Goal: Task Accomplishment & Management: Use online tool/utility

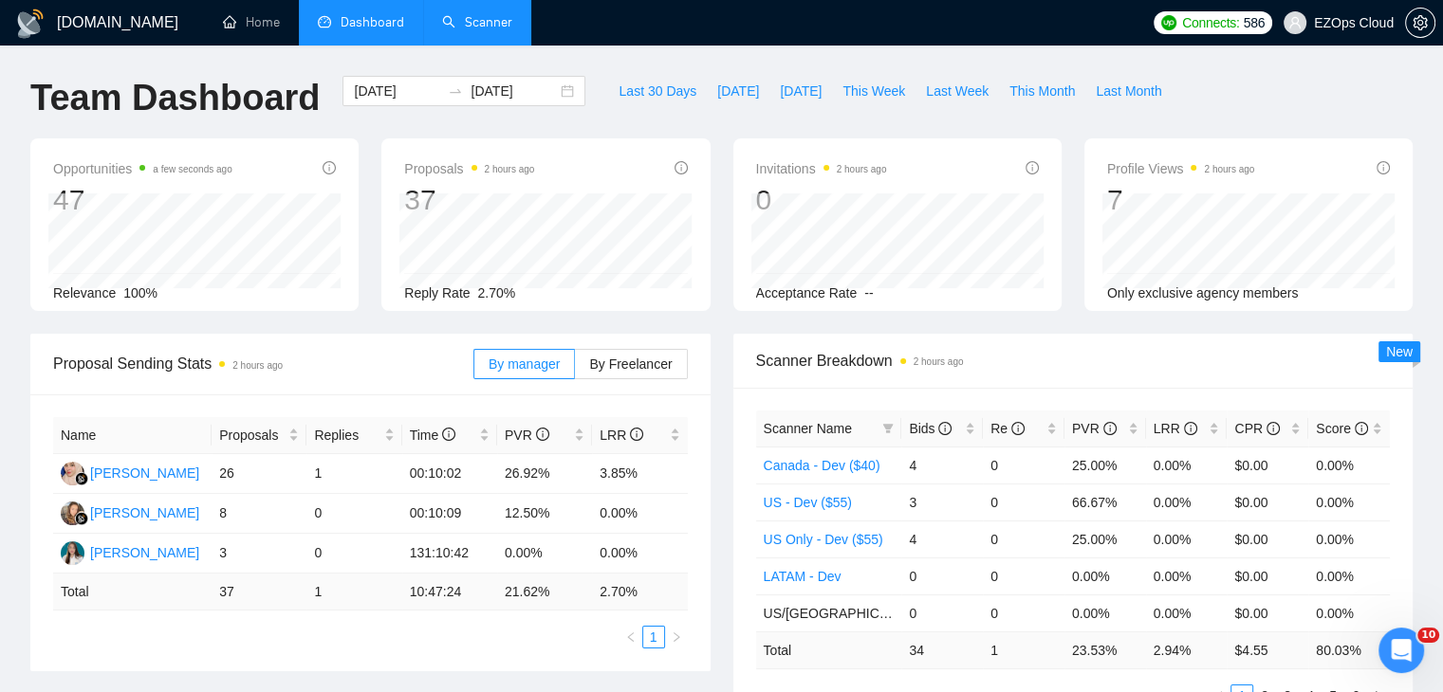
click at [482, 30] on link "Scanner" at bounding box center [477, 22] width 70 height 16
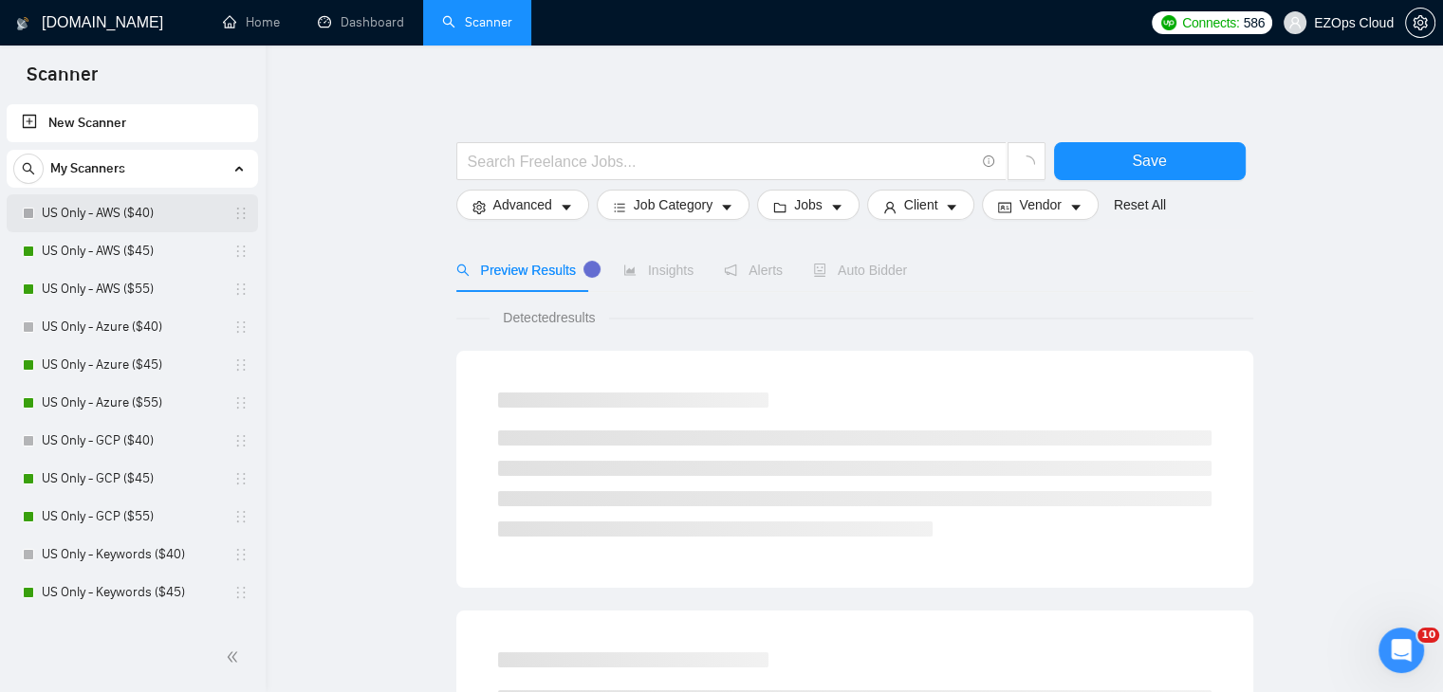
click at [148, 206] on link "US Only - AWS ($40)" at bounding box center [132, 213] width 180 height 38
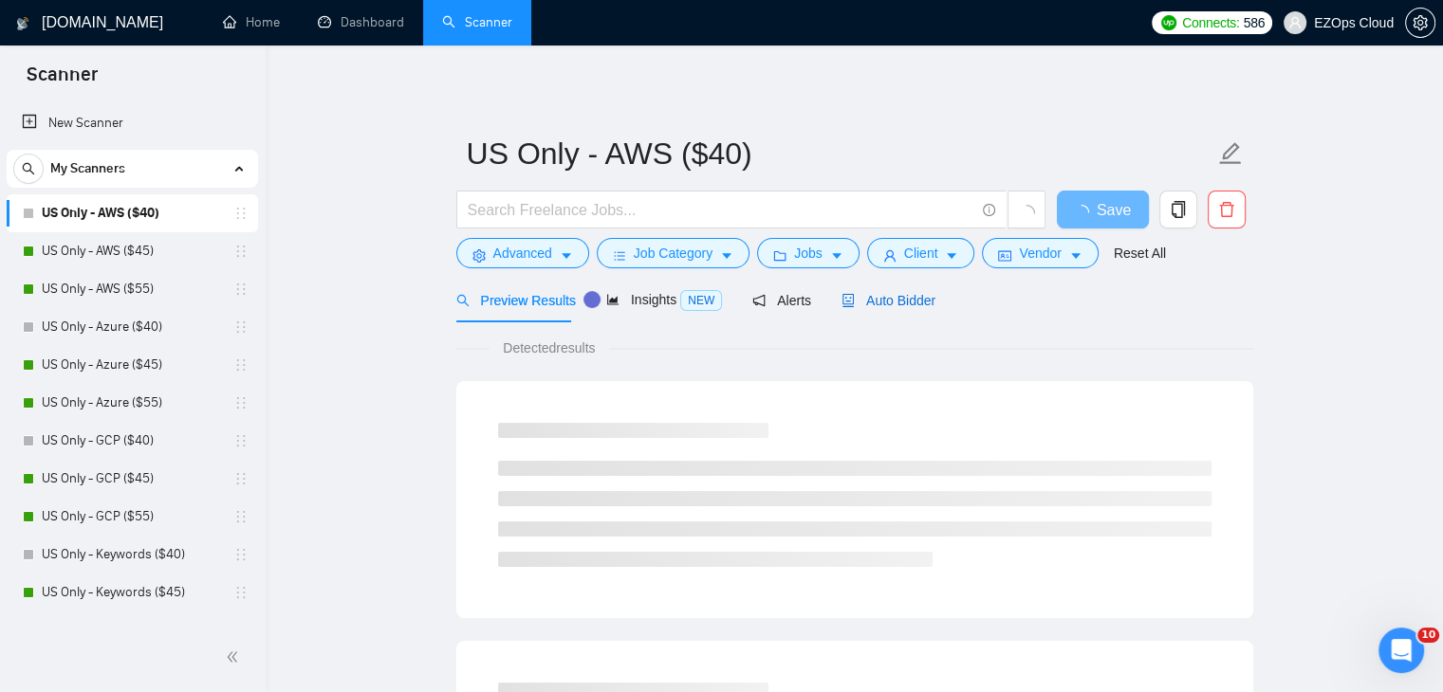
click at [921, 294] on span "Auto Bidder" at bounding box center [888, 300] width 94 height 15
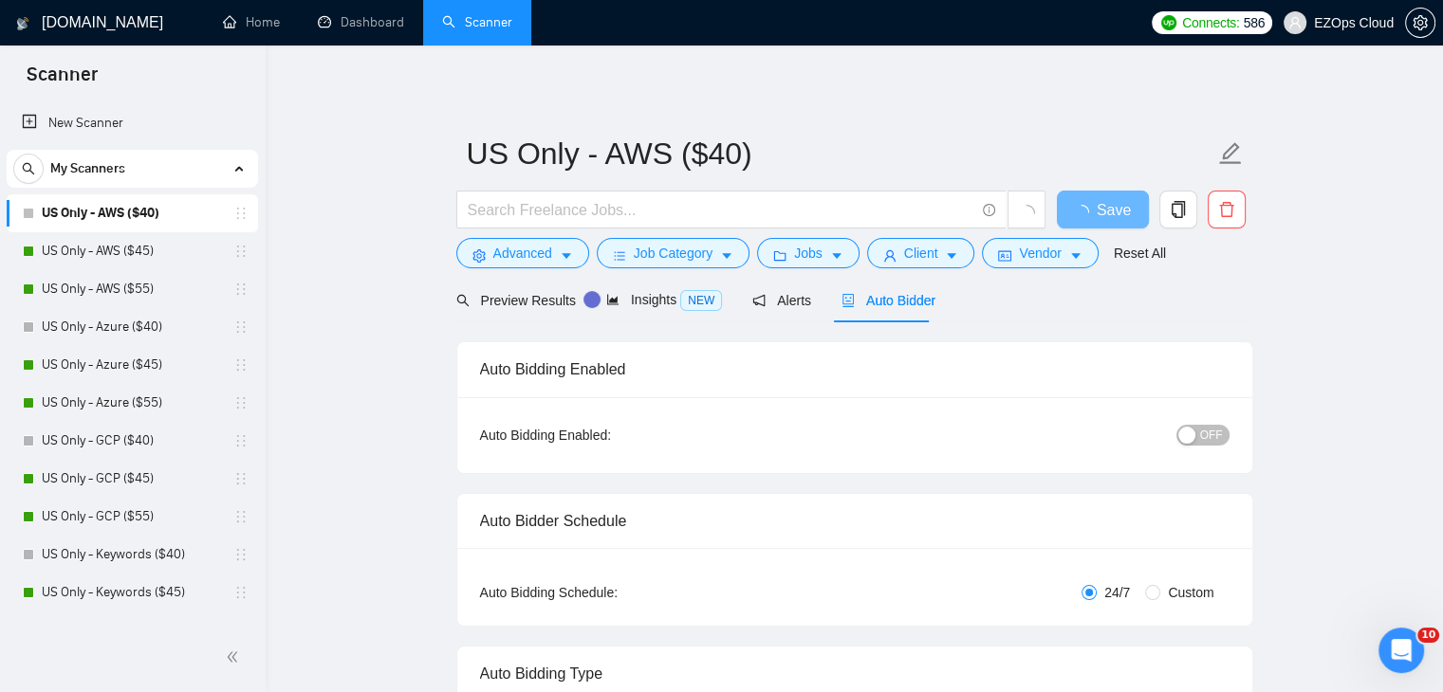
checkbox input "true"
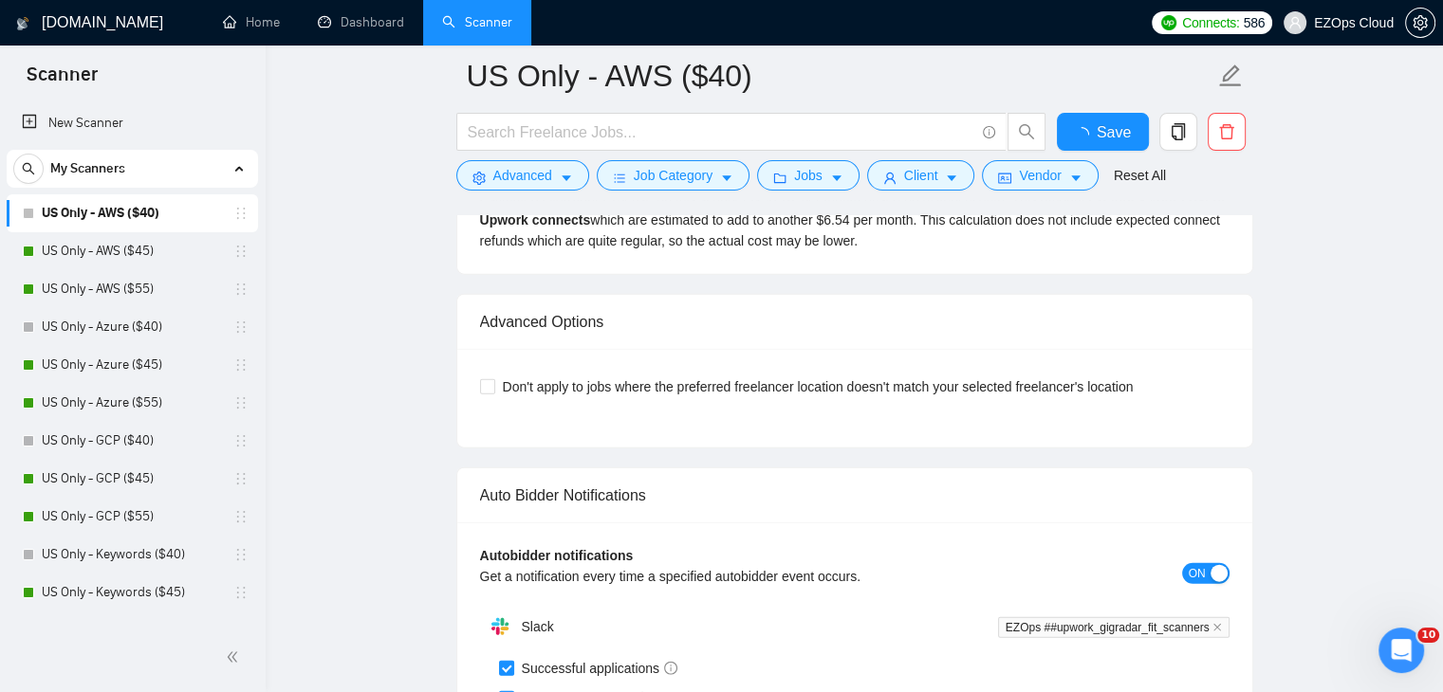
scroll to position [4987, 0]
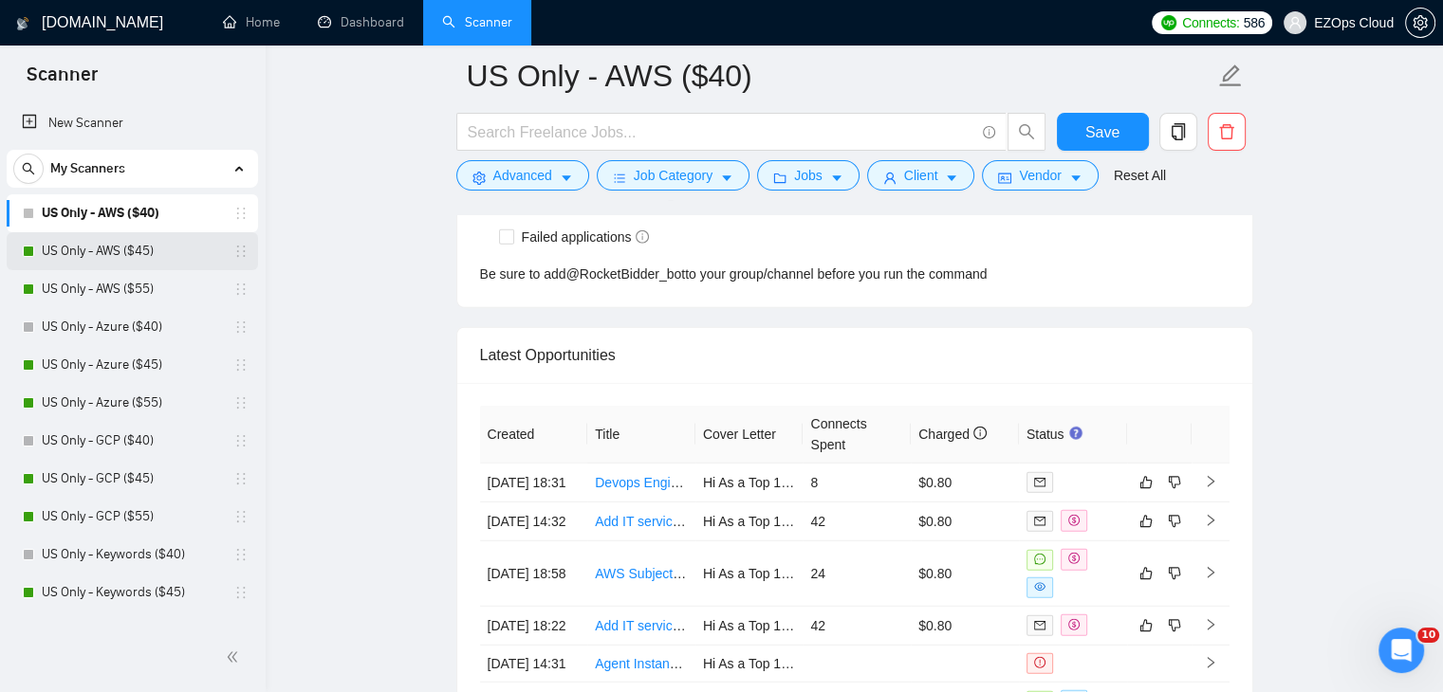
click at [139, 248] on link "US Only - AWS ($45)" at bounding box center [132, 251] width 180 height 38
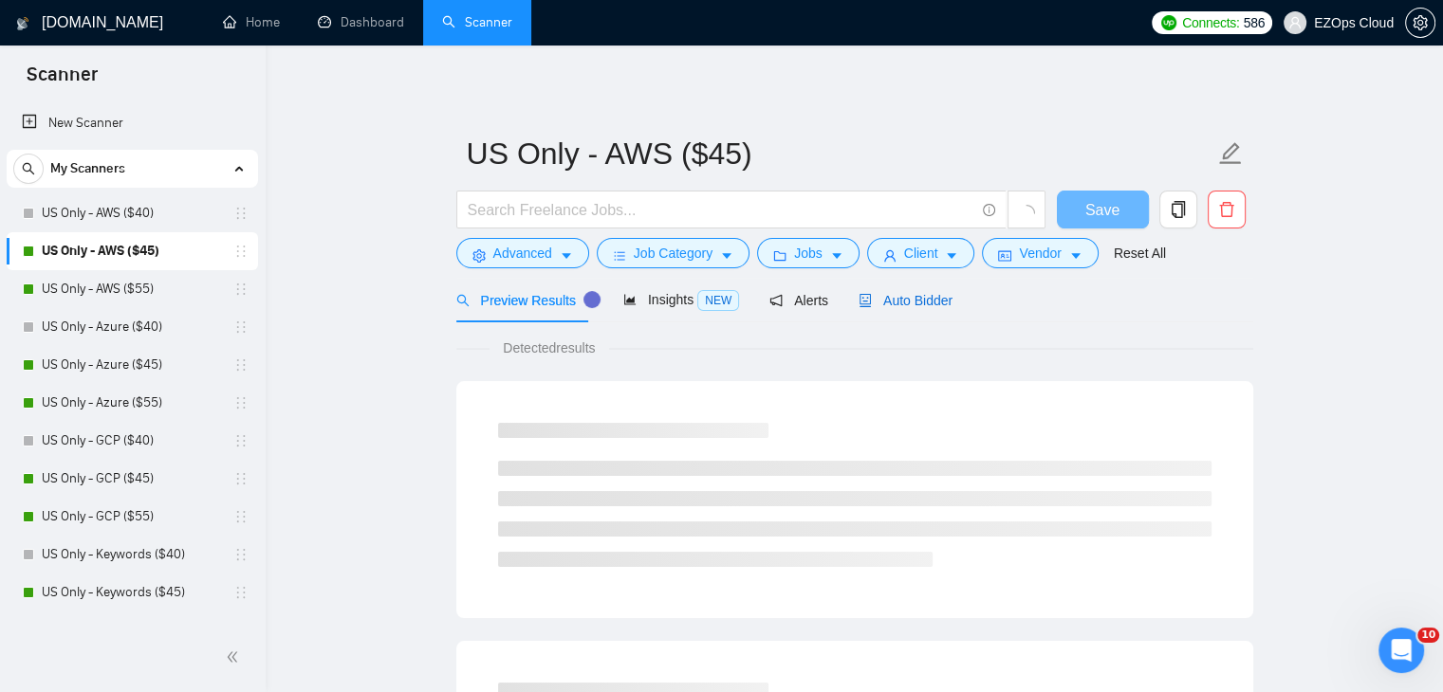
click at [904, 306] on span "Auto Bidder" at bounding box center [905, 300] width 94 height 15
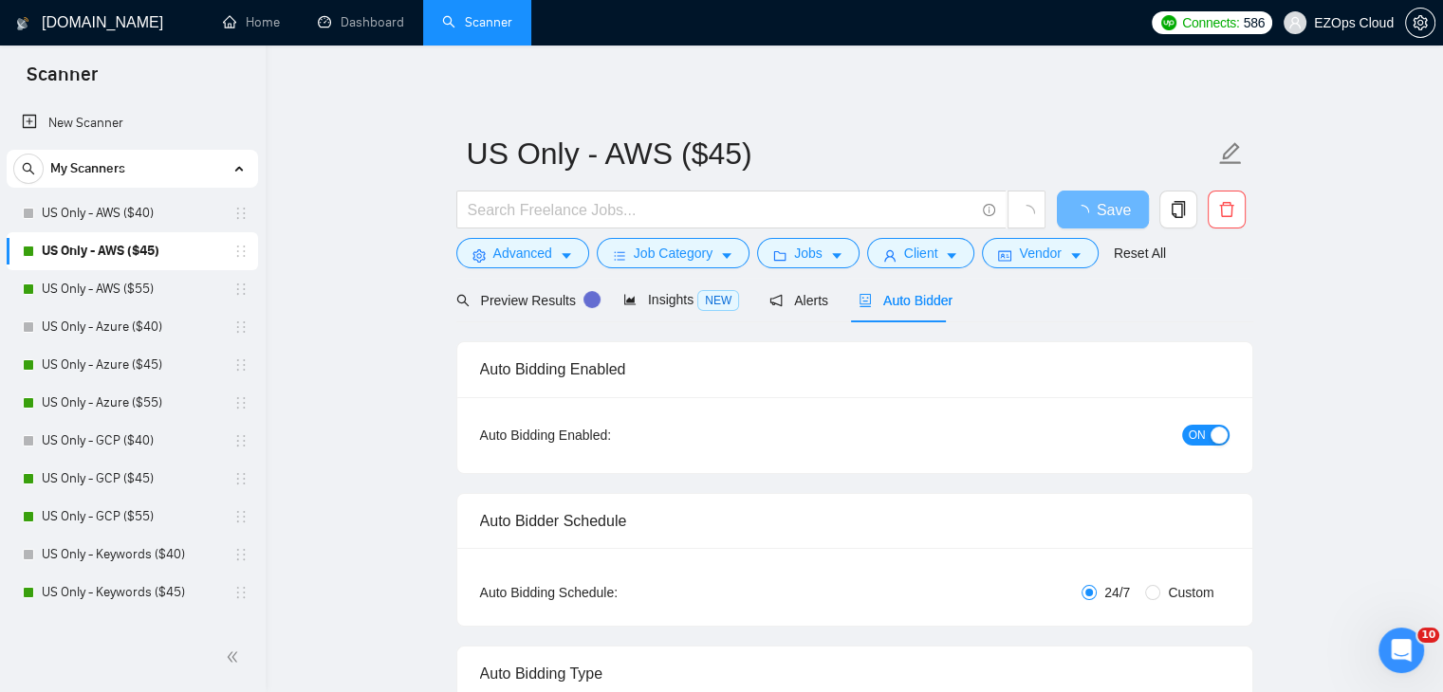
checkbox input "true"
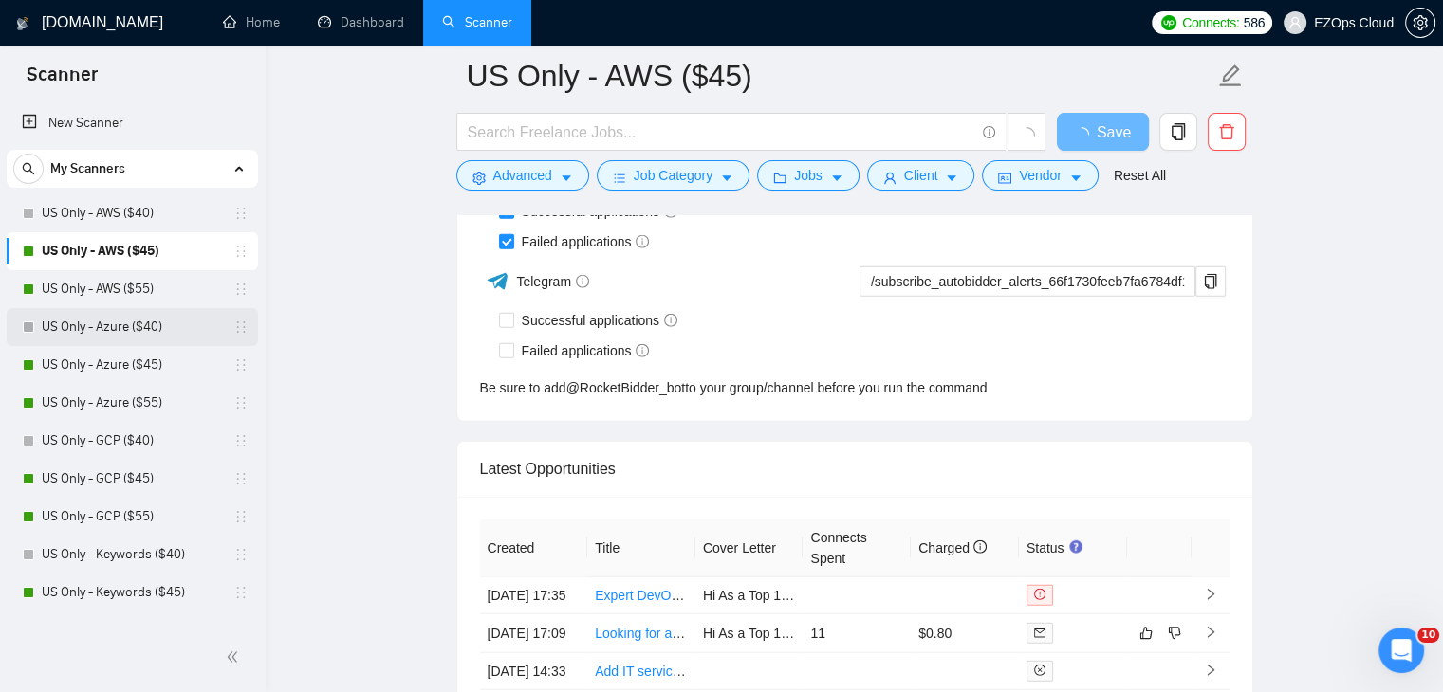
scroll to position [4762, 0]
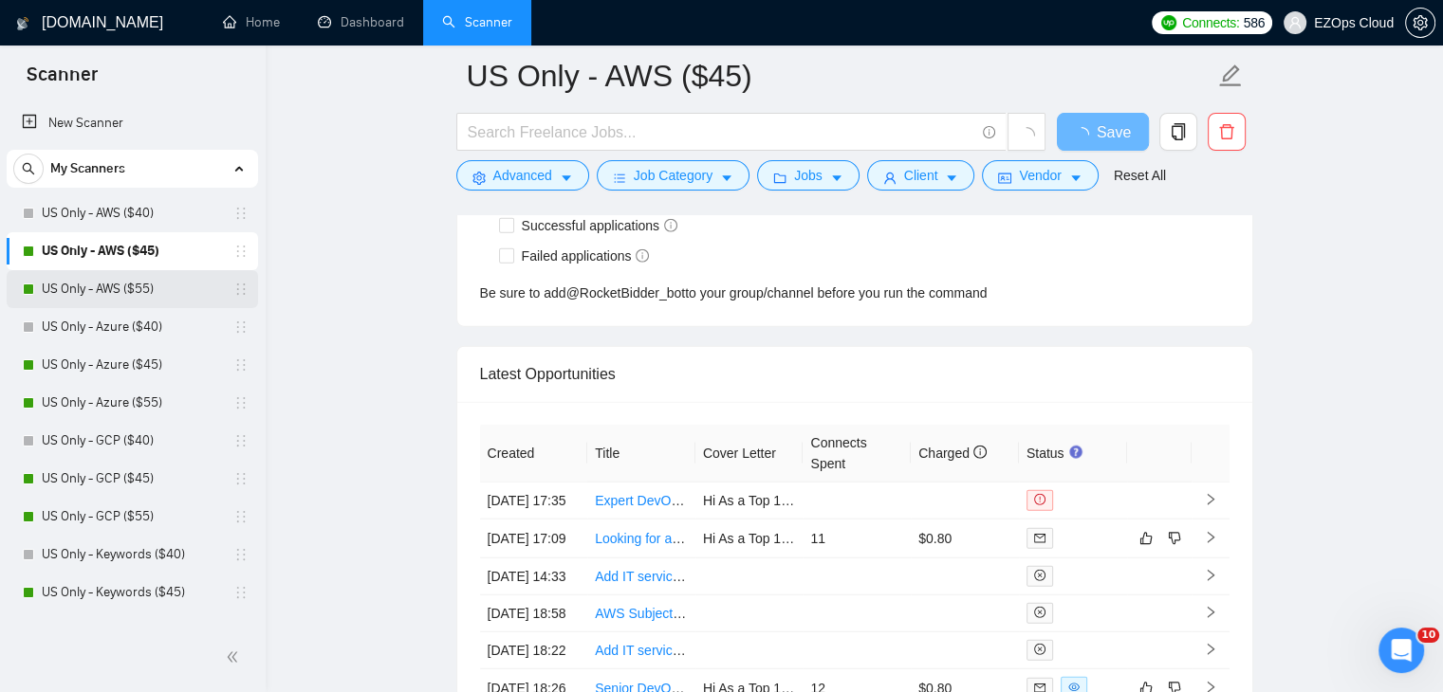
click at [135, 303] on link "US Only - AWS ($55)" at bounding box center [132, 289] width 180 height 38
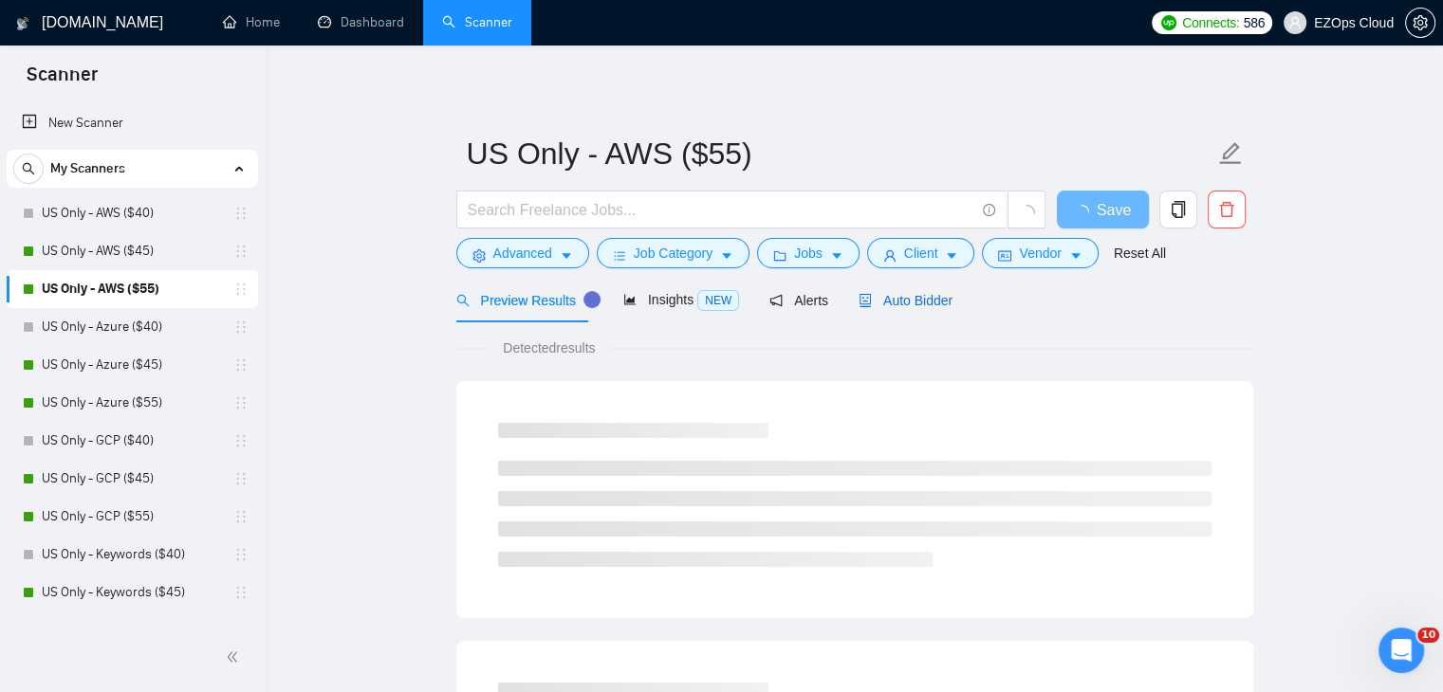
click at [932, 304] on span "Auto Bidder" at bounding box center [905, 300] width 94 height 15
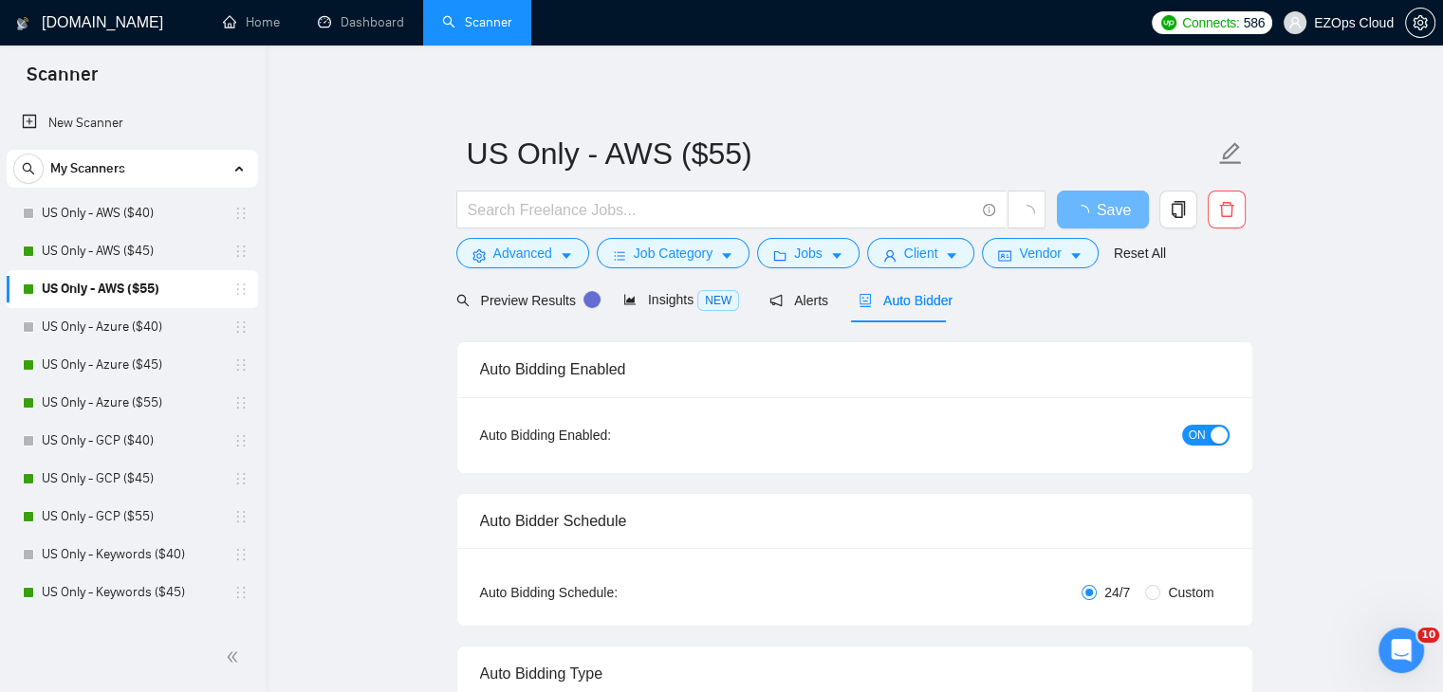
checkbox input "true"
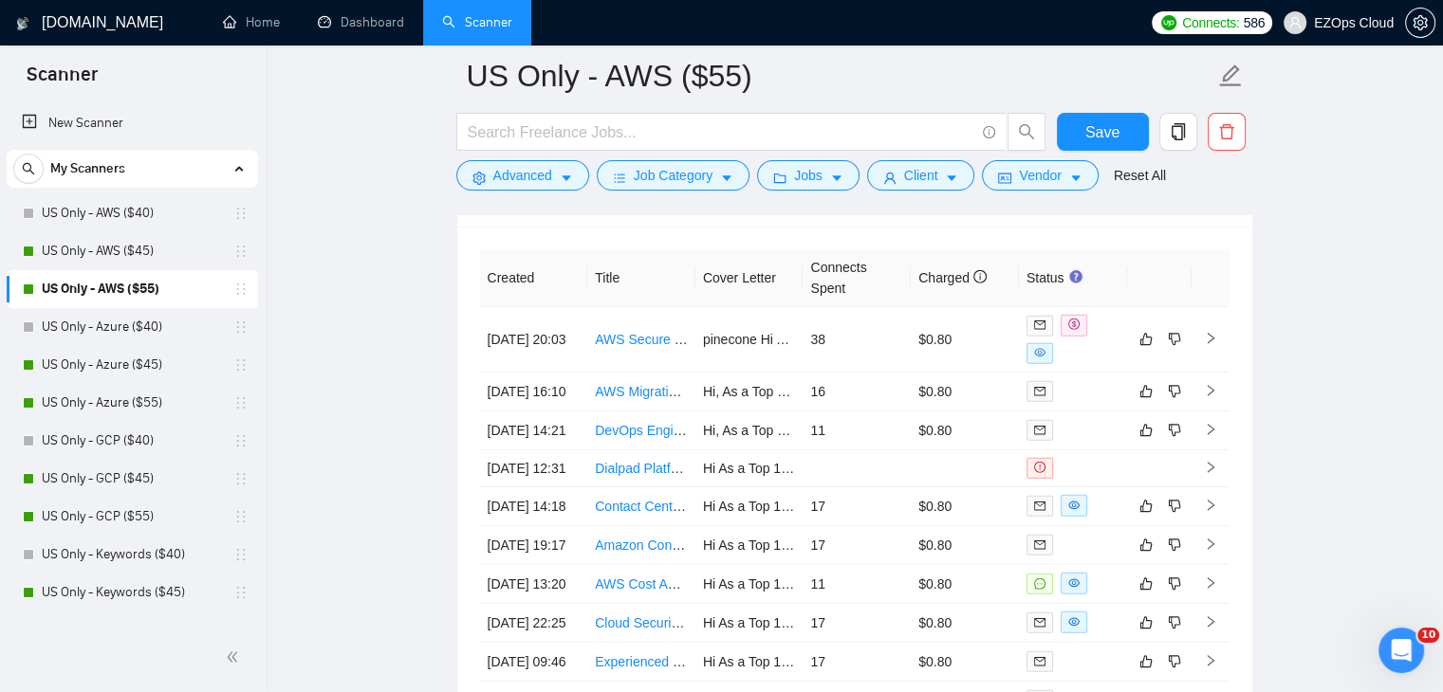
scroll to position [5207, 0]
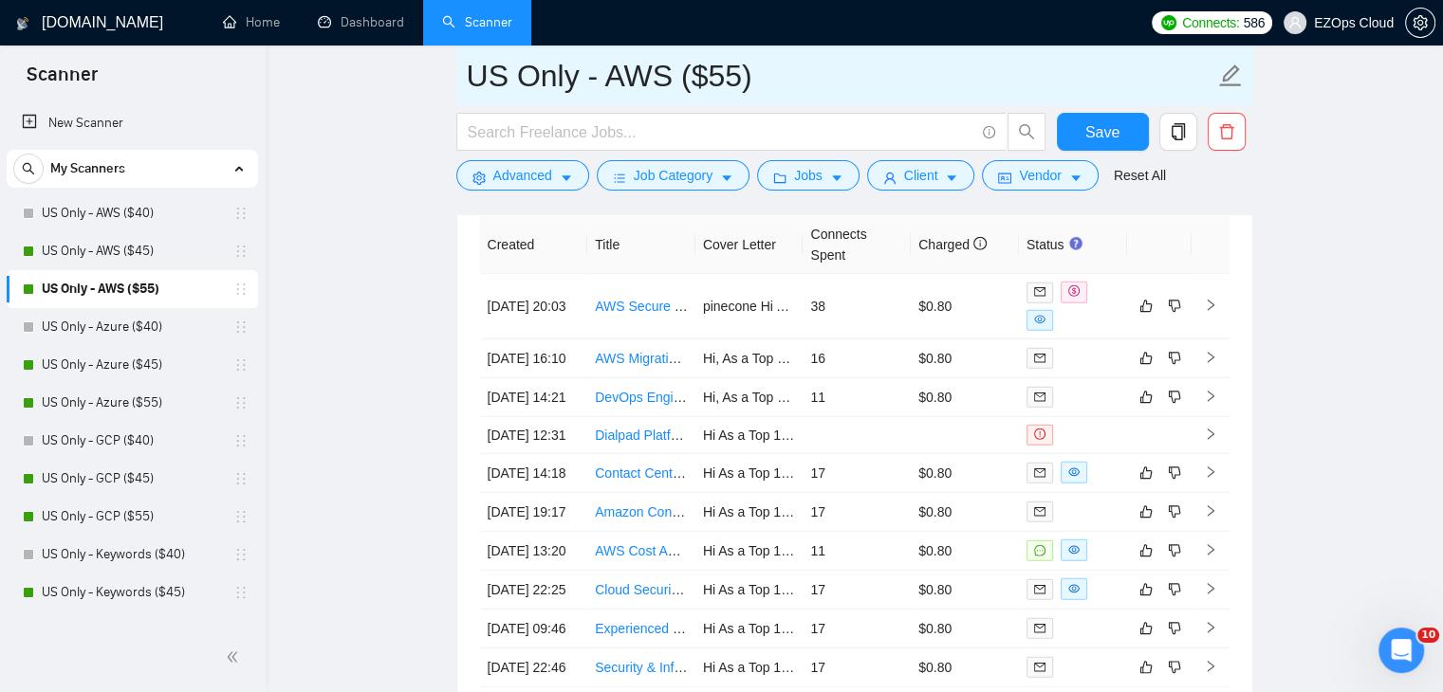
drag, startPoint x: 774, startPoint y: 63, endPoint x: 433, endPoint y: 88, distance: 342.4
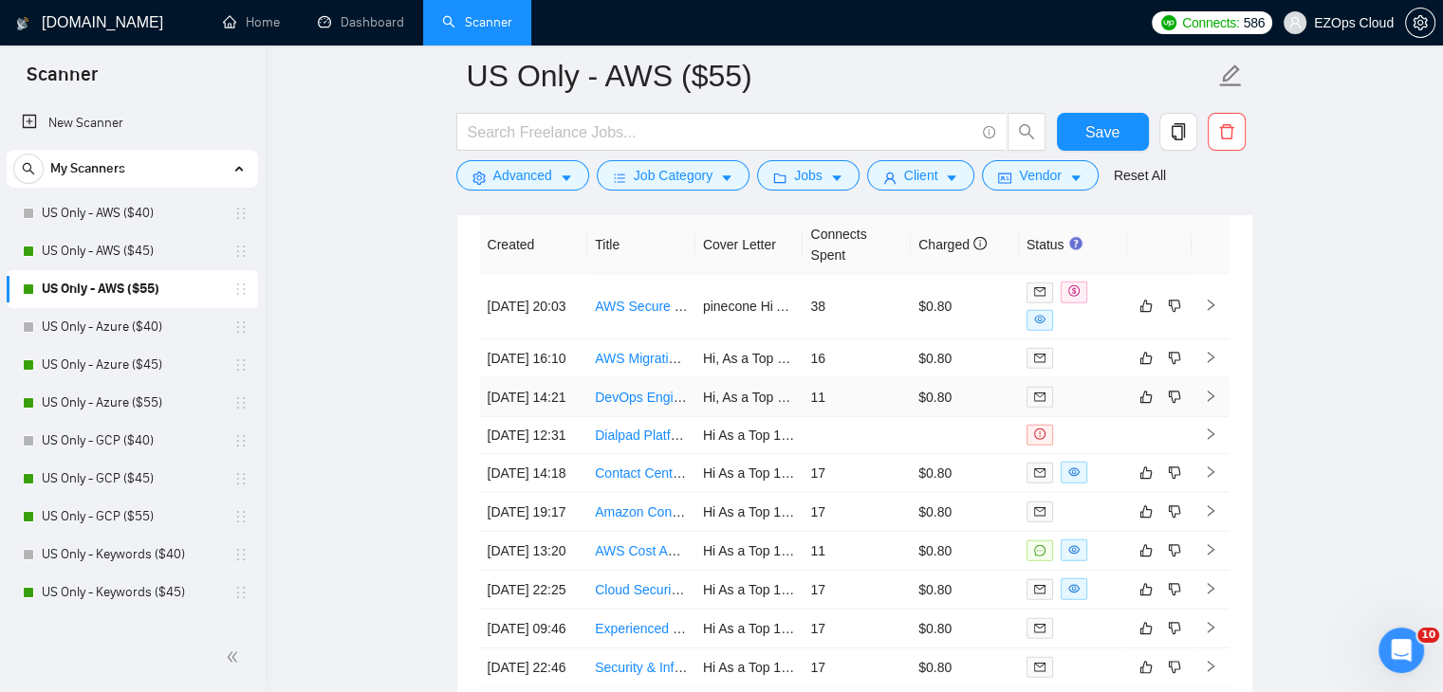
click at [652, 405] on link "DevOps Engineer for AWS Website Migration (Test Project)" at bounding box center [769, 397] width 348 height 15
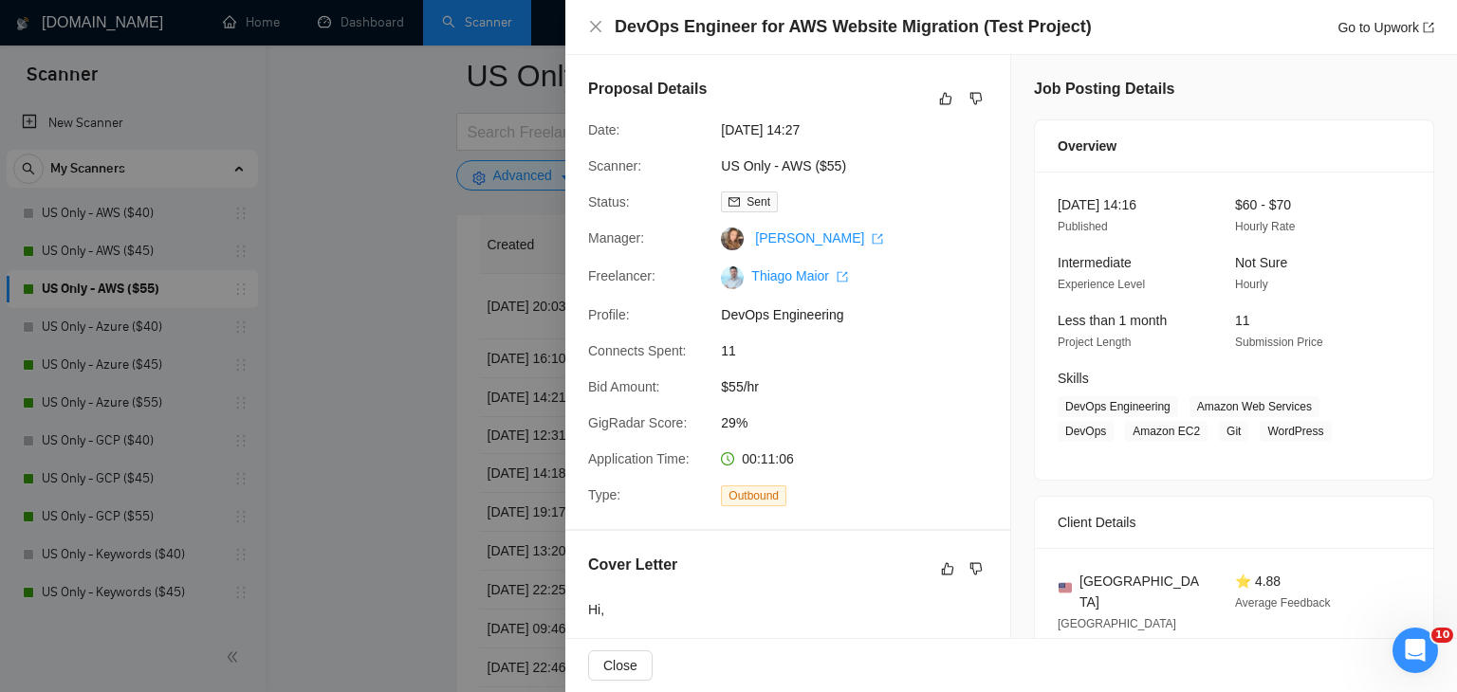
click at [514, 356] on div at bounding box center [728, 346] width 1457 height 692
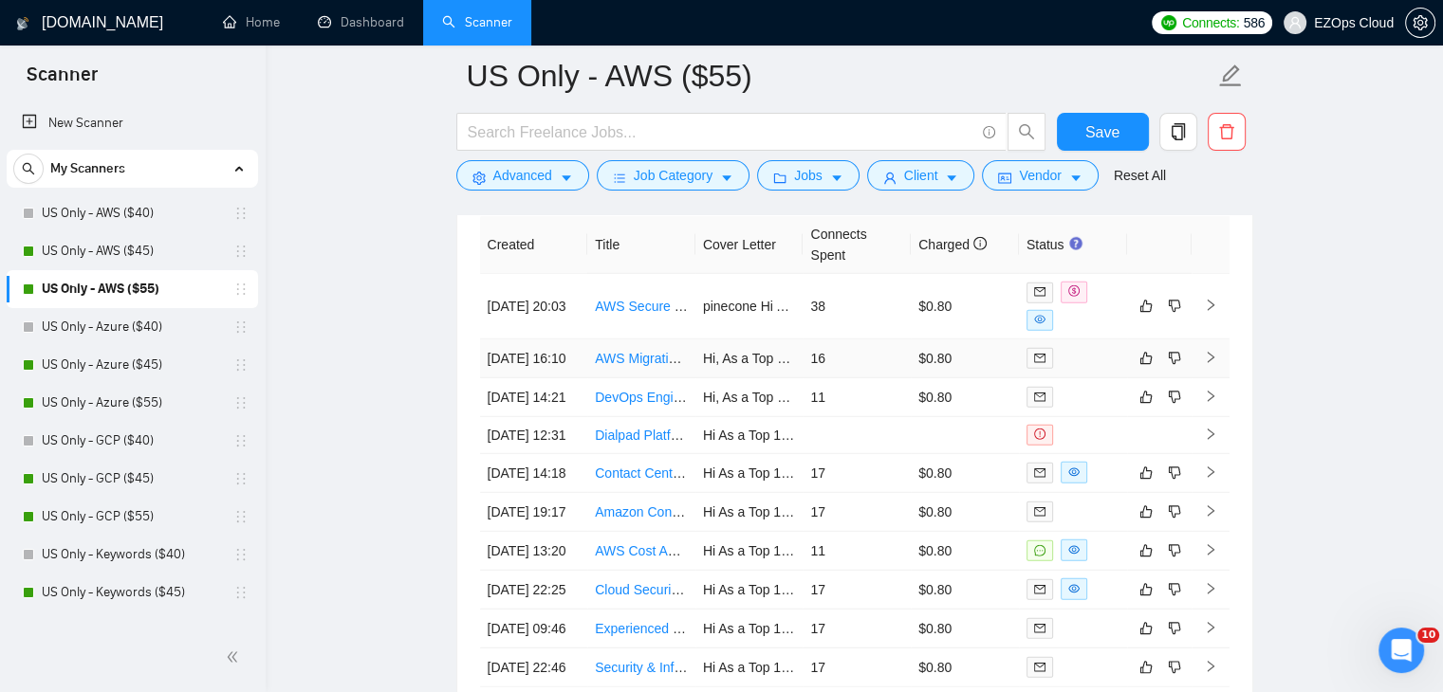
click at [636, 358] on link "AWS Migration Specialist for AI Receptionist and Call Center Integration" at bounding box center [806, 358] width 422 height 15
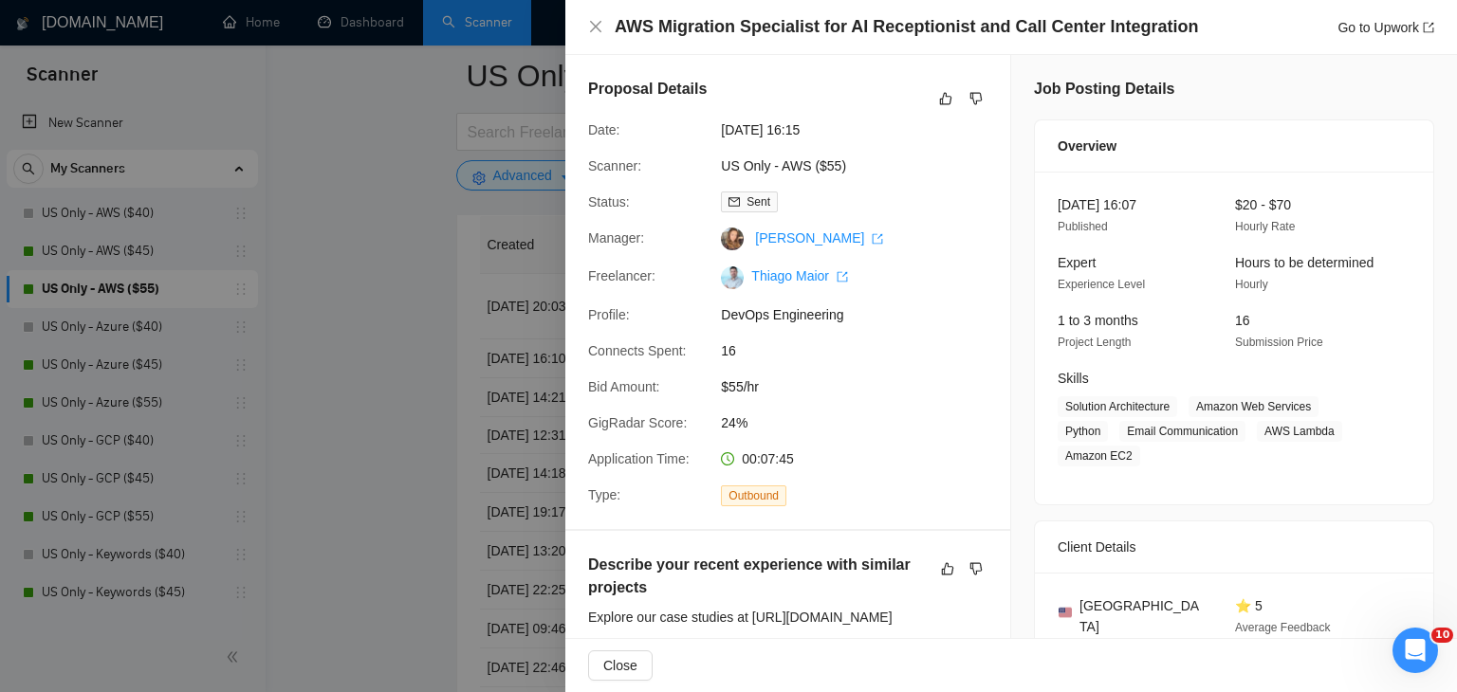
click at [398, 308] on div at bounding box center [728, 346] width 1457 height 692
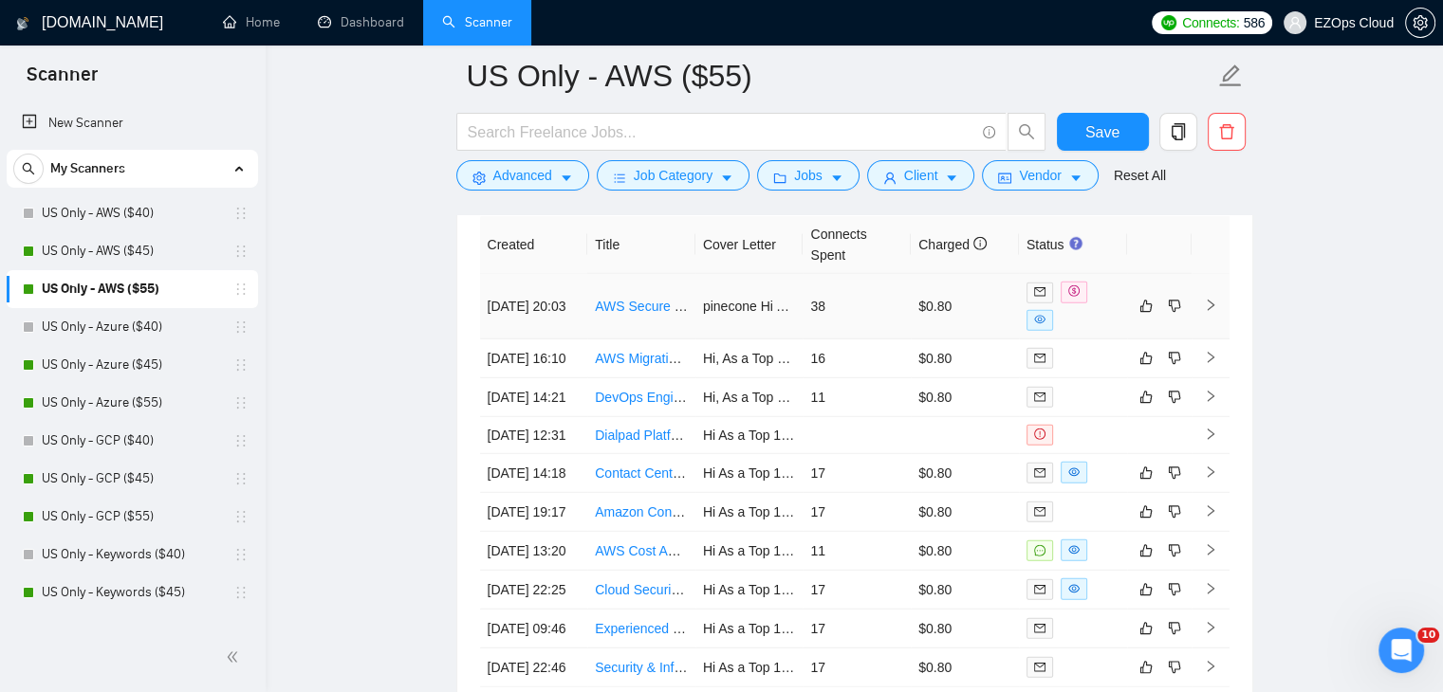
click at [629, 301] on link "AWS Secure VDI Environment with Amazon WorkSpaces, SSO/MFA, GuardDuty, Security…" at bounding box center [928, 306] width 667 height 15
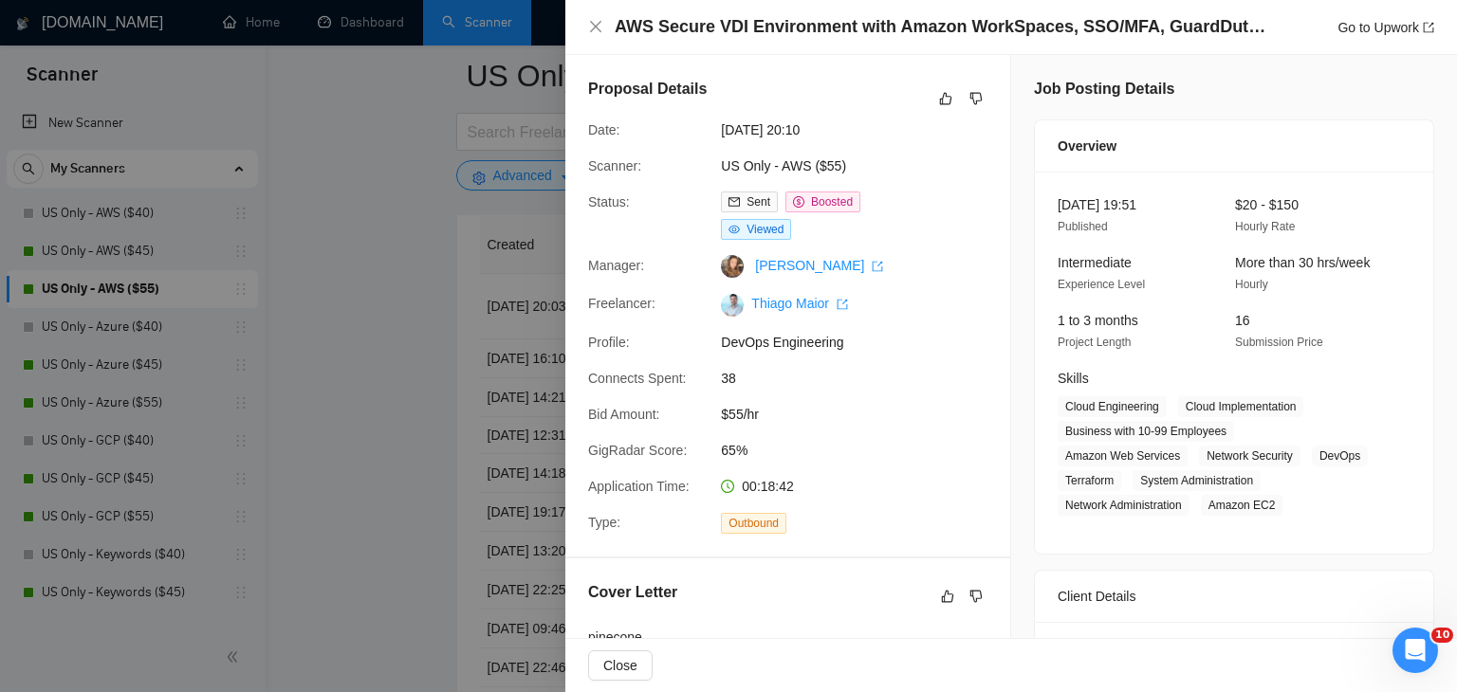
click at [351, 297] on div at bounding box center [728, 346] width 1457 height 692
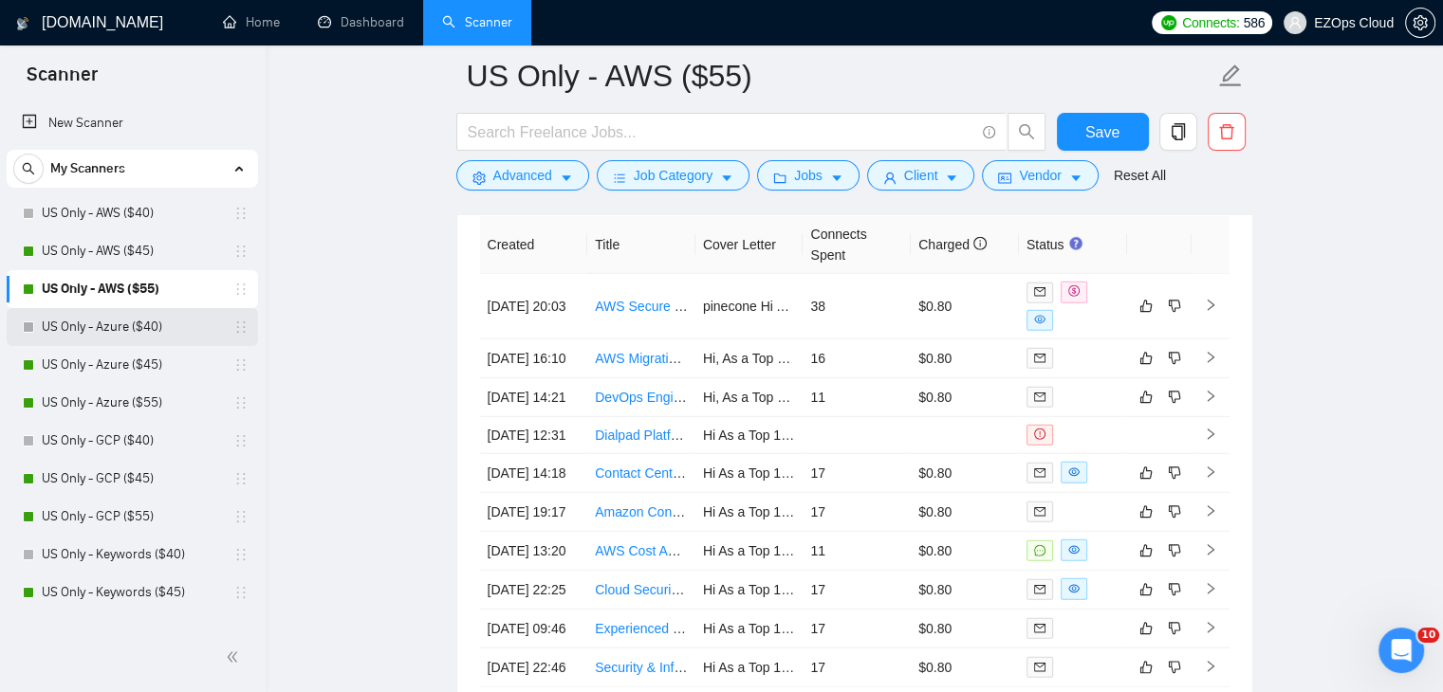
click at [125, 336] on link "US Only - Azure ($40)" at bounding box center [132, 327] width 180 height 38
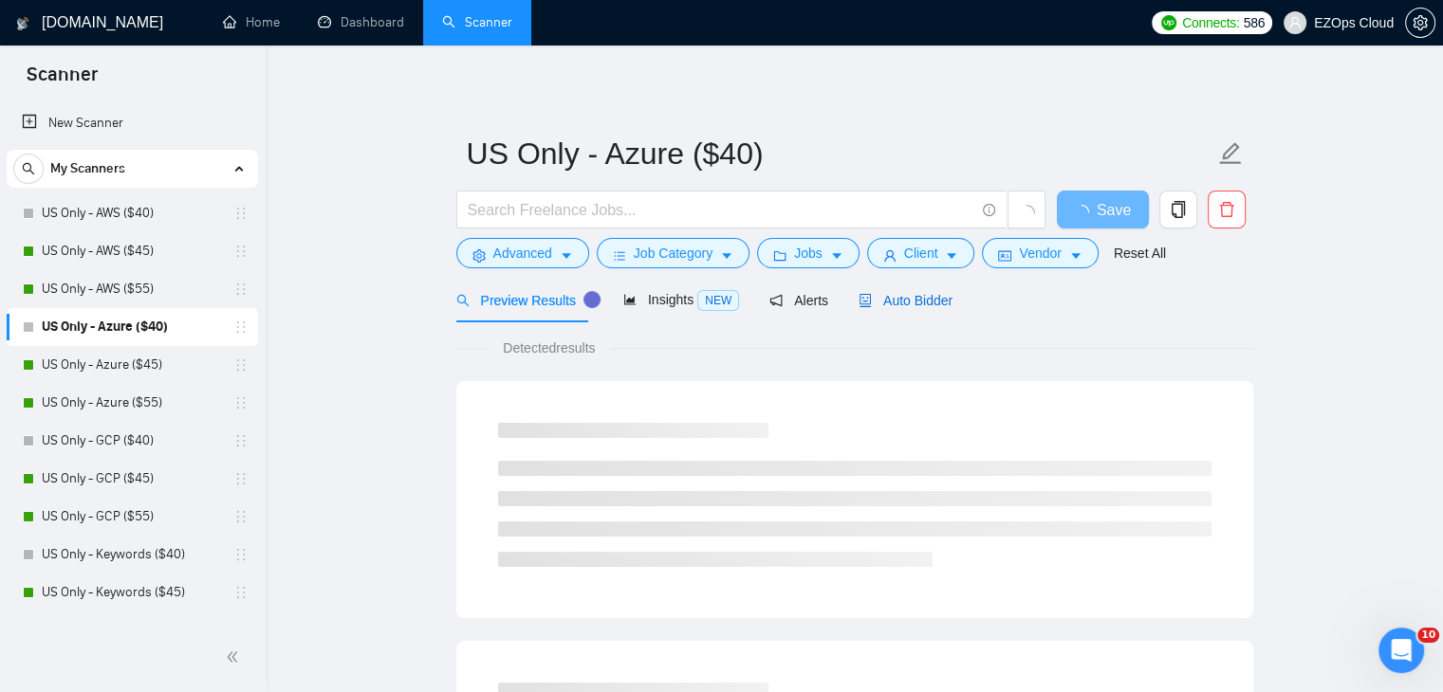
click at [917, 303] on span "Auto Bidder" at bounding box center [905, 300] width 94 height 15
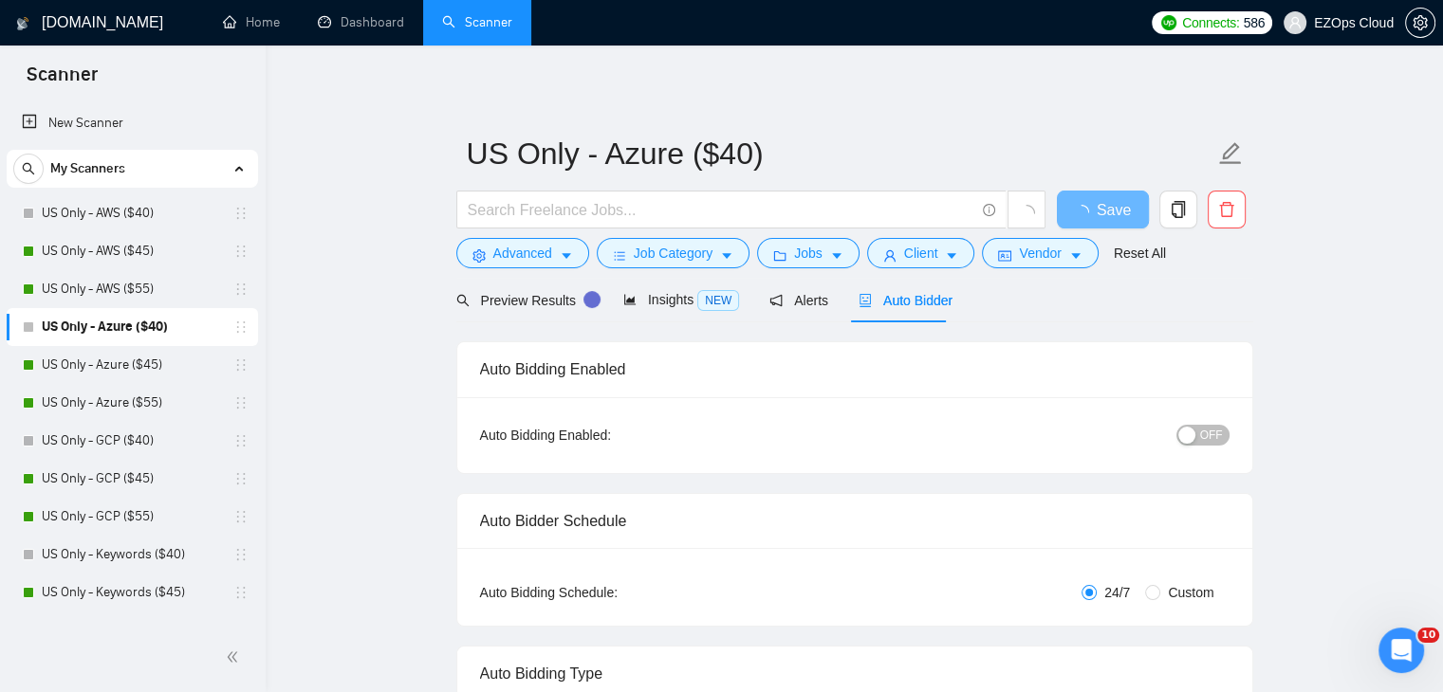
checkbox input "true"
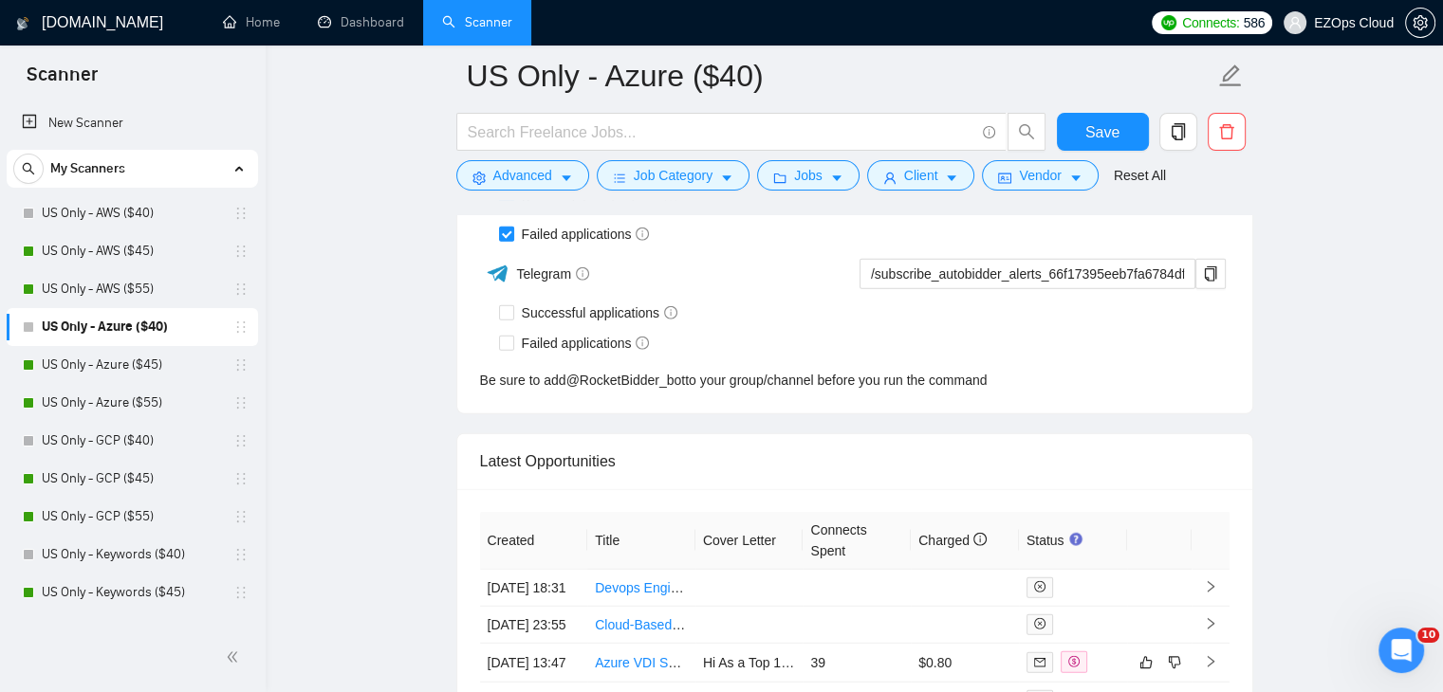
scroll to position [4872, 0]
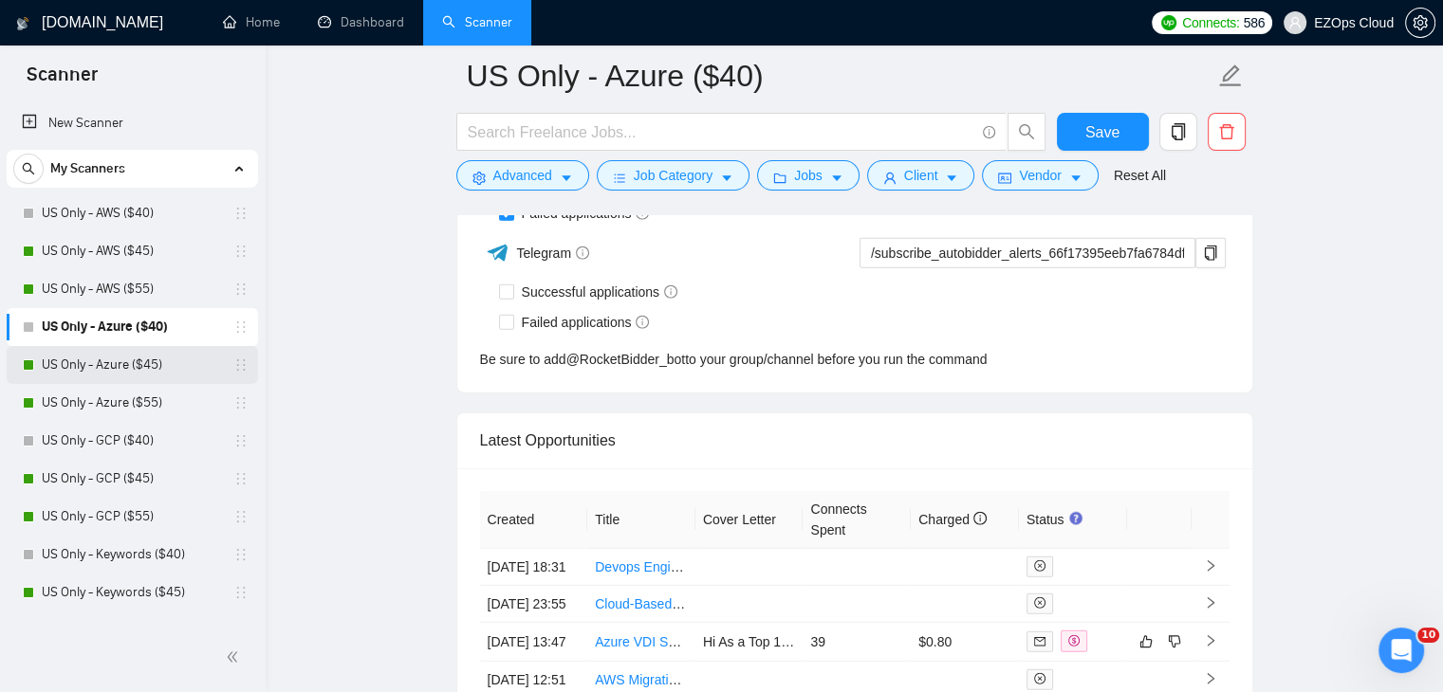
click at [140, 364] on link "US Only - Azure ($45)" at bounding box center [132, 365] width 180 height 38
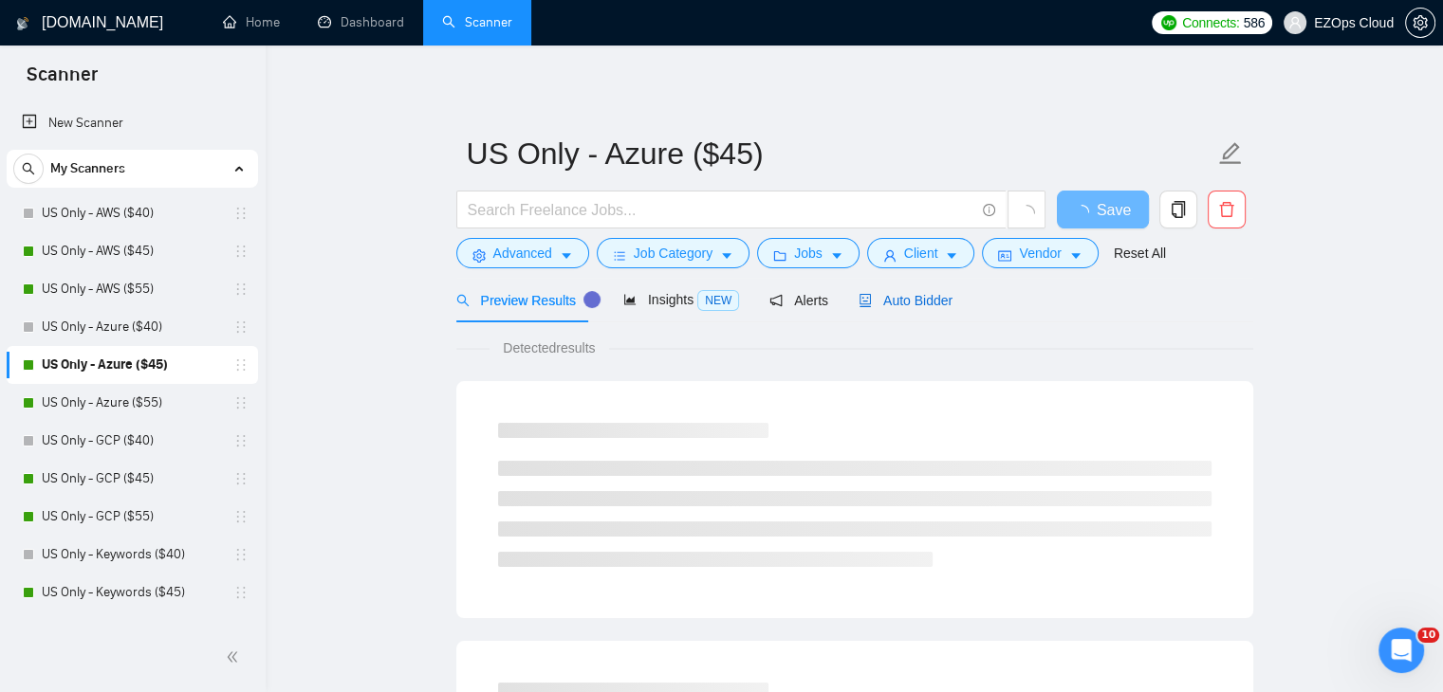
click at [911, 298] on span "Auto Bidder" at bounding box center [905, 300] width 94 height 15
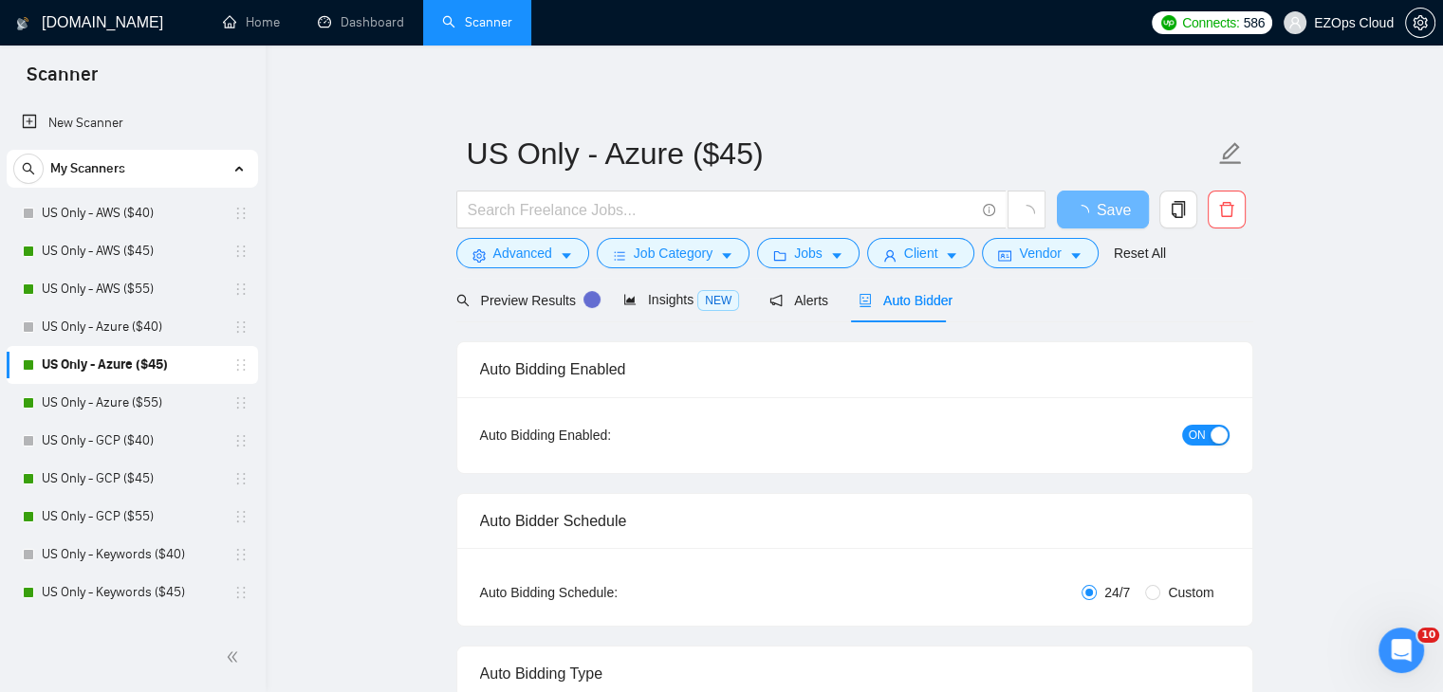
checkbox input "true"
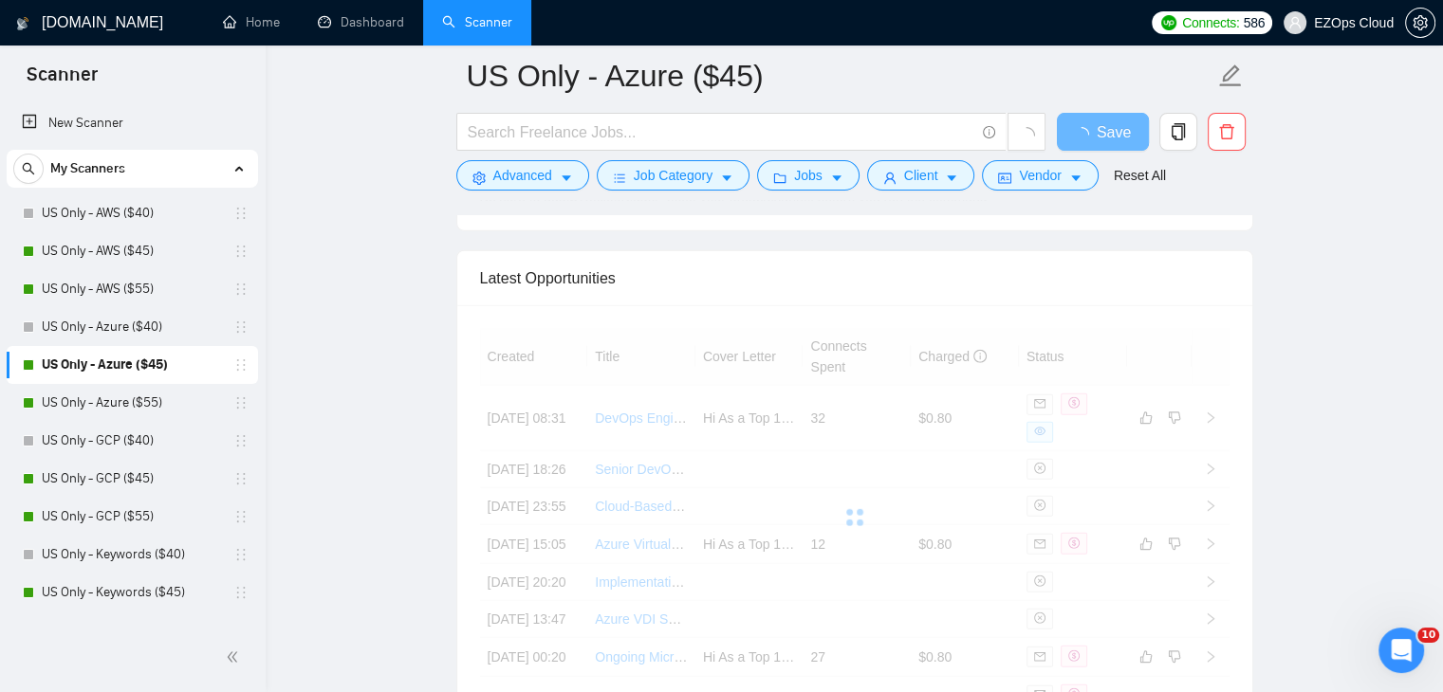
scroll to position [4682, 0]
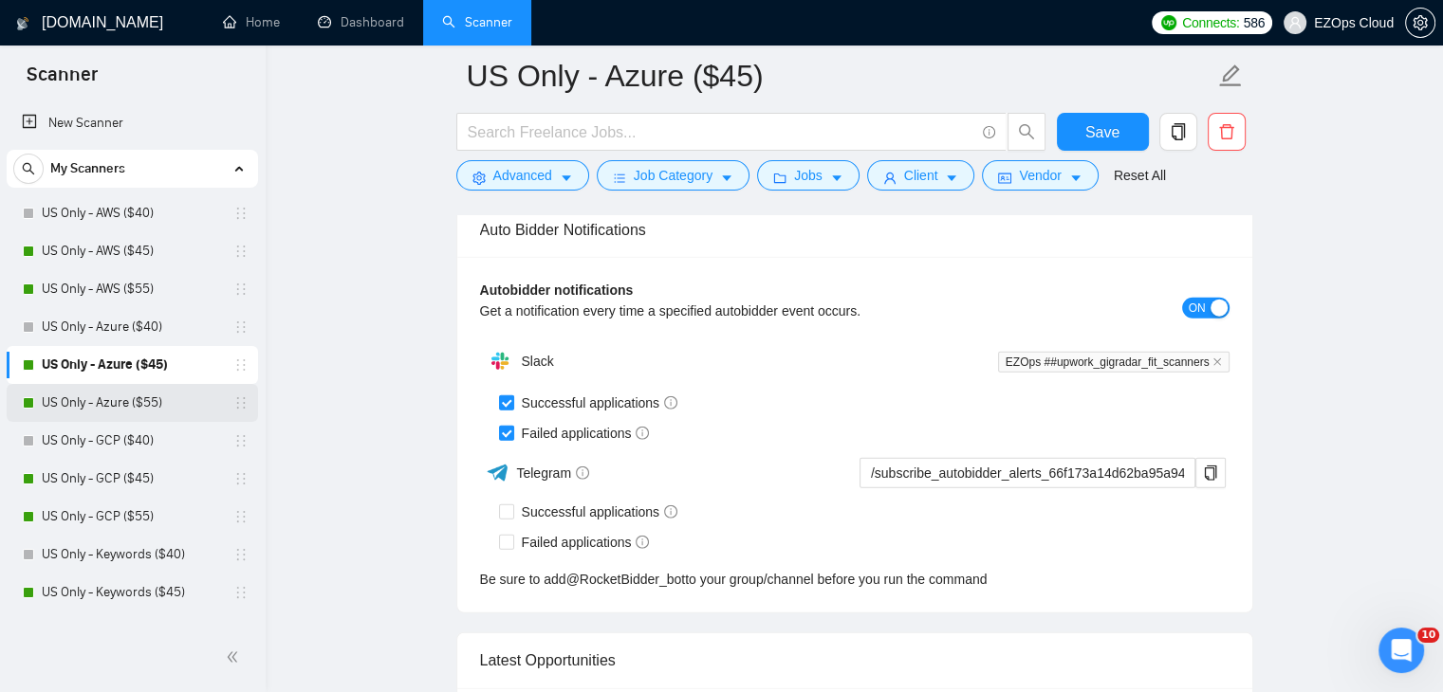
click at [147, 396] on link "US Only - Azure ($55)" at bounding box center [132, 403] width 180 height 38
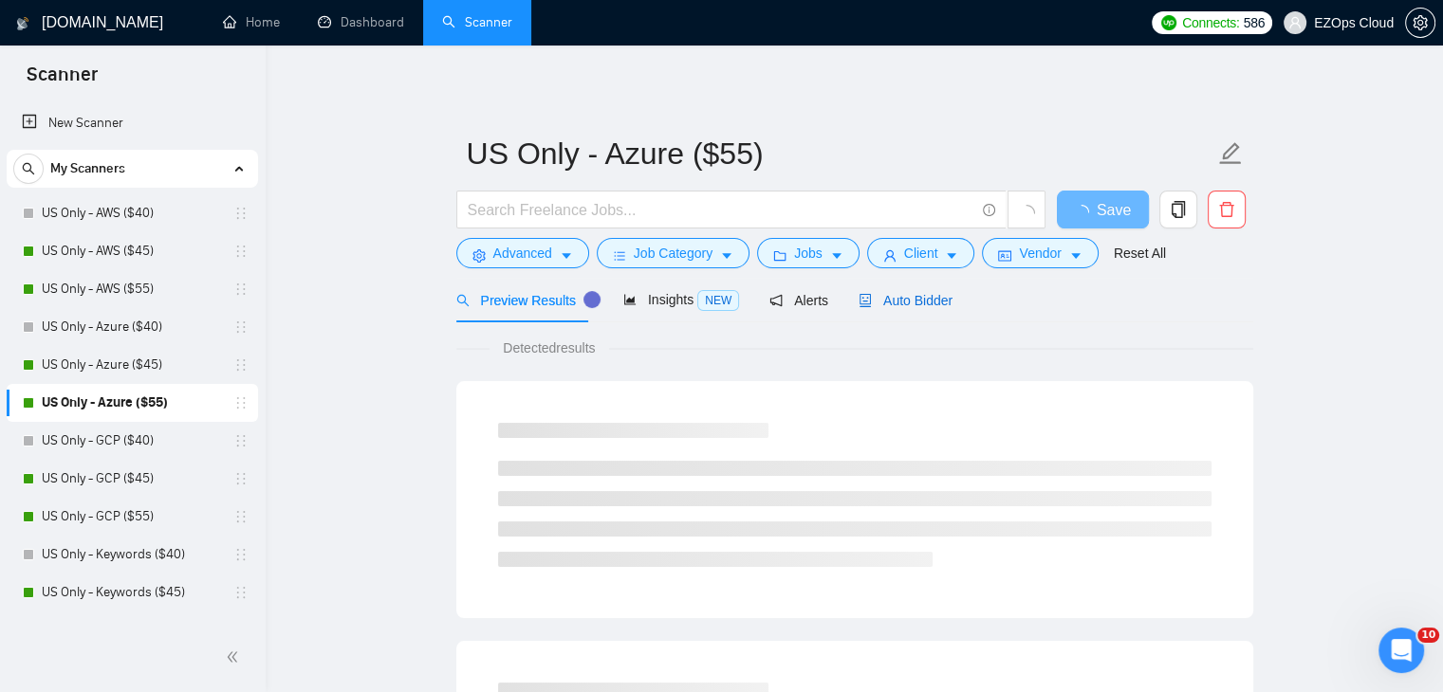
click at [912, 293] on span "Auto Bidder" at bounding box center [905, 300] width 94 height 15
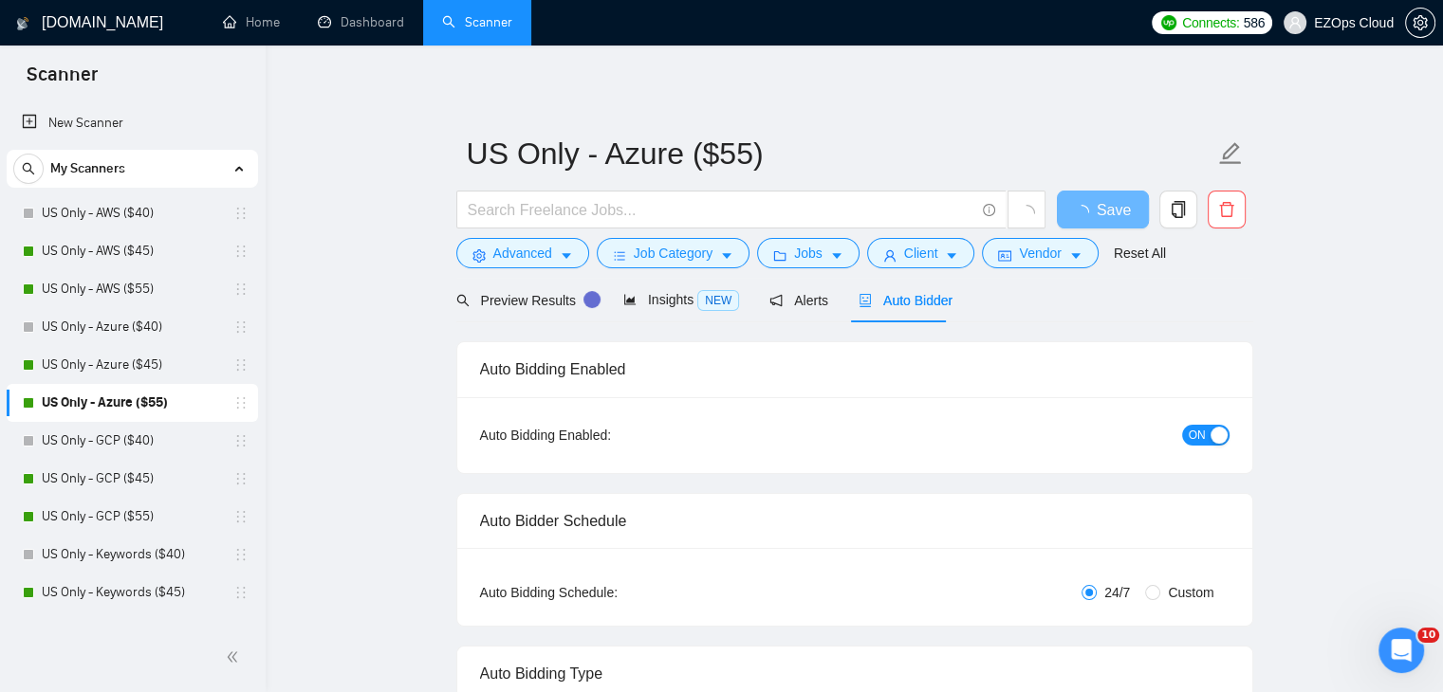
checkbox input "true"
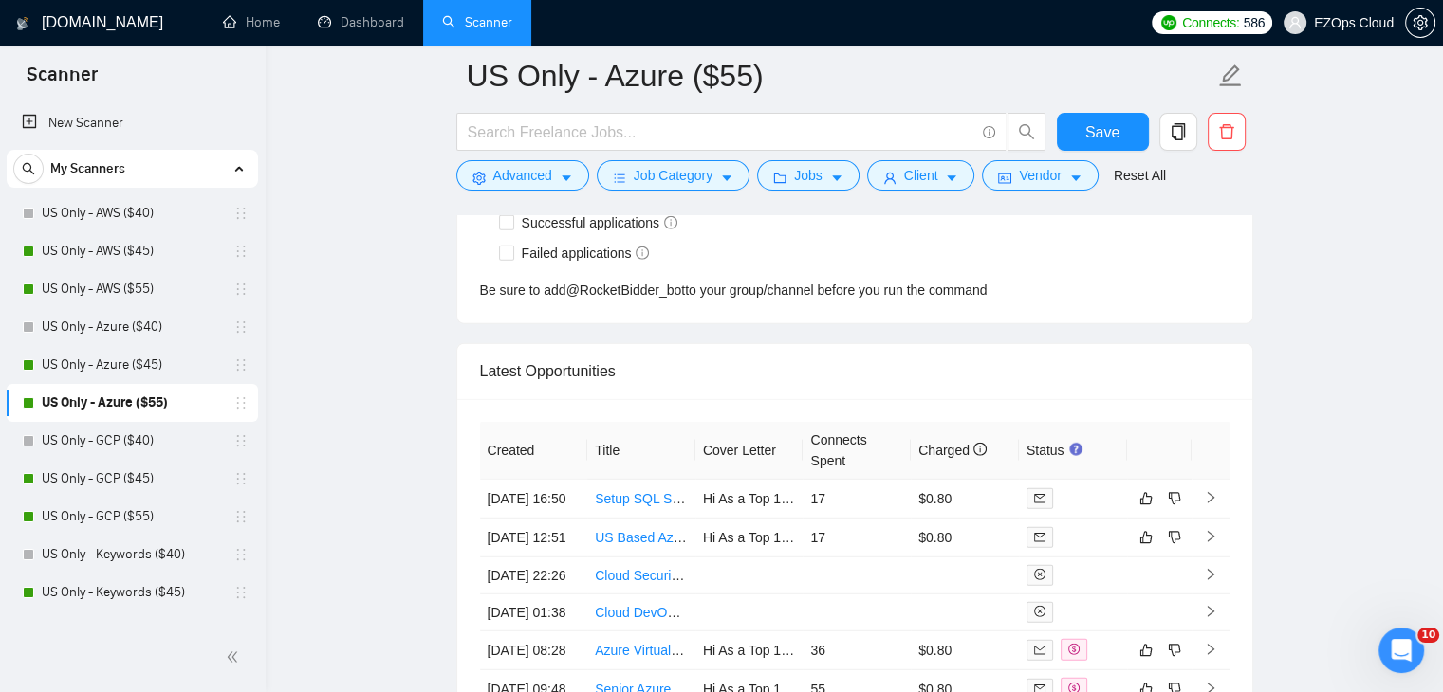
scroll to position [4982, 0]
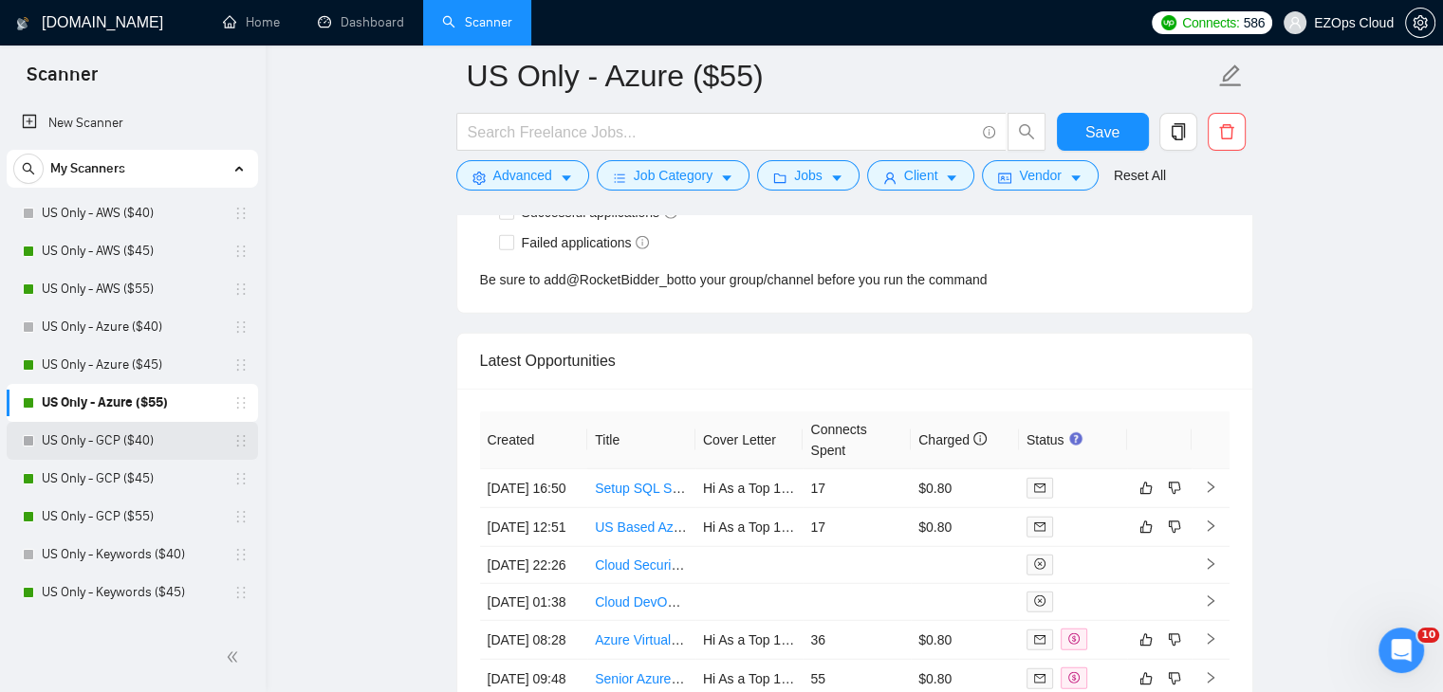
click at [128, 450] on link "US Only - GCP ($40)" at bounding box center [132, 441] width 180 height 38
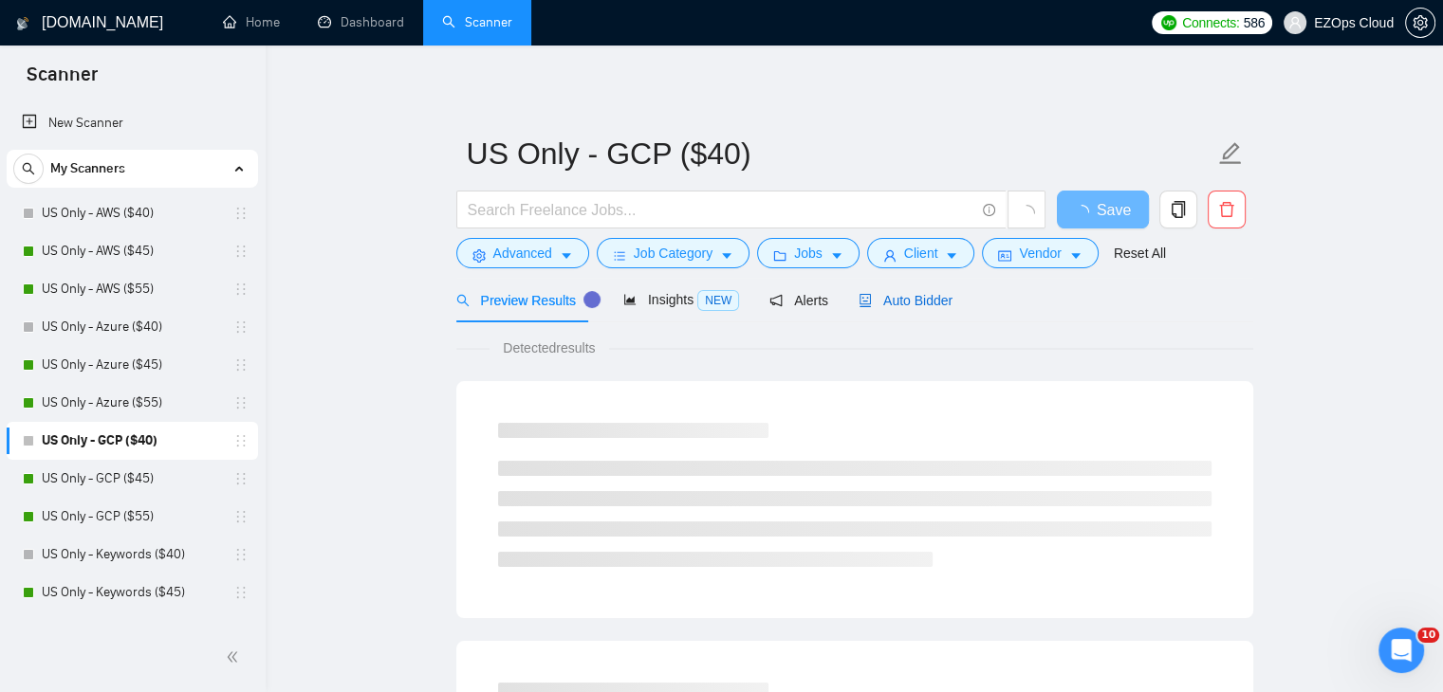
click at [903, 293] on span "Auto Bidder" at bounding box center [905, 300] width 94 height 15
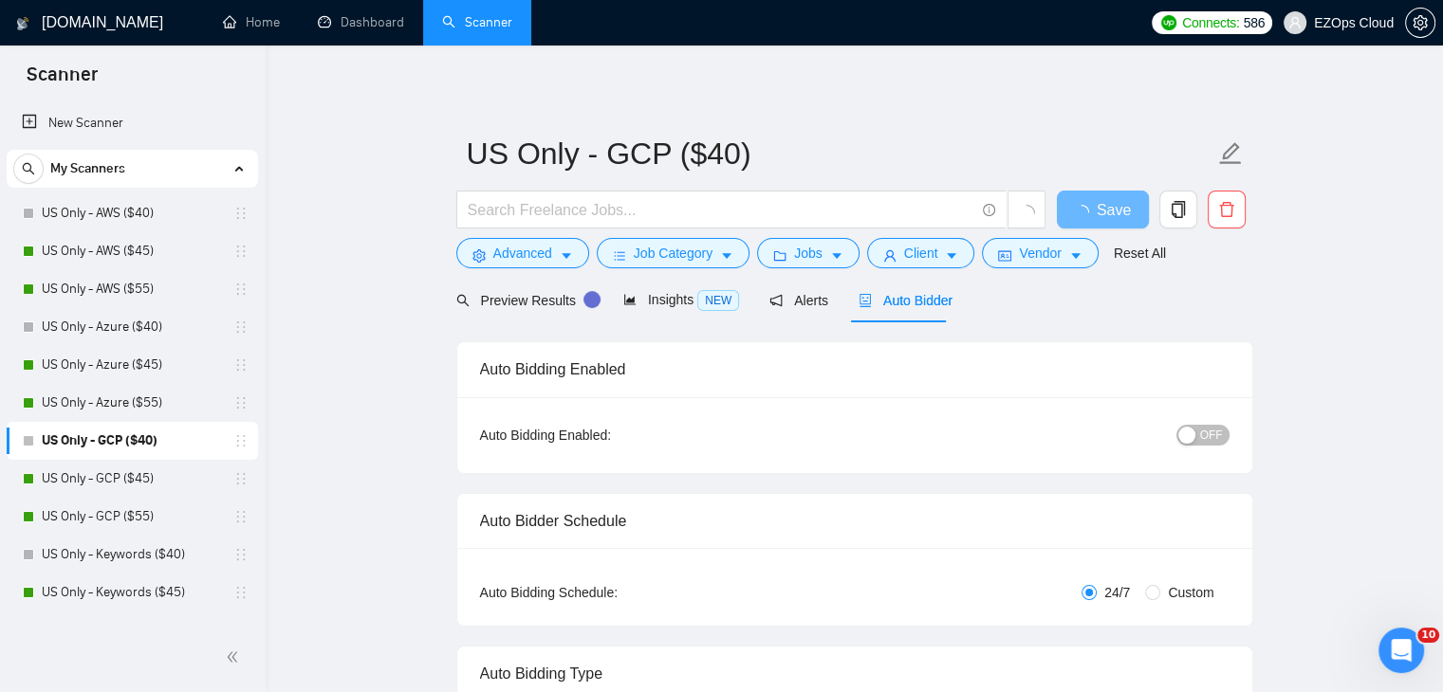
checkbox input "true"
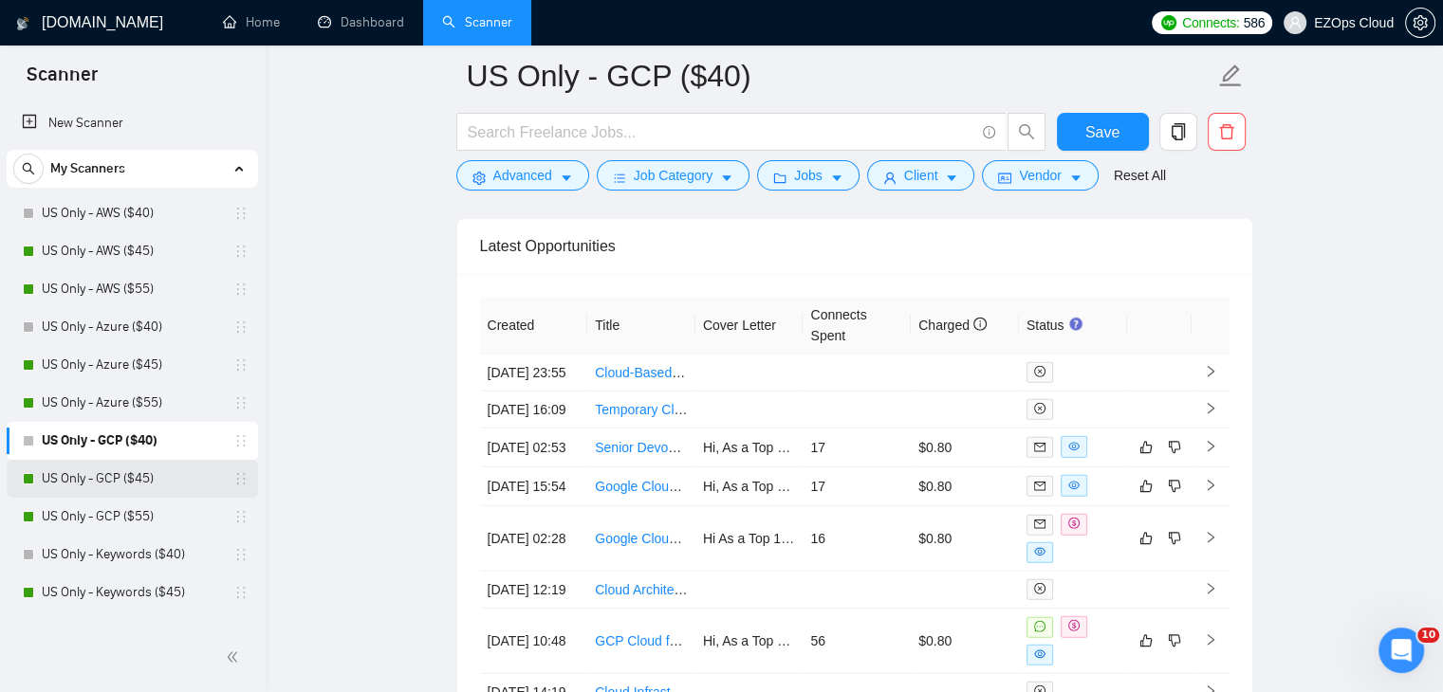
scroll to position [95, 0]
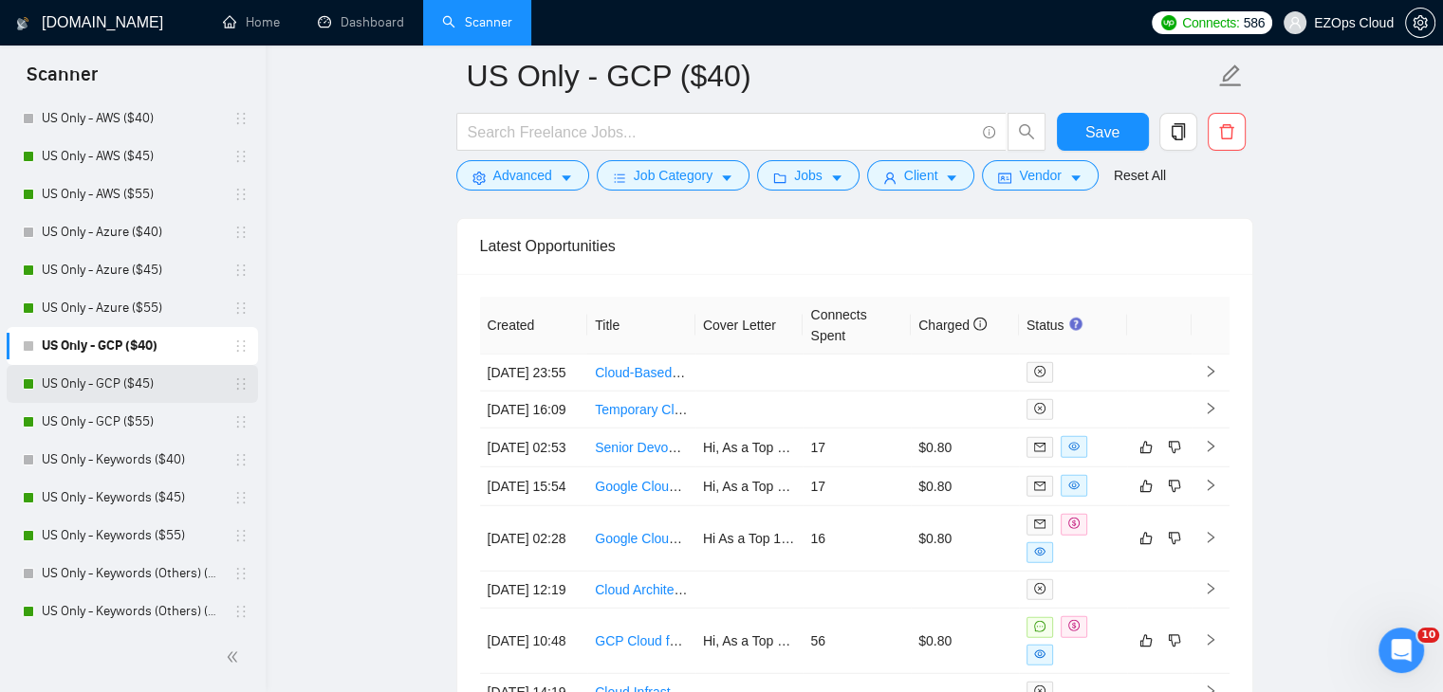
click at [107, 387] on link "US Only - GCP ($45)" at bounding box center [132, 384] width 180 height 38
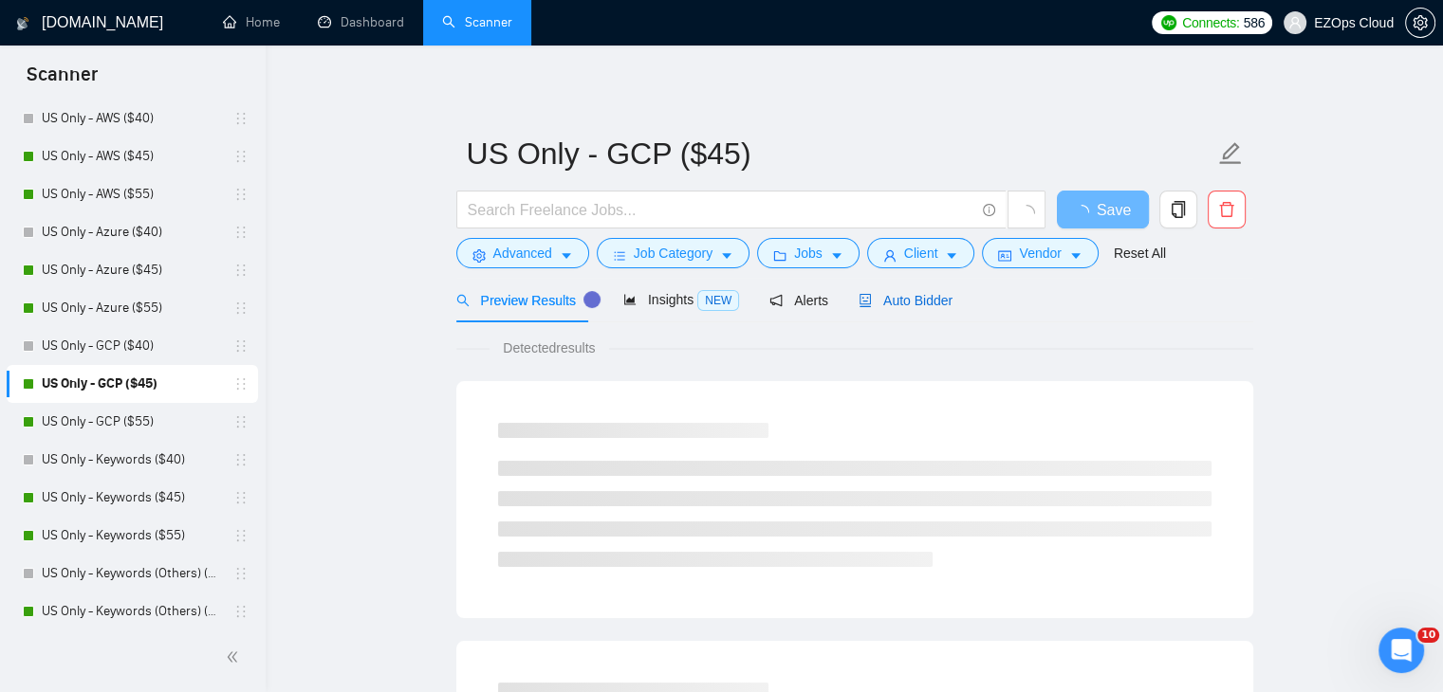
click at [895, 304] on span "Auto Bidder" at bounding box center [905, 300] width 94 height 15
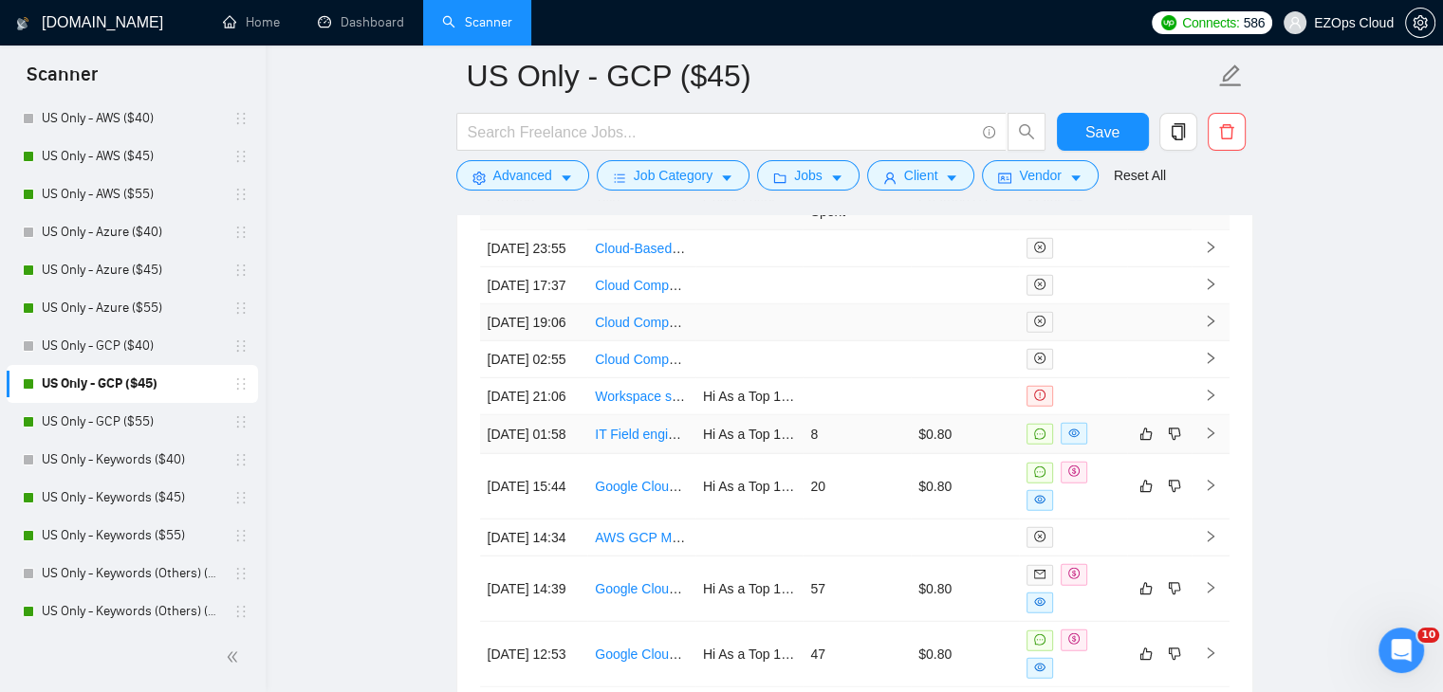
scroll to position [5101, 0]
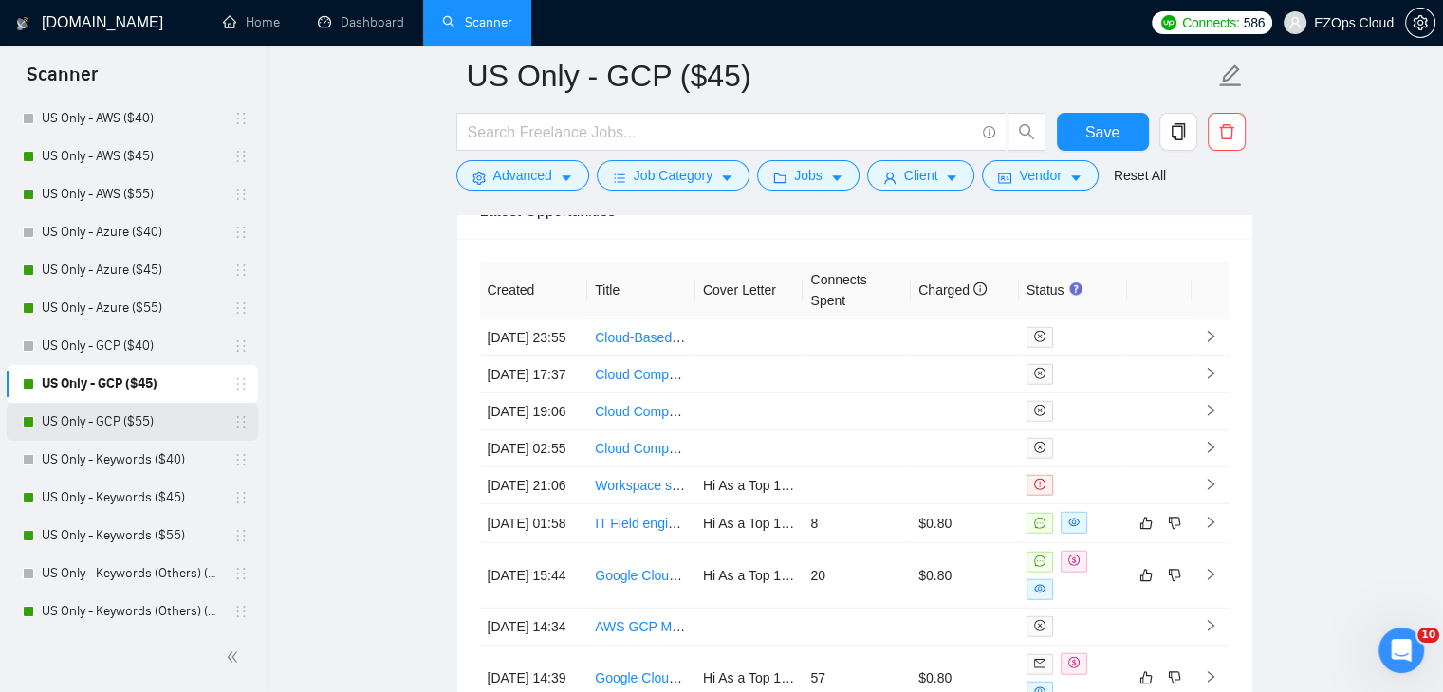
click at [123, 422] on link "US Only - GCP ($55)" at bounding box center [132, 422] width 180 height 38
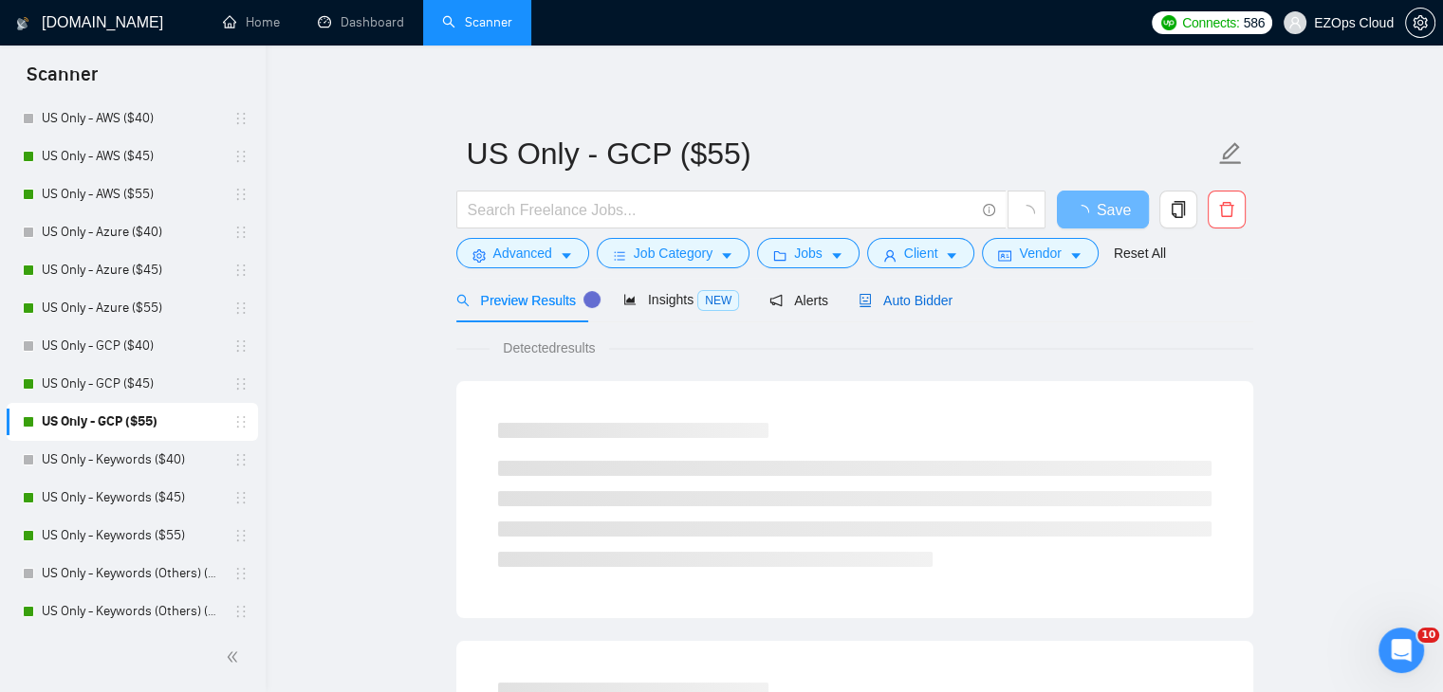
click at [894, 299] on span "Auto Bidder" at bounding box center [905, 300] width 94 height 15
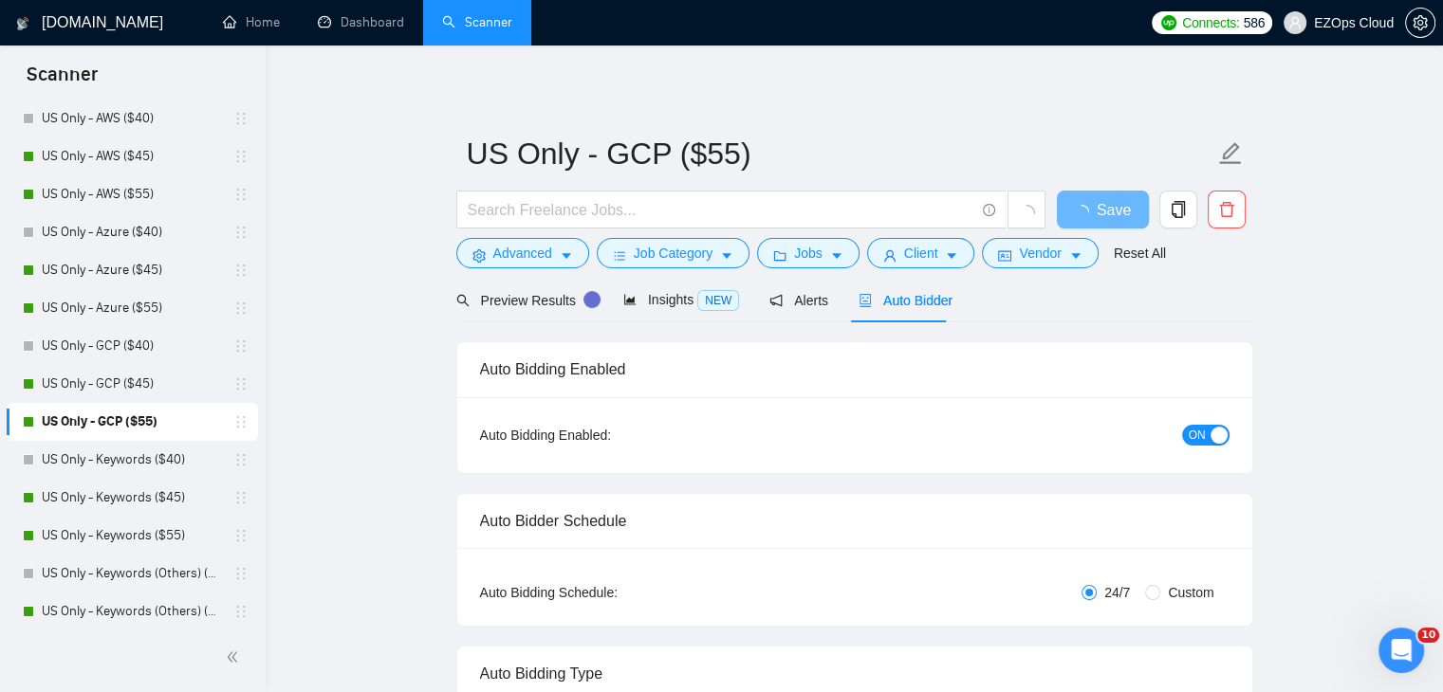
checkbox input "true"
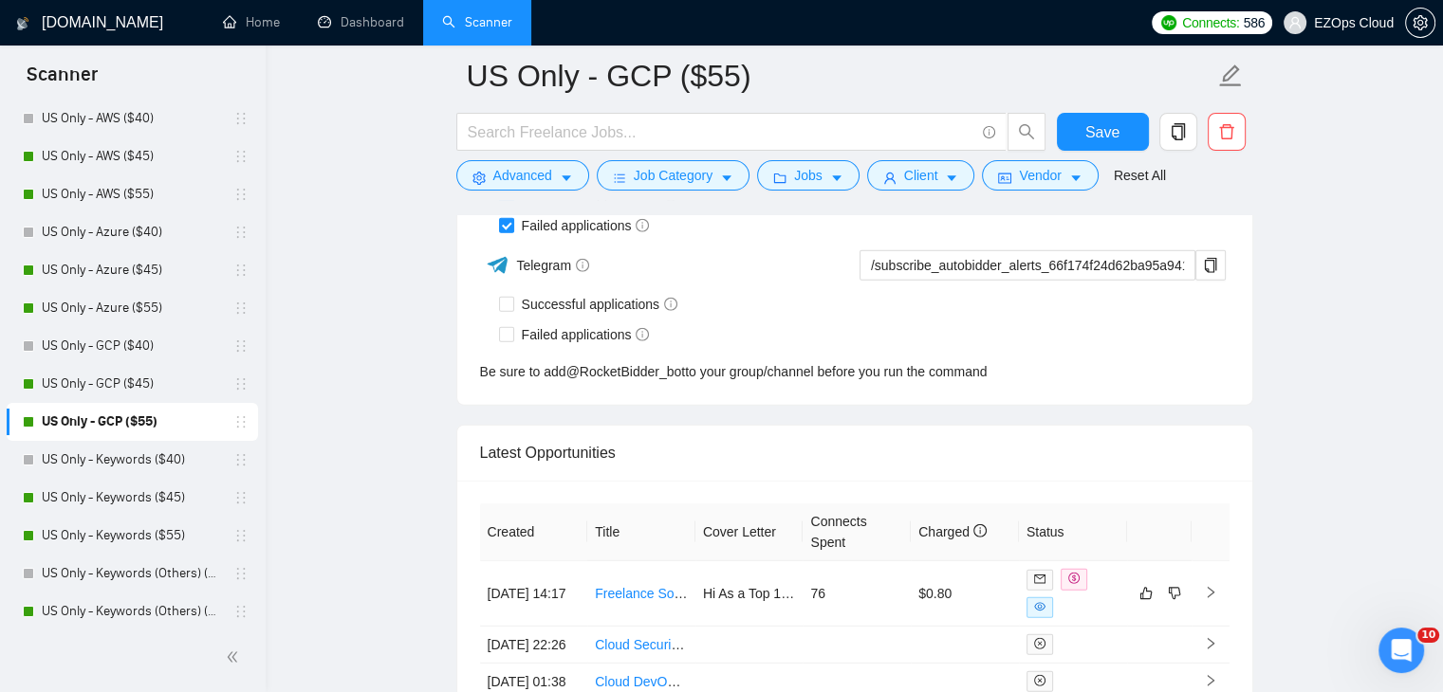
scroll to position [4984, 0]
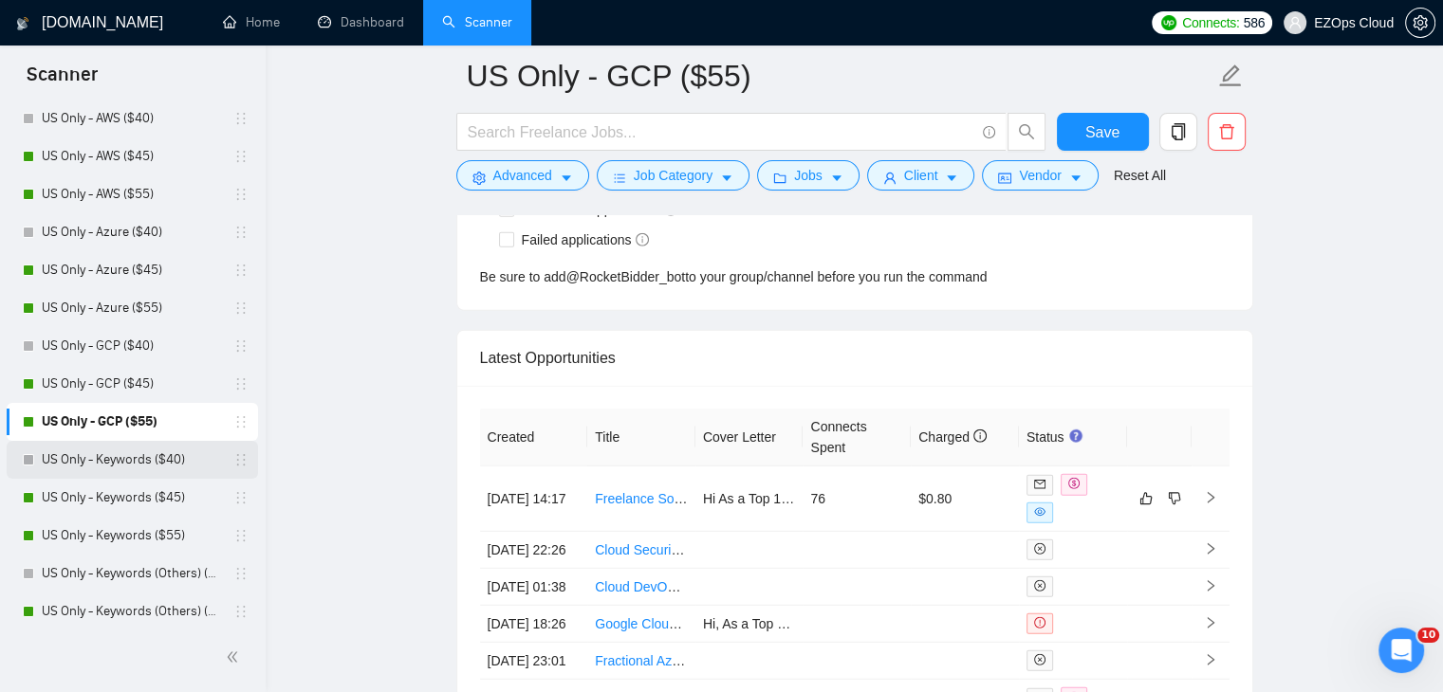
click at [126, 464] on link "US Only - Keywords ($40)" at bounding box center [132, 460] width 180 height 38
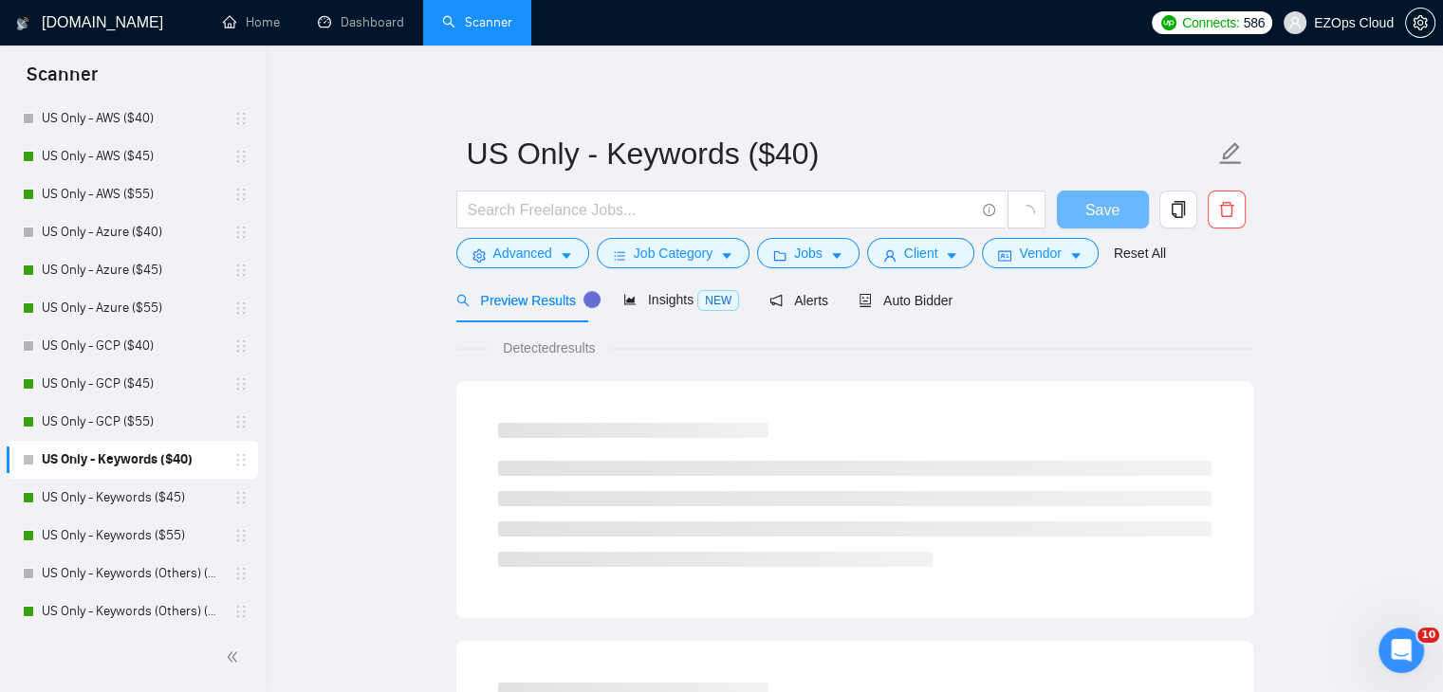
scroll to position [190, 0]
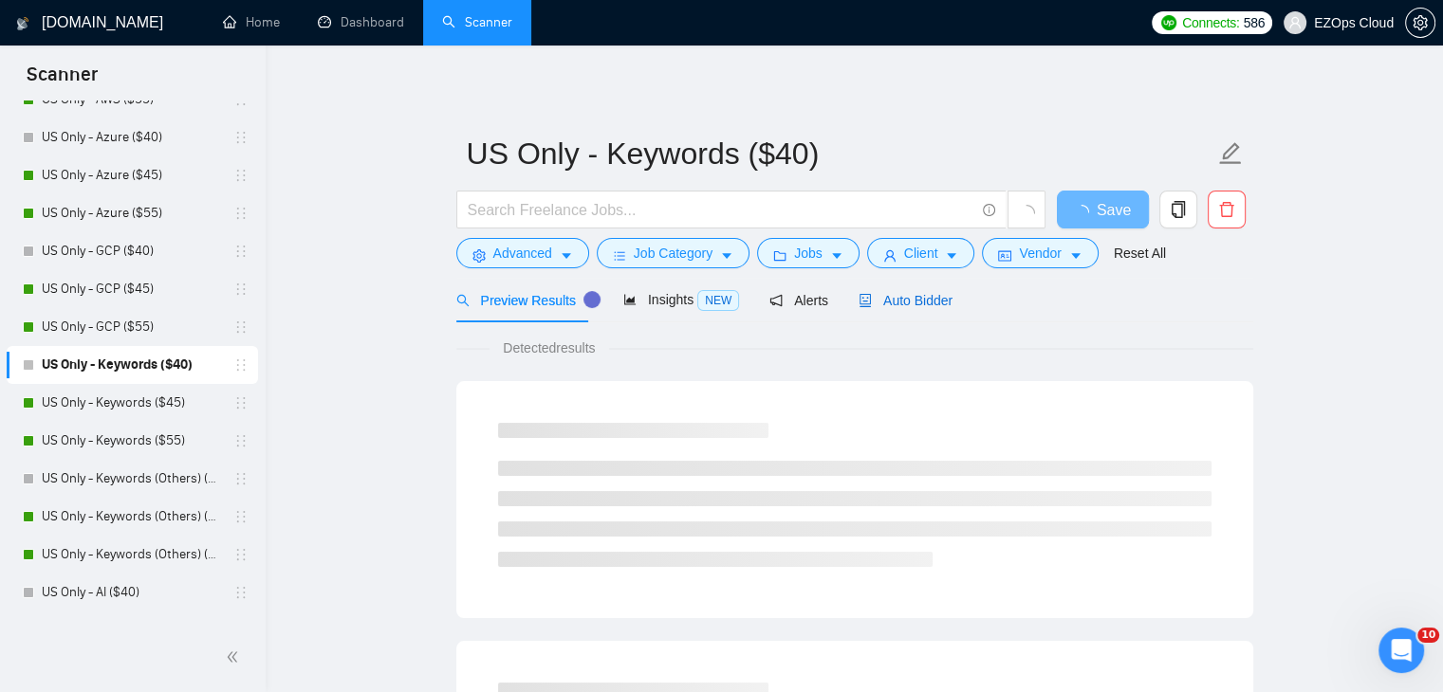
click at [903, 309] on div "Auto Bidder" at bounding box center [905, 300] width 94 height 21
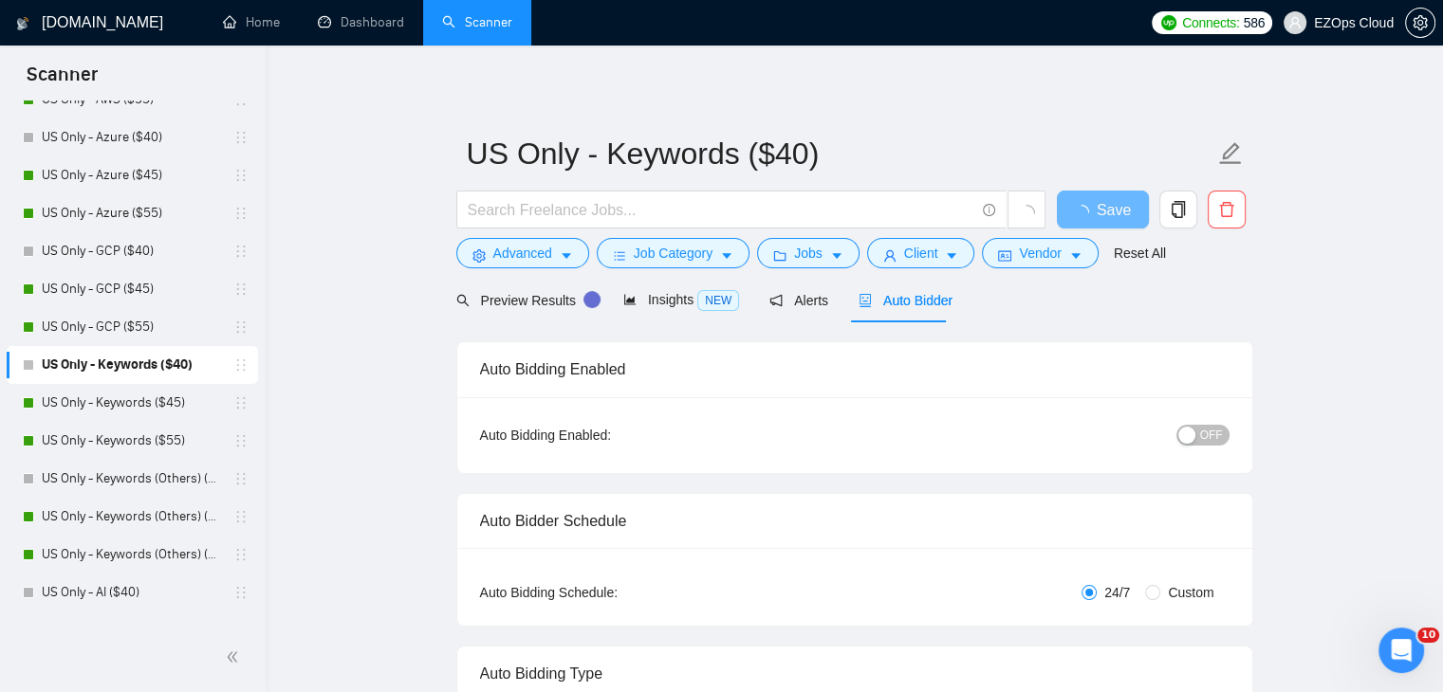
checkbox input "true"
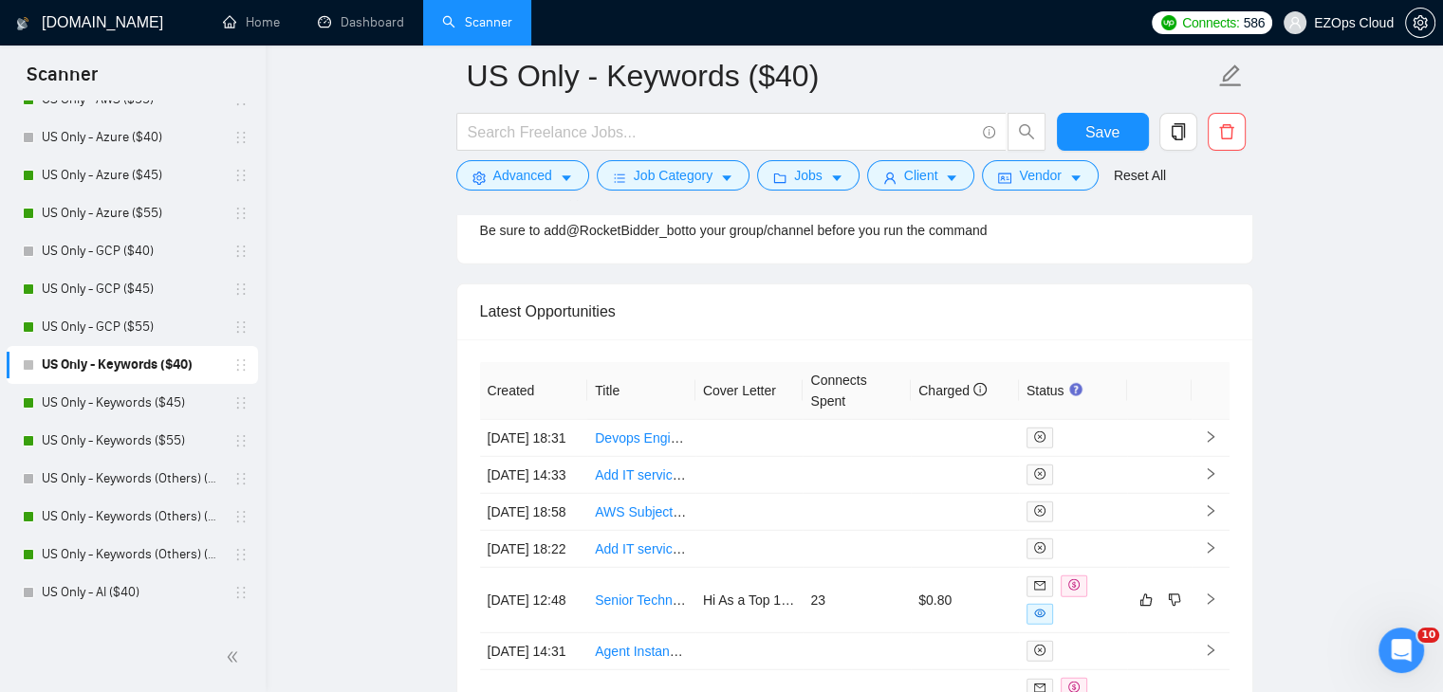
scroll to position [5141, 0]
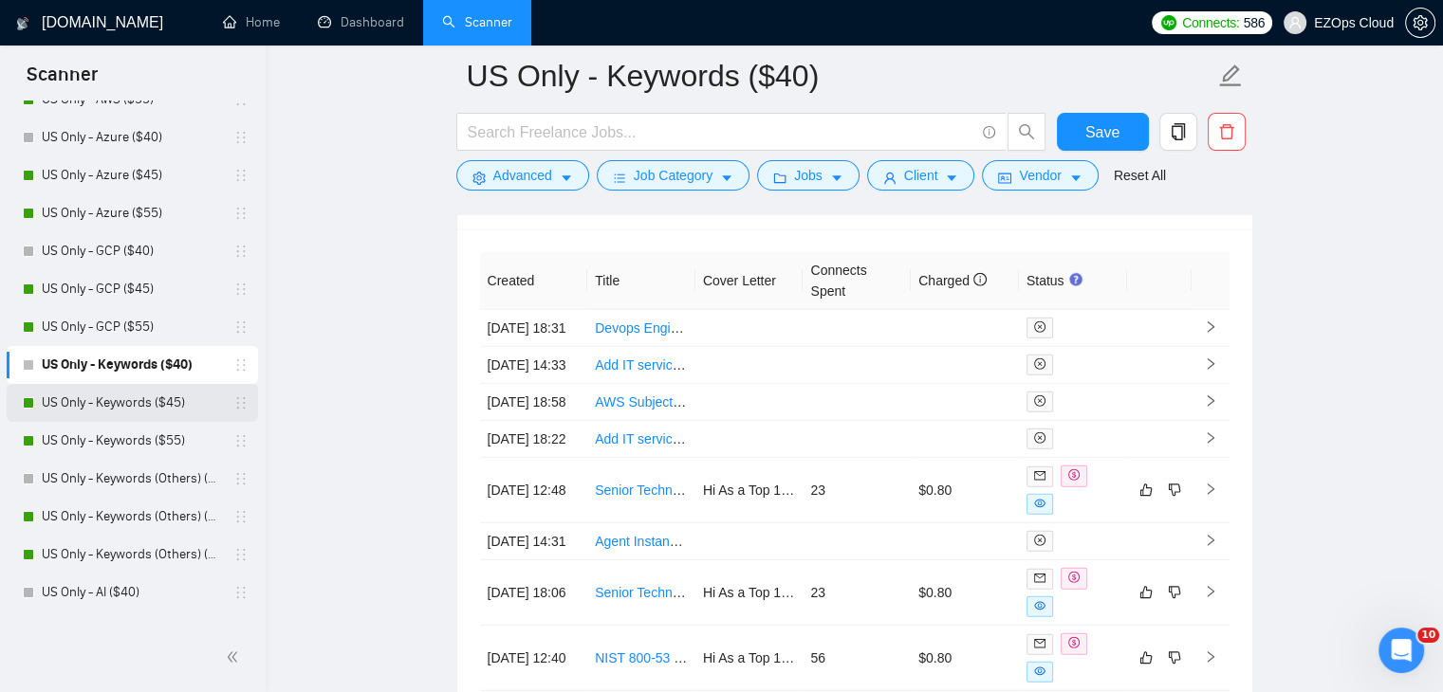
click at [139, 405] on link "US Only - Keywords ($45)" at bounding box center [132, 403] width 180 height 38
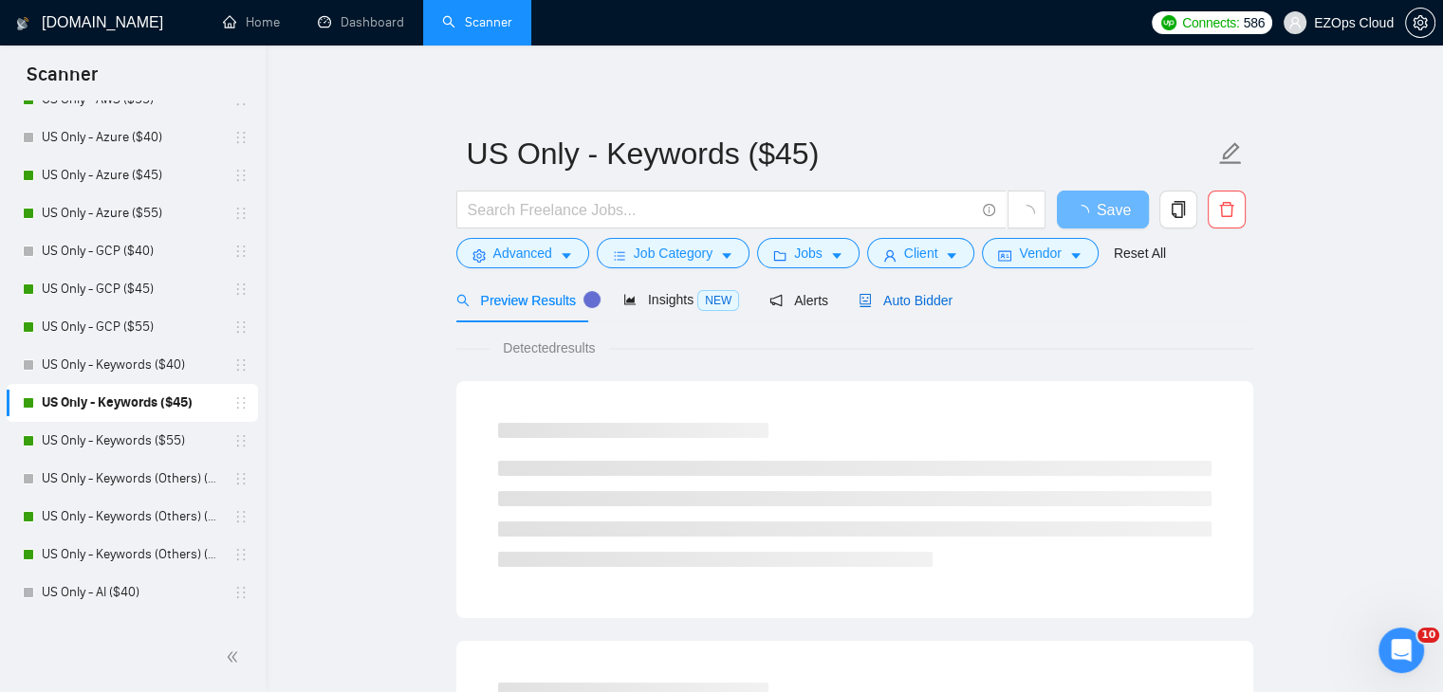
click at [897, 304] on span "Auto Bidder" at bounding box center [905, 300] width 94 height 15
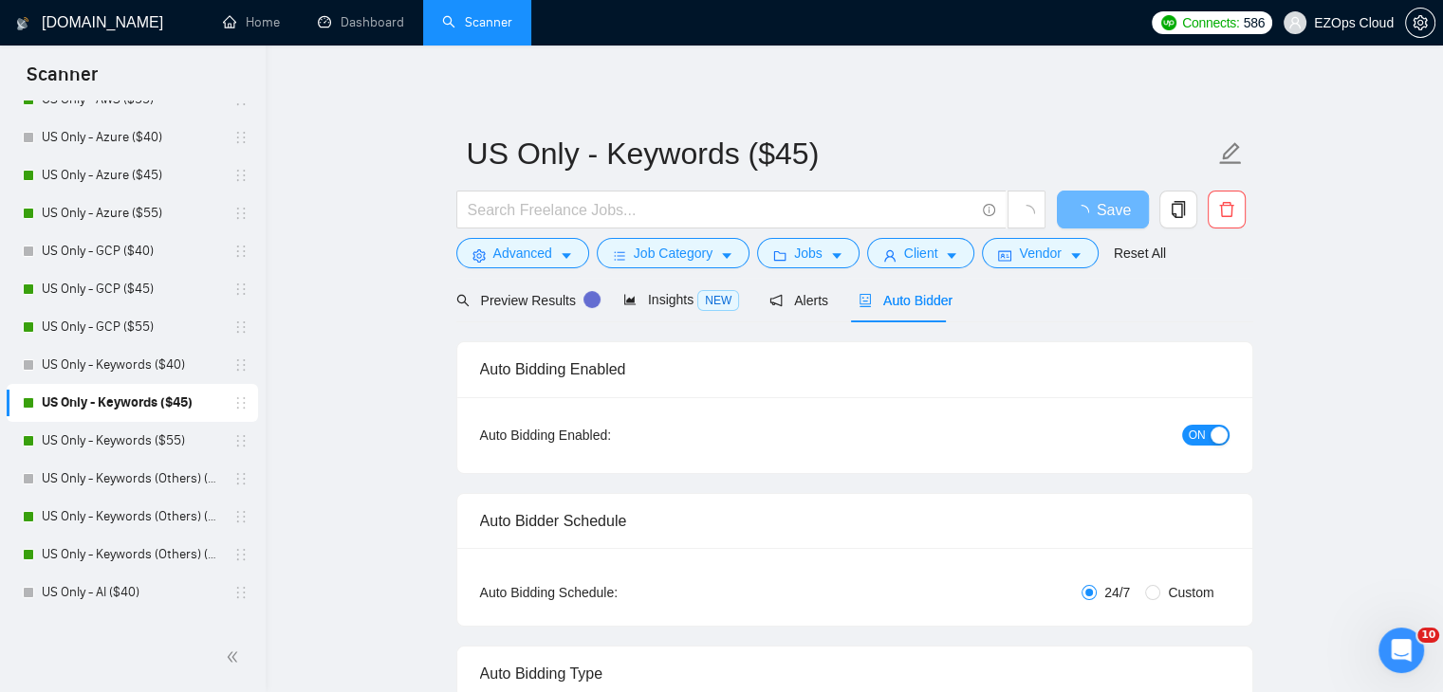
checkbox input "true"
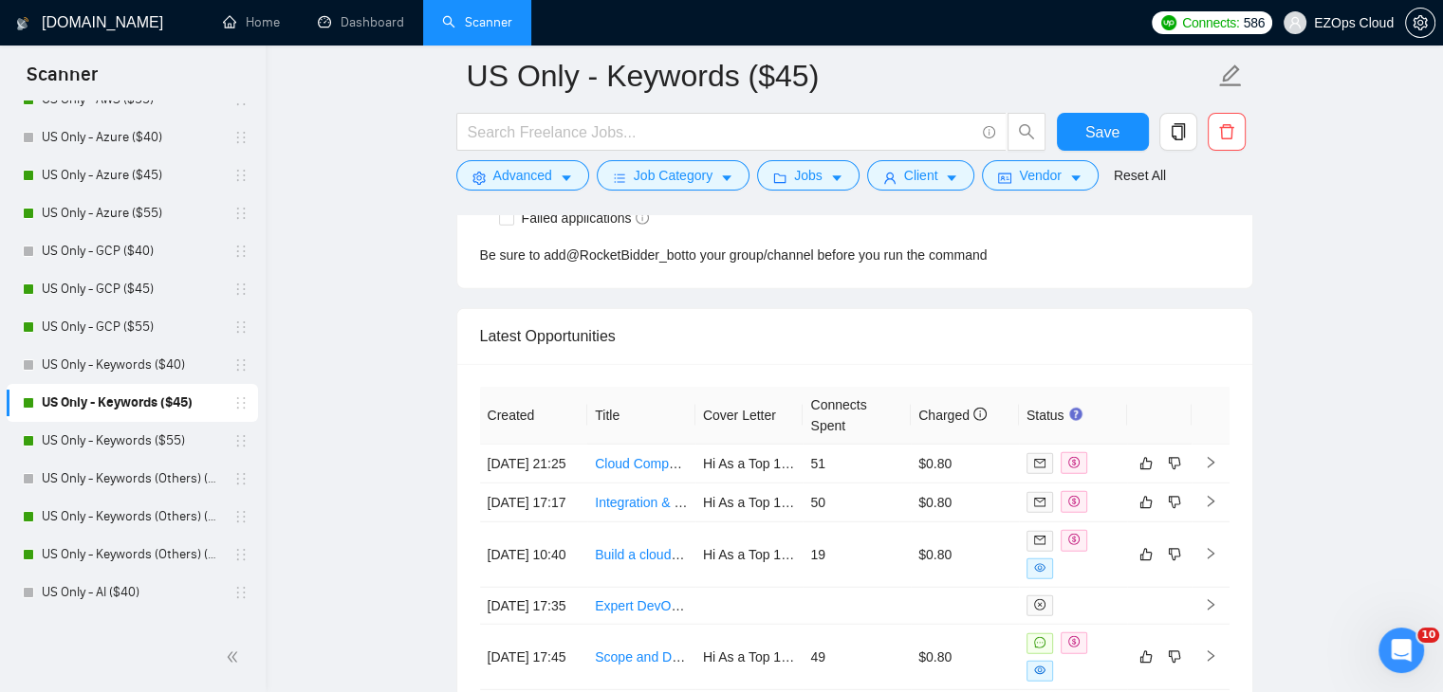
scroll to position [5156, 0]
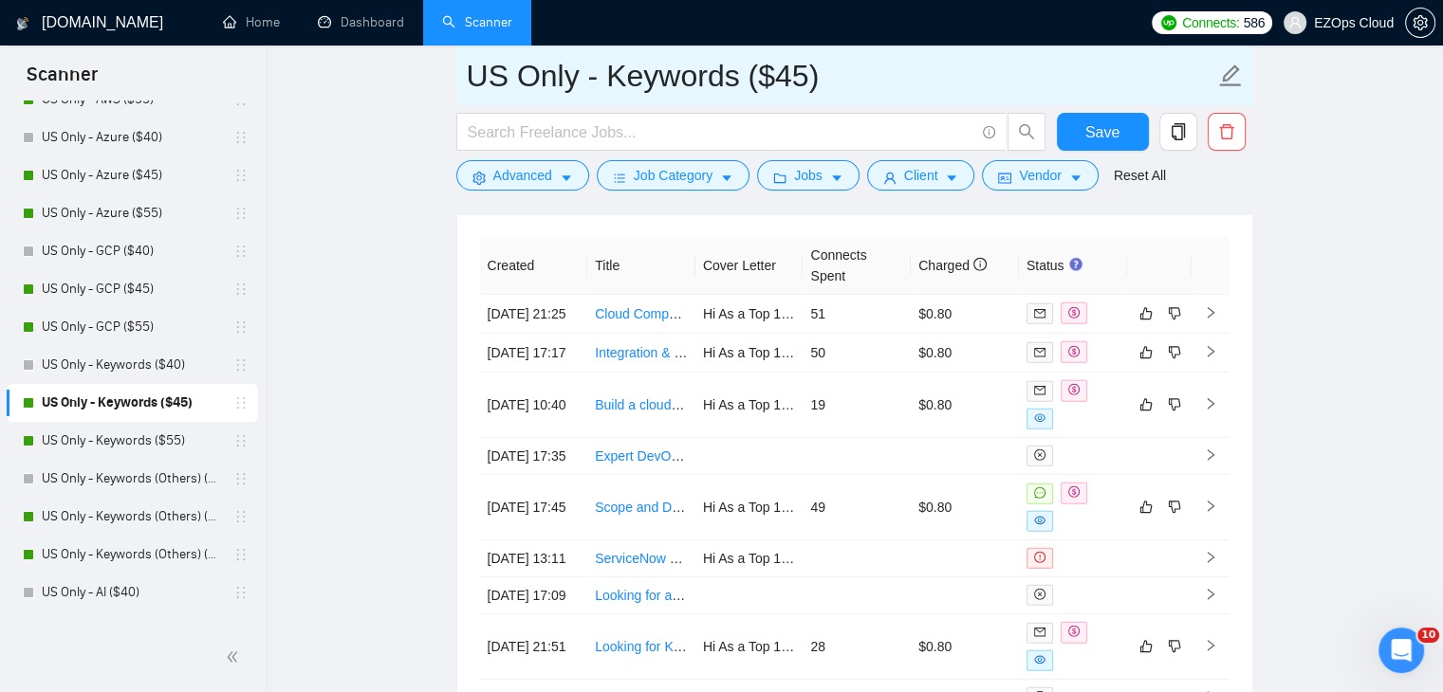
drag, startPoint x: 846, startPoint y: 71, endPoint x: 421, endPoint y: 94, distance: 425.5
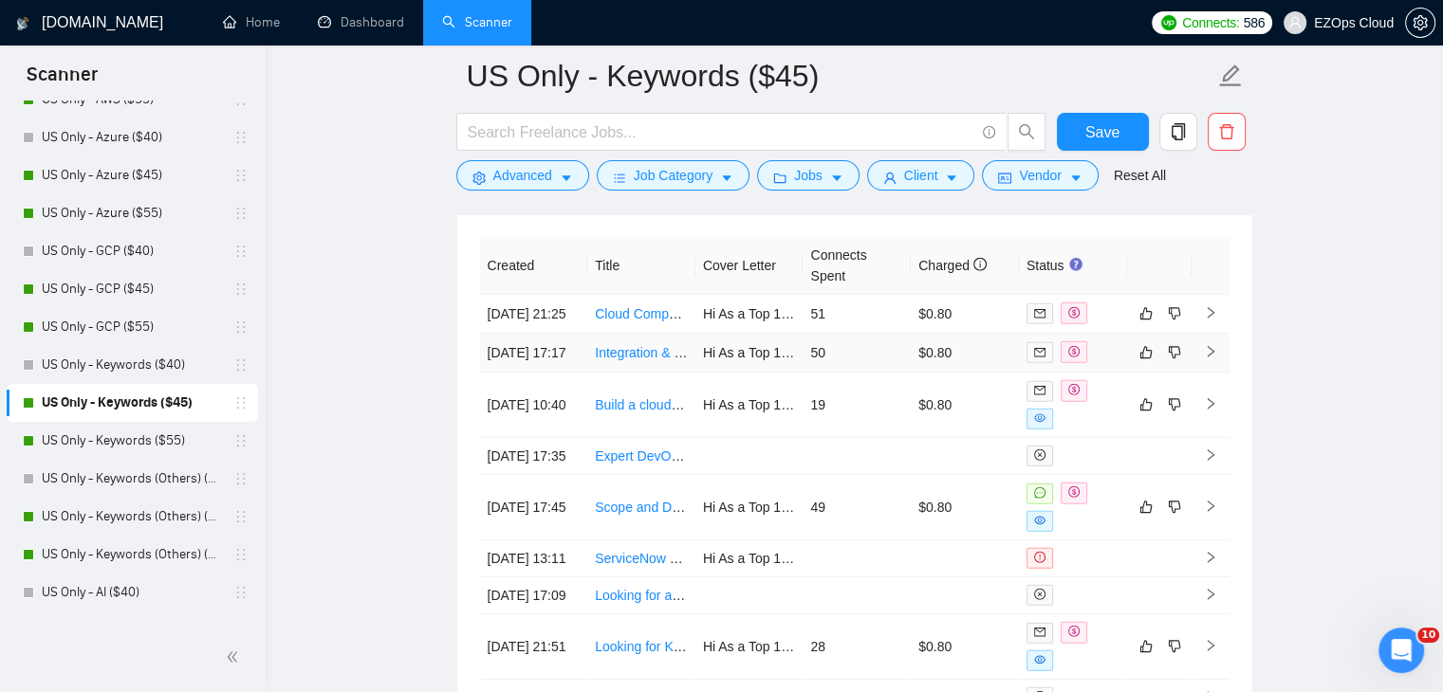
click at [630, 360] on link "Integration & Reliability Engineer Needed" at bounding box center [716, 352] width 243 height 15
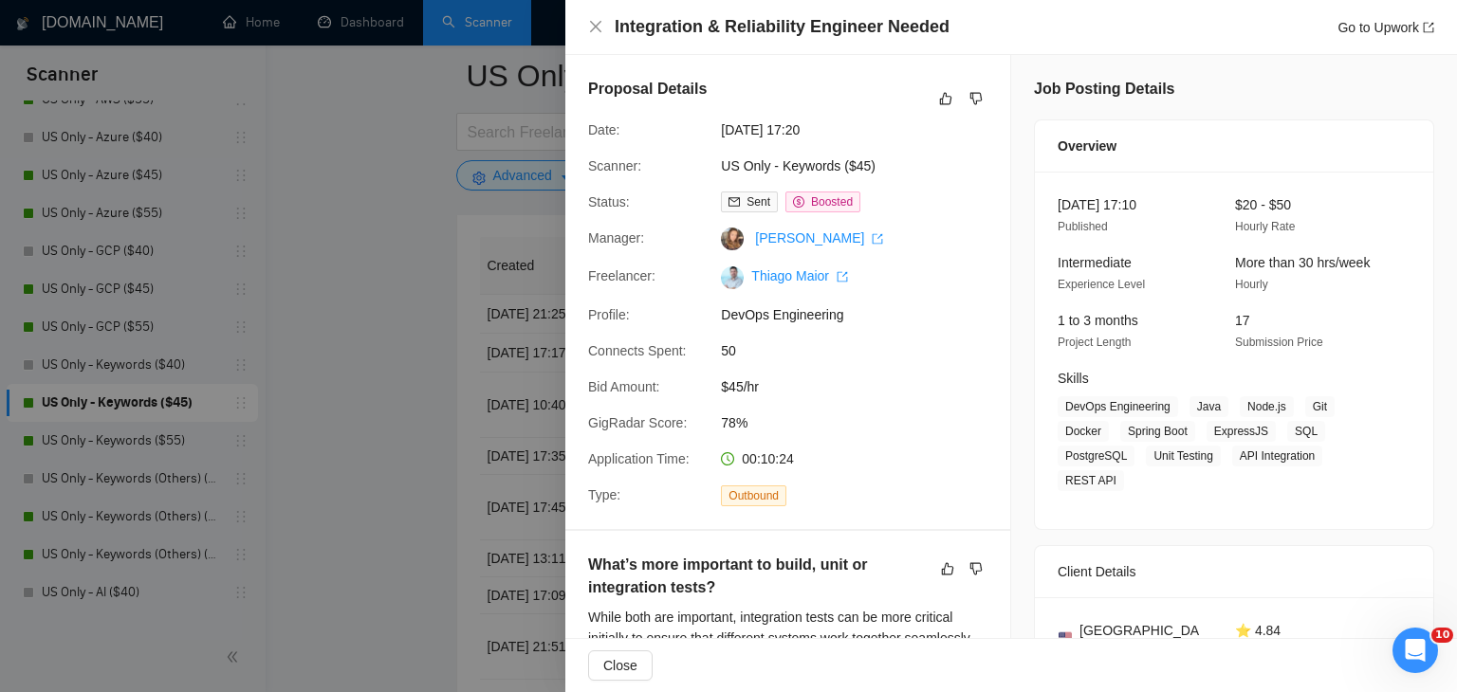
click at [429, 384] on div at bounding box center [728, 346] width 1457 height 692
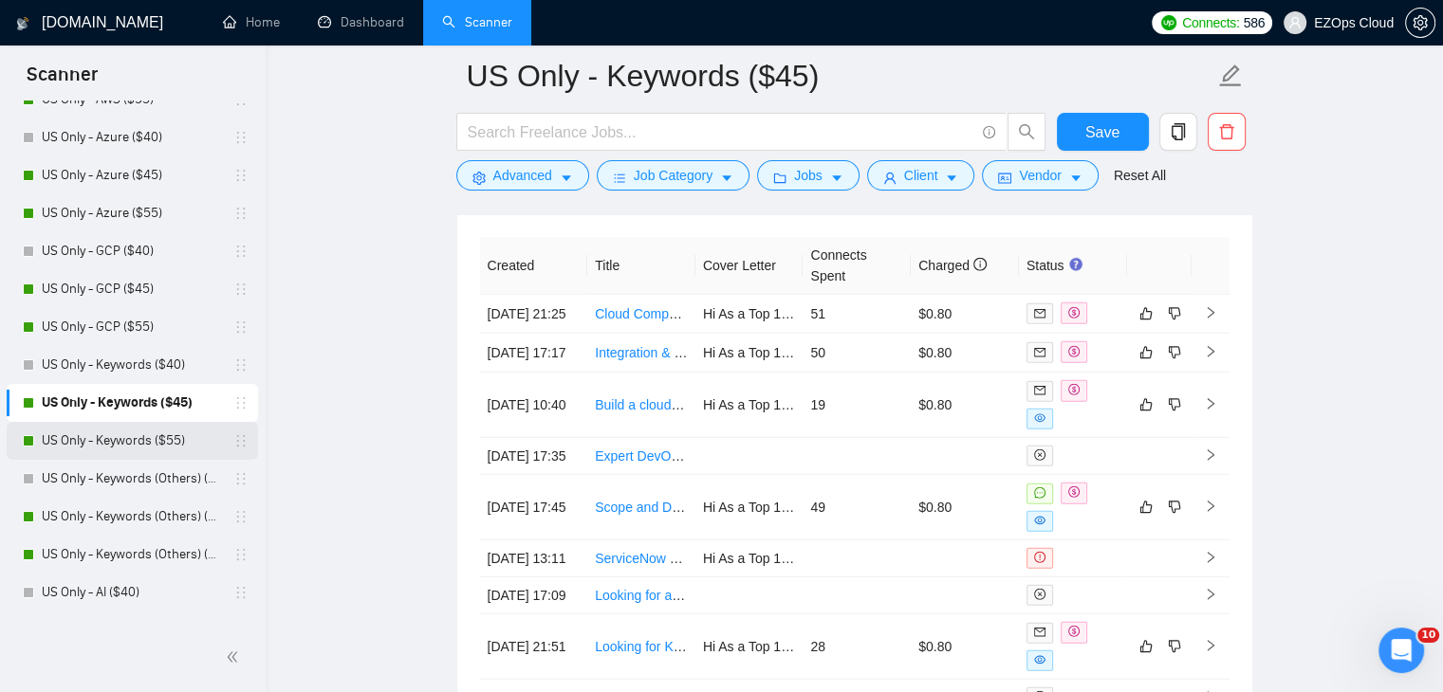
click at [101, 430] on link "US Only - Keywords ($55)" at bounding box center [132, 441] width 180 height 38
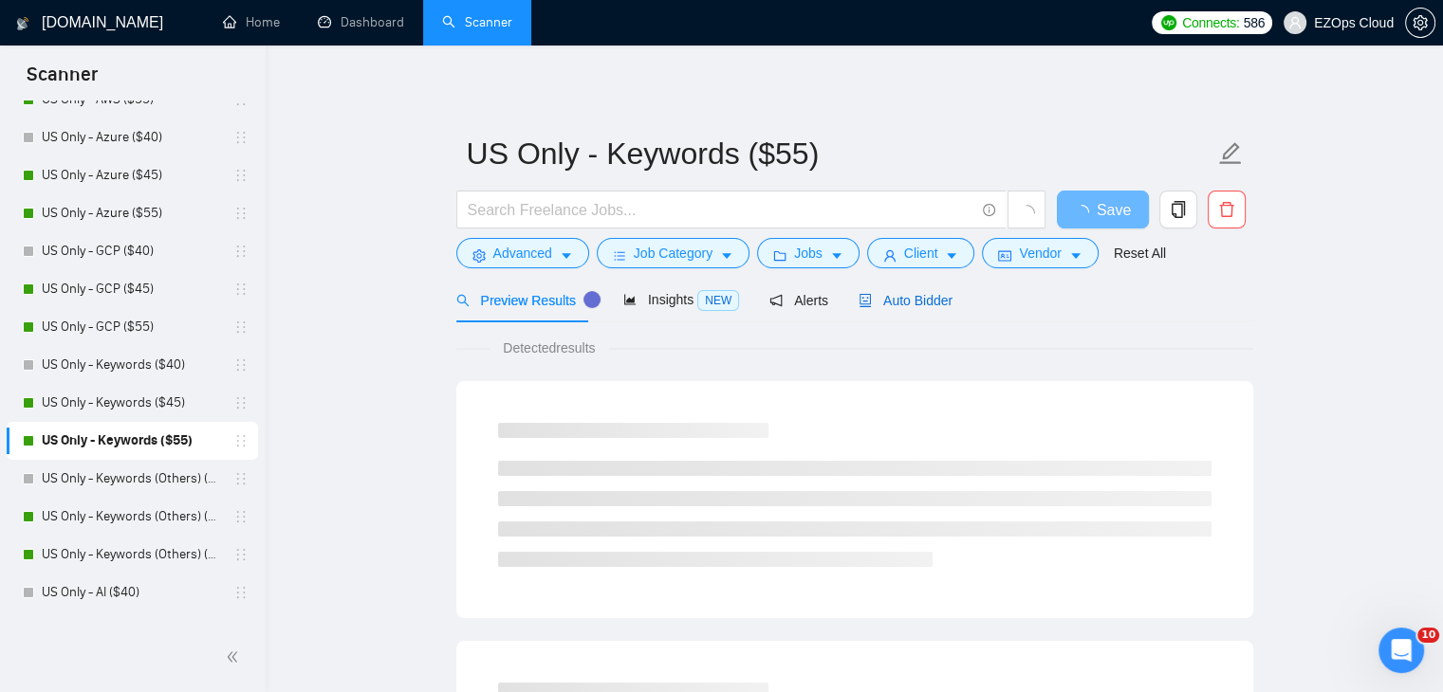
click at [902, 303] on span "Auto Bidder" at bounding box center [905, 300] width 94 height 15
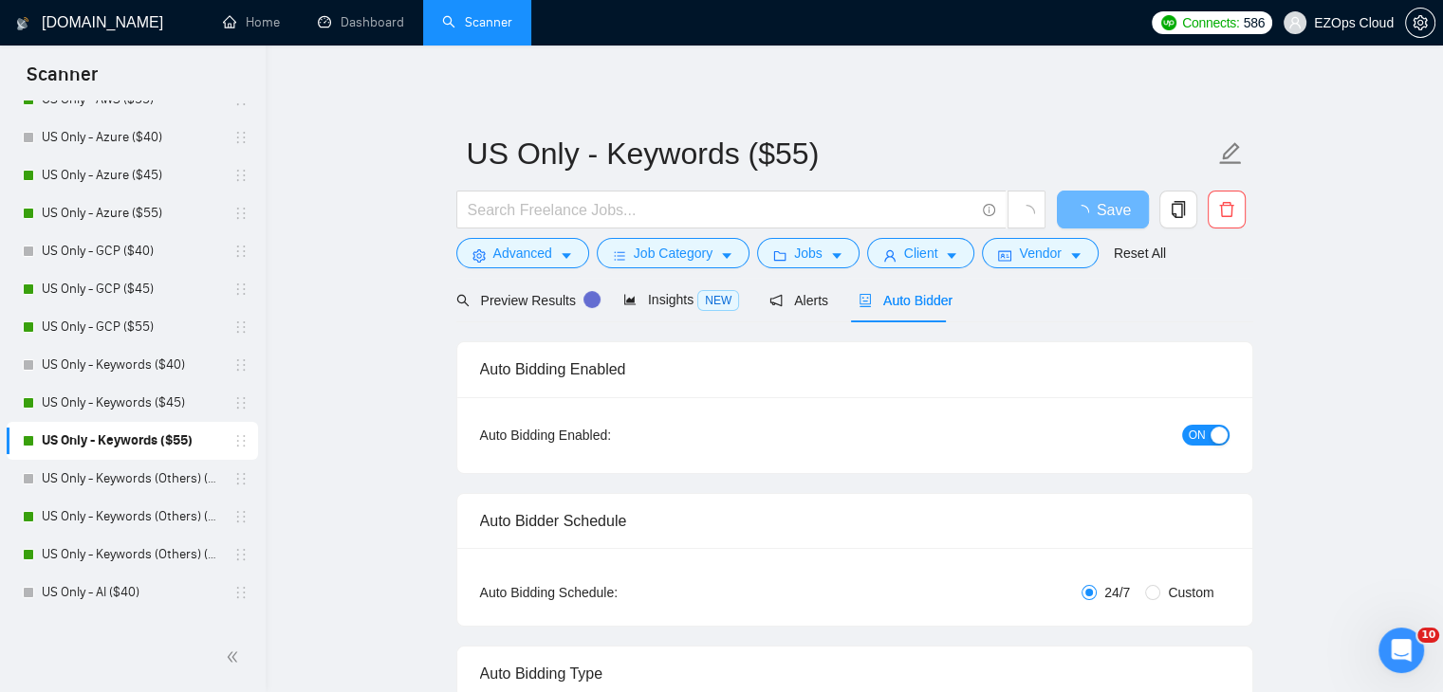
checkbox input "true"
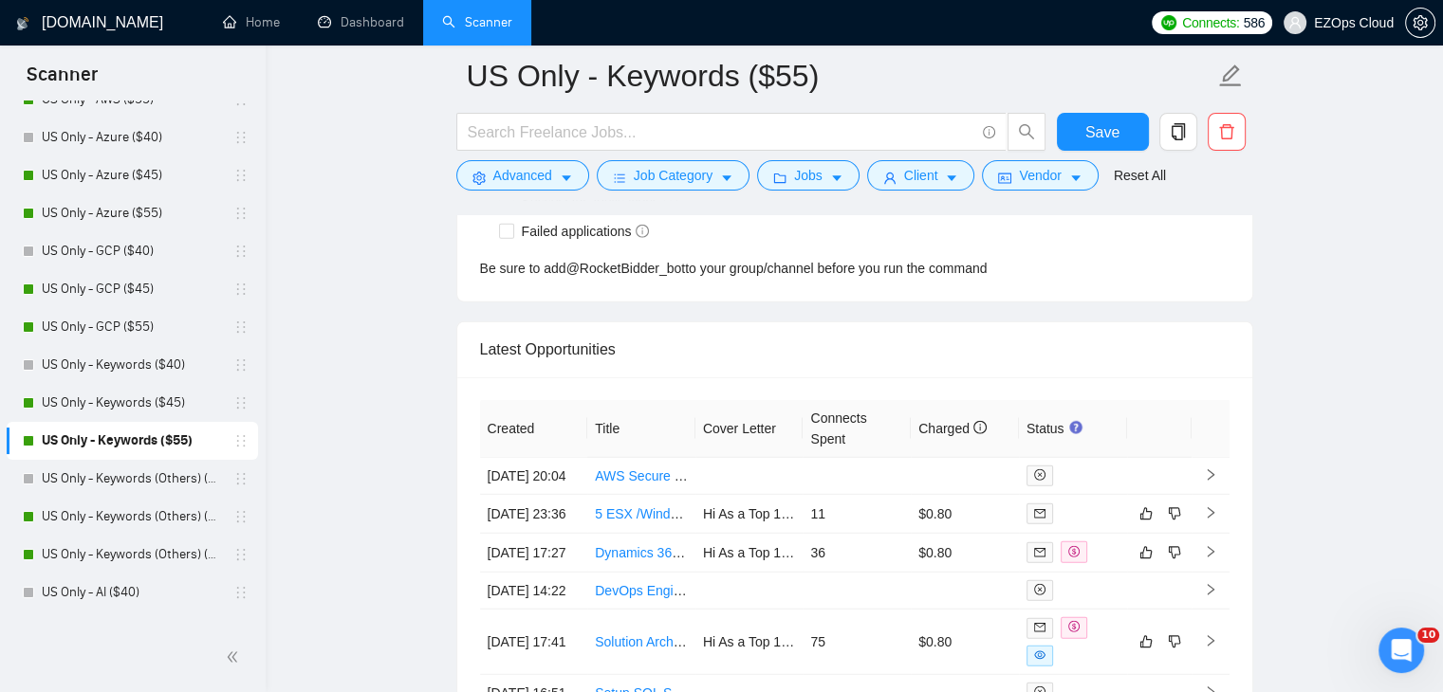
scroll to position [5185, 0]
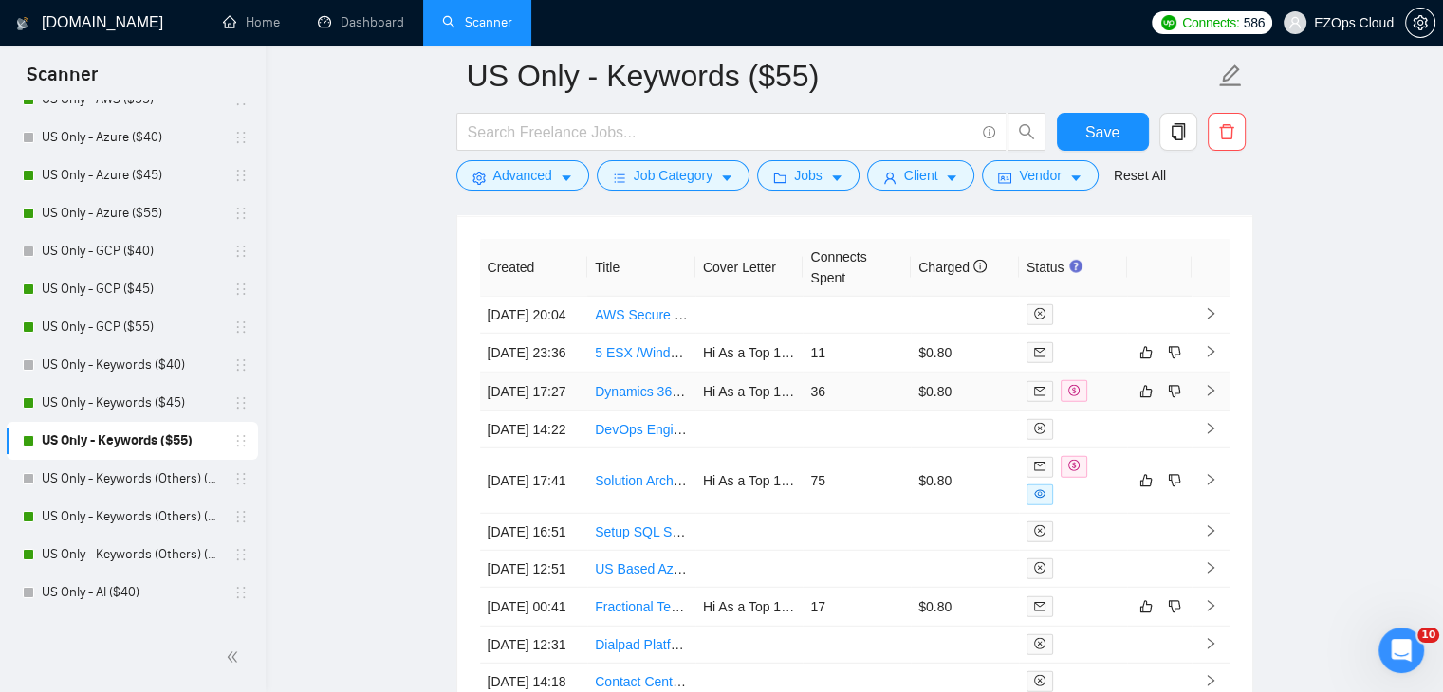
click at [641, 399] on link "Dynamics 365 Architect" at bounding box center [664, 391] width 138 height 15
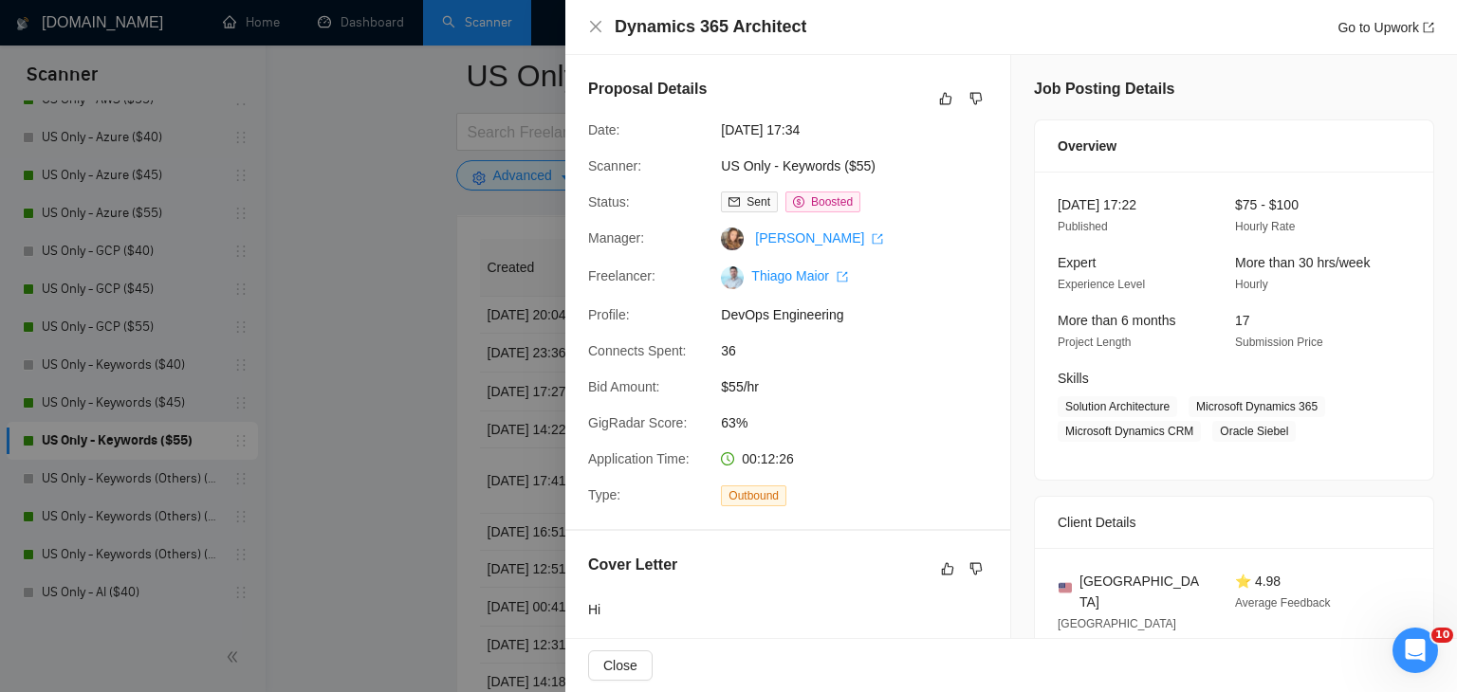
click at [451, 380] on div at bounding box center [728, 346] width 1457 height 692
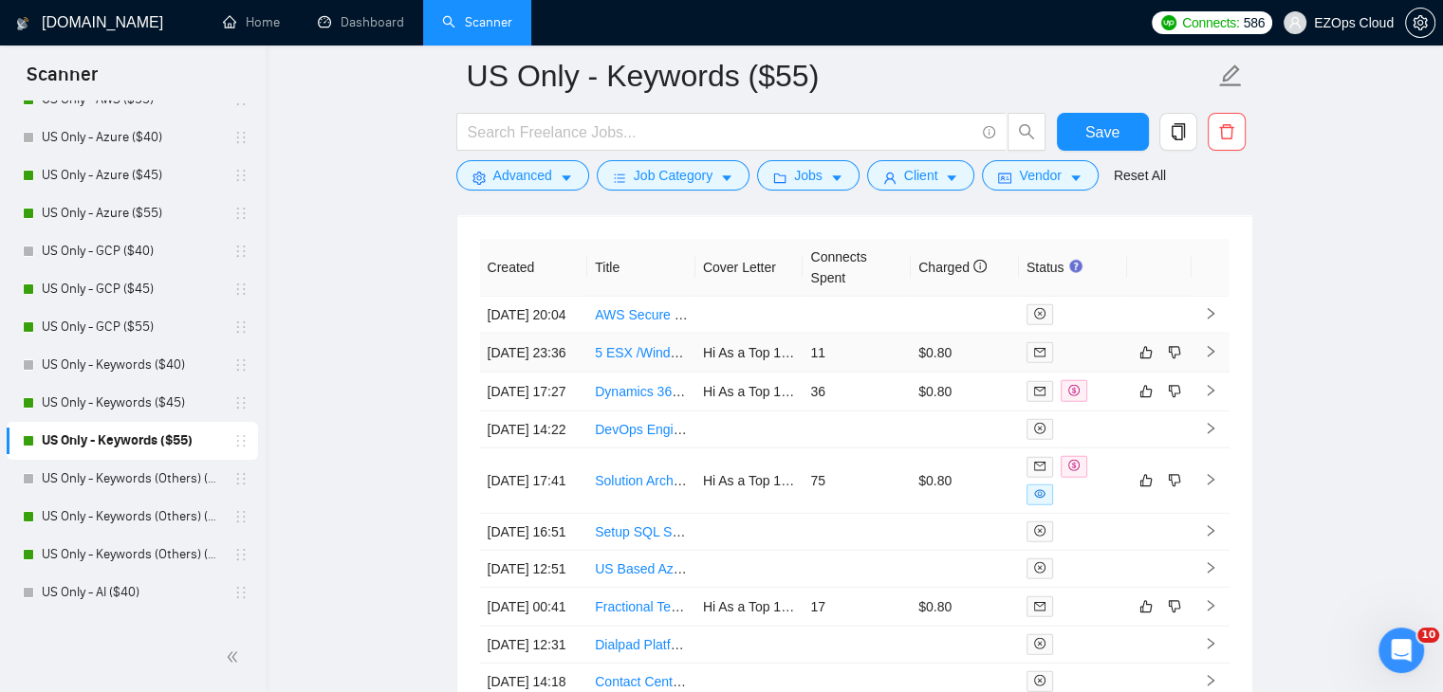
click at [635, 360] on link "5 ESX /Windows Systems Engineer - Needed today - Short Term (1-2 weeks)" at bounding box center [827, 352] width 464 height 15
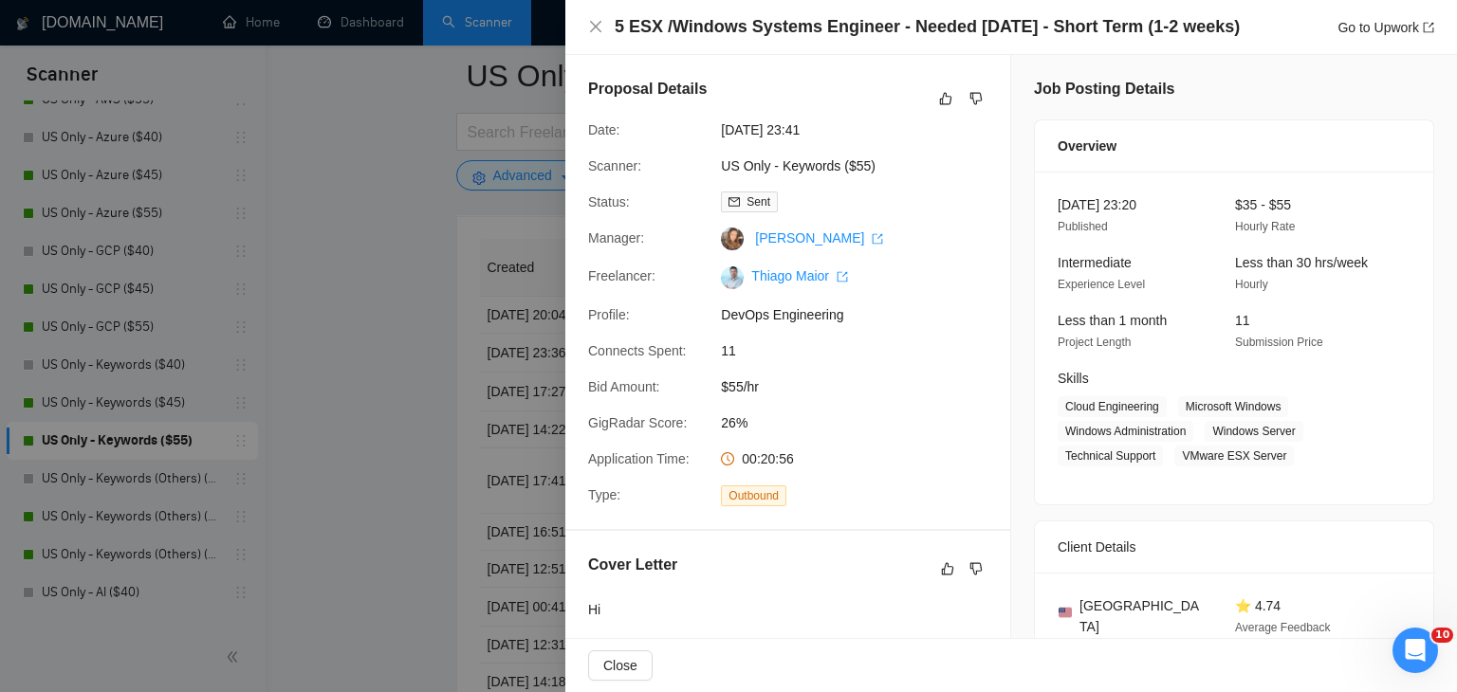
click at [406, 164] on div at bounding box center [728, 346] width 1457 height 692
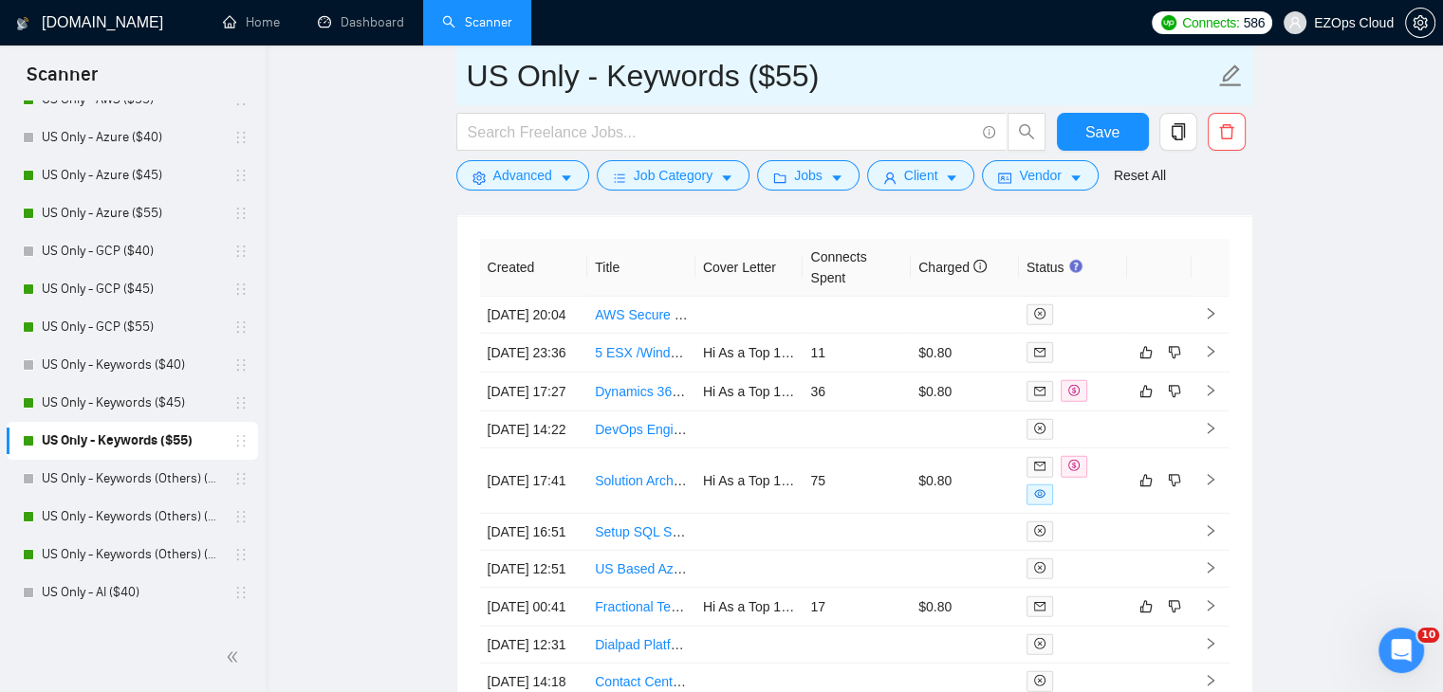
drag, startPoint x: 833, startPoint y: 77, endPoint x: 440, endPoint y: 75, distance: 392.7
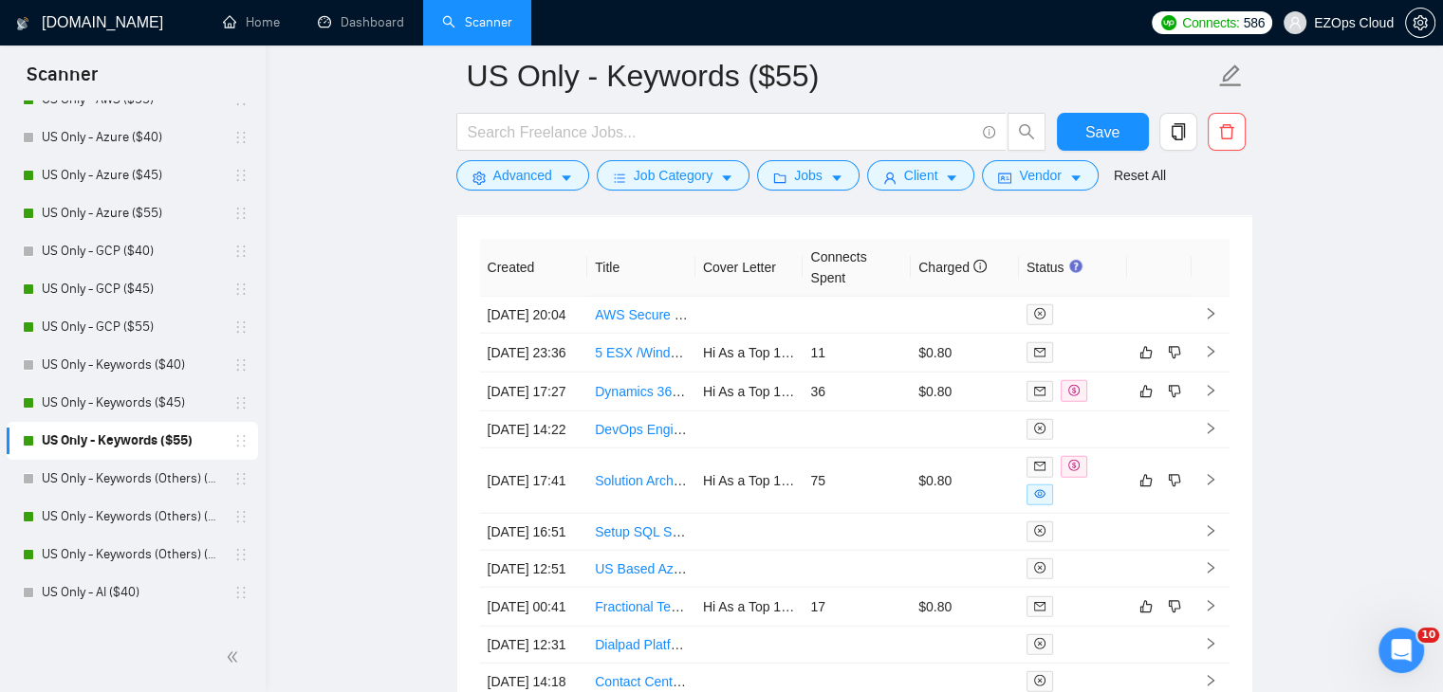
click at [1386, 646] on icon "Open Intercom Messenger" at bounding box center [1398, 648] width 31 height 31
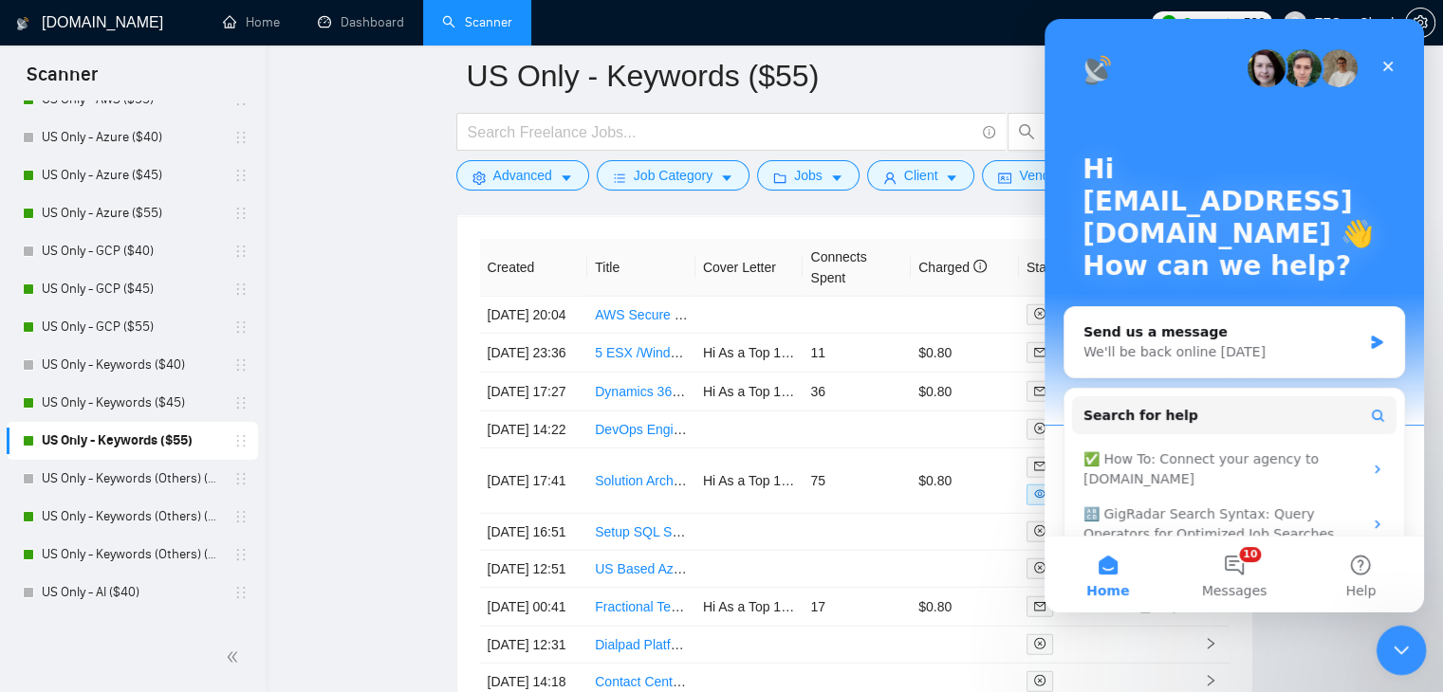
click at [1398, 644] on icon "Close Intercom Messenger" at bounding box center [1398, 647] width 23 height 23
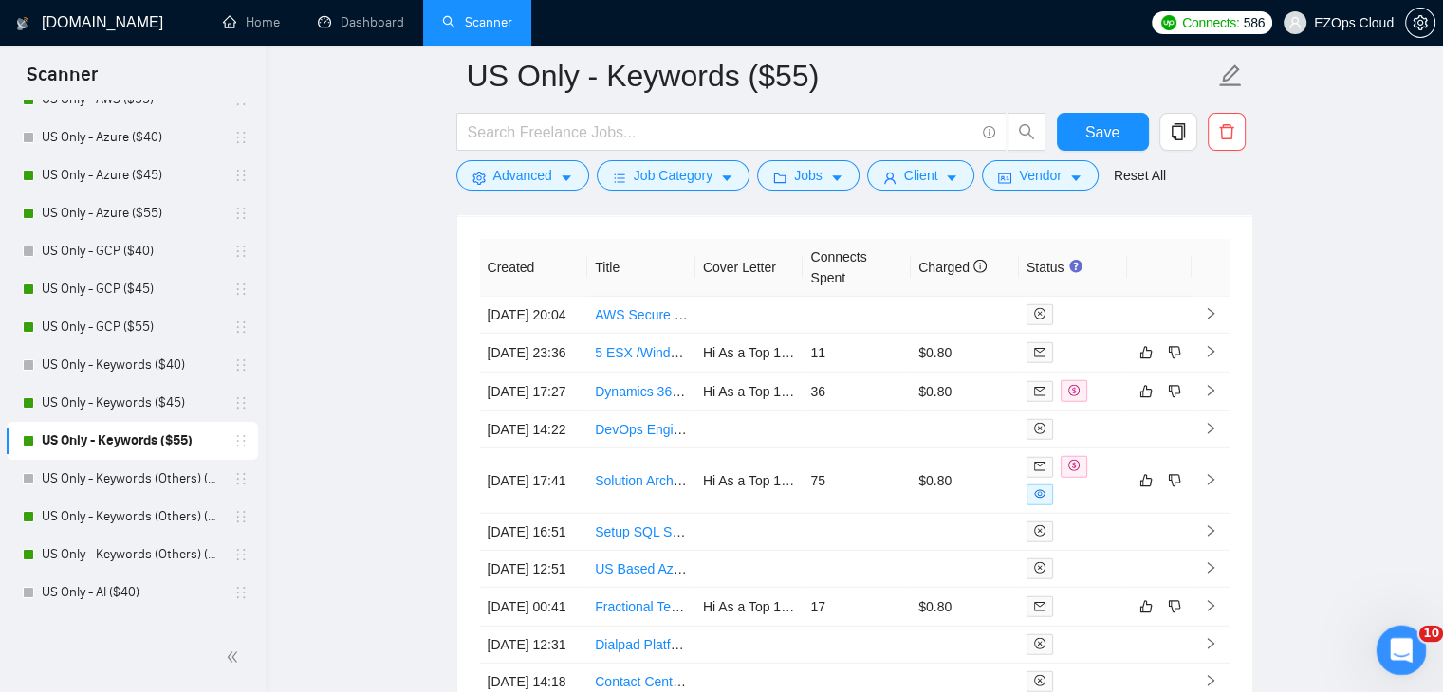
click at [1398, 644] on icon "Open Intercom Messenger" at bounding box center [1397, 647] width 13 height 15
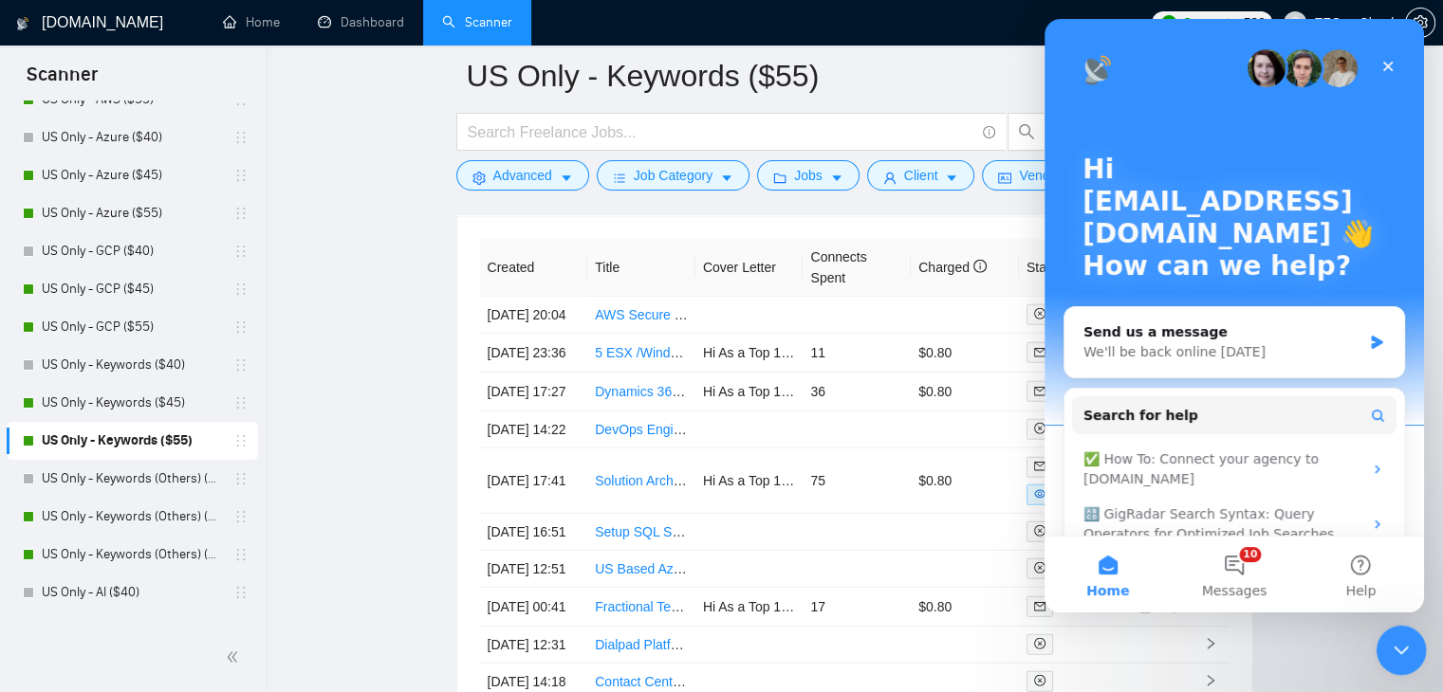
click at [1398, 644] on icon "Close Intercom Messenger" at bounding box center [1398, 647] width 23 height 23
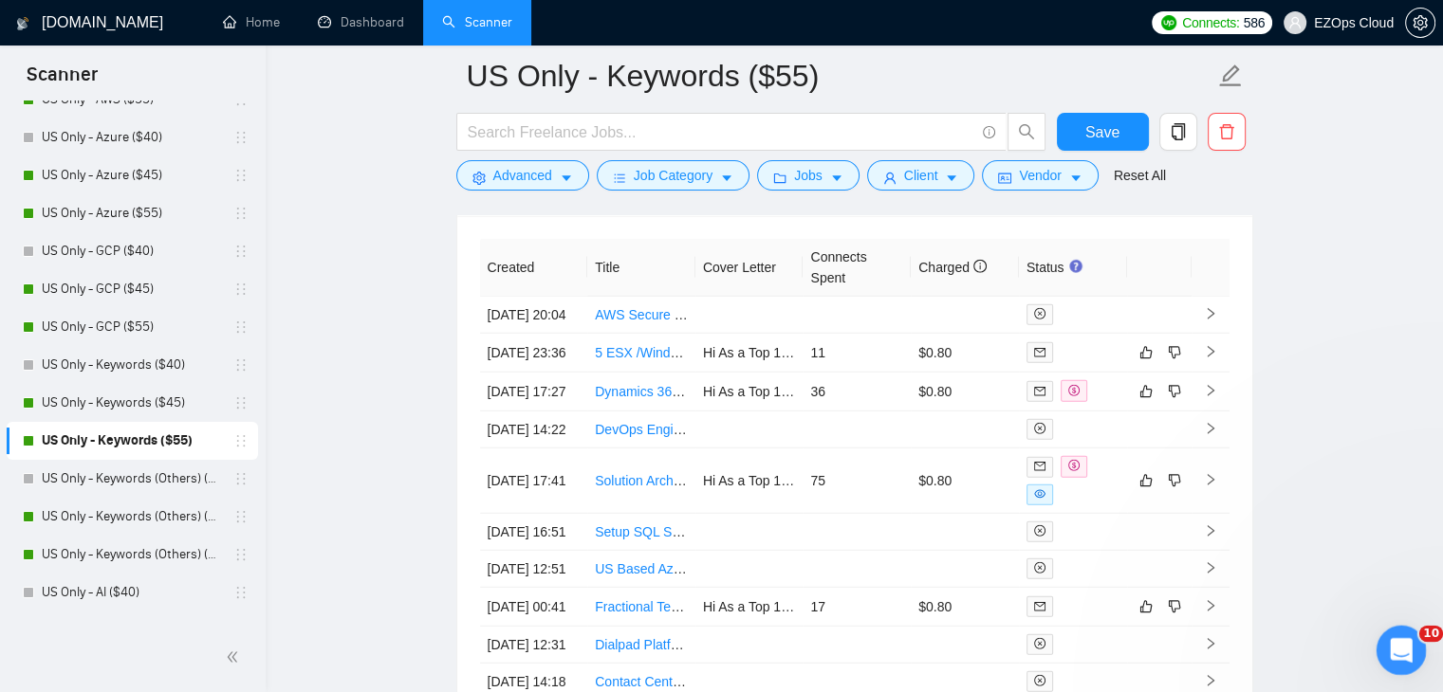
click at [1398, 644] on icon "Open Intercom Messenger" at bounding box center [1397, 647] width 13 height 15
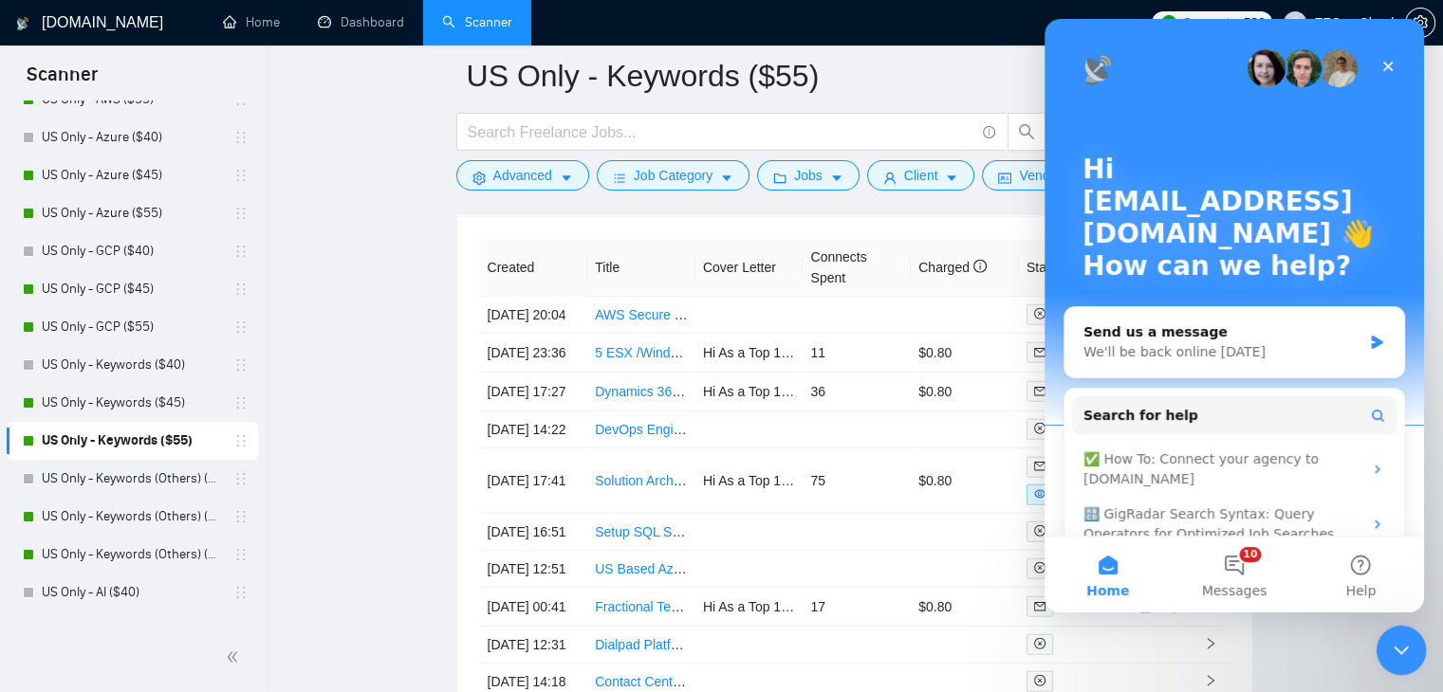
click at [1398, 644] on icon "Close Intercom Messenger" at bounding box center [1398, 647] width 23 height 23
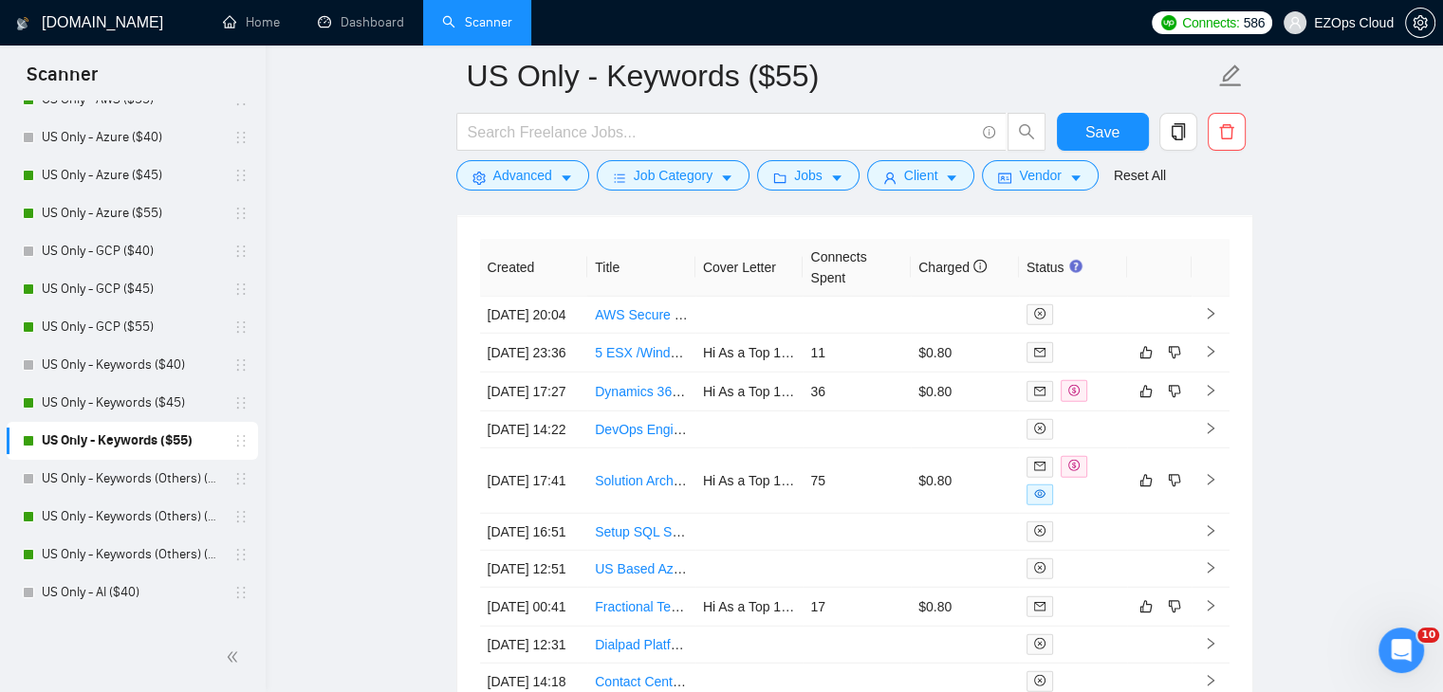
click at [1400, 634] on div "Open Intercom Messenger" at bounding box center [1398, 648] width 63 height 63
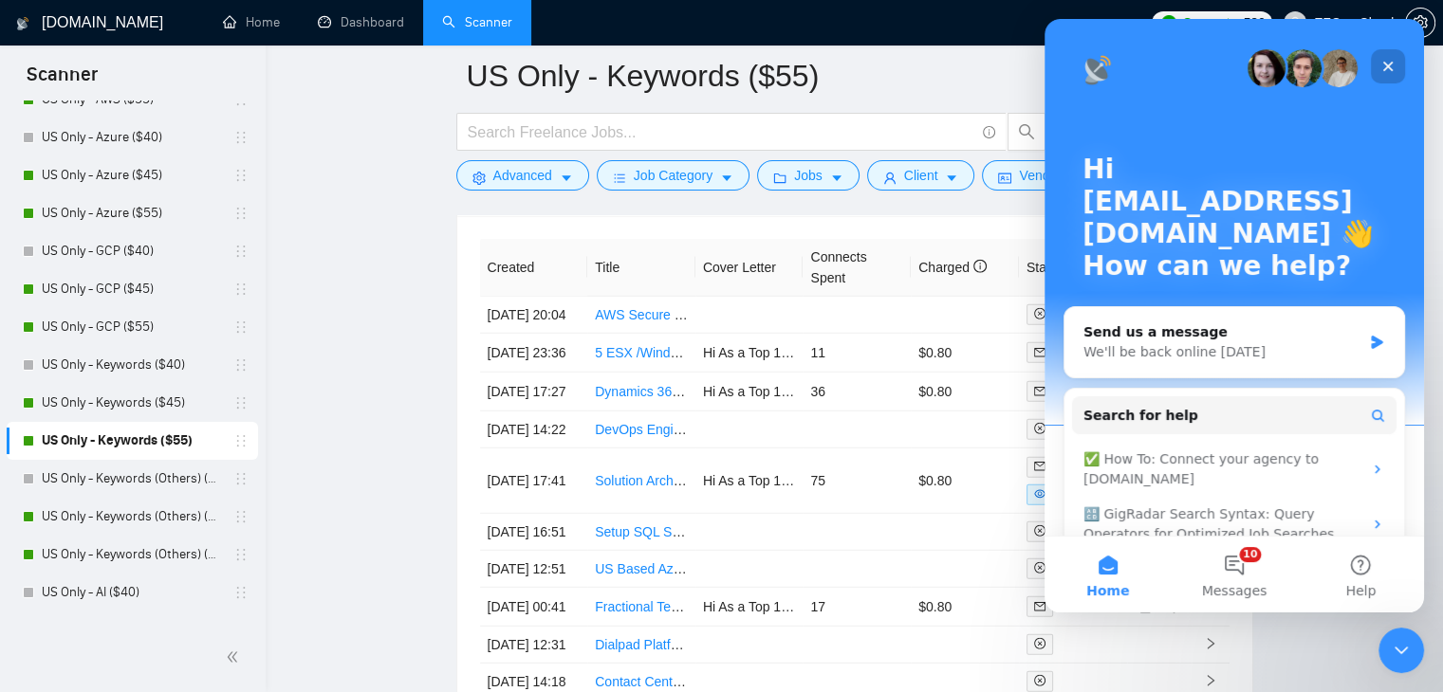
click at [1386, 66] on icon "Close" at bounding box center [1387, 66] width 15 height 15
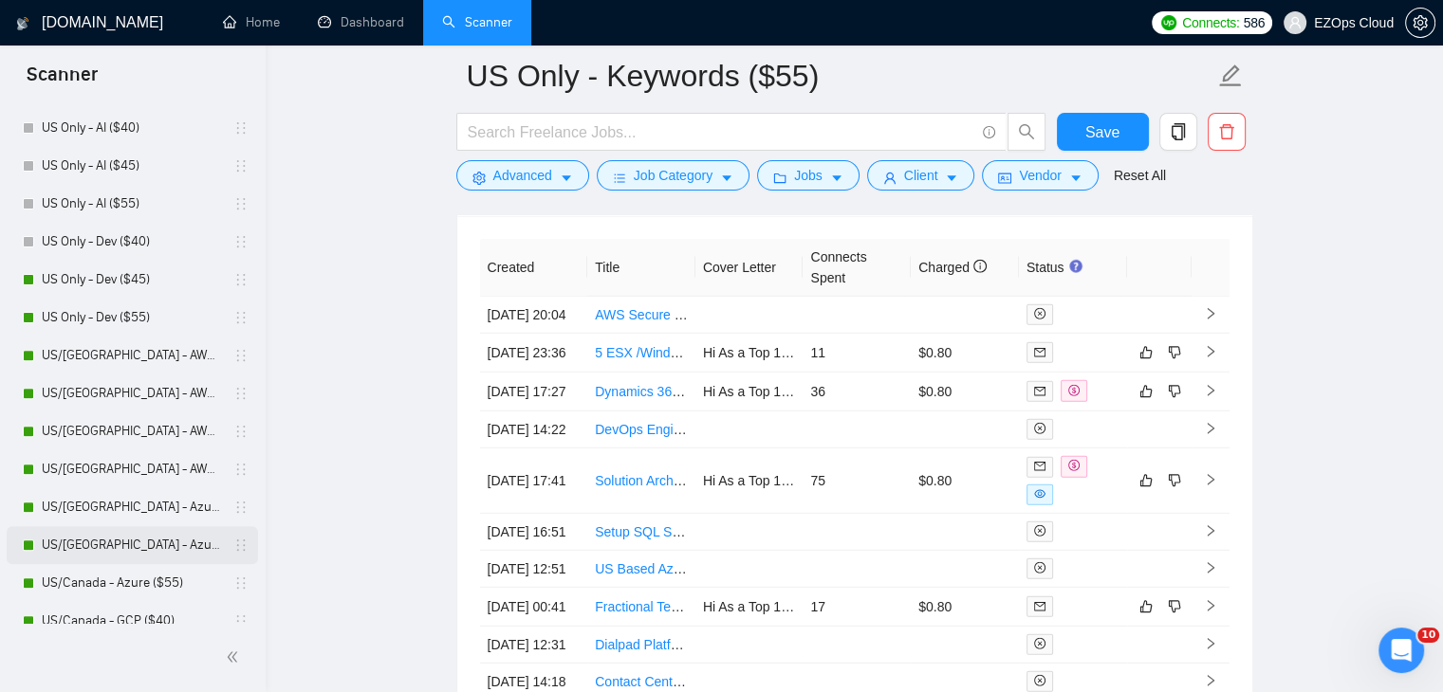
scroll to position [664, 0]
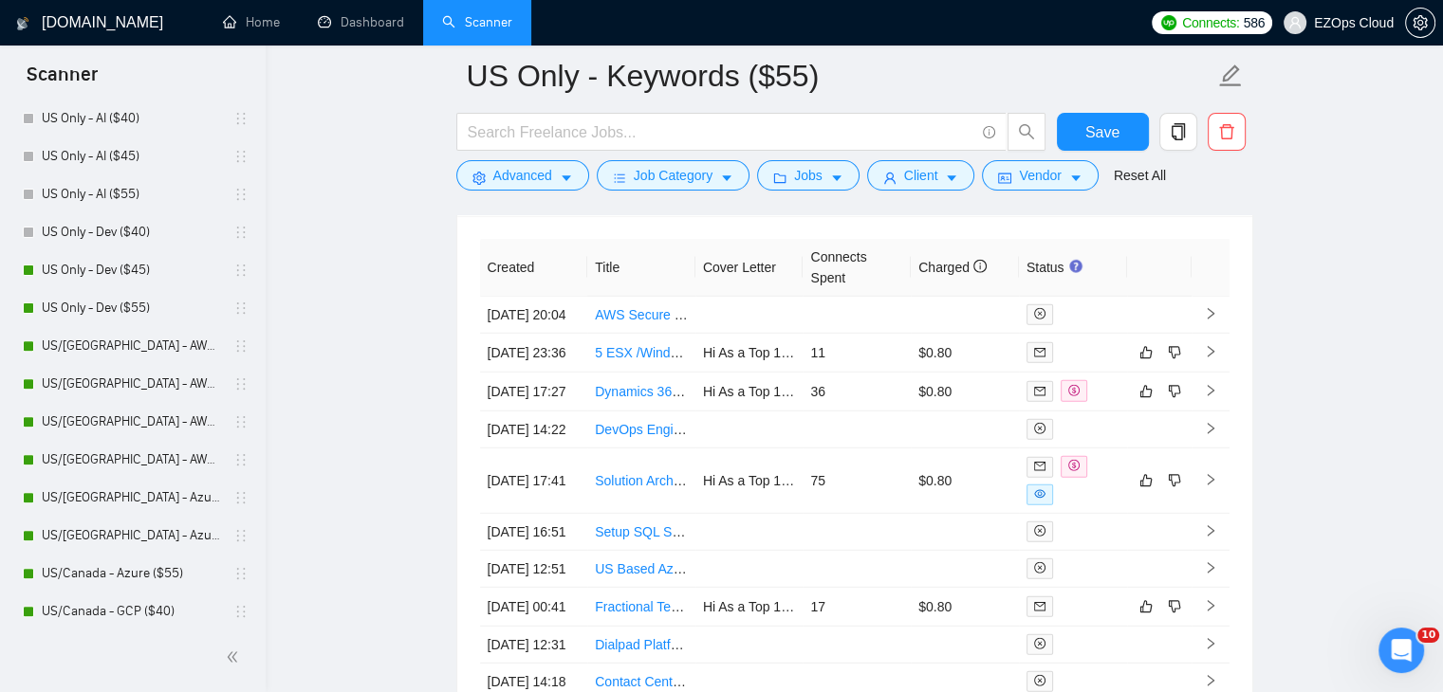
drag, startPoint x: 140, startPoint y: 347, endPoint x: 878, endPoint y: 323, distance: 738.3
click at [140, 347] on link "US/[GEOGRAPHIC_DATA] - AWS (Best Clients) ($55)" at bounding box center [132, 346] width 180 height 38
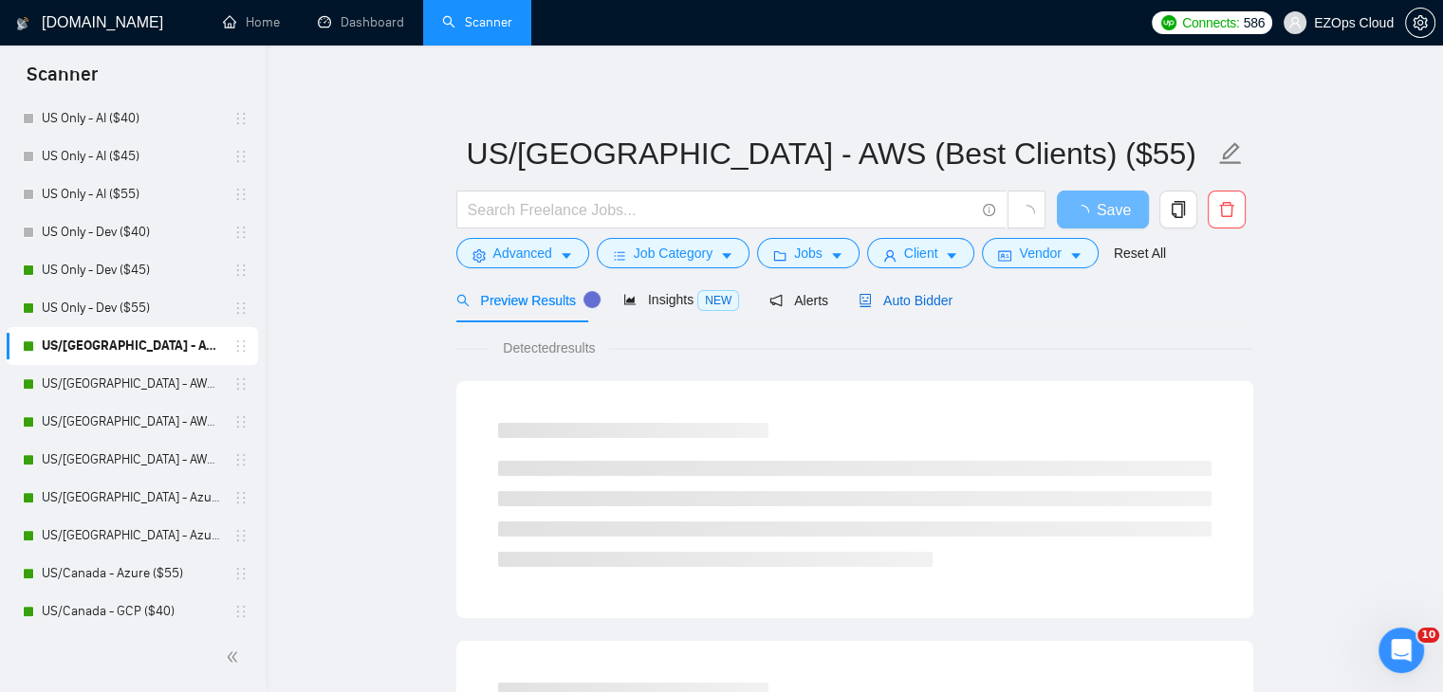
click at [913, 298] on span "Auto Bidder" at bounding box center [905, 300] width 94 height 15
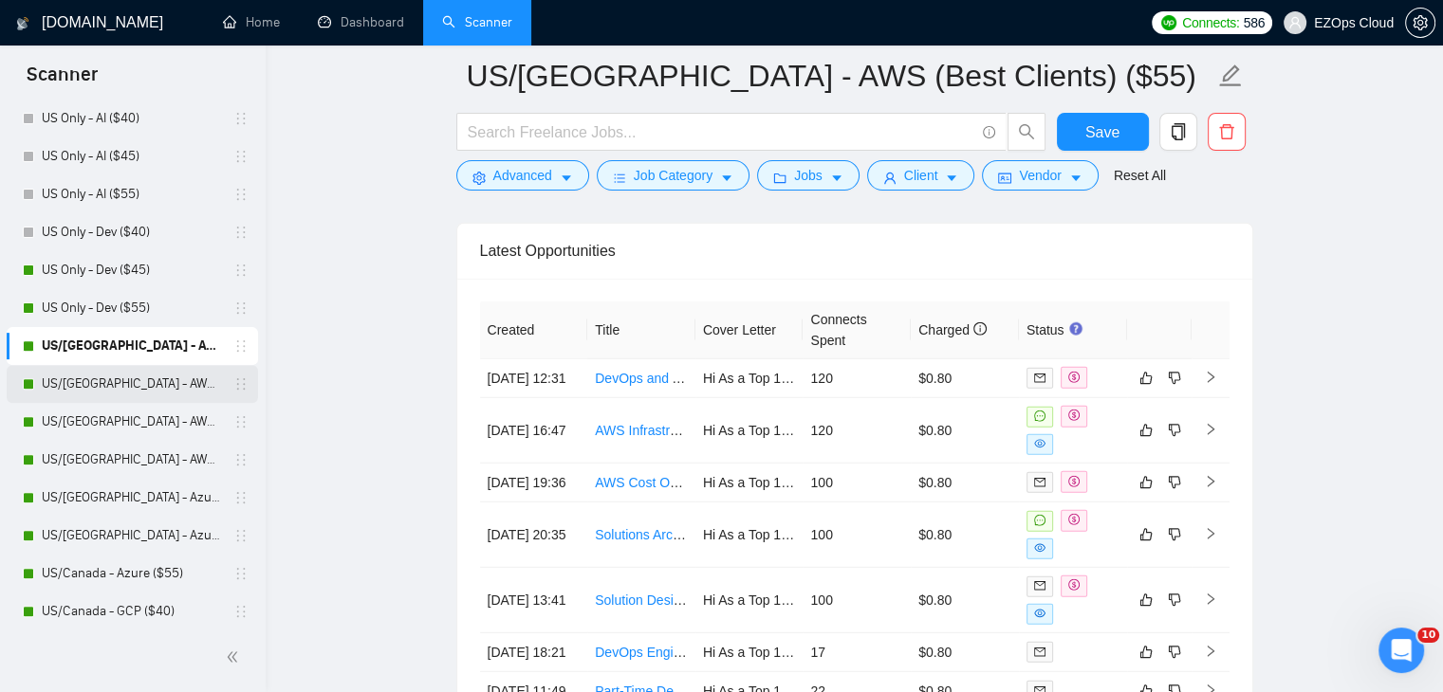
scroll to position [759, 0]
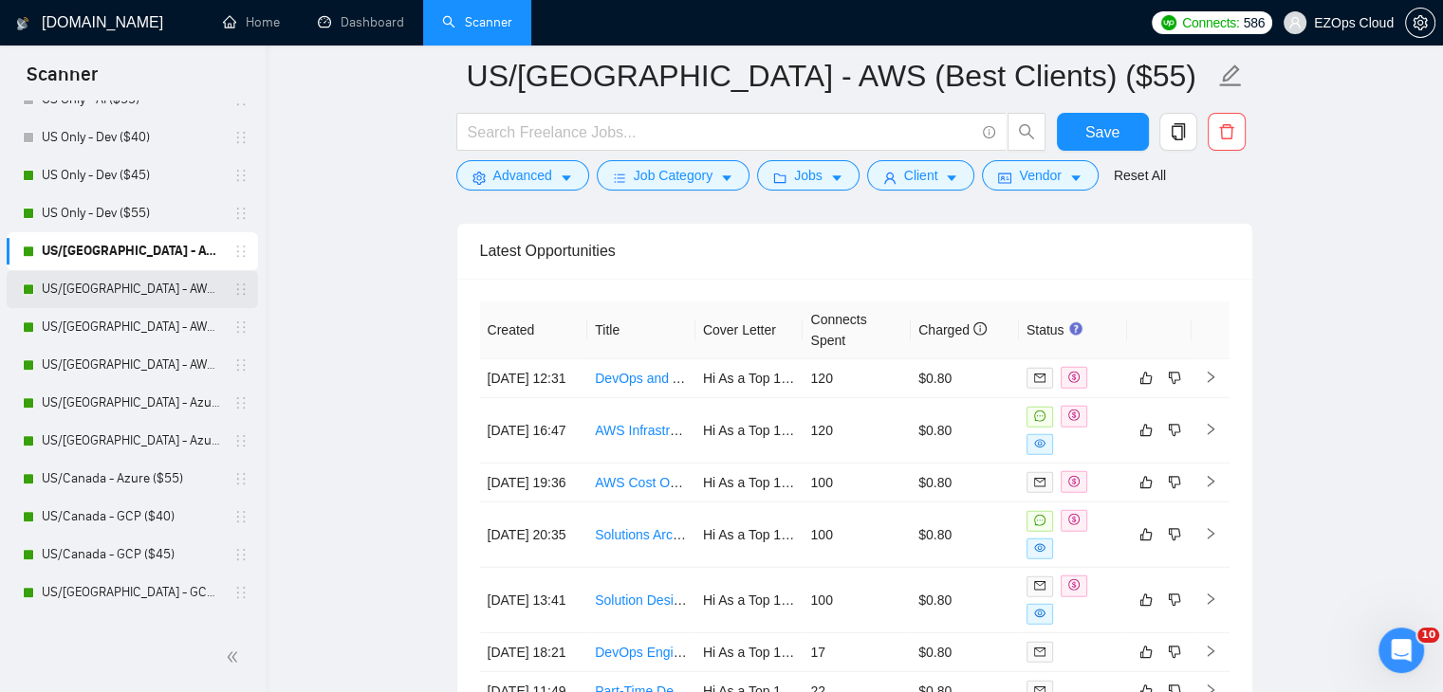
click at [91, 284] on link "US/[GEOGRAPHIC_DATA] - AWS ($40)" at bounding box center [132, 289] width 180 height 38
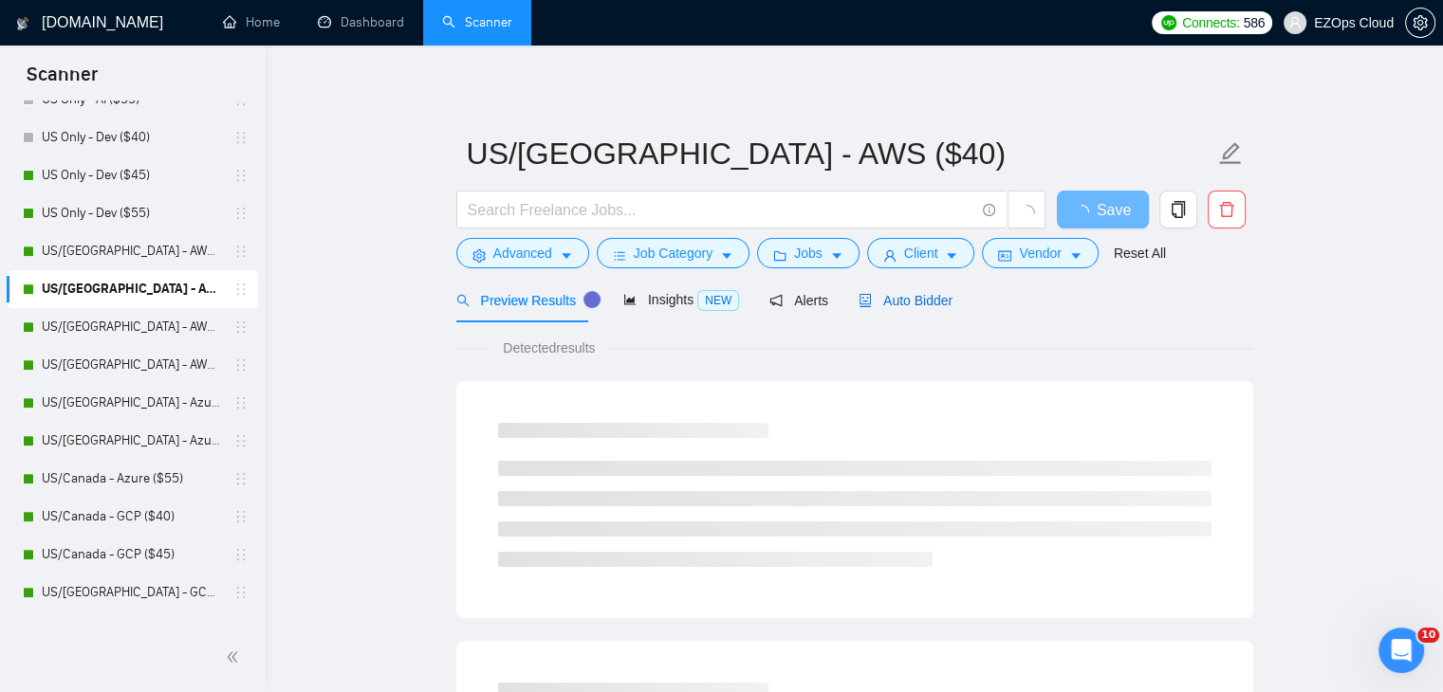
click at [916, 293] on span "Auto Bidder" at bounding box center [905, 300] width 94 height 15
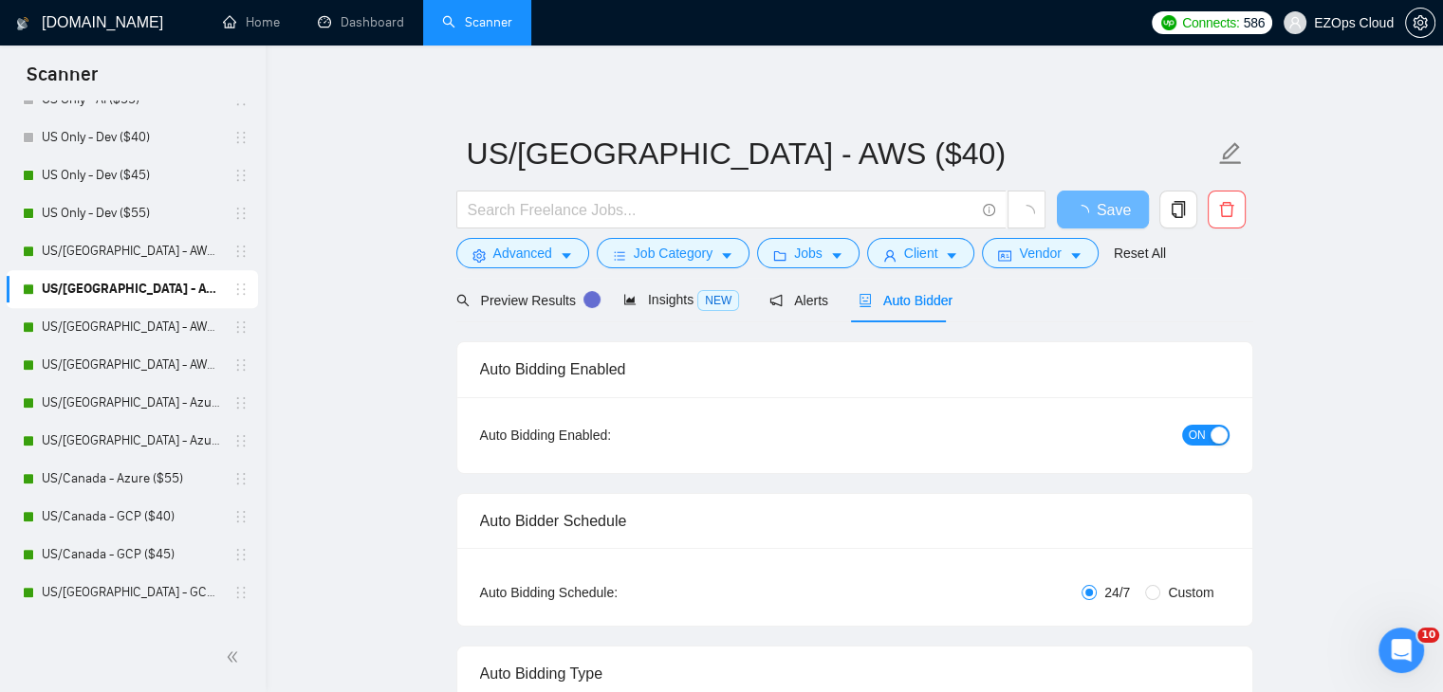
checkbox input "true"
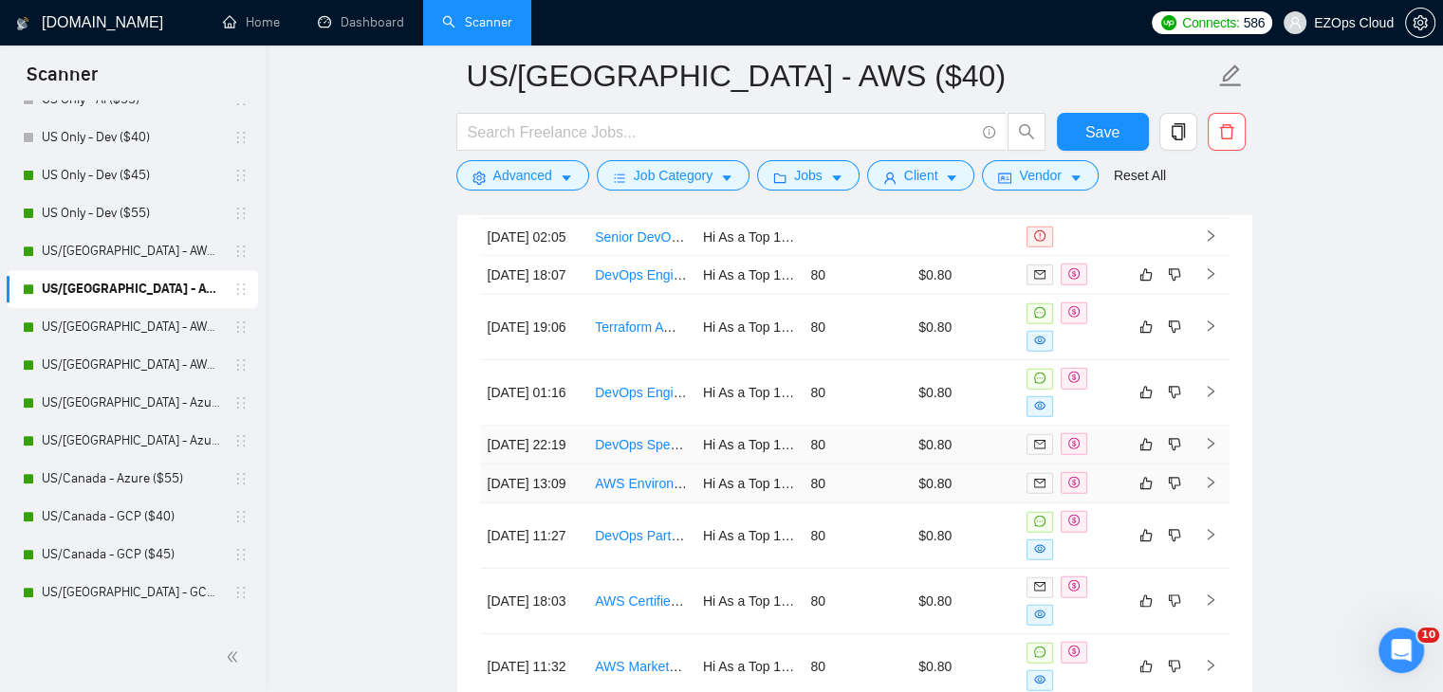
scroll to position [5268, 0]
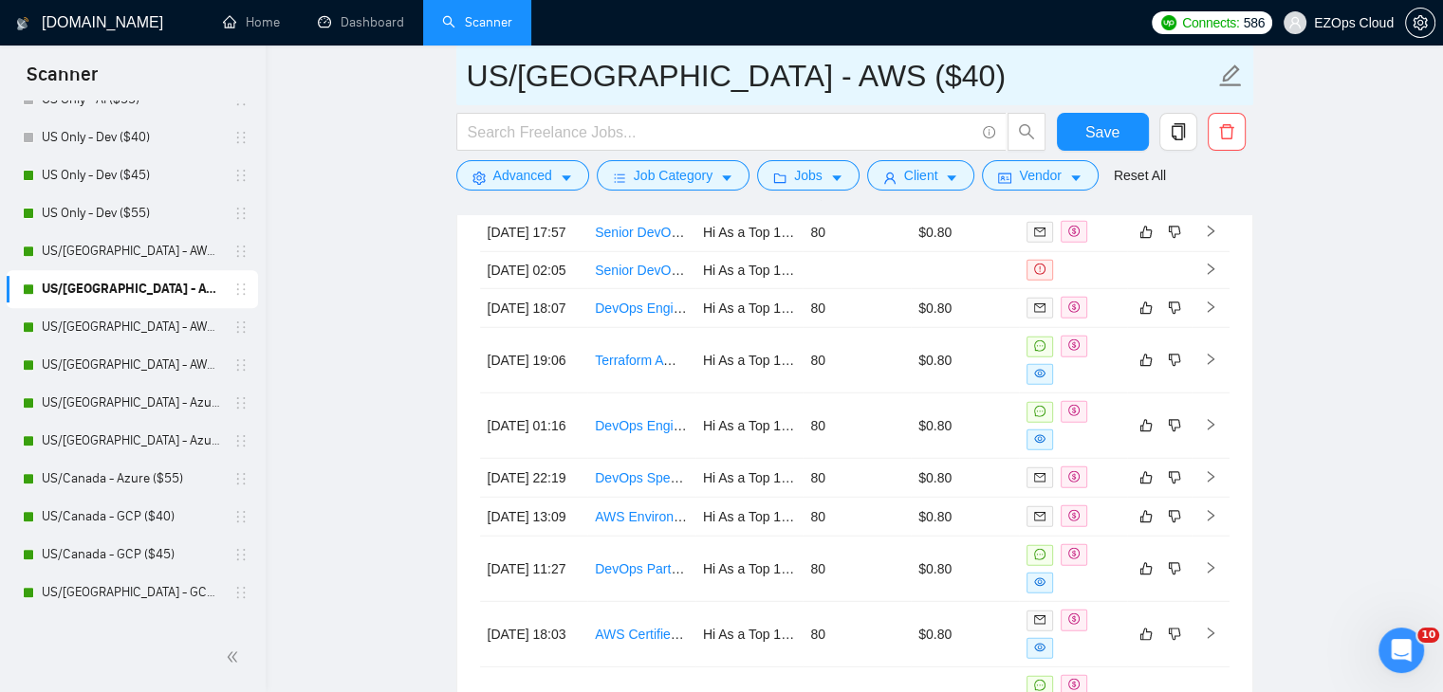
drag, startPoint x: 827, startPoint y: 82, endPoint x: 426, endPoint y: 47, distance: 402.7
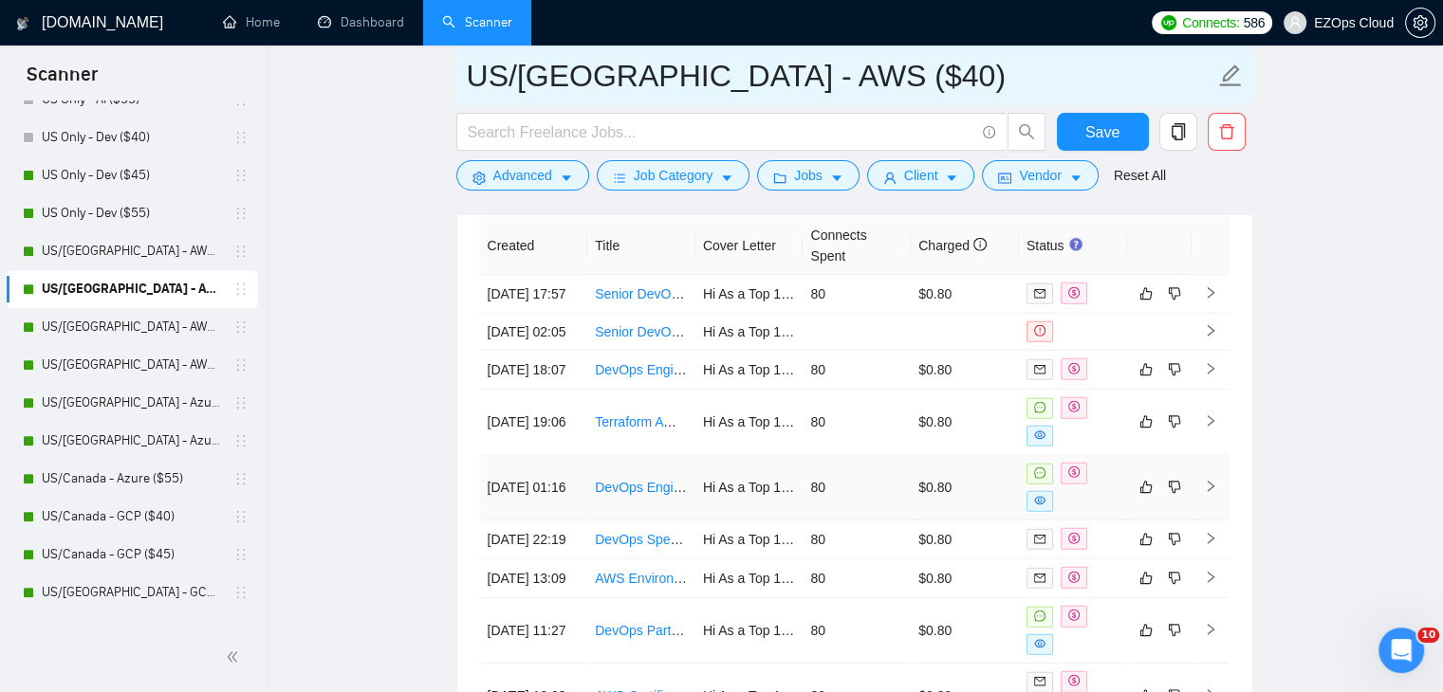
scroll to position [5173, 0]
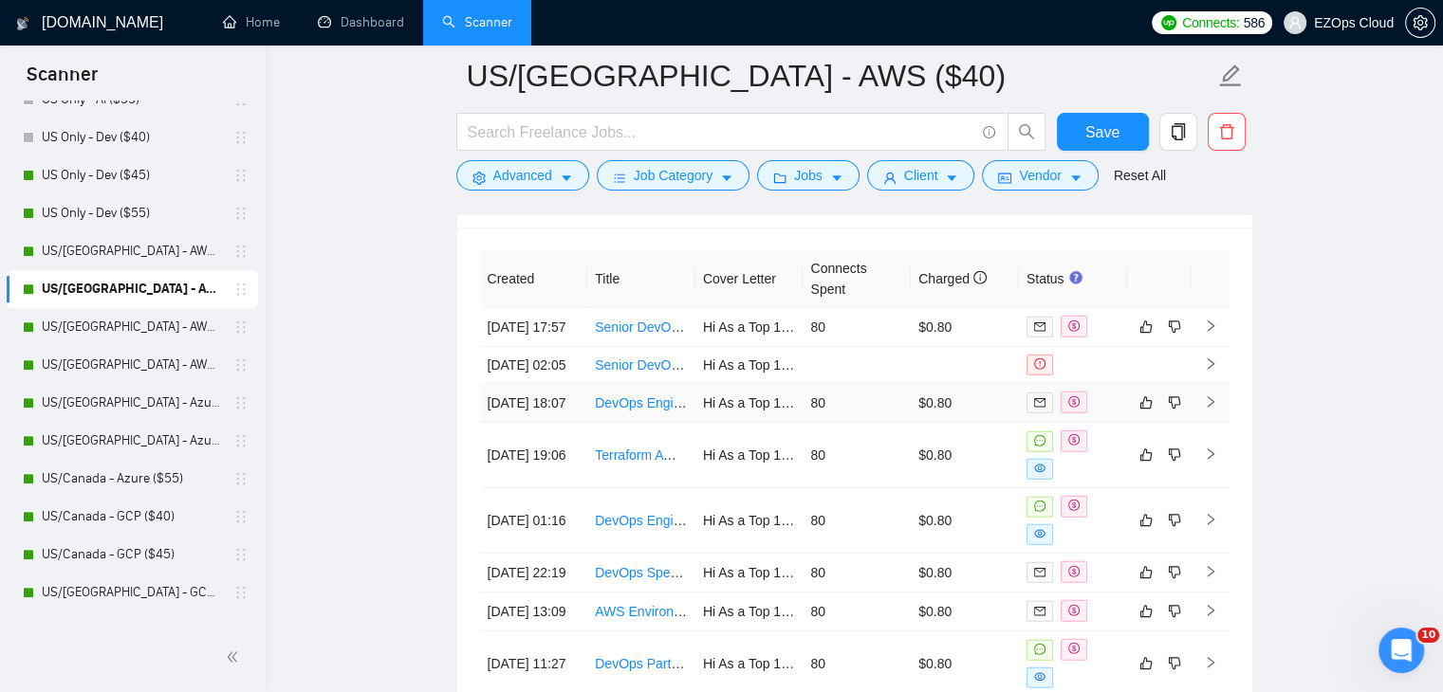
click at [637, 411] on link "DevOps Engineer for ERPNext & Frappe" at bounding box center [715, 403] width 241 height 15
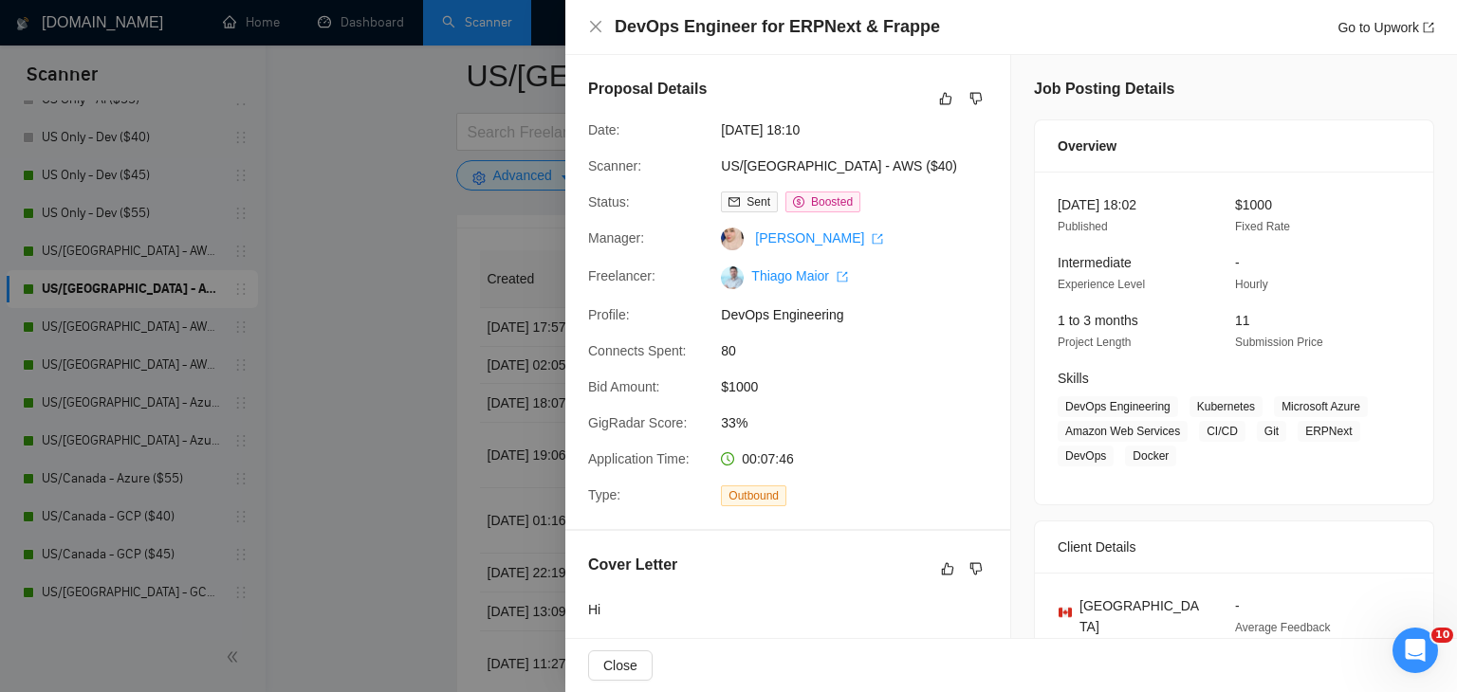
click at [354, 466] on div at bounding box center [728, 346] width 1457 height 692
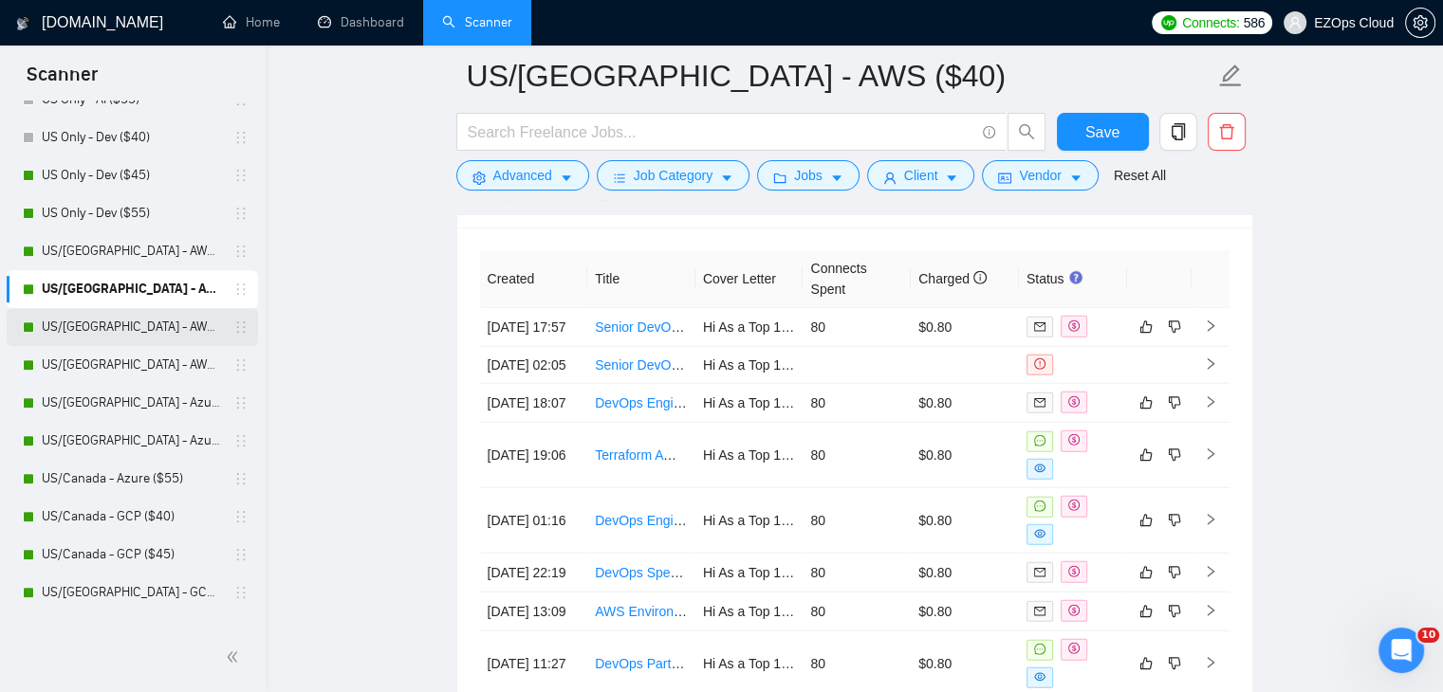
click at [144, 324] on link "US/[GEOGRAPHIC_DATA] - AWS ($45)" at bounding box center [132, 327] width 180 height 38
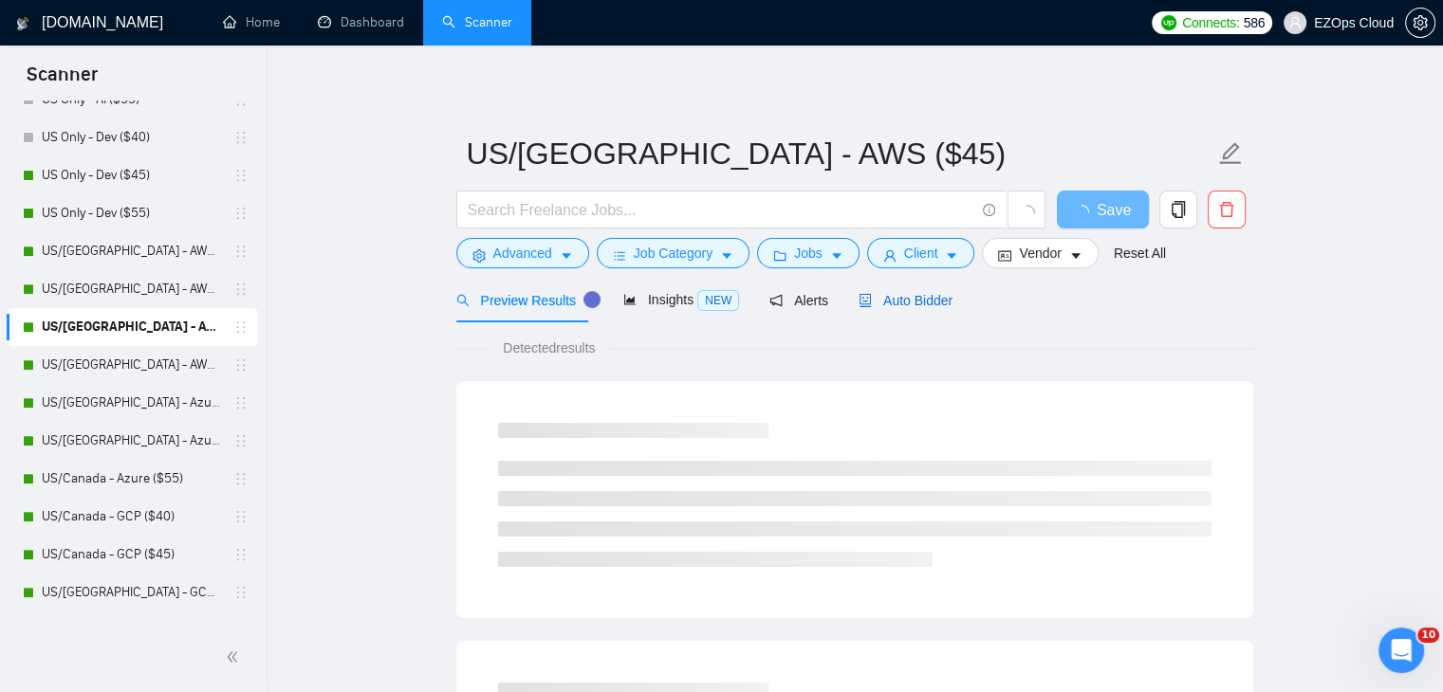
click at [895, 309] on div "Auto Bidder" at bounding box center [905, 300] width 94 height 21
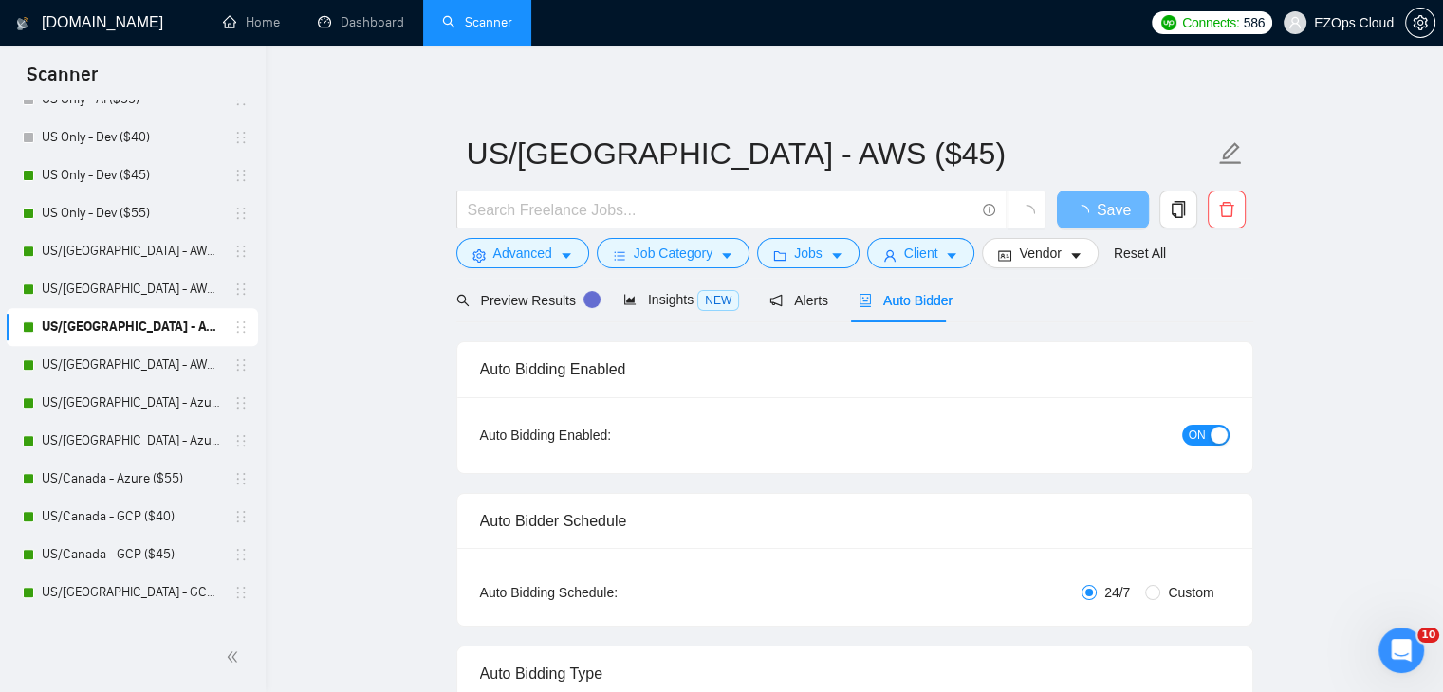
checkbox input "true"
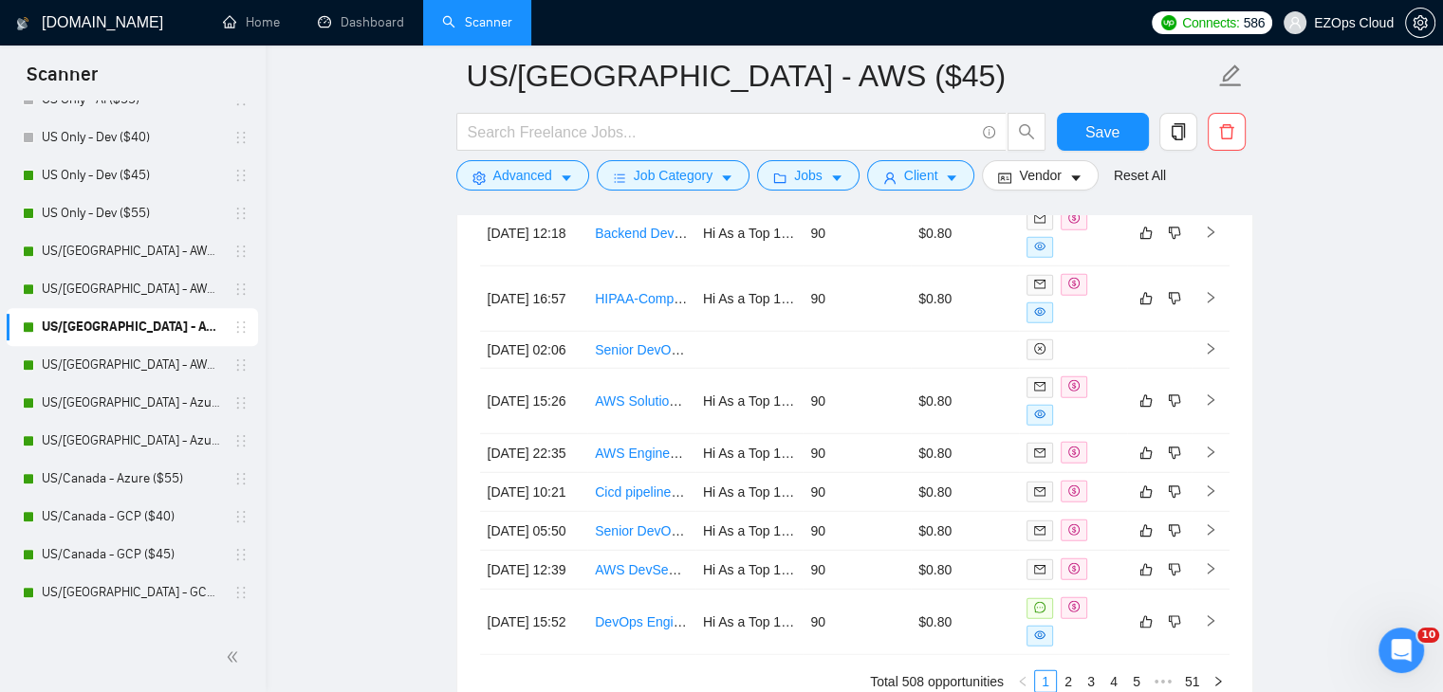
scroll to position [5441, 0]
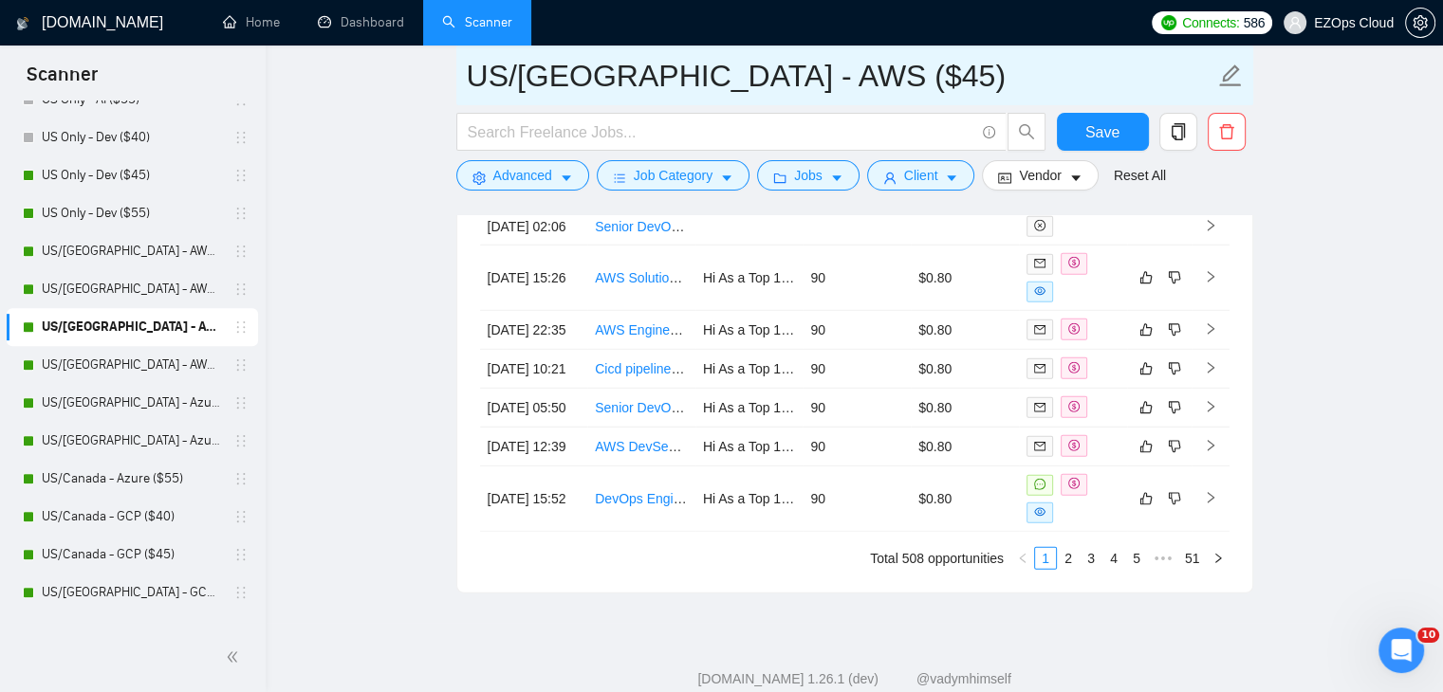
drag, startPoint x: 808, startPoint y: 68, endPoint x: 442, endPoint y: 65, distance: 366.1
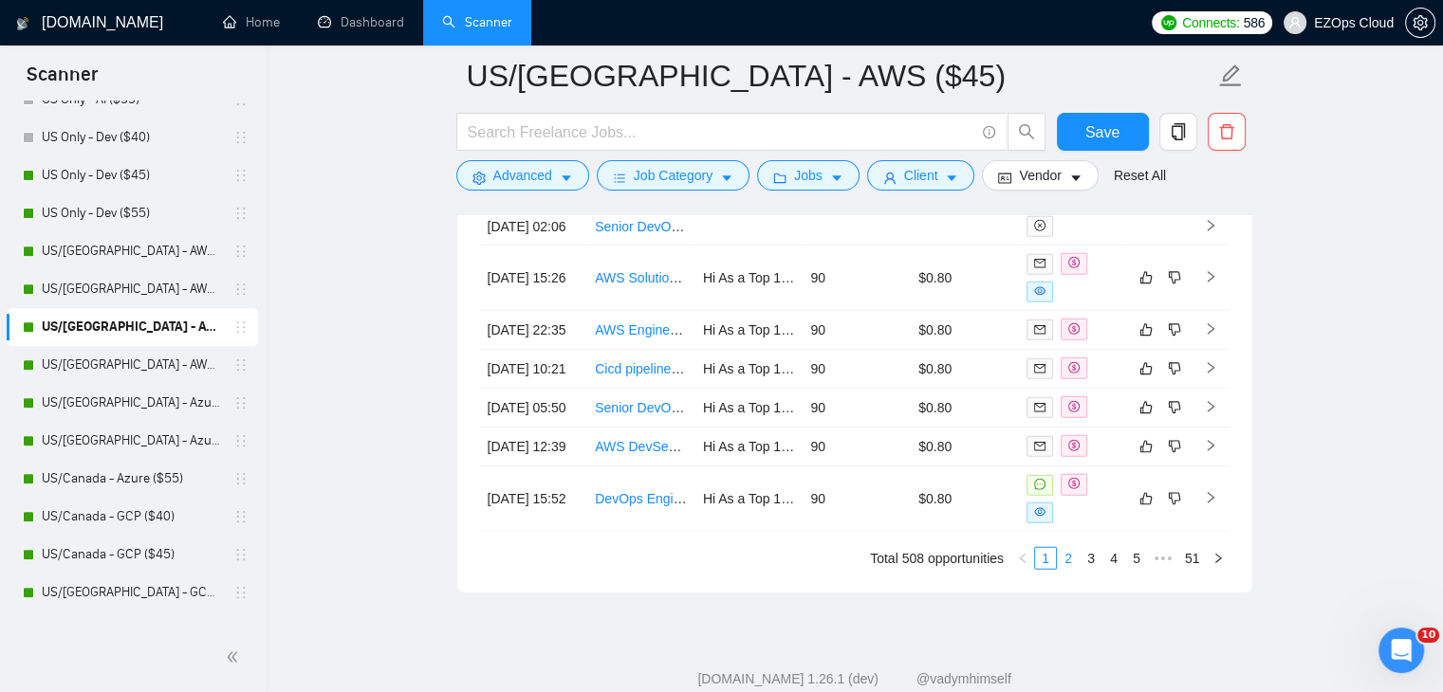
click at [1071, 569] on link "2" at bounding box center [1068, 558] width 21 height 21
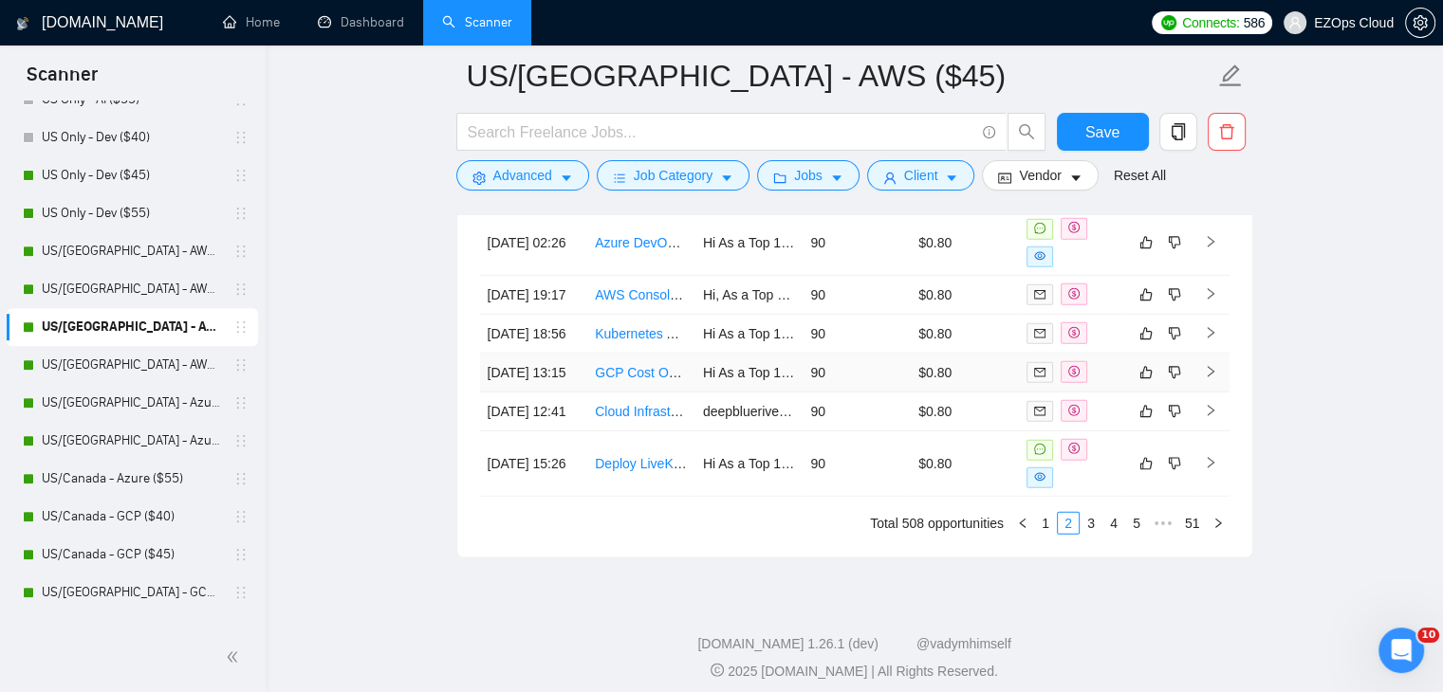
scroll to position [5536, 0]
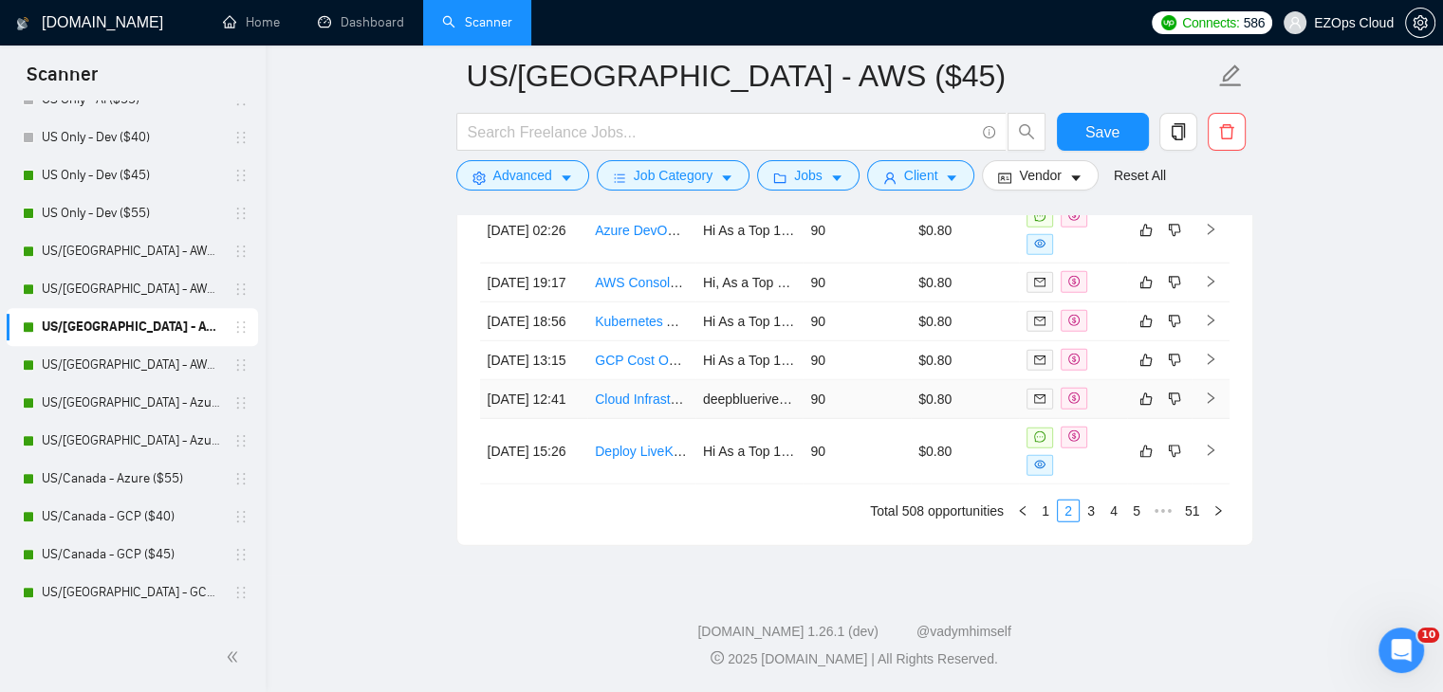
click at [656, 407] on link "Cloud Infrastructure Engineer (AWS, ECS, Aurora, Terraform)" at bounding box center [775, 399] width 360 height 15
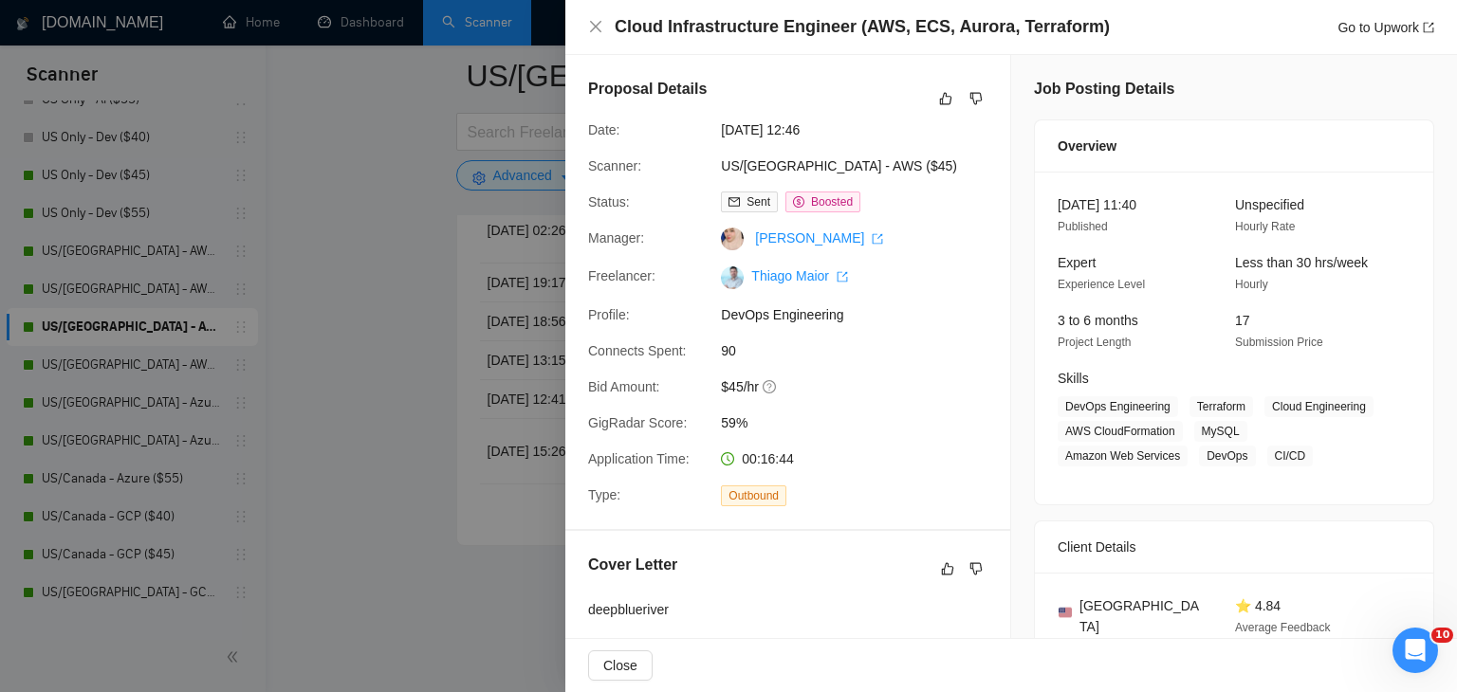
click at [467, 358] on div at bounding box center [728, 346] width 1457 height 692
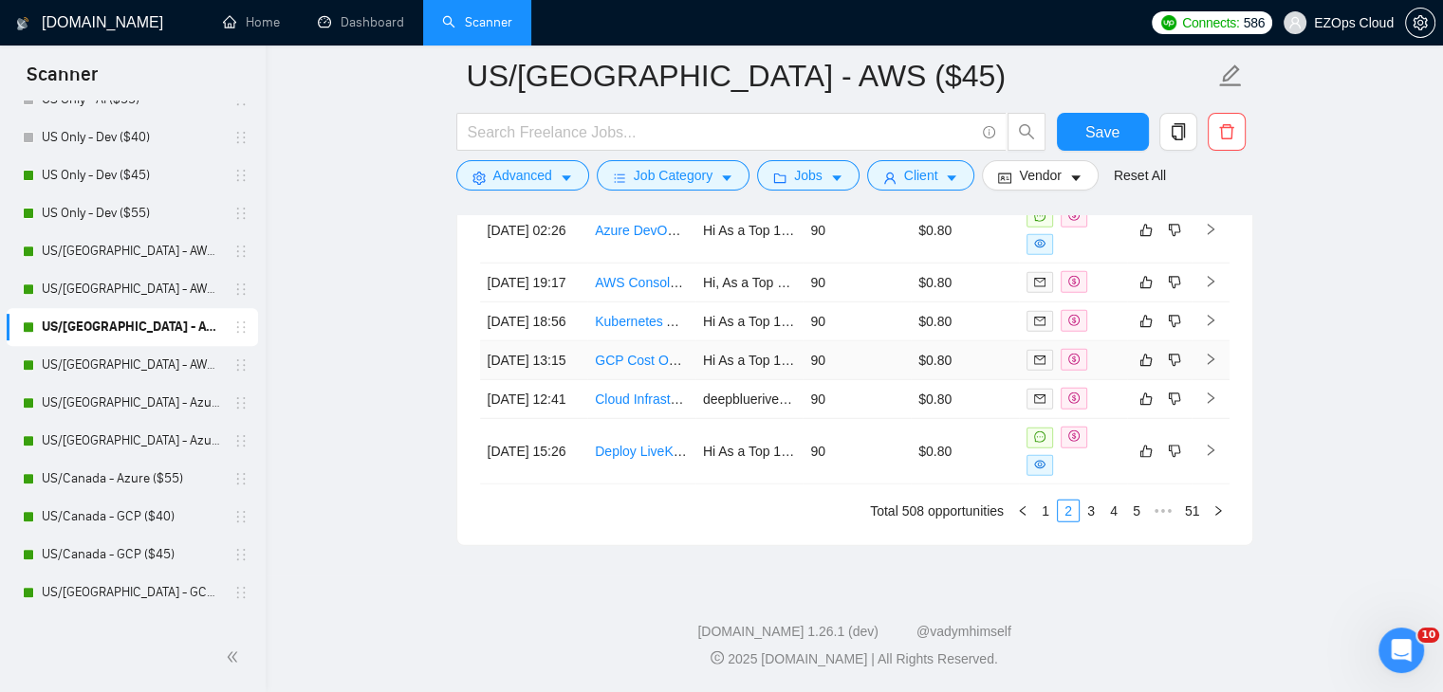
click at [662, 353] on link "GCP Cost Optimization Specialist for Cloud Run and Cloud SQL" at bounding box center [784, 360] width 378 height 15
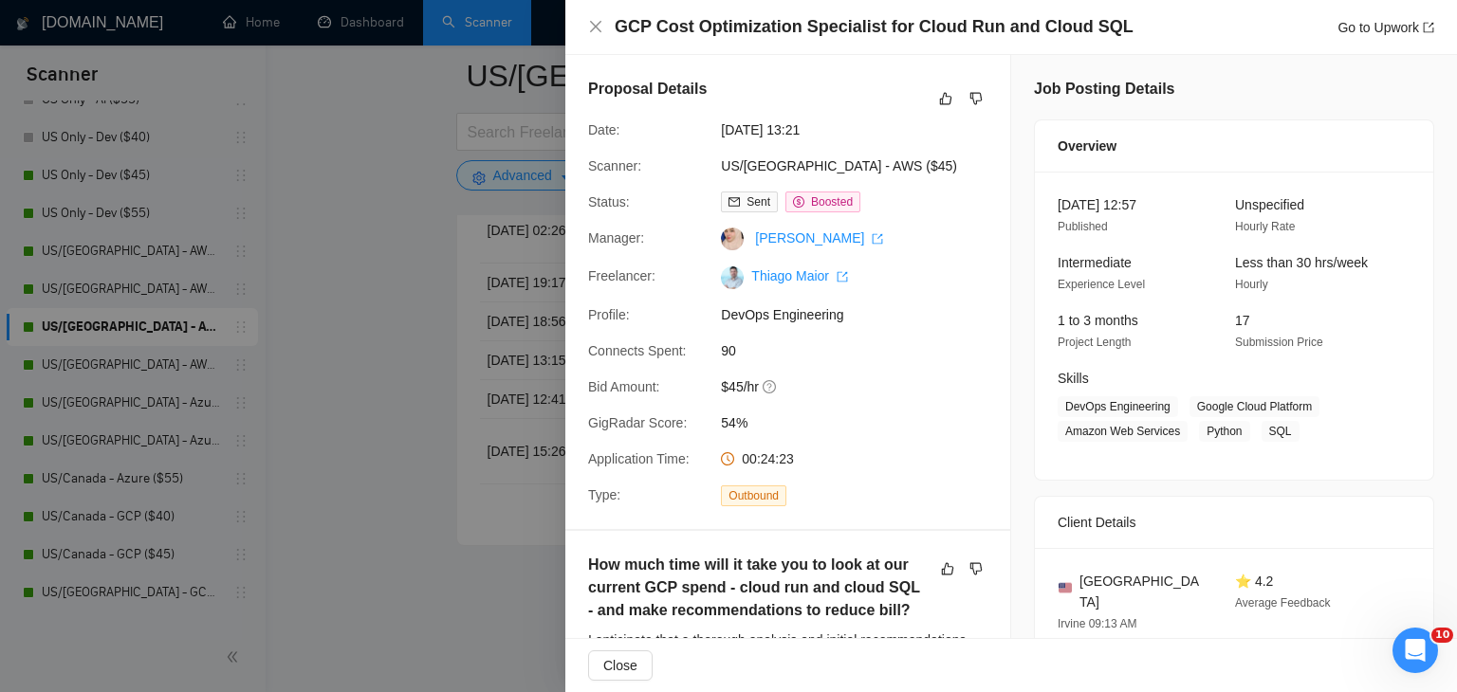
click at [355, 381] on div at bounding box center [728, 346] width 1457 height 692
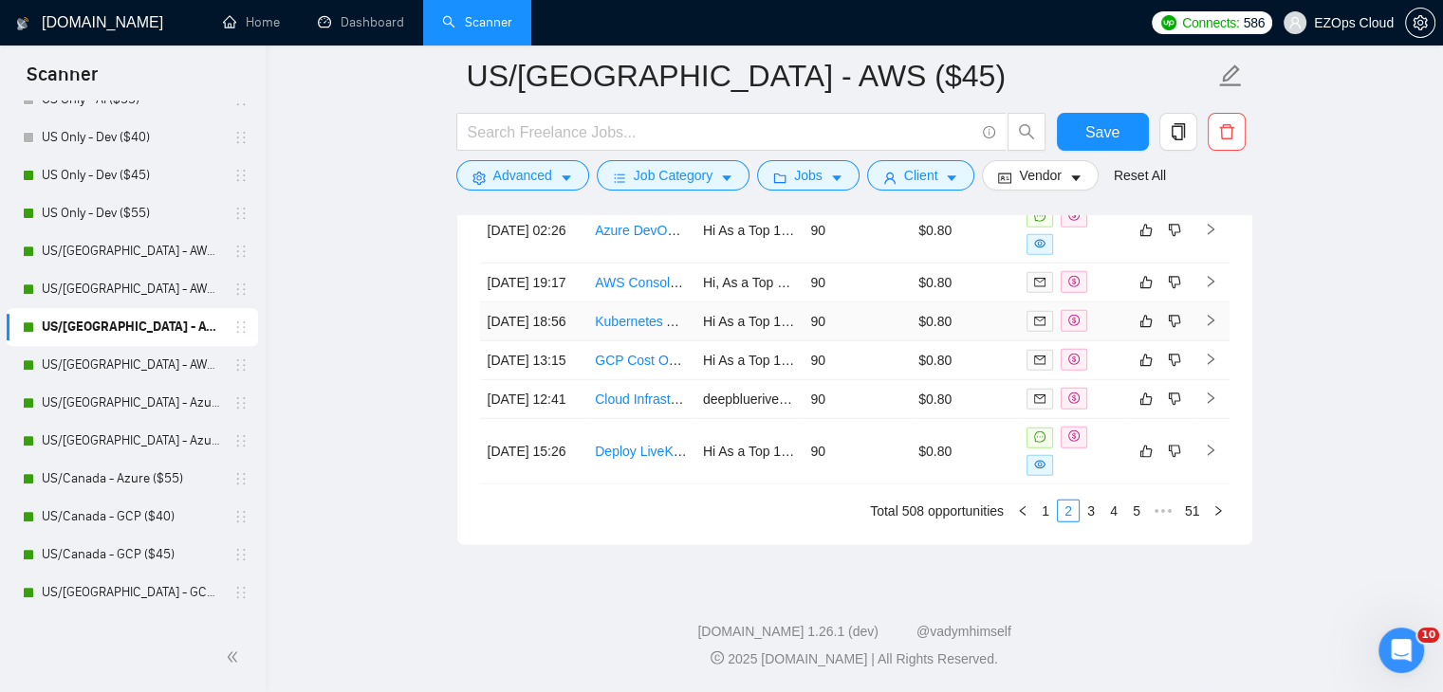
click at [635, 314] on link "Kubernetes Application Deployment Expert Needed" at bounding box center [746, 321] width 303 height 15
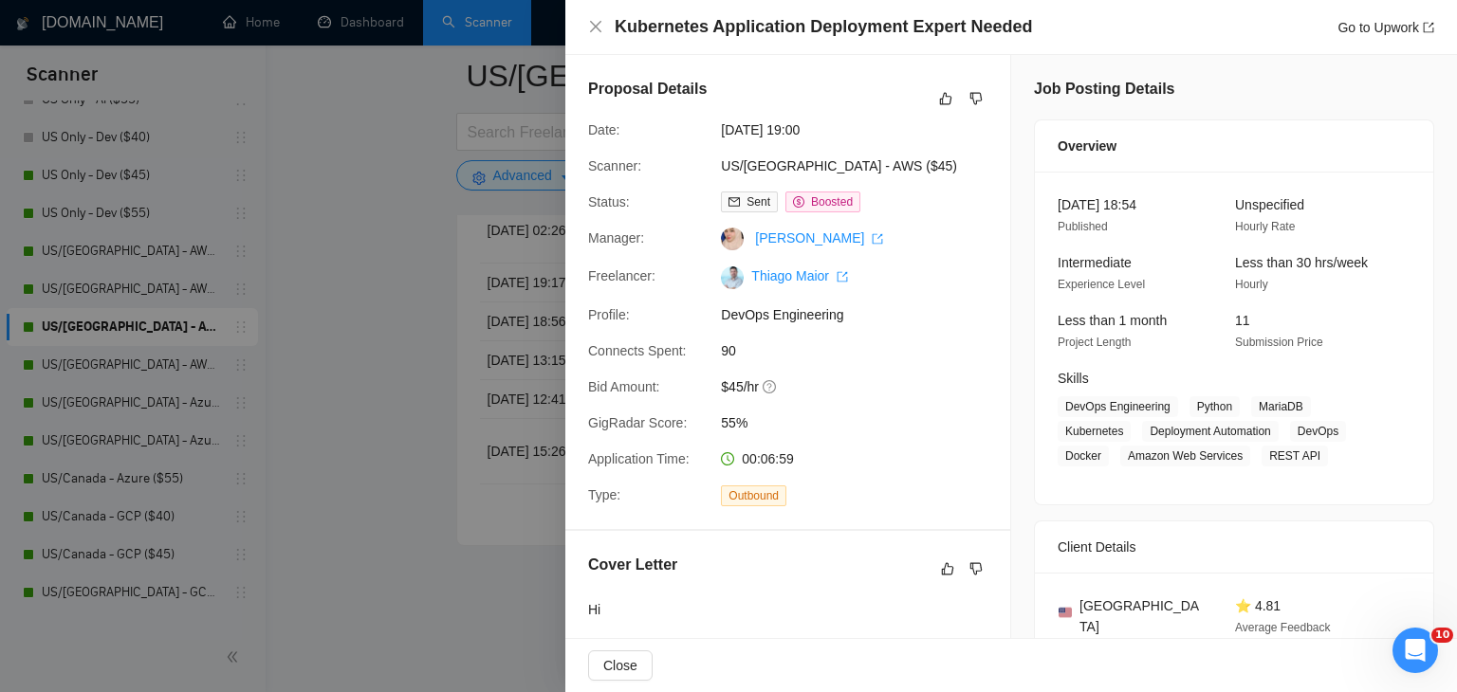
click at [383, 278] on div at bounding box center [728, 346] width 1457 height 692
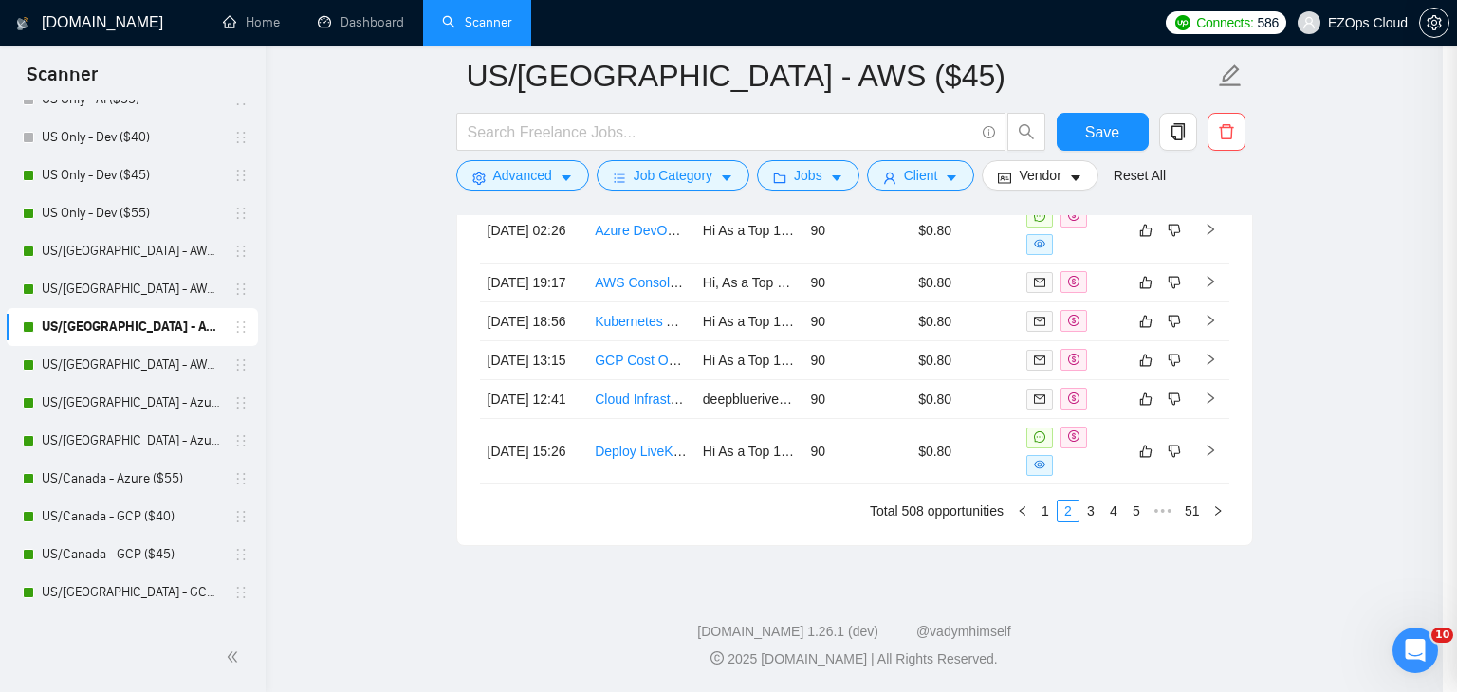
click at [478, 248] on div at bounding box center [728, 346] width 1457 height 692
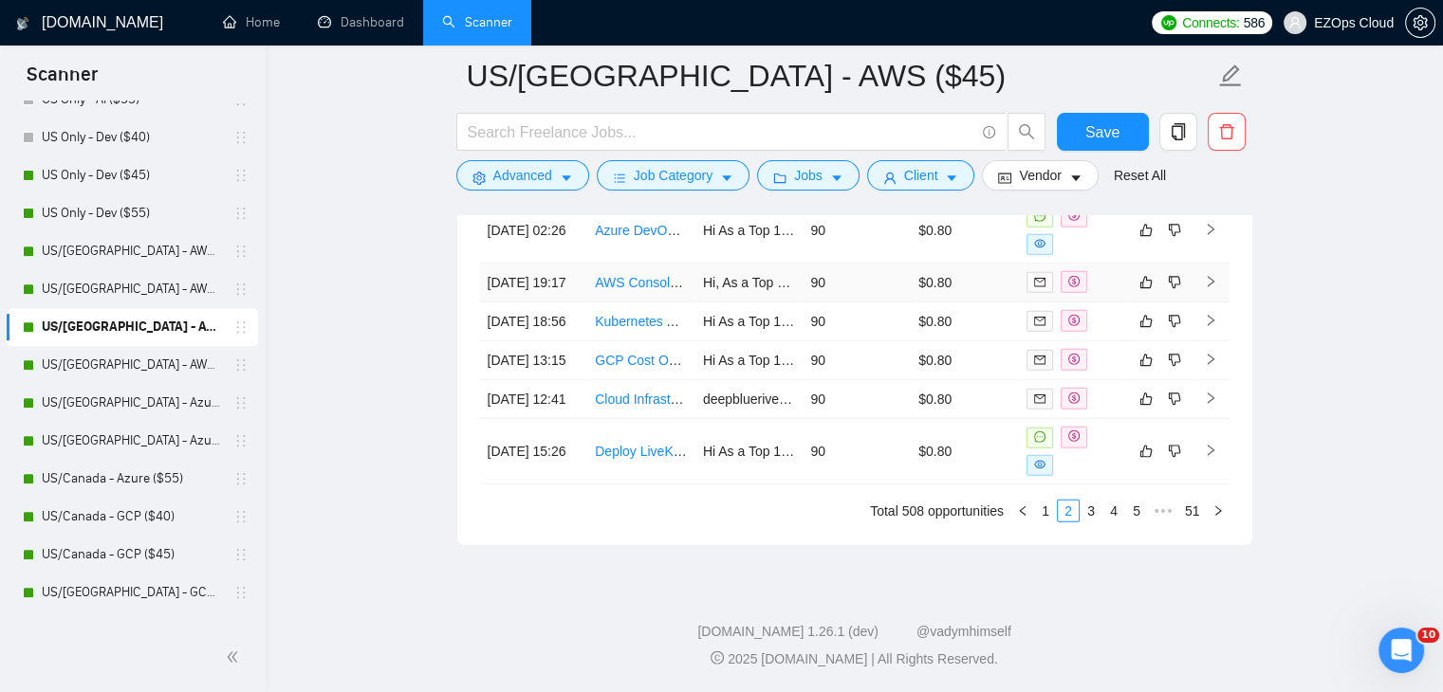
click at [630, 275] on link "AWS Console Issue - Need help ASAP" at bounding box center [709, 282] width 229 height 15
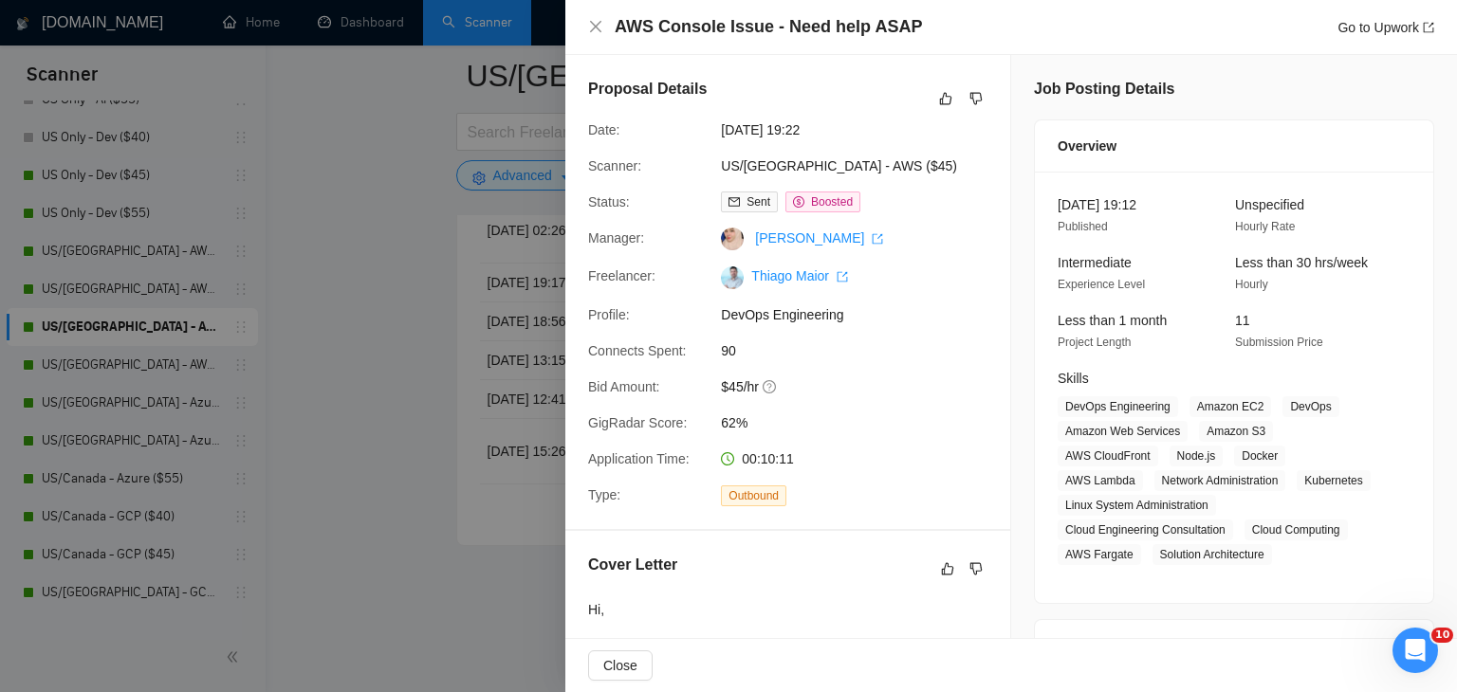
click at [376, 320] on div at bounding box center [728, 346] width 1457 height 692
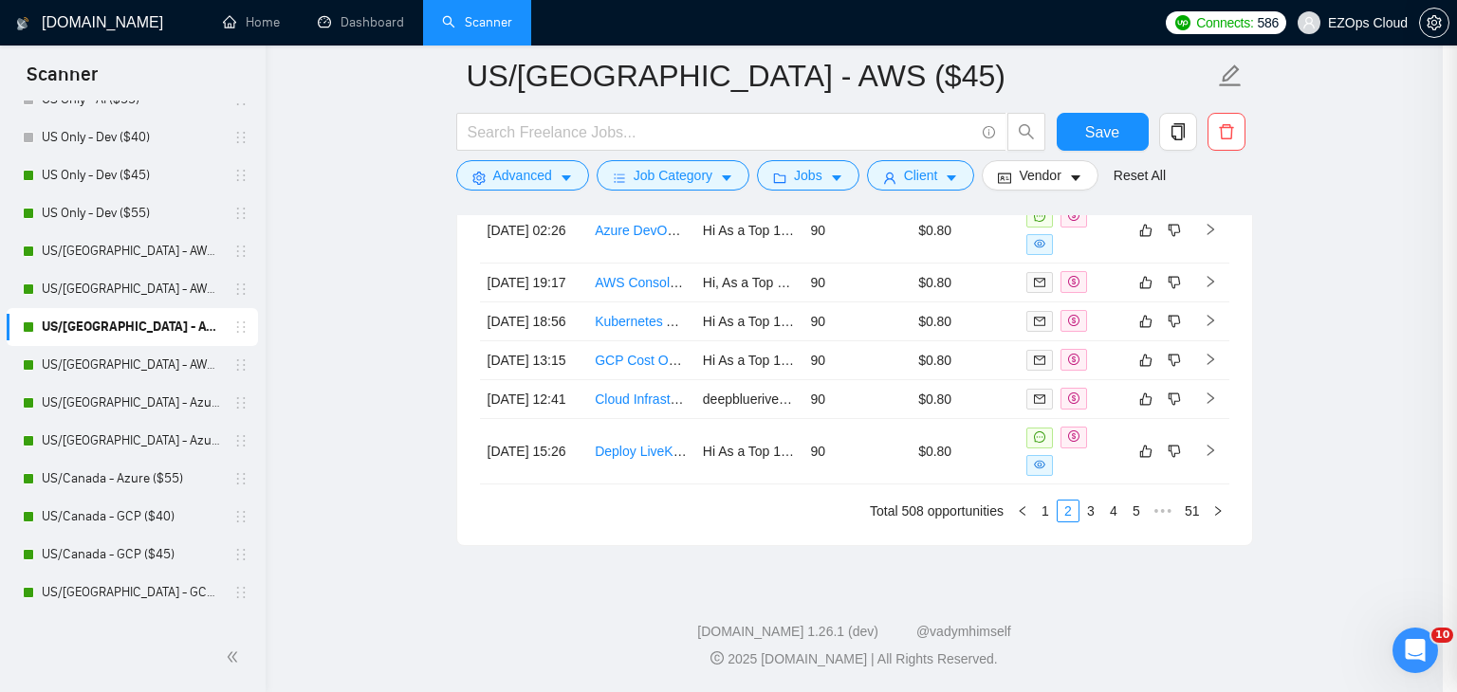
click at [415, 361] on div at bounding box center [728, 346] width 1457 height 692
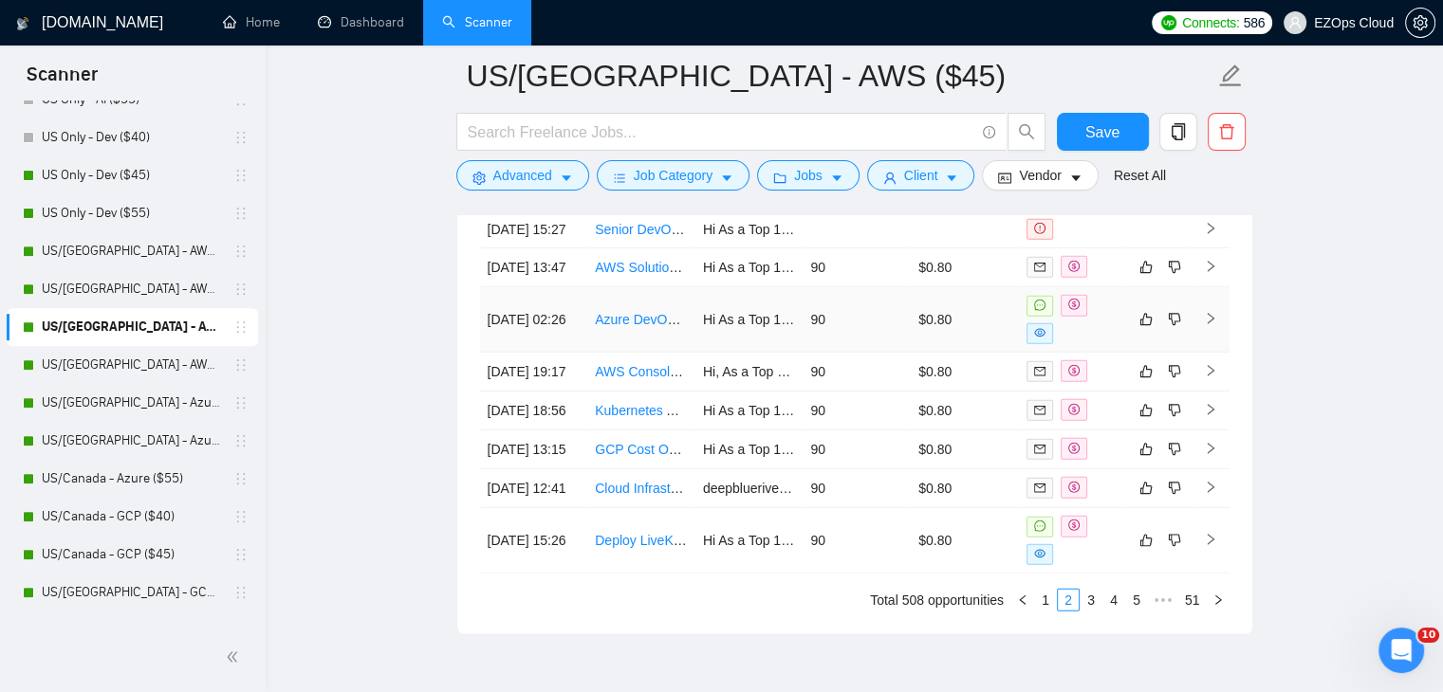
scroll to position [5251, 0]
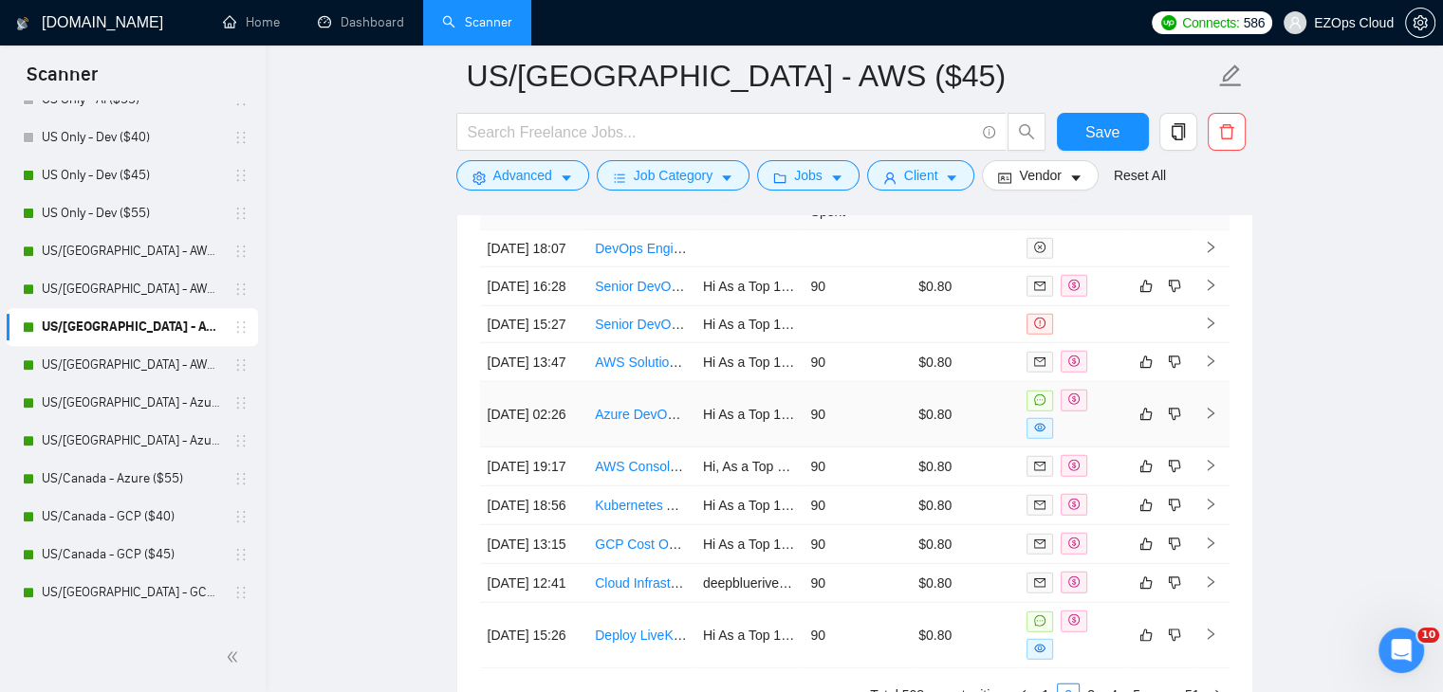
click at [631, 422] on link "Azure DevOps / Cloud Engineer for Migration from AWS to Azure (AI/LLM Infrastru…" at bounding box center [854, 414] width 518 height 15
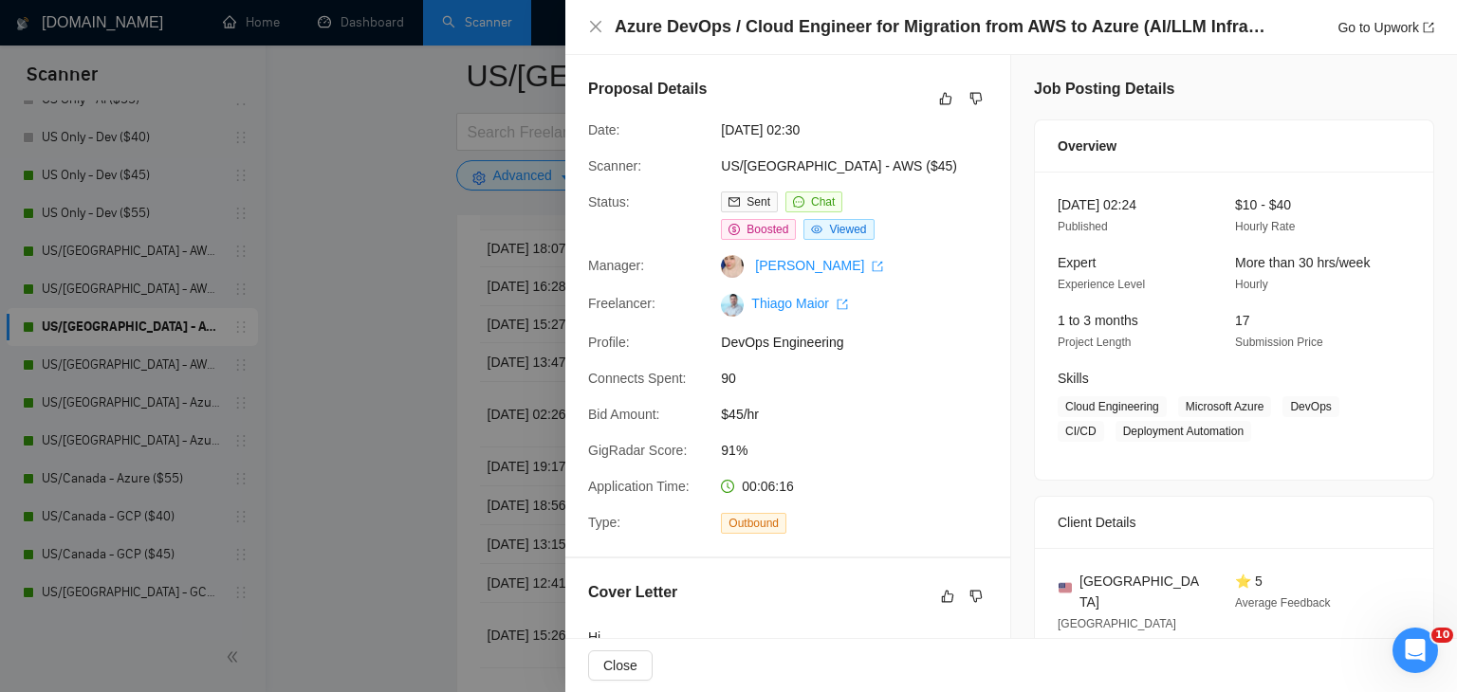
click at [387, 424] on div at bounding box center [728, 346] width 1457 height 692
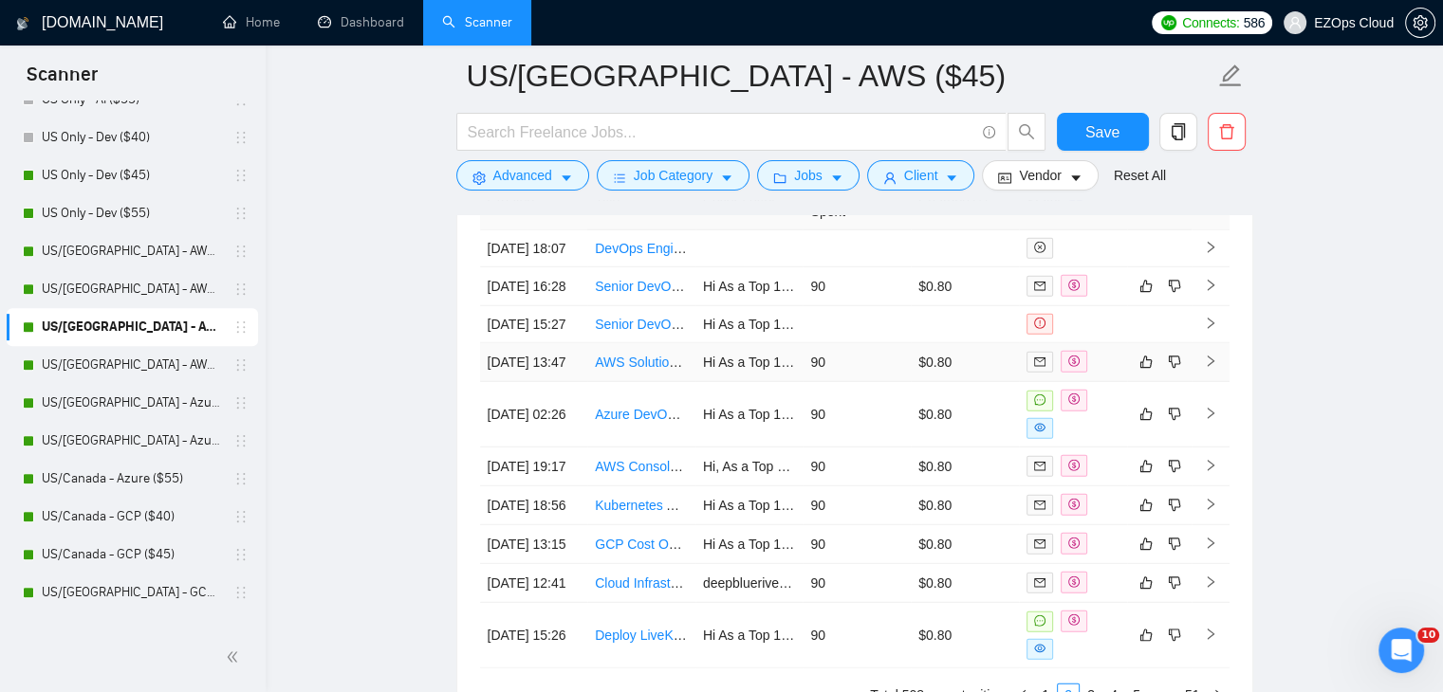
scroll to position [5156, 0]
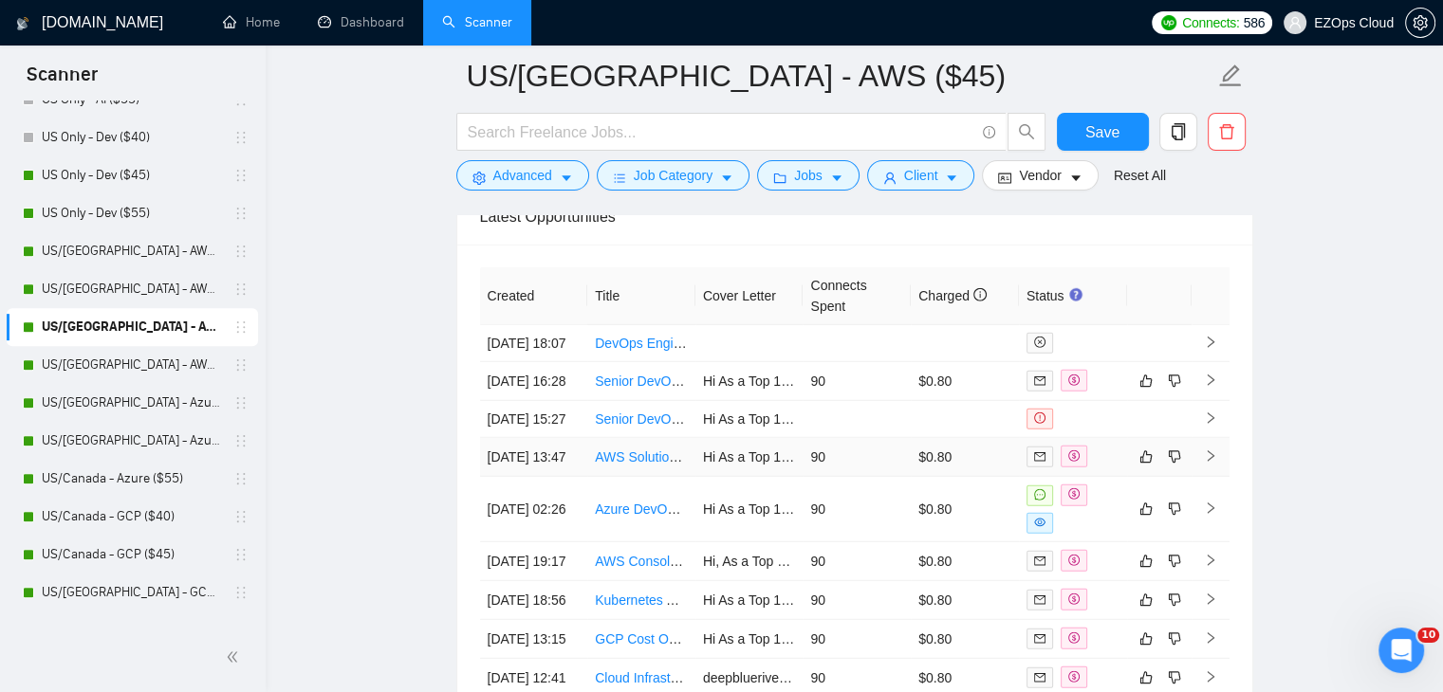
click at [640, 465] on link "AWS Solutions Architect- Migration/DevOps - [GEOGRAPHIC_DATA] Only (no agencies)" at bounding box center [856, 457] width 523 height 15
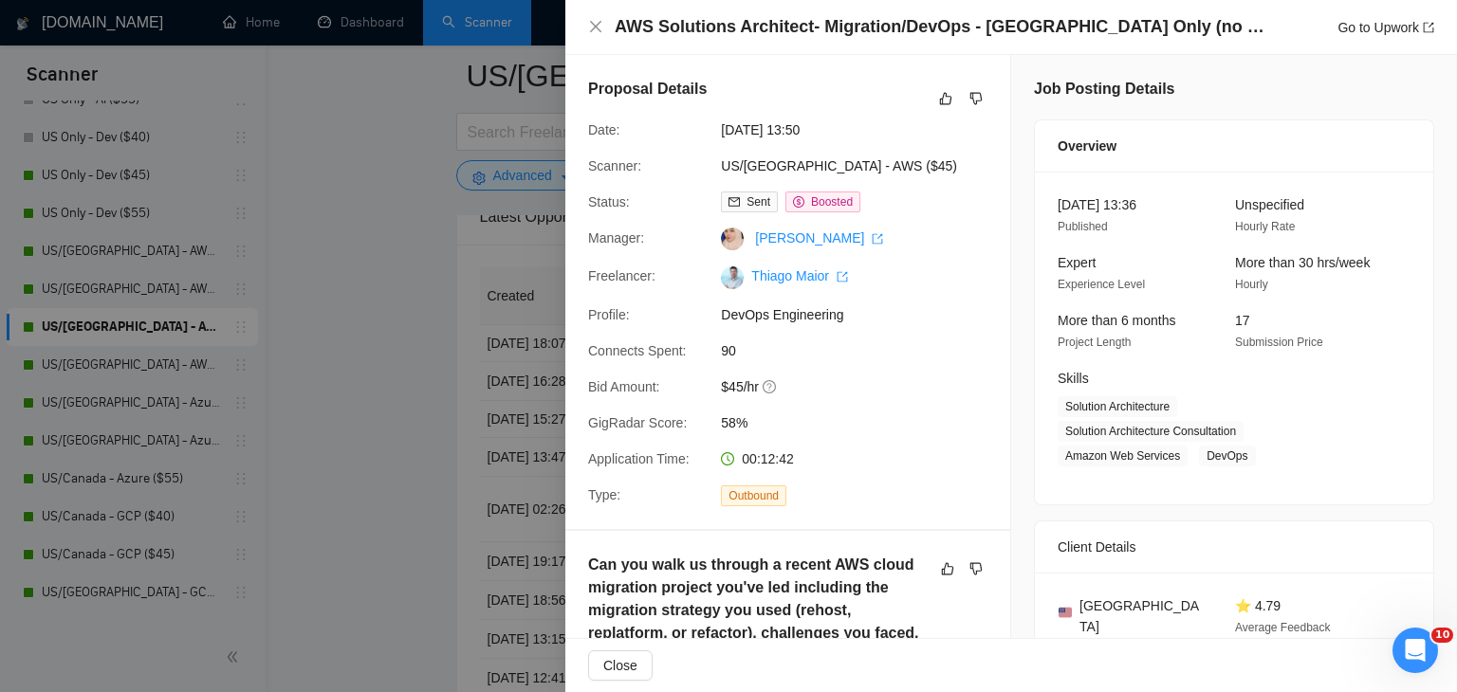
drag, startPoint x: 378, startPoint y: 365, endPoint x: 322, endPoint y: 298, distance: 88.2
click at [378, 365] on div at bounding box center [728, 346] width 1457 height 692
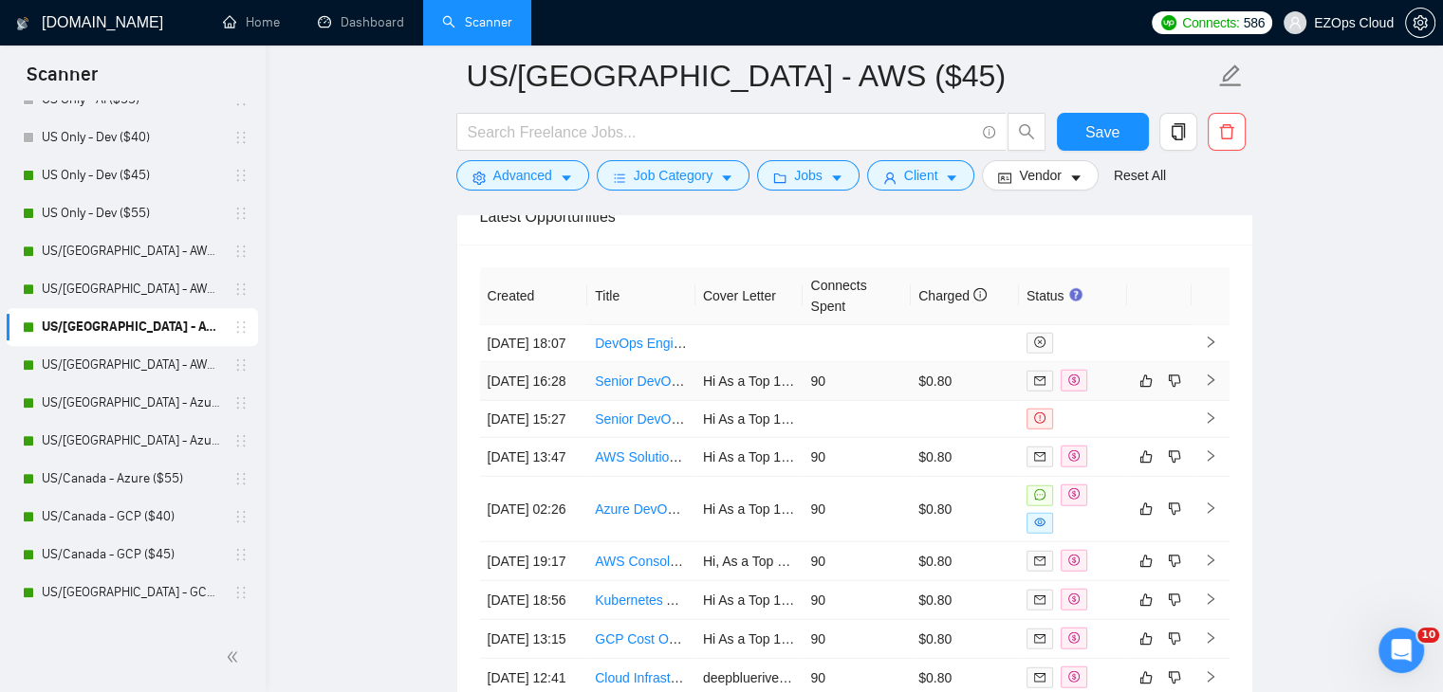
click at [654, 374] on link "Senior DevOps Engineer for Scalable AI SaaS Application" at bounding box center [765, 381] width 341 height 15
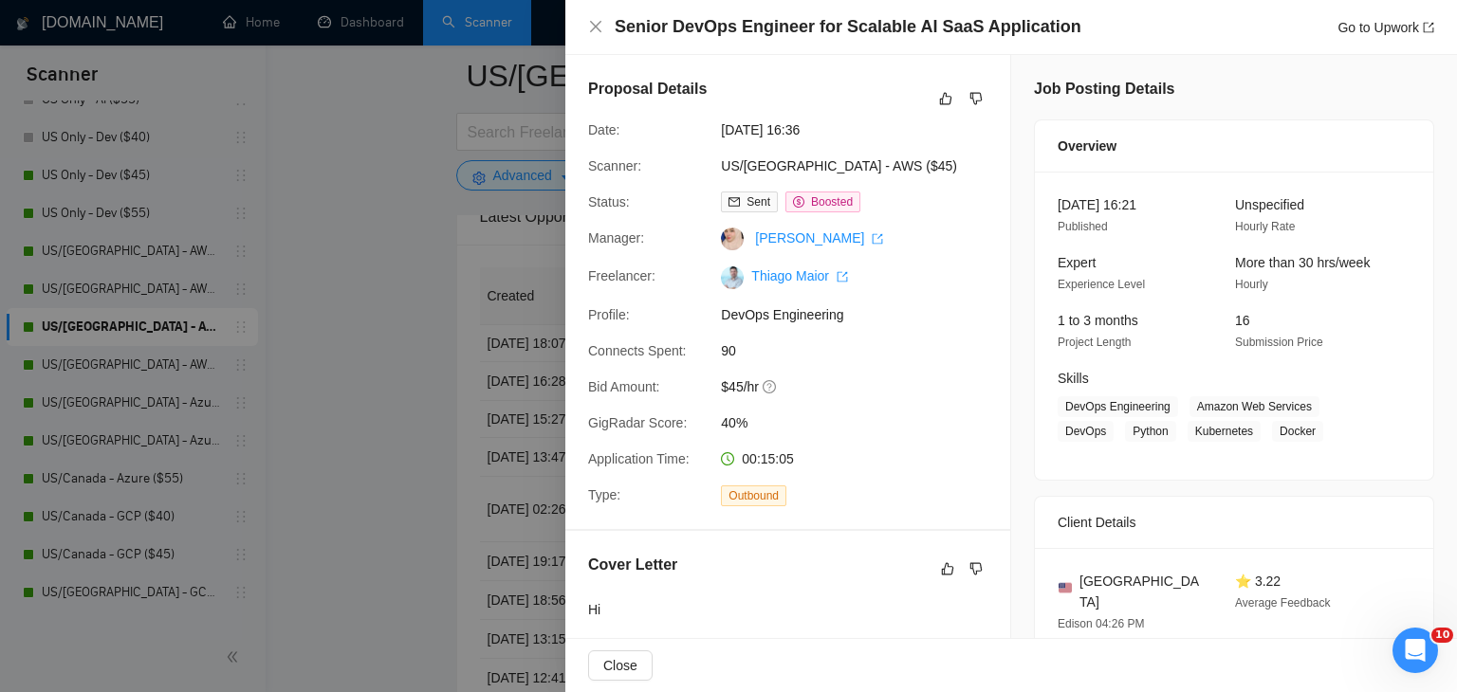
click at [376, 405] on div at bounding box center [728, 346] width 1457 height 692
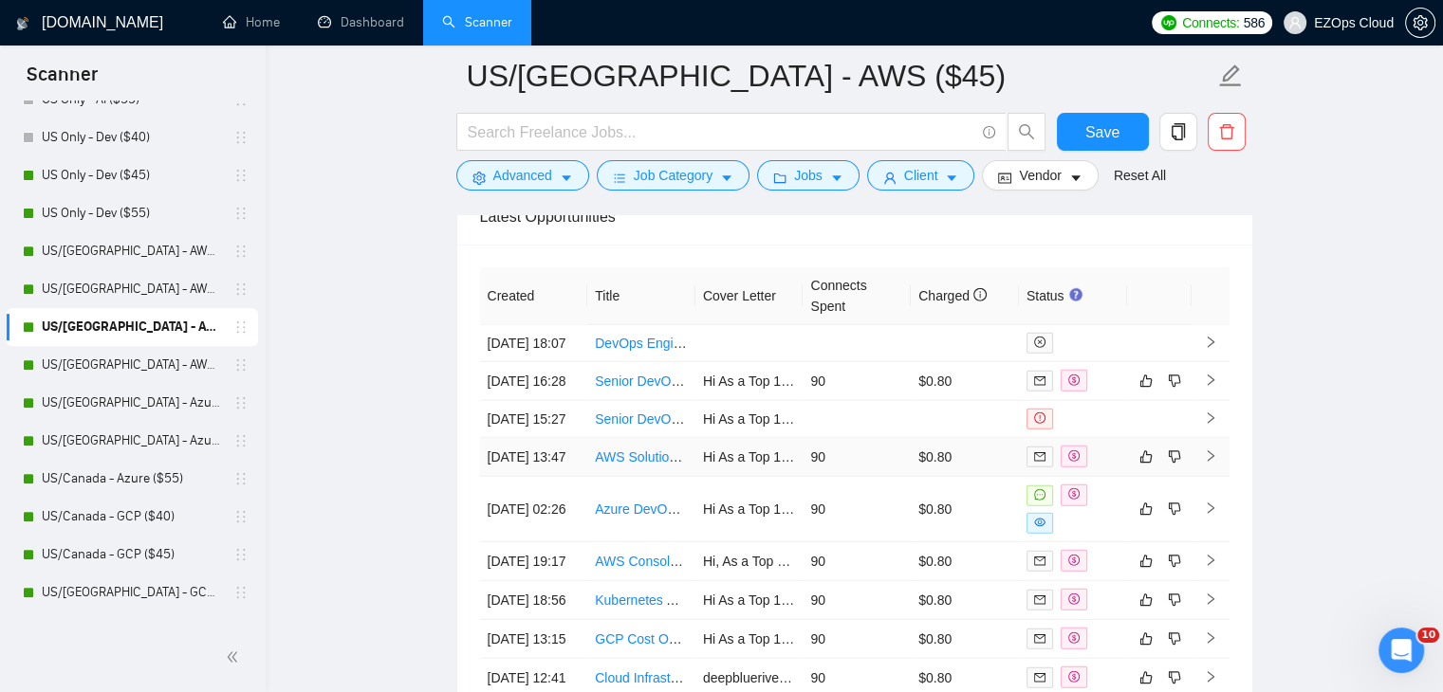
scroll to position [5536, 0]
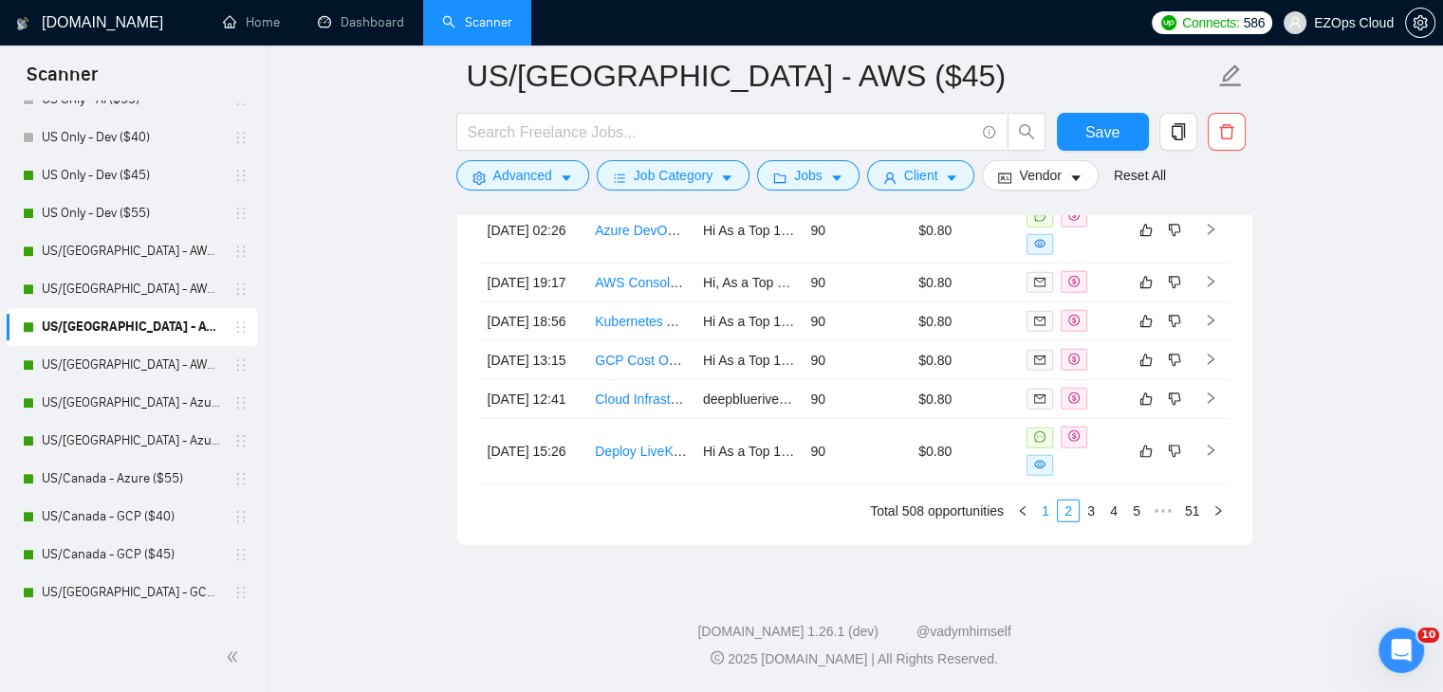
click at [1052, 522] on link "1" at bounding box center [1045, 511] width 21 height 21
click at [653, 459] on link "DevOps Engineer (Cloud, Systems, CI/CD Pipelines)" at bounding box center [750, 451] width 311 height 15
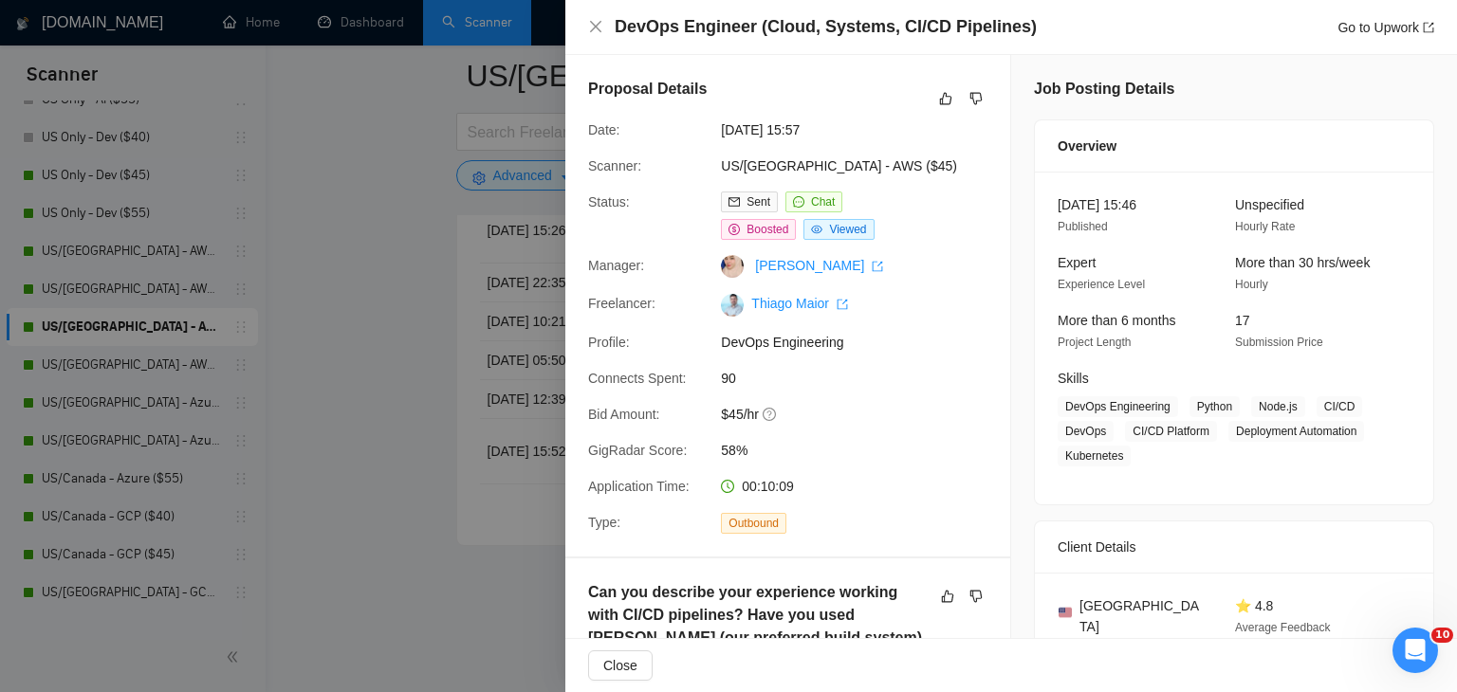
click at [396, 405] on div at bounding box center [728, 346] width 1457 height 692
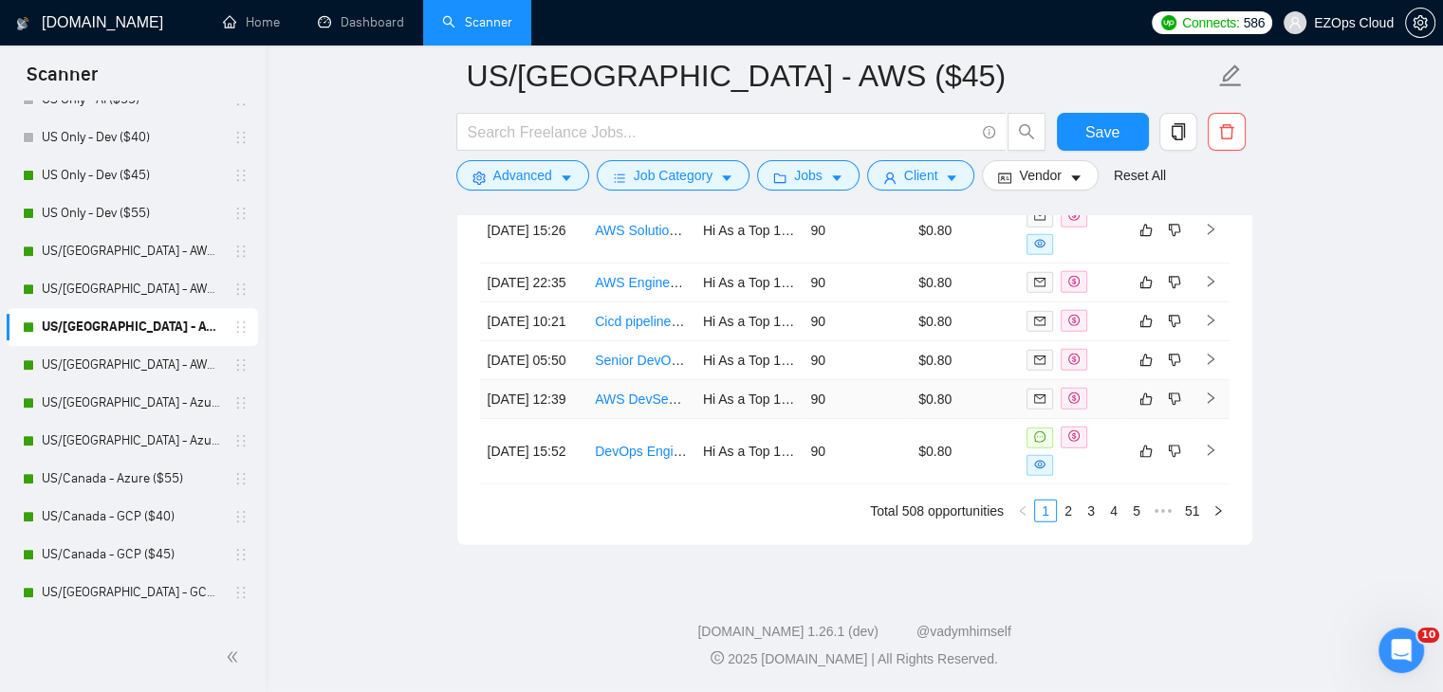
click at [634, 407] on link "AWS DevSecOps Engineer" at bounding box center [675, 399] width 161 height 15
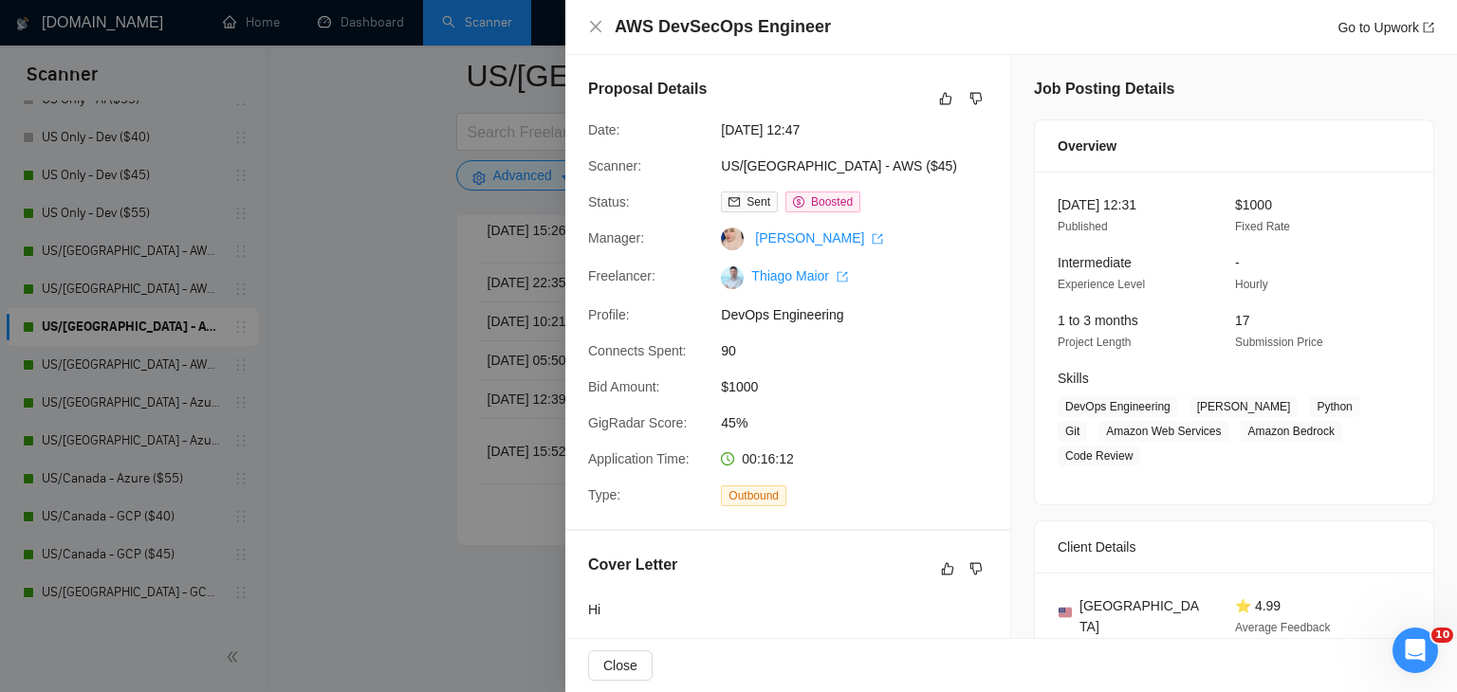
click at [360, 382] on div at bounding box center [728, 346] width 1457 height 692
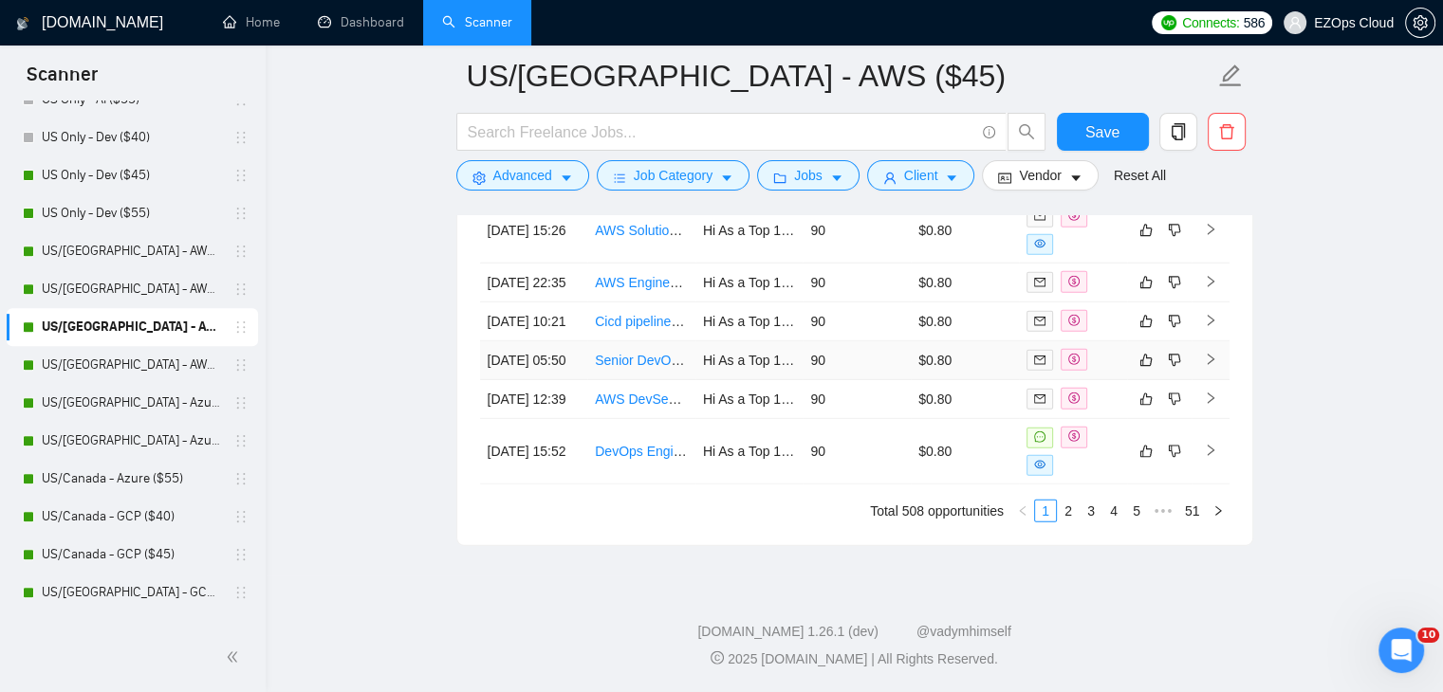
click at [640, 359] on link "Senior DevOps Engineer (Blockchain Infra • Kubernetes • Terraform)" at bounding box center [796, 360] width 402 height 15
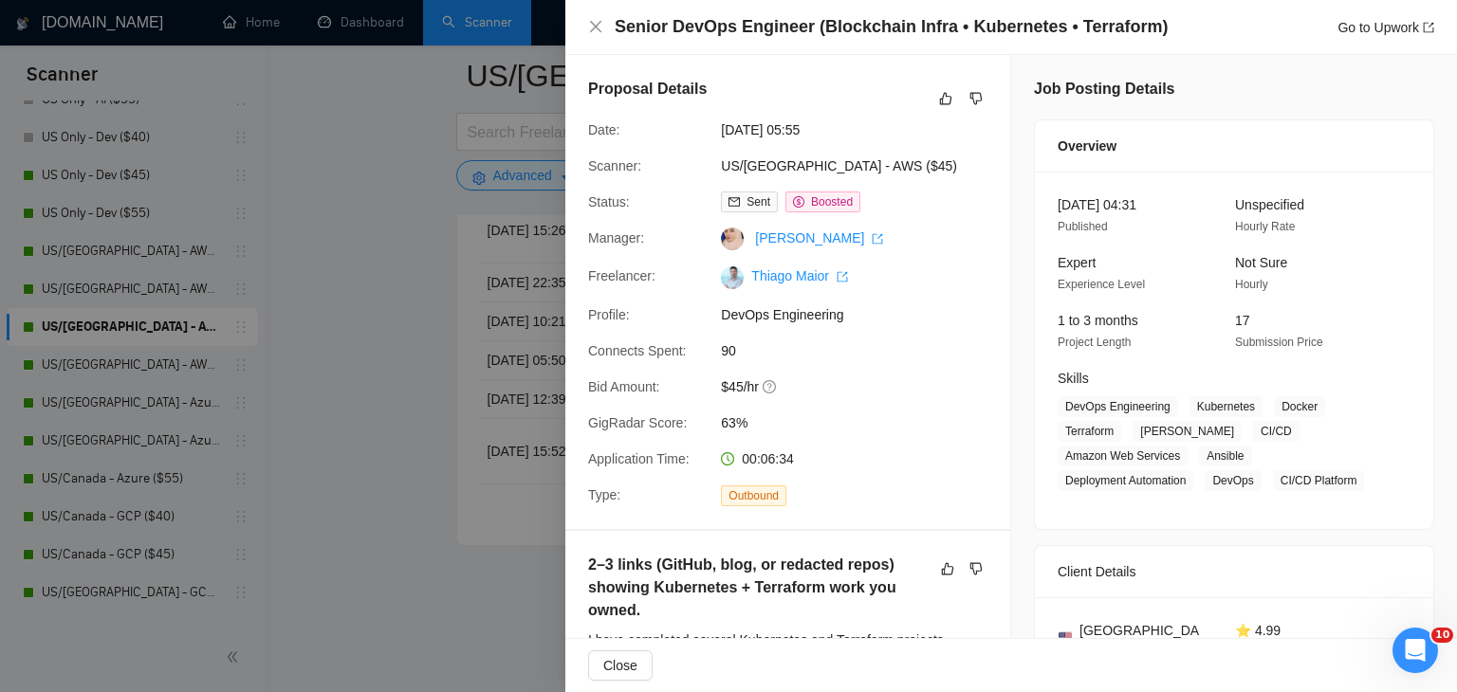
click at [375, 311] on div at bounding box center [728, 346] width 1457 height 692
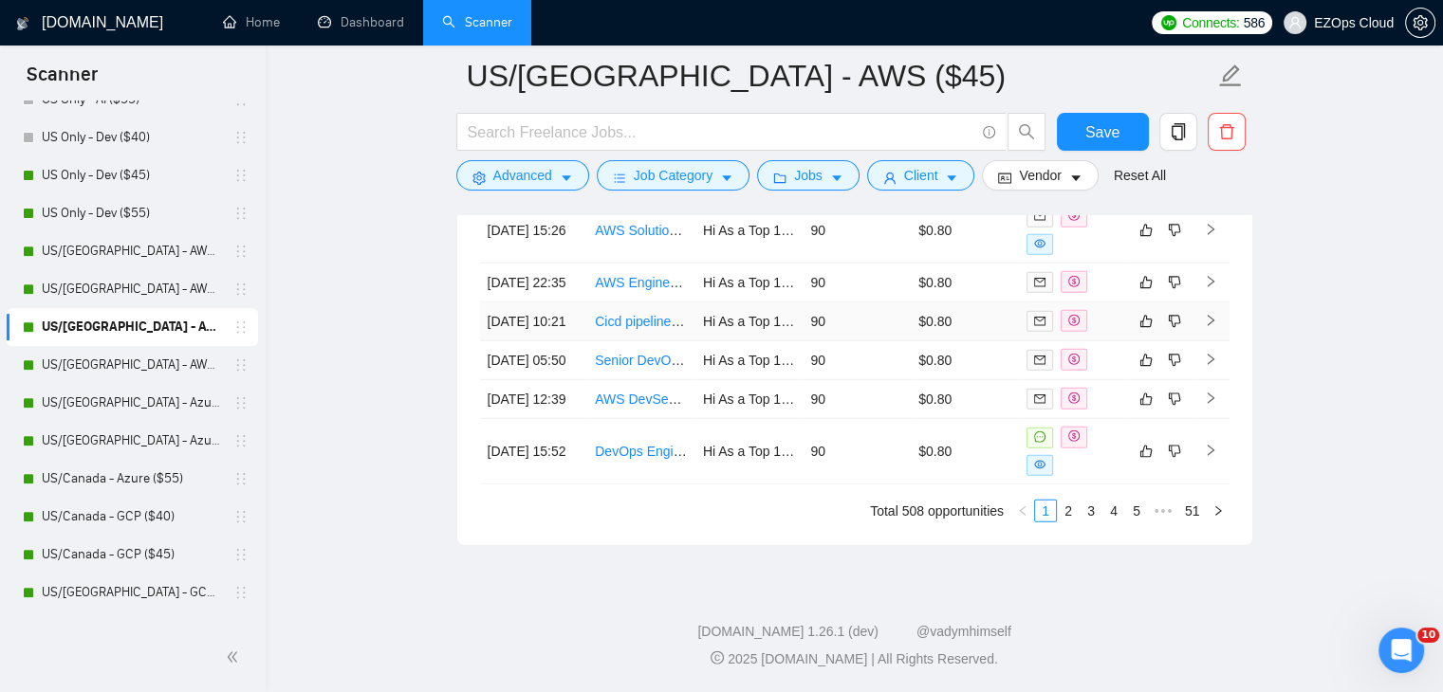
click at [637, 314] on link "Cicd pipeline automation for github" at bounding box center [697, 321] width 205 height 15
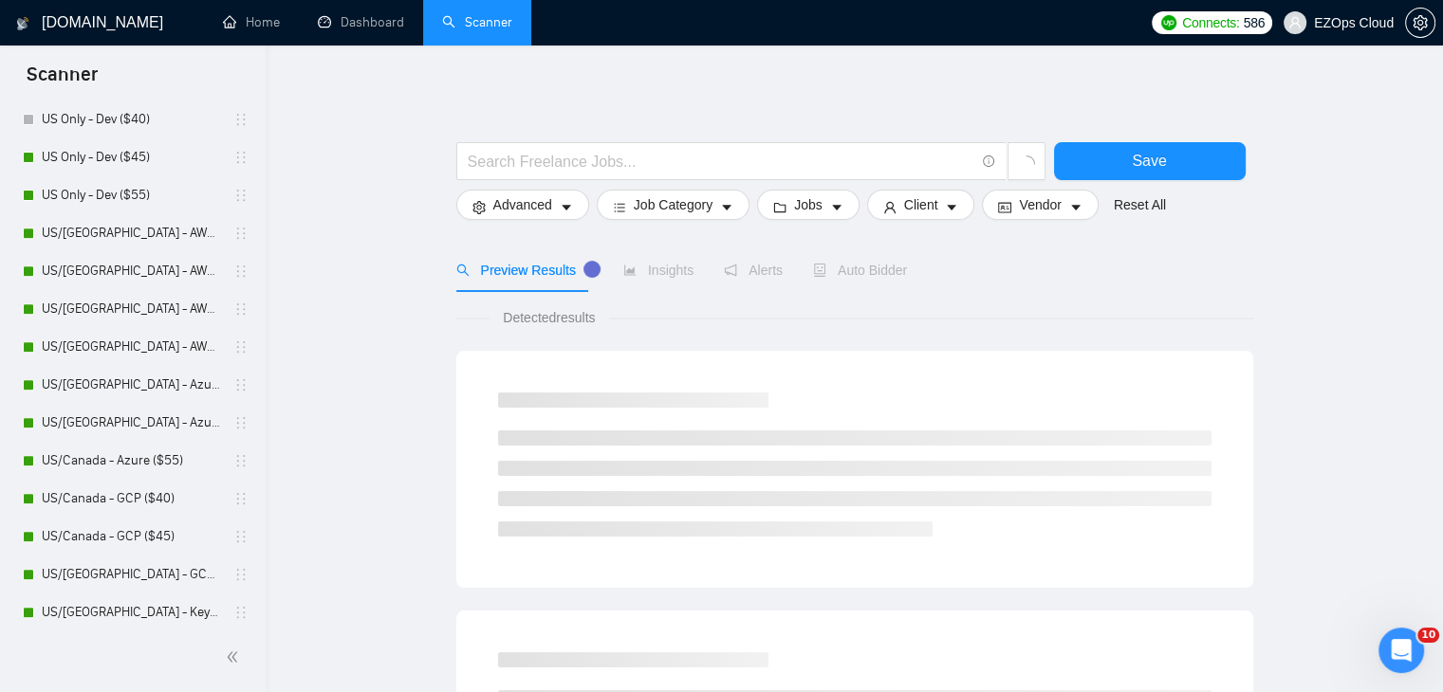
scroll to position [759, 0]
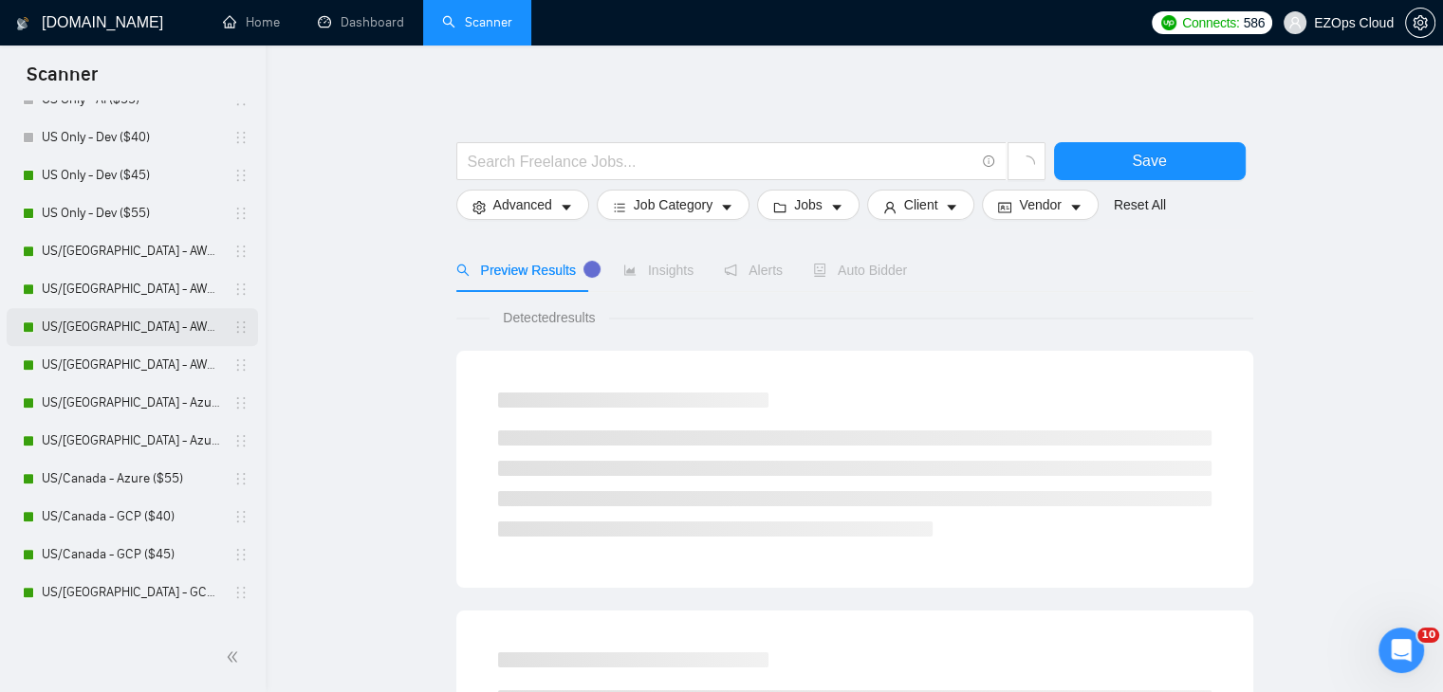
click at [138, 322] on link "US/[GEOGRAPHIC_DATA] - AWS ($45)" at bounding box center [132, 327] width 180 height 38
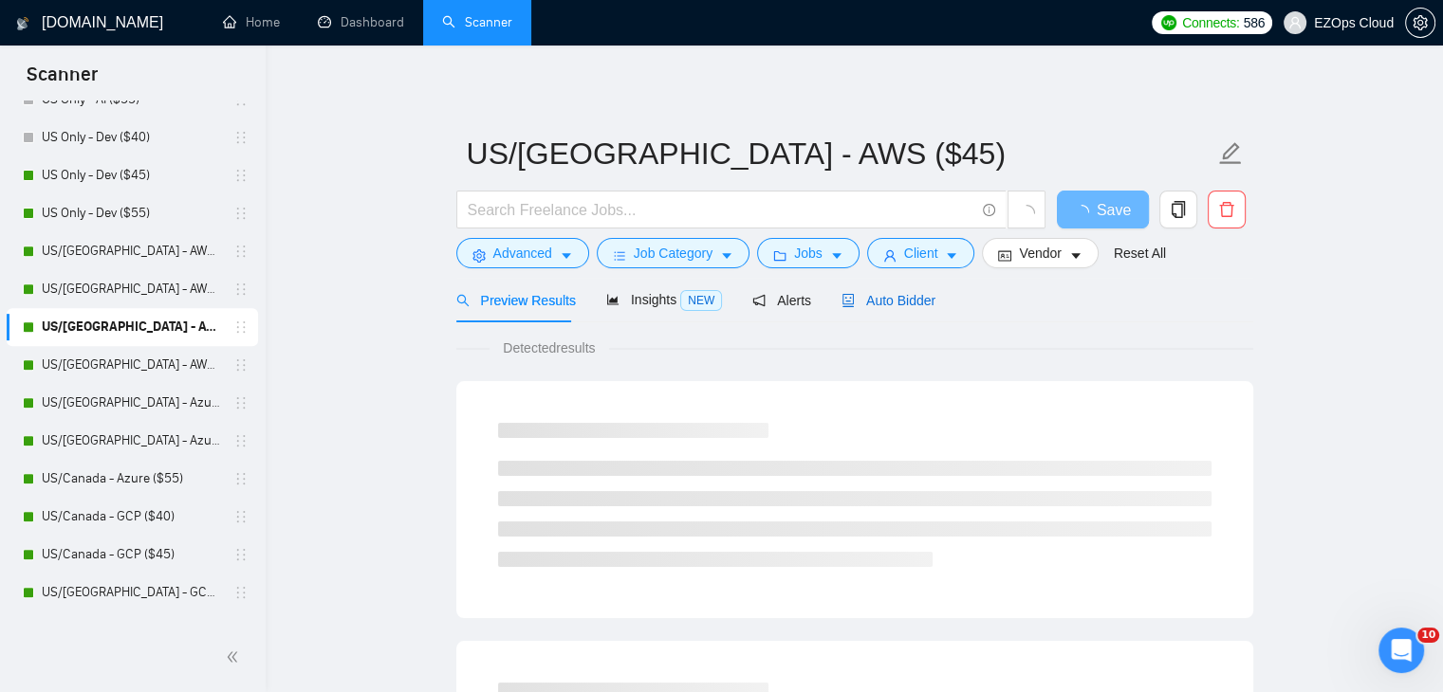
click at [895, 297] on span "Auto Bidder" at bounding box center [888, 300] width 94 height 15
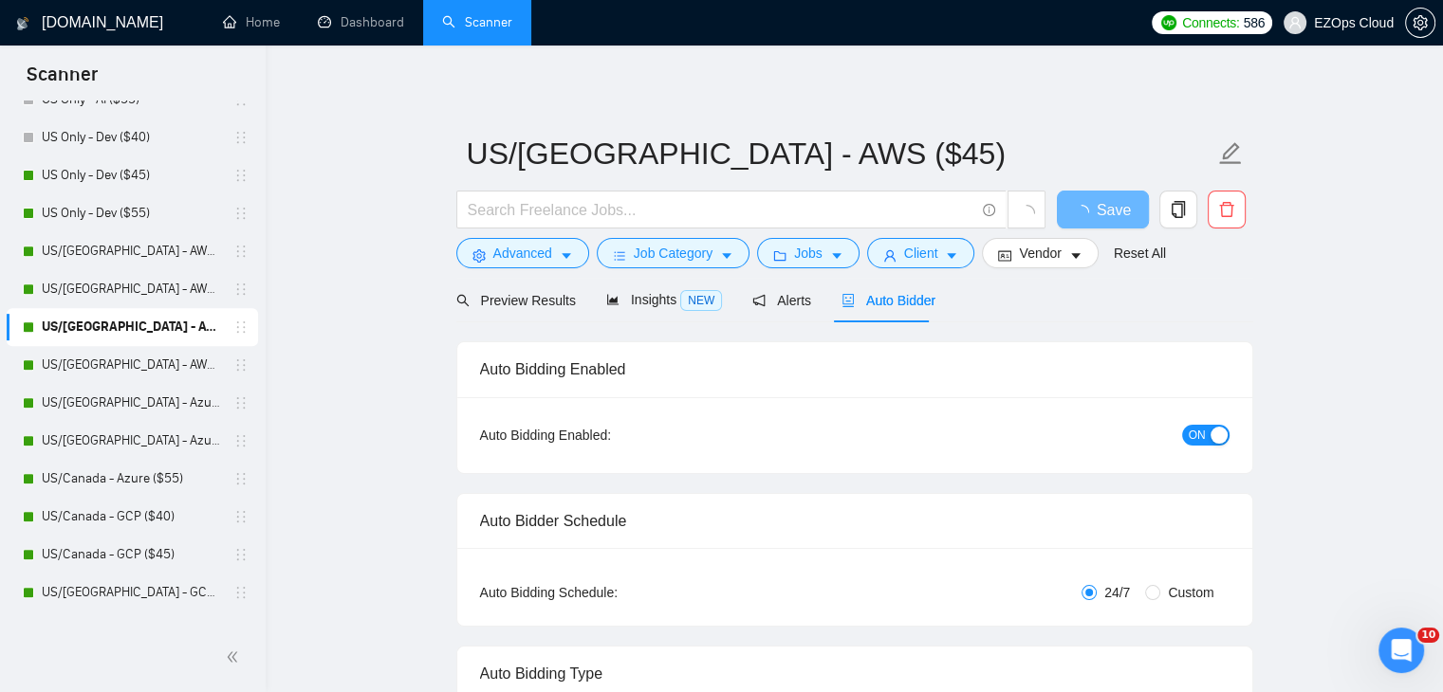
checkbox input "true"
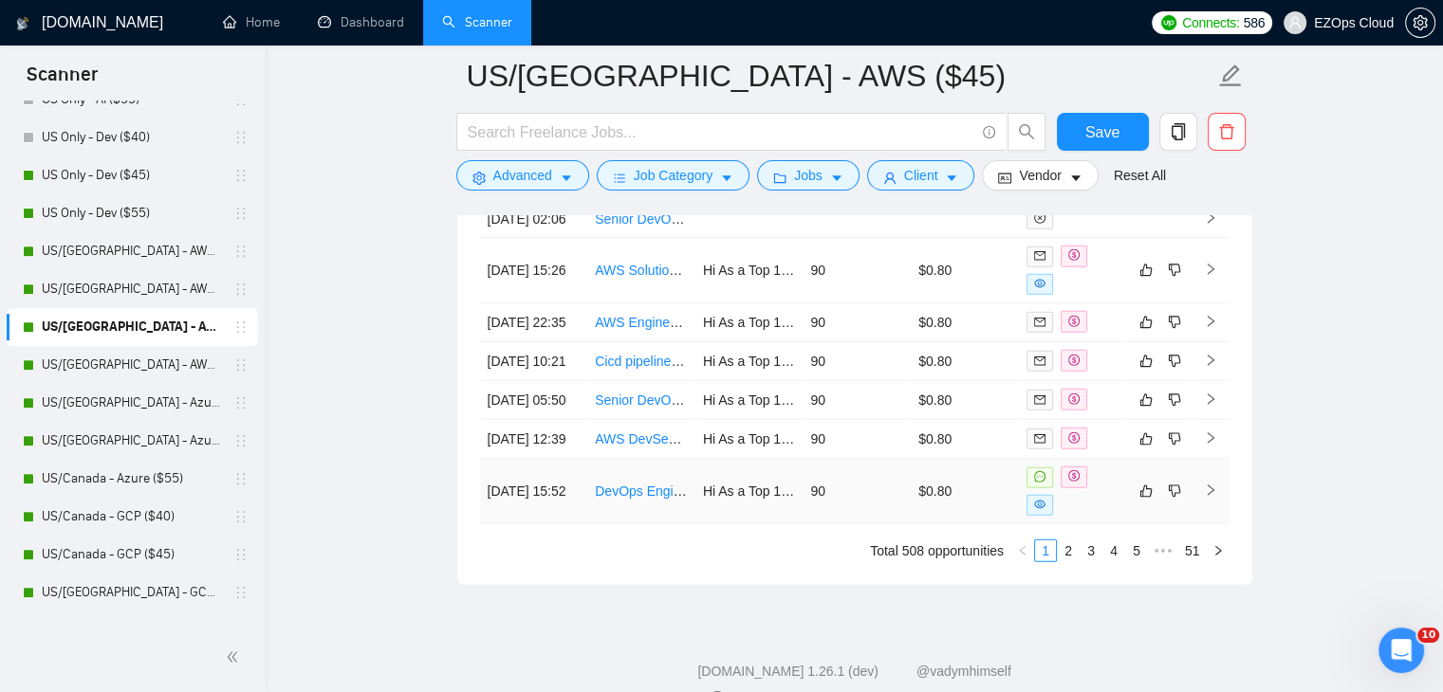
scroll to position [5504, 0]
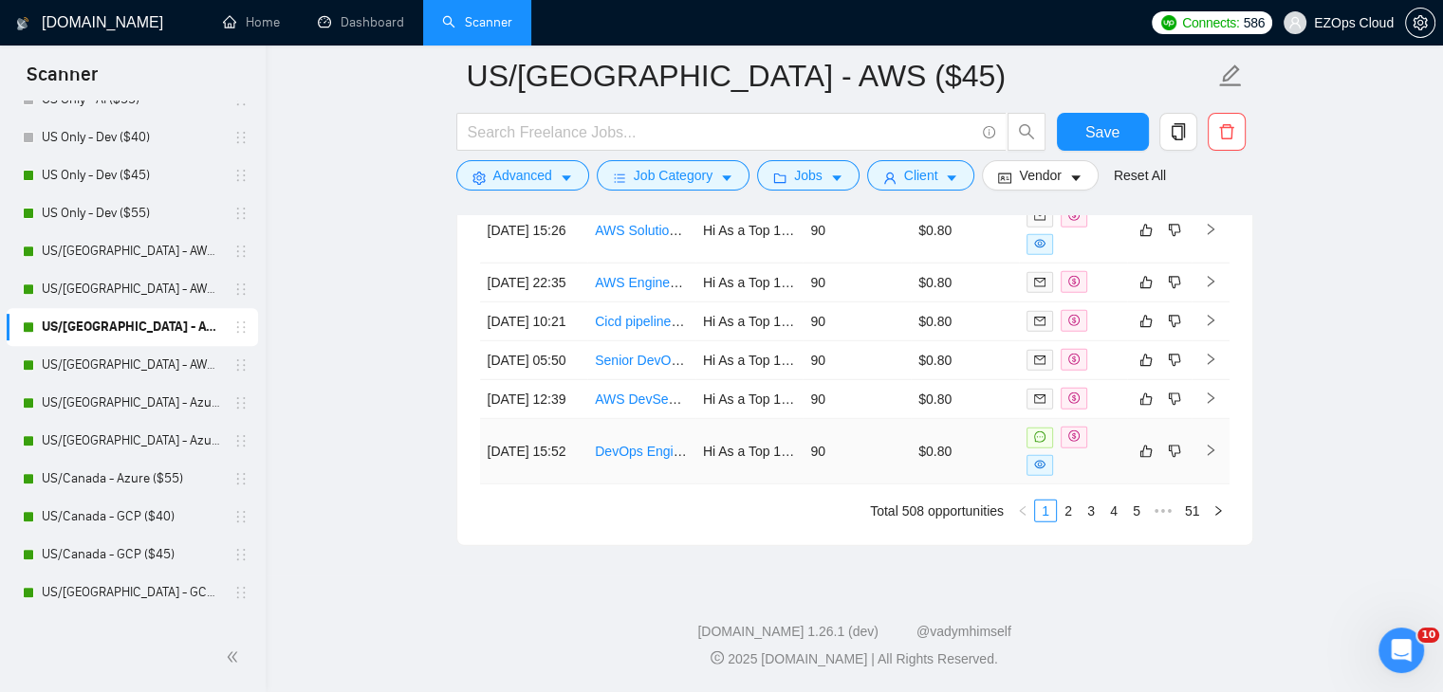
click at [633, 459] on link "DevOps Engineer (Cloud, Systems, CI/CD Pipelines)" at bounding box center [750, 451] width 311 height 15
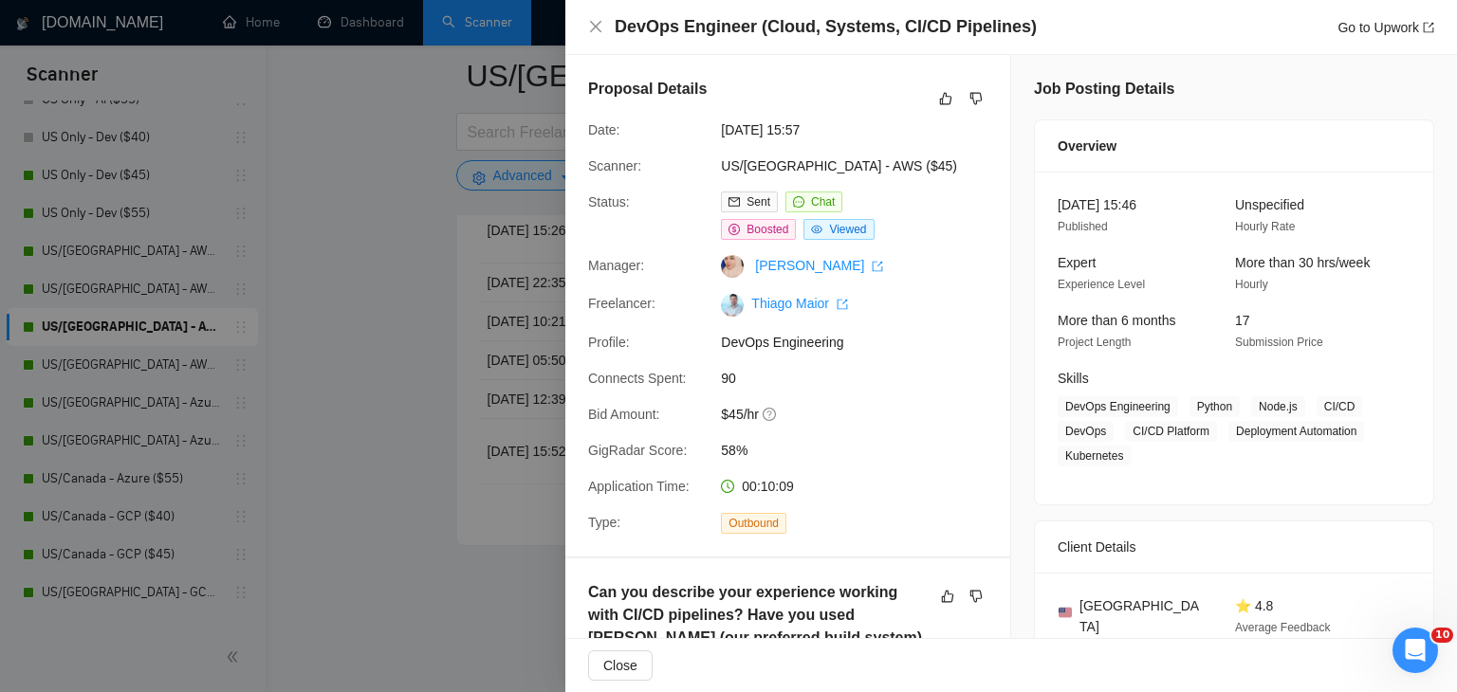
click at [406, 454] on div at bounding box center [728, 346] width 1457 height 692
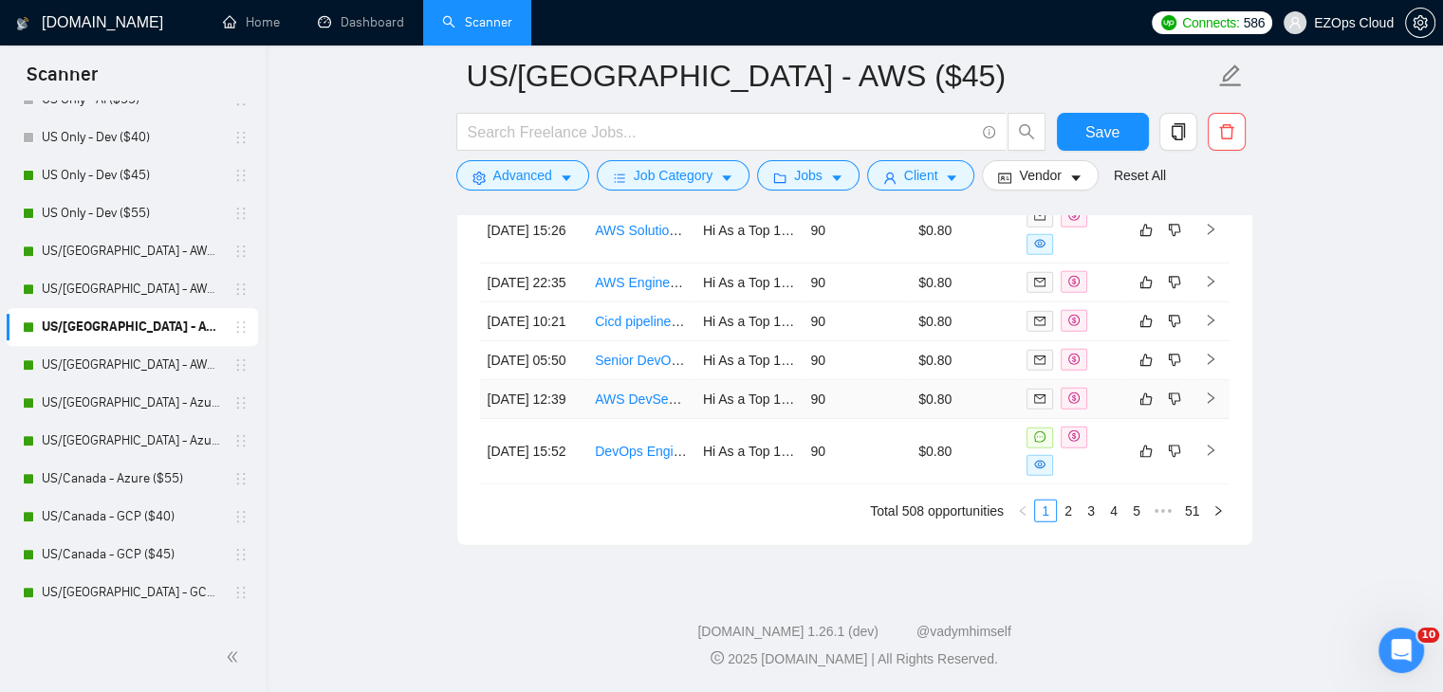
click at [645, 407] on link "AWS DevSecOps Engineer" at bounding box center [675, 399] width 161 height 15
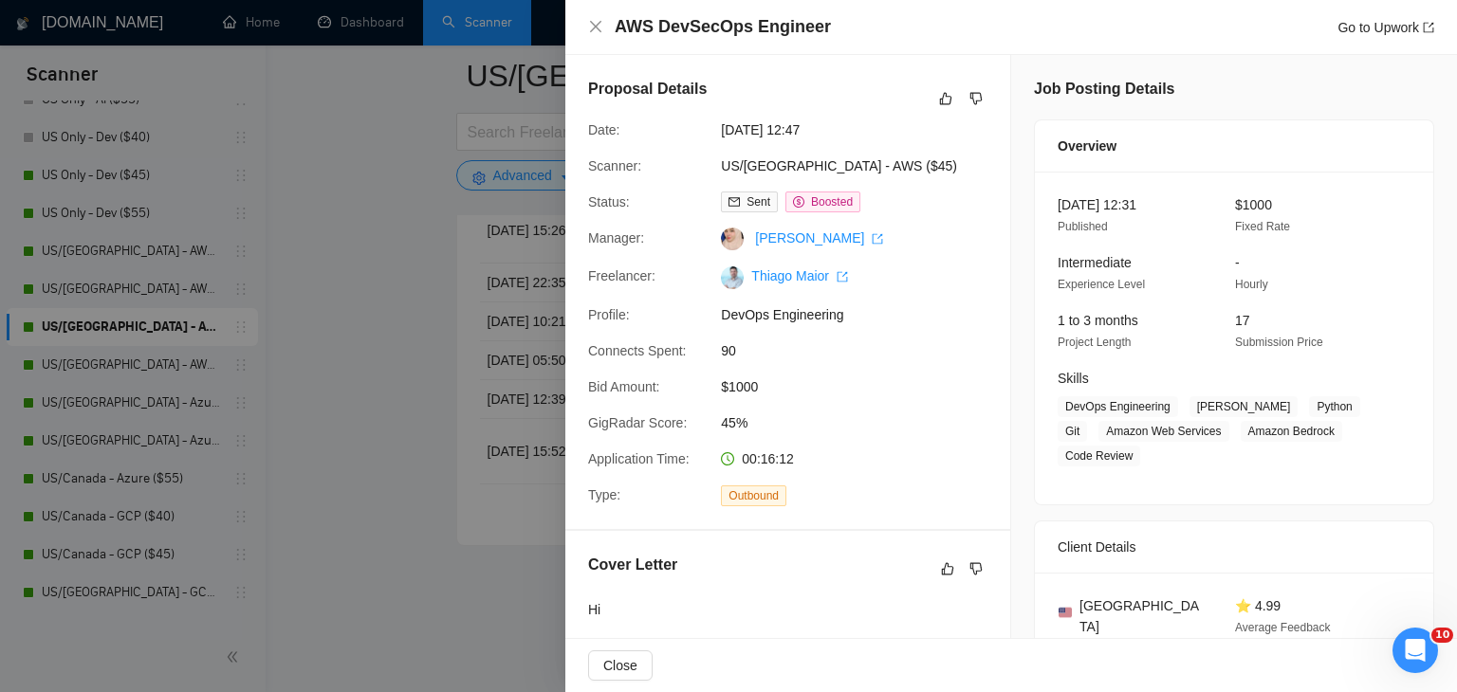
drag, startPoint x: 425, startPoint y: 396, endPoint x: 524, endPoint y: 379, distance: 100.0
click at [405, 399] on div at bounding box center [728, 346] width 1457 height 692
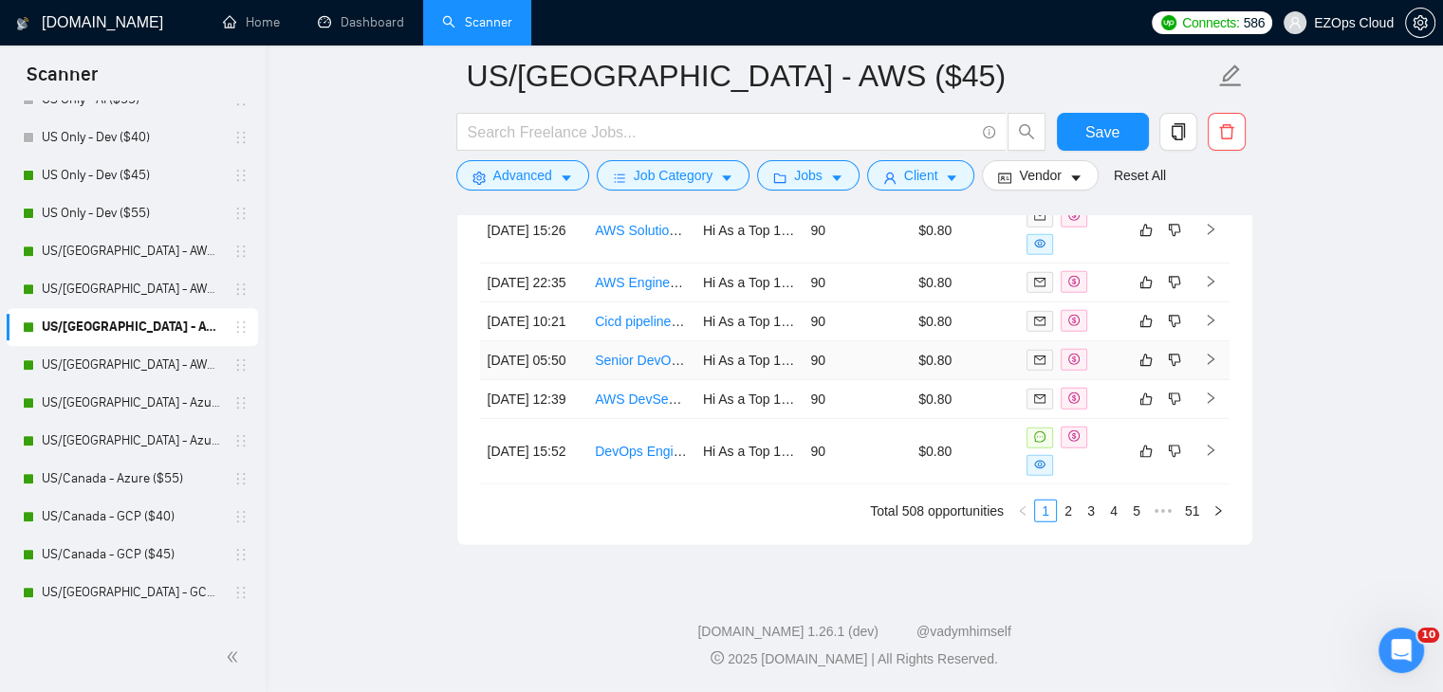
click at [628, 368] on link "Senior DevOps Engineer (Blockchain Infra • Kubernetes • Terraform)" at bounding box center [796, 360] width 402 height 15
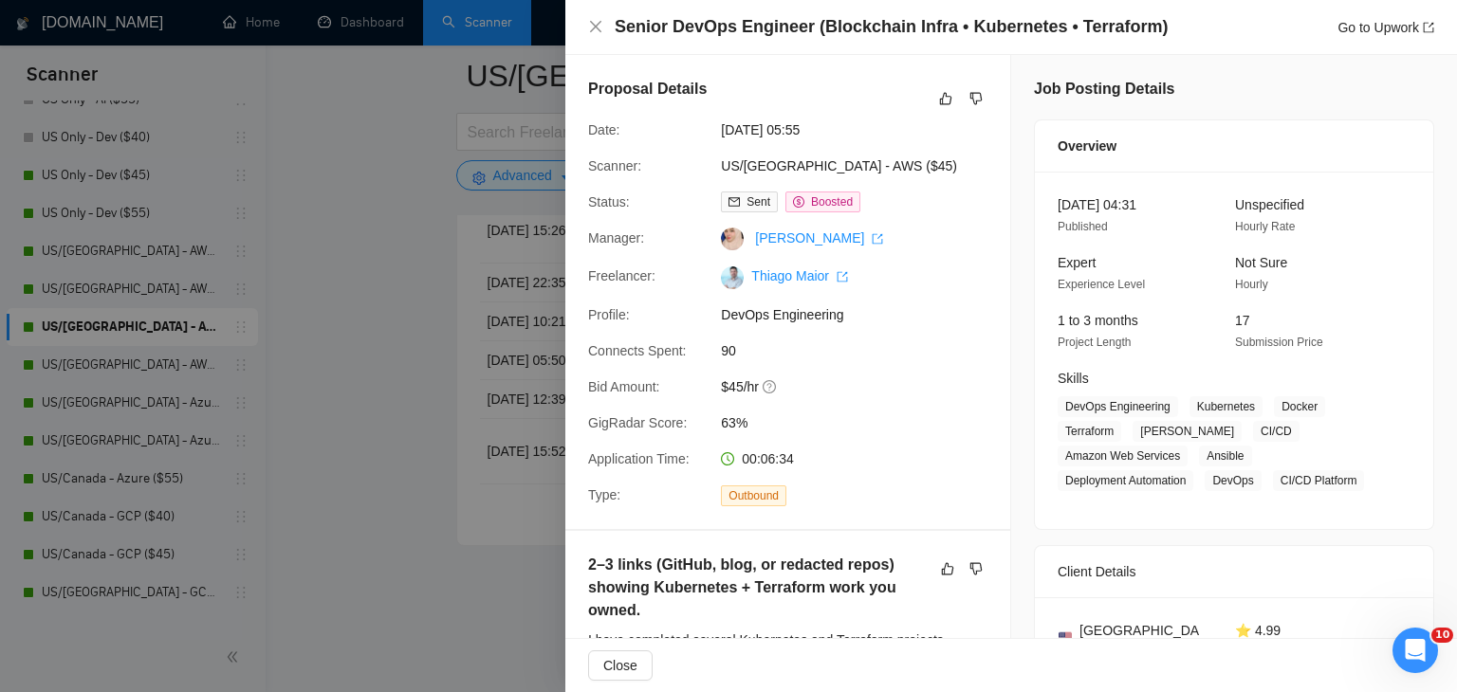
click at [401, 384] on div at bounding box center [728, 346] width 1457 height 692
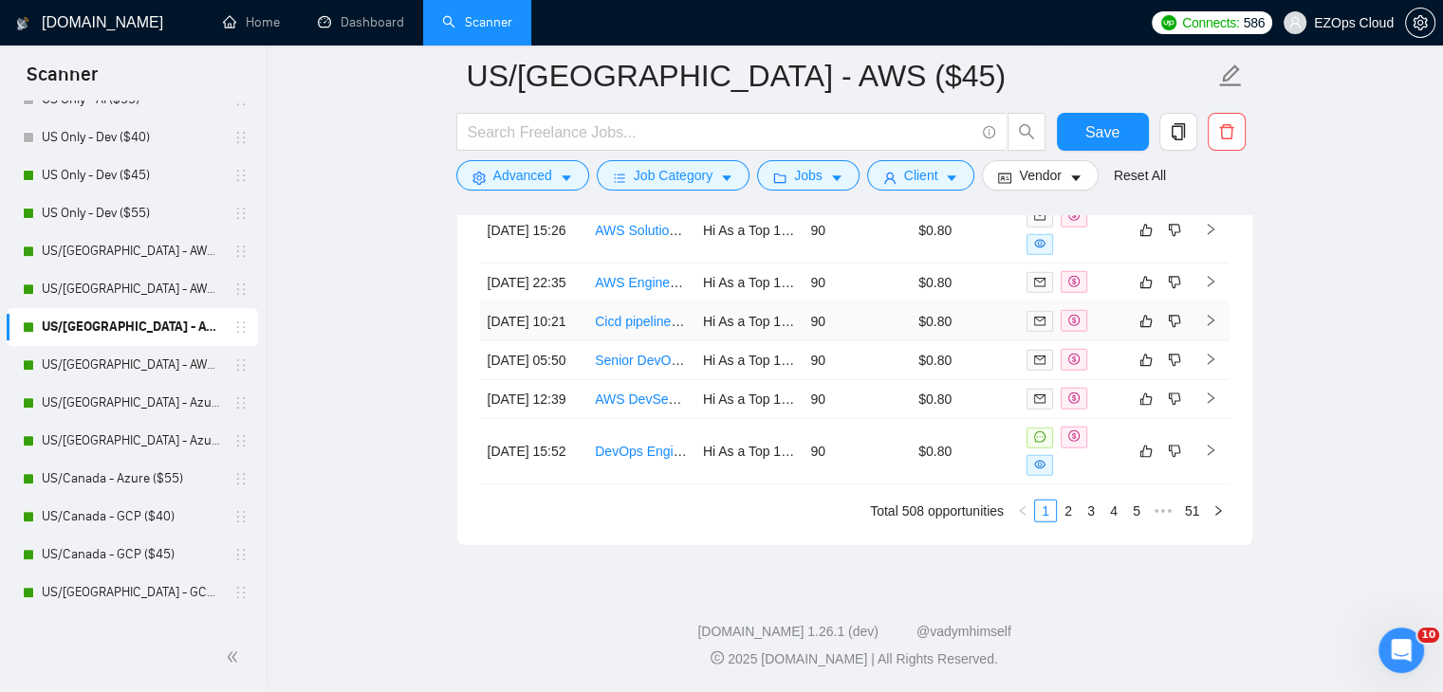
click at [618, 329] on link "Cicd pipeline automation for github" at bounding box center [697, 321] width 205 height 15
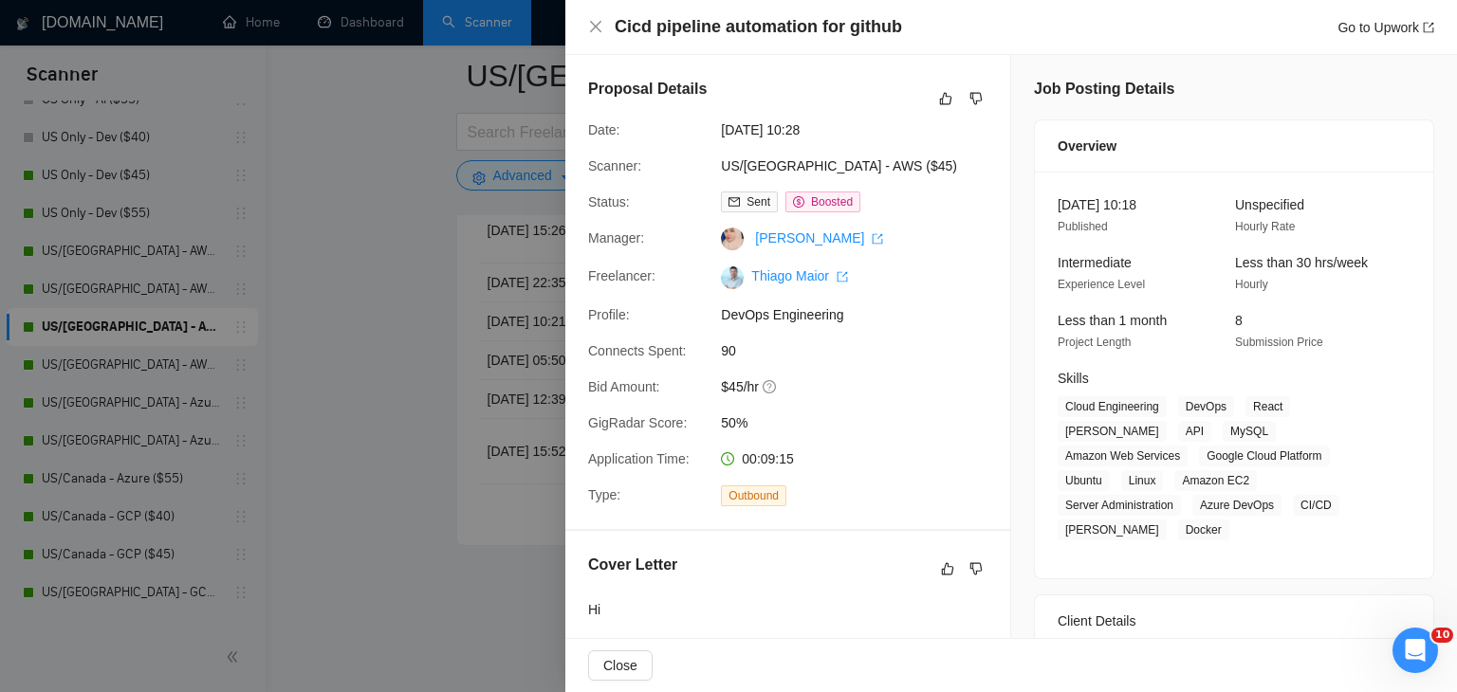
click at [354, 217] on div at bounding box center [728, 346] width 1457 height 692
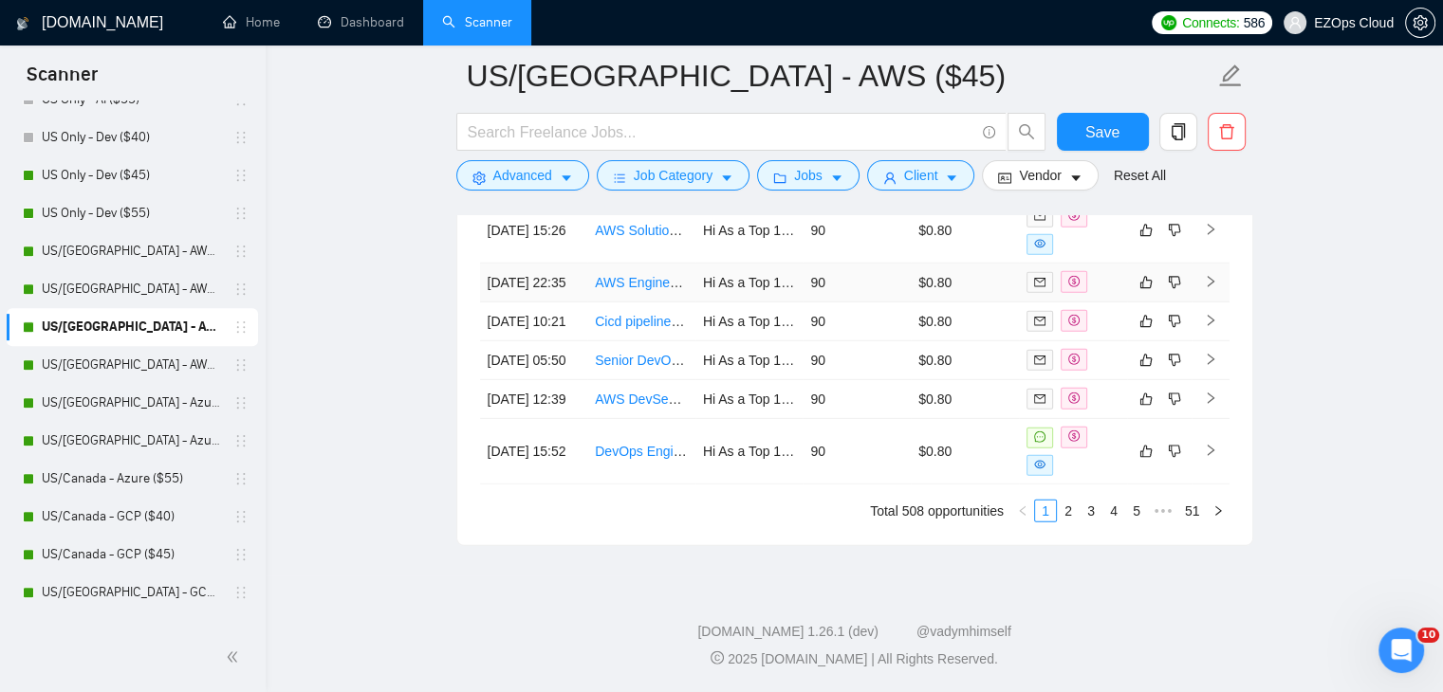
click at [613, 286] on link "AWS Engineer Needed for App Infrastructure Modification" at bounding box center [764, 282] width 339 height 15
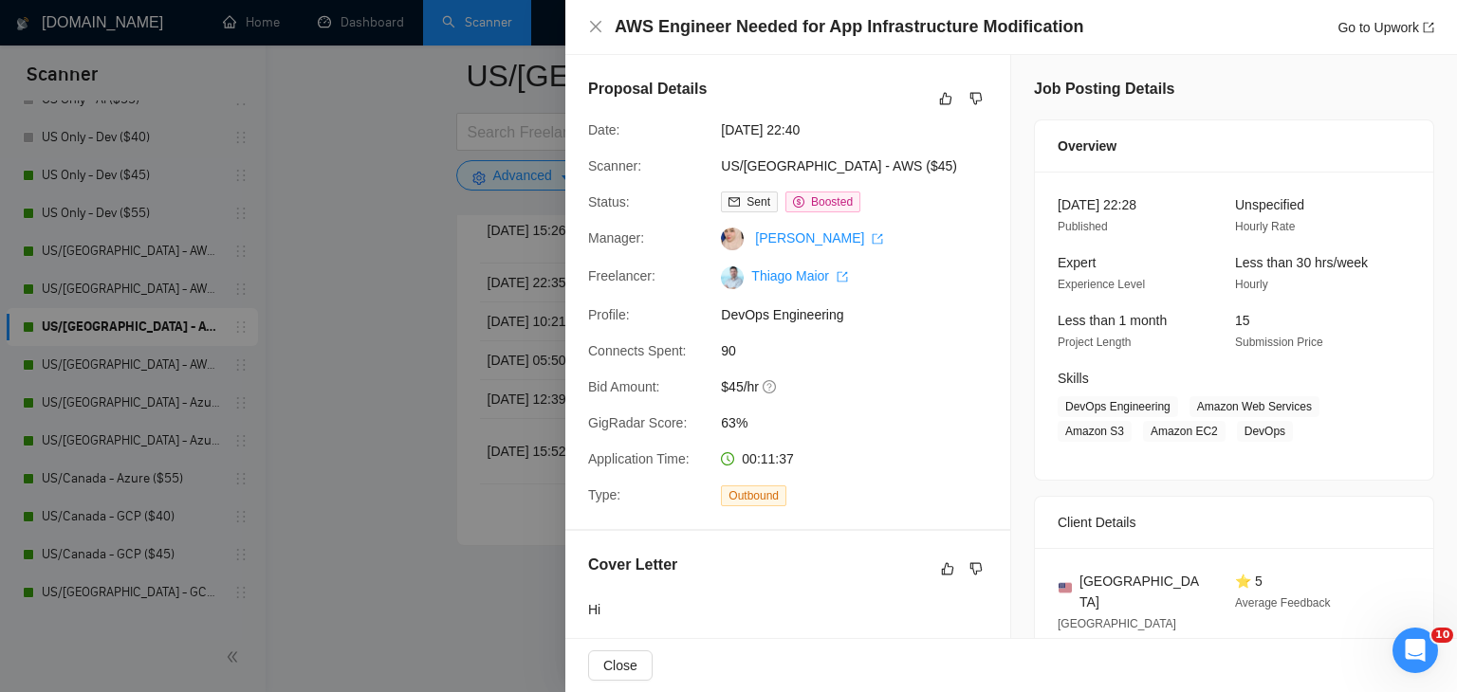
click at [385, 365] on div at bounding box center [728, 346] width 1457 height 692
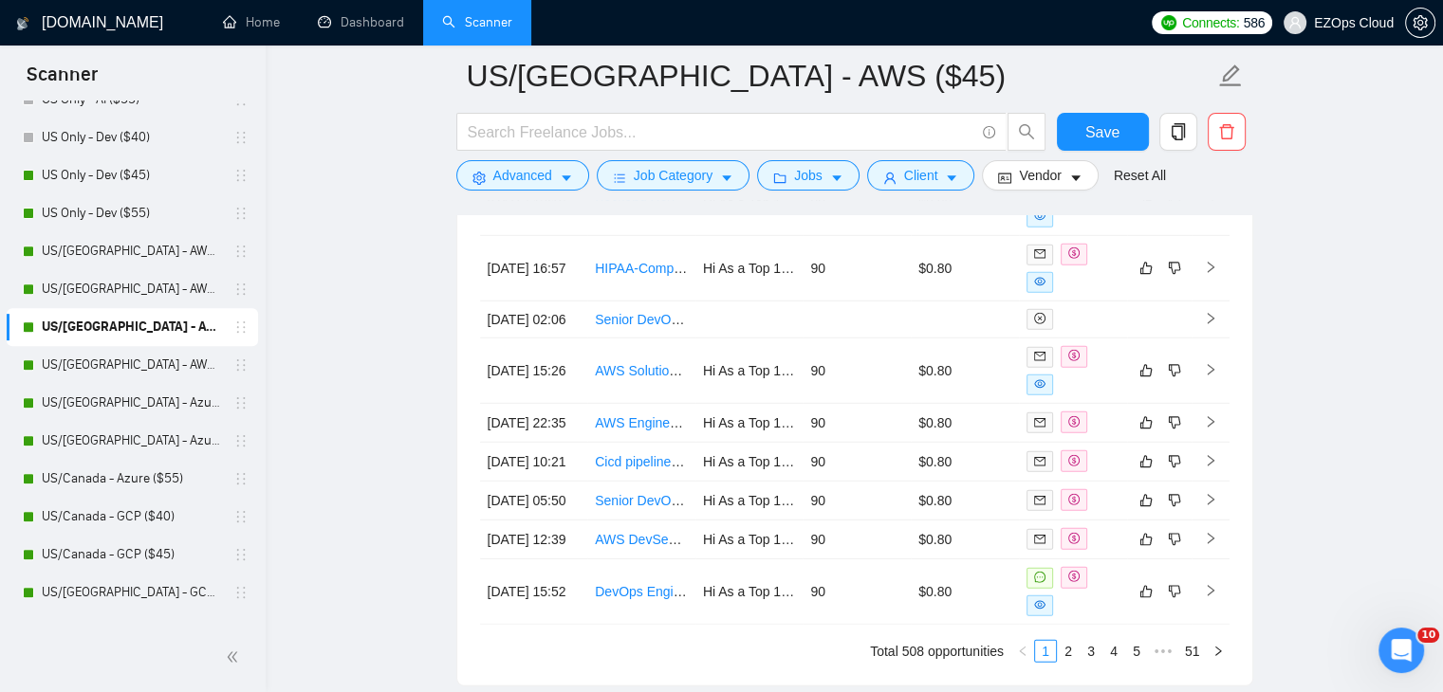
scroll to position [5315, 0]
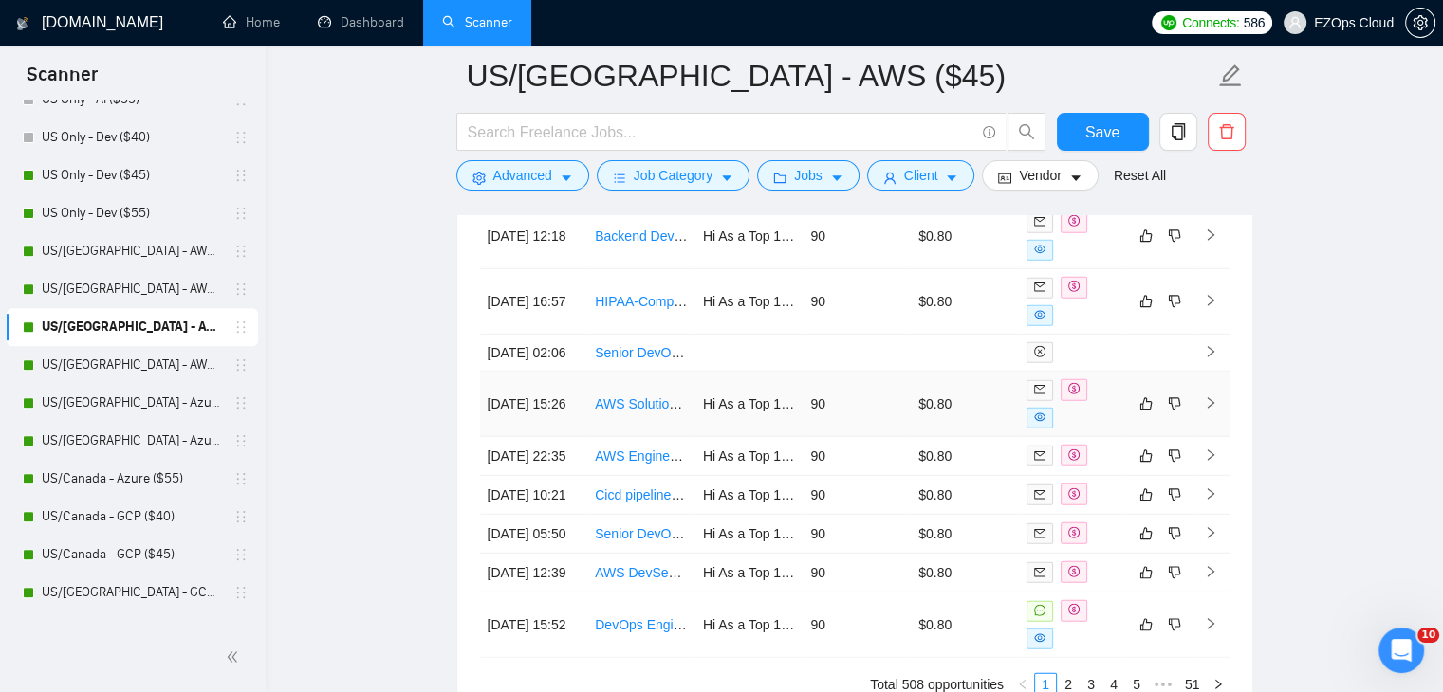
click at [637, 407] on link "AWS Solutions Engineer for MVP Infrastructure" at bounding box center [734, 403] width 278 height 15
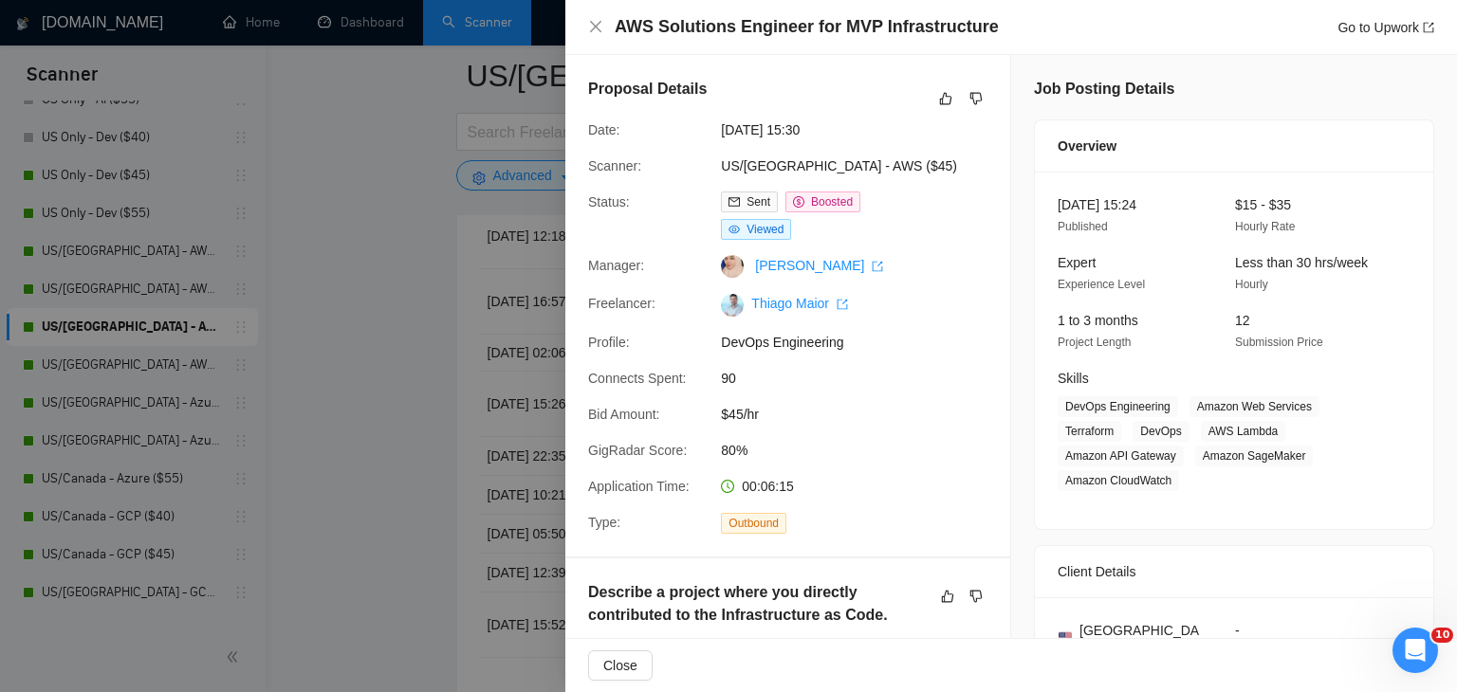
click at [378, 382] on div at bounding box center [728, 346] width 1457 height 692
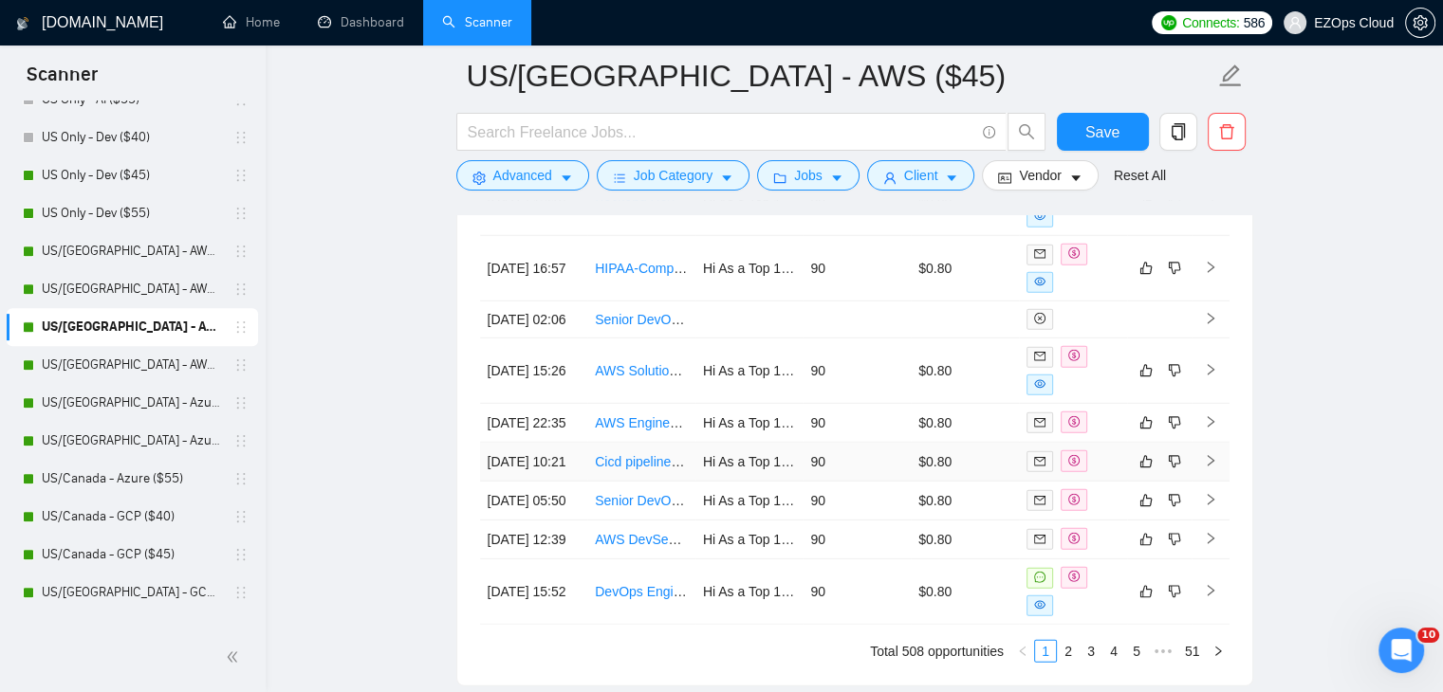
scroll to position [5315, 0]
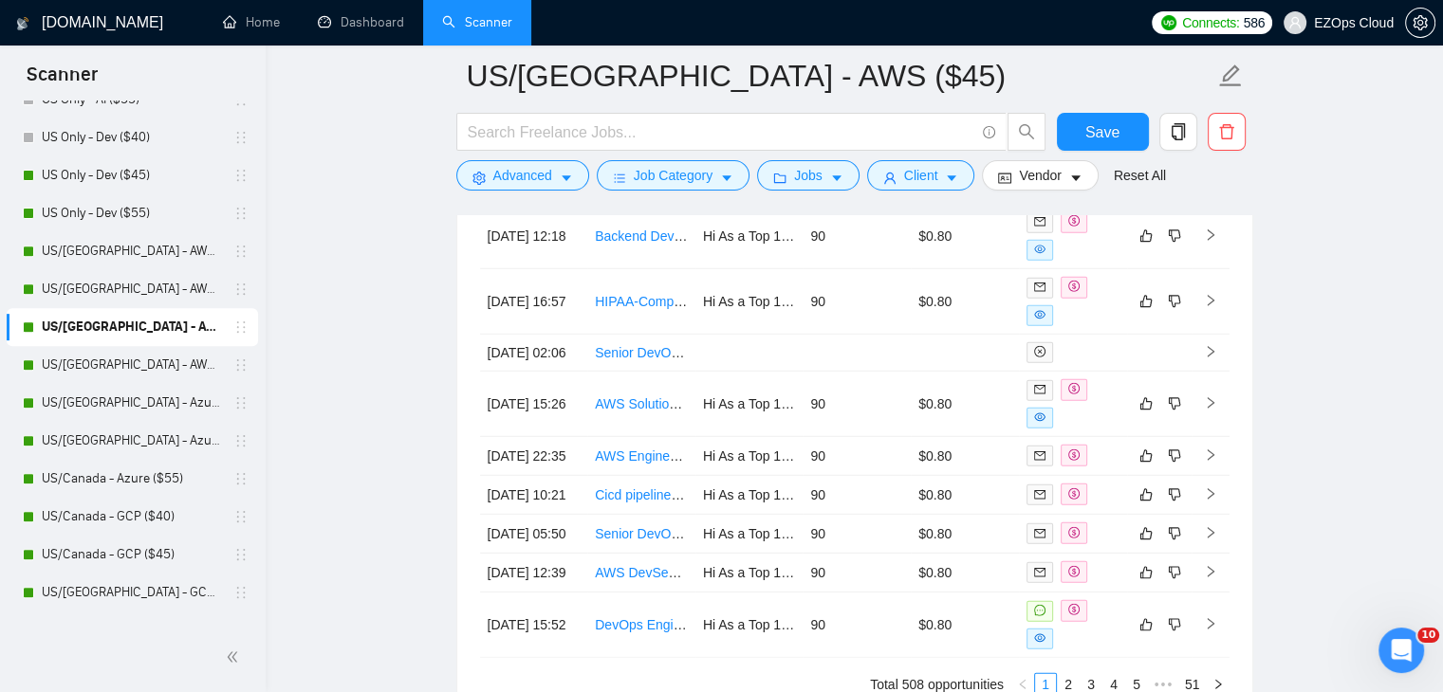
drag, startPoint x: 131, startPoint y: 377, endPoint x: 858, endPoint y: 175, distance: 754.8
click at [131, 377] on link "US/[GEOGRAPHIC_DATA] - AWS ($55)" at bounding box center [132, 365] width 180 height 38
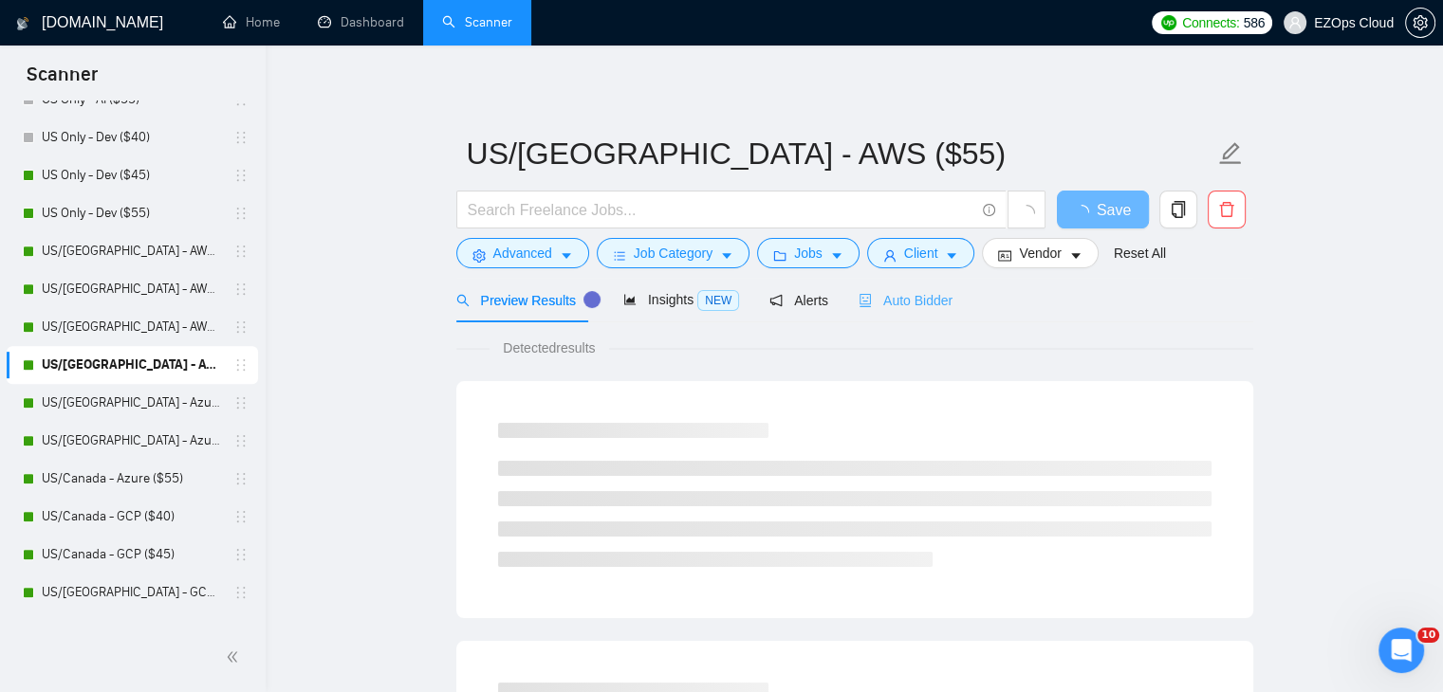
drag, startPoint x: 925, startPoint y: 310, endPoint x: 912, endPoint y: 309, distance: 12.4
click at [924, 310] on div "Auto Bidder" at bounding box center [905, 300] width 94 height 45
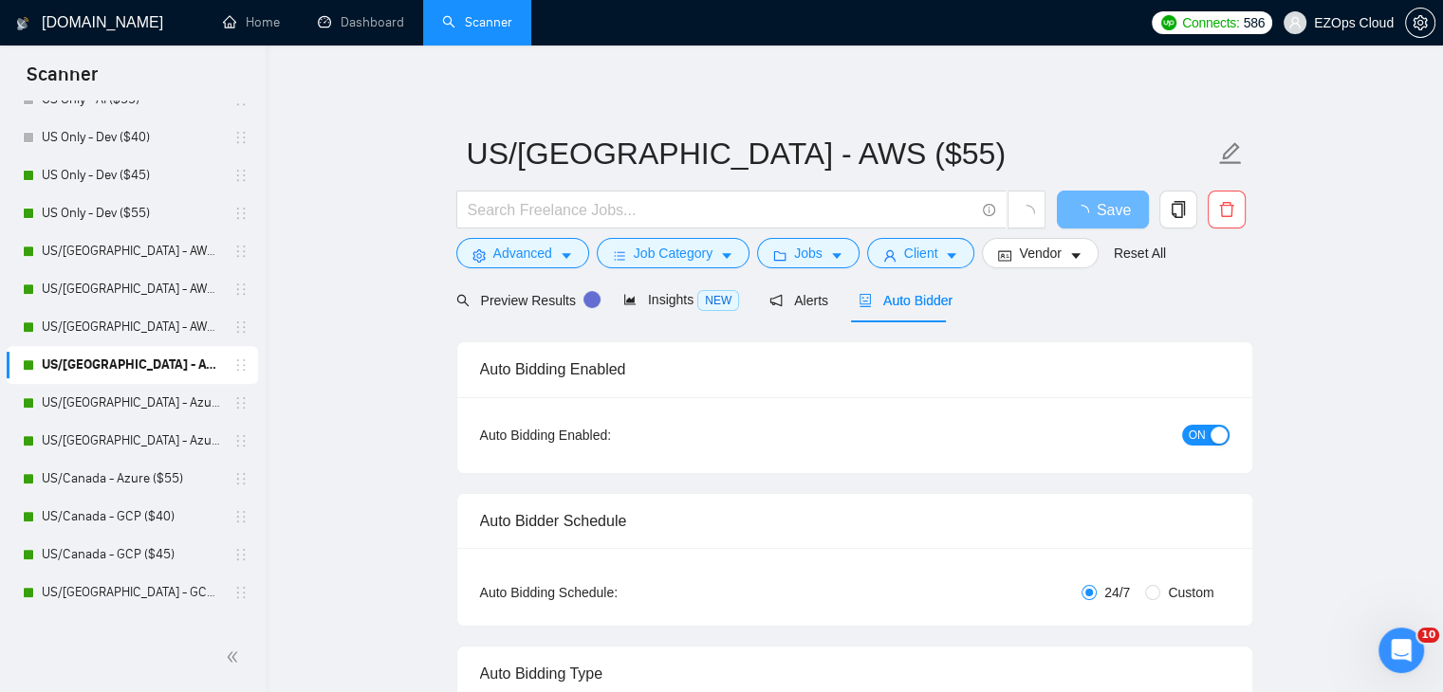
checkbox input "true"
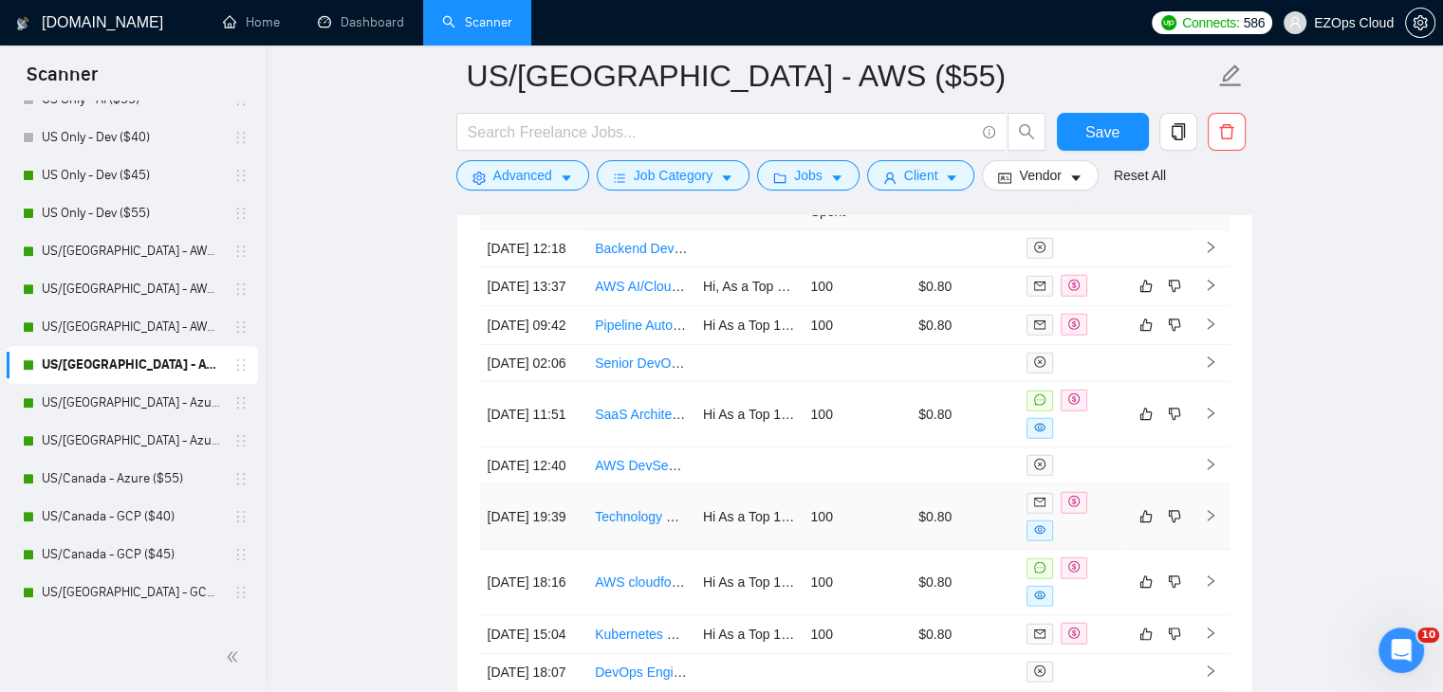
scroll to position [5536, 0]
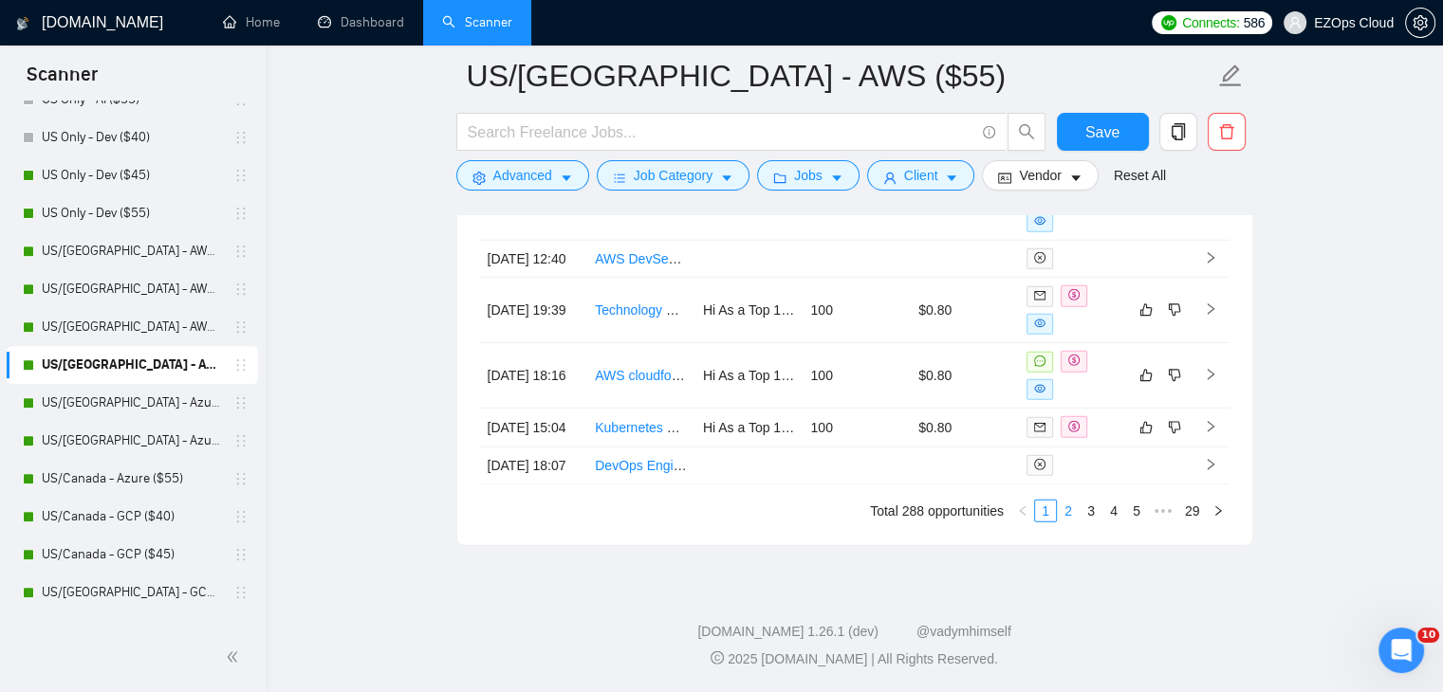
click at [1069, 522] on link "2" at bounding box center [1068, 511] width 21 height 21
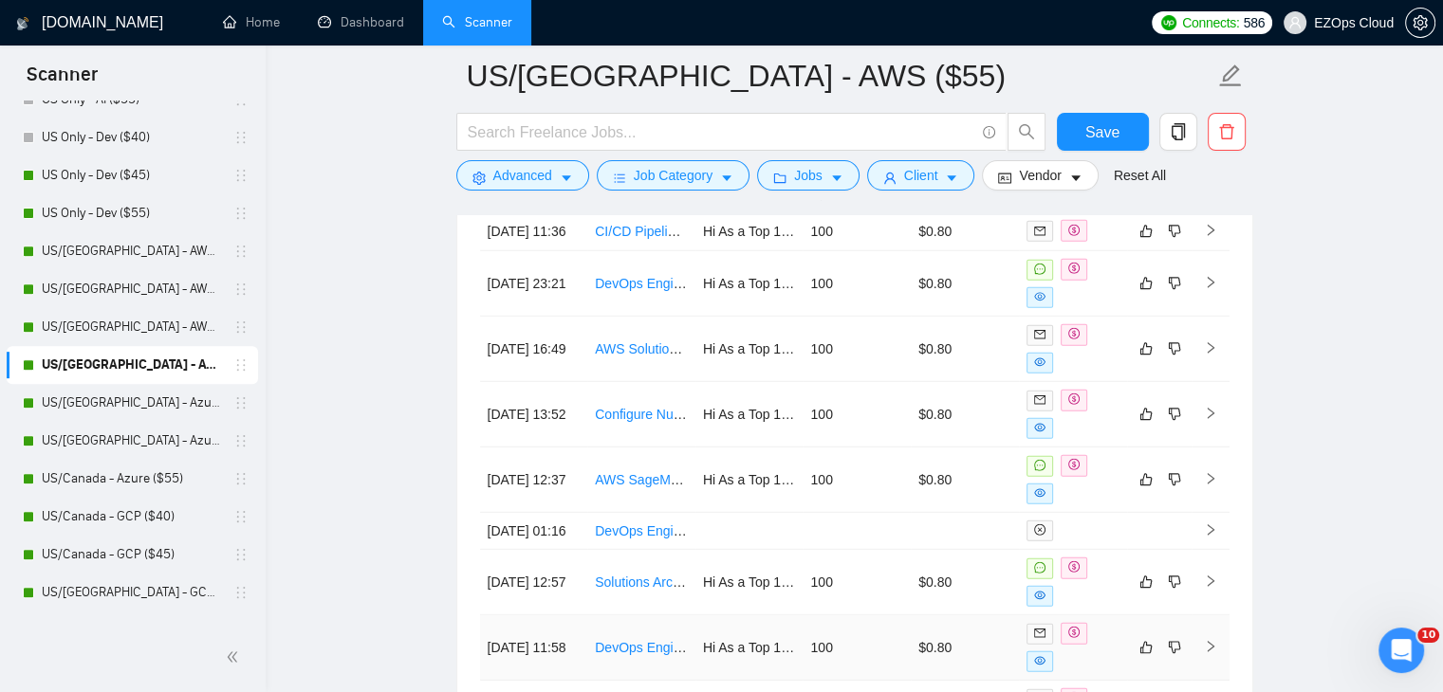
scroll to position [5156, 0]
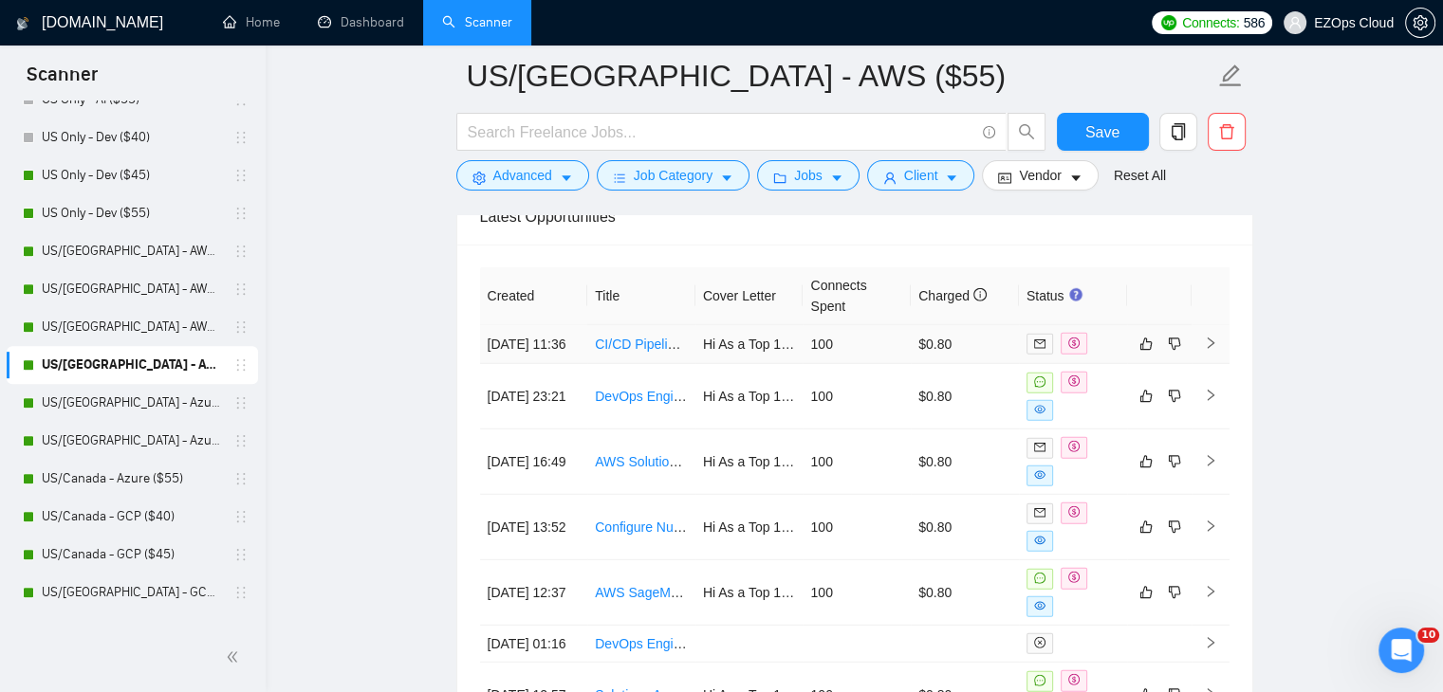
click at [663, 341] on link "CI/CD Pipeline Setup for EKS Deployment with ArgoCD" at bounding box center [758, 344] width 327 height 15
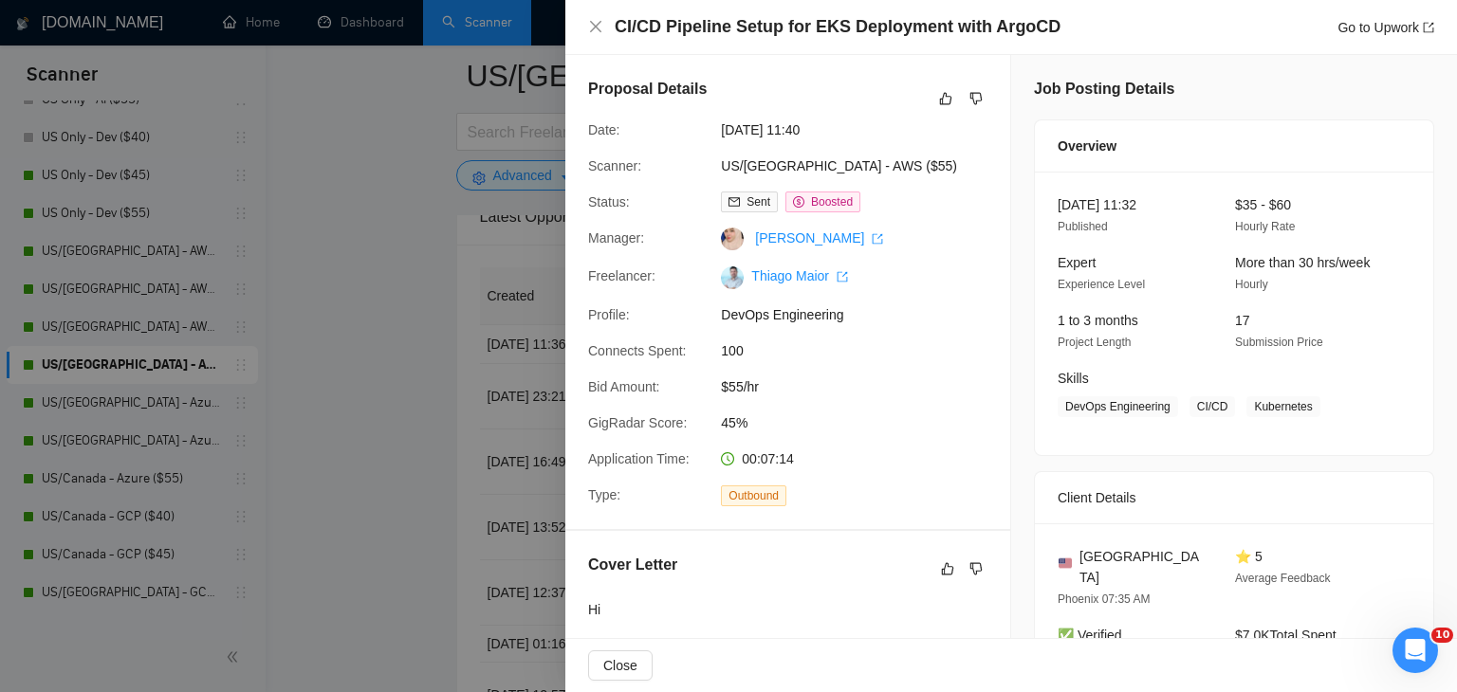
click at [329, 347] on div at bounding box center [728, 346] width 1457 height 692
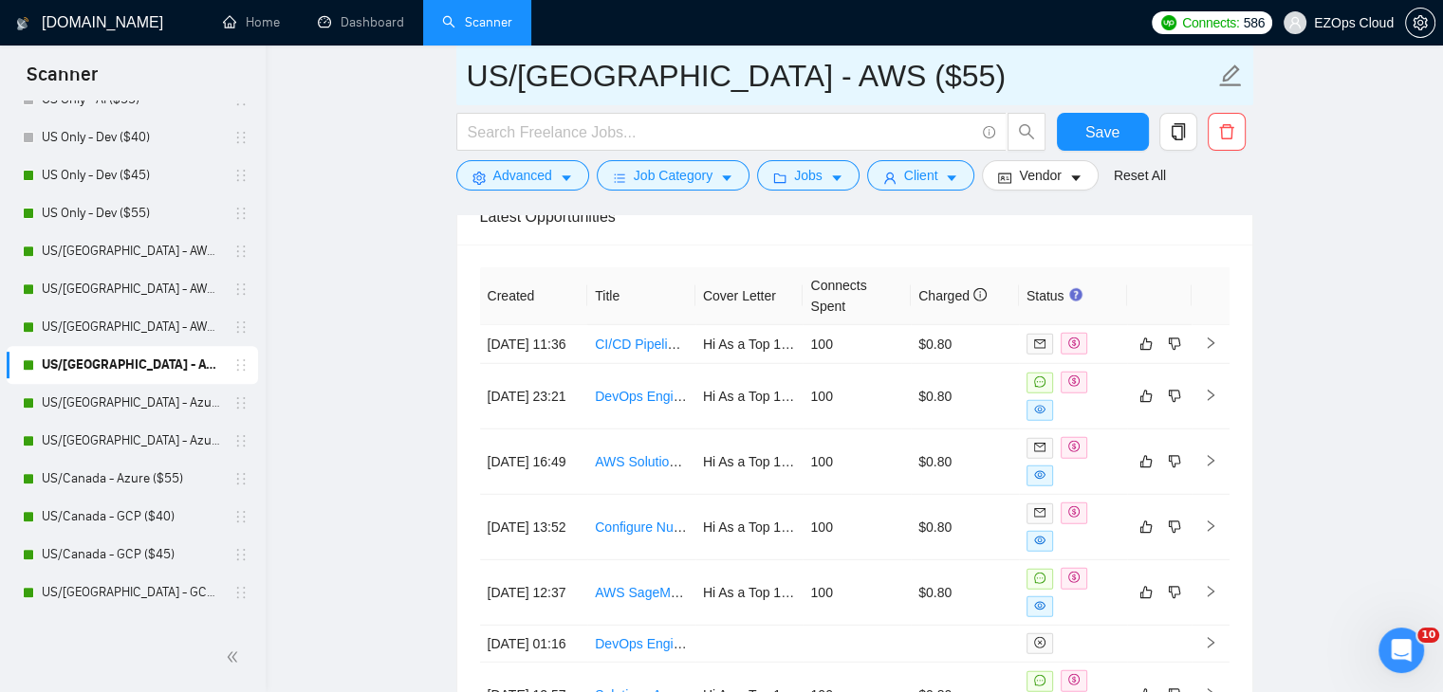
drag, startPoint x: 834, startPoint y: 77, endPoint x: 437, endPoint y: 63, distance: 396.7
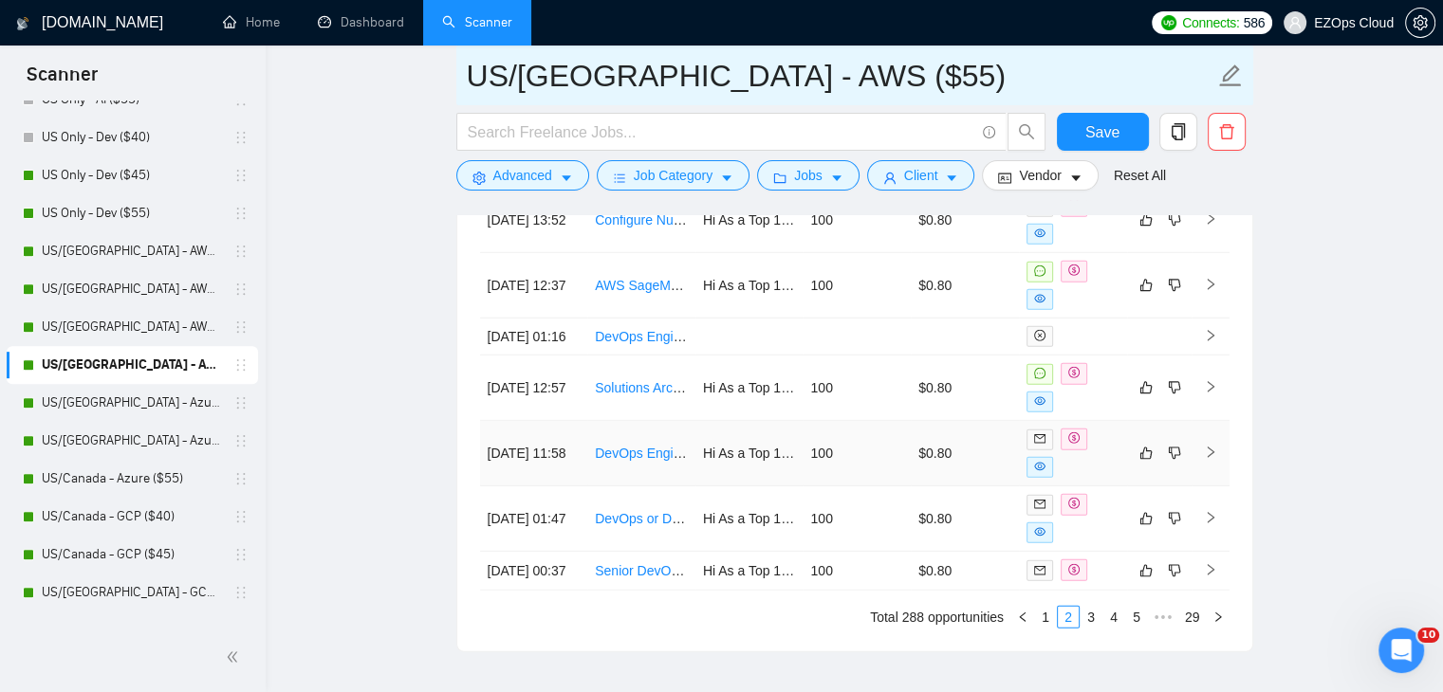
scroll to position [5619, 0]
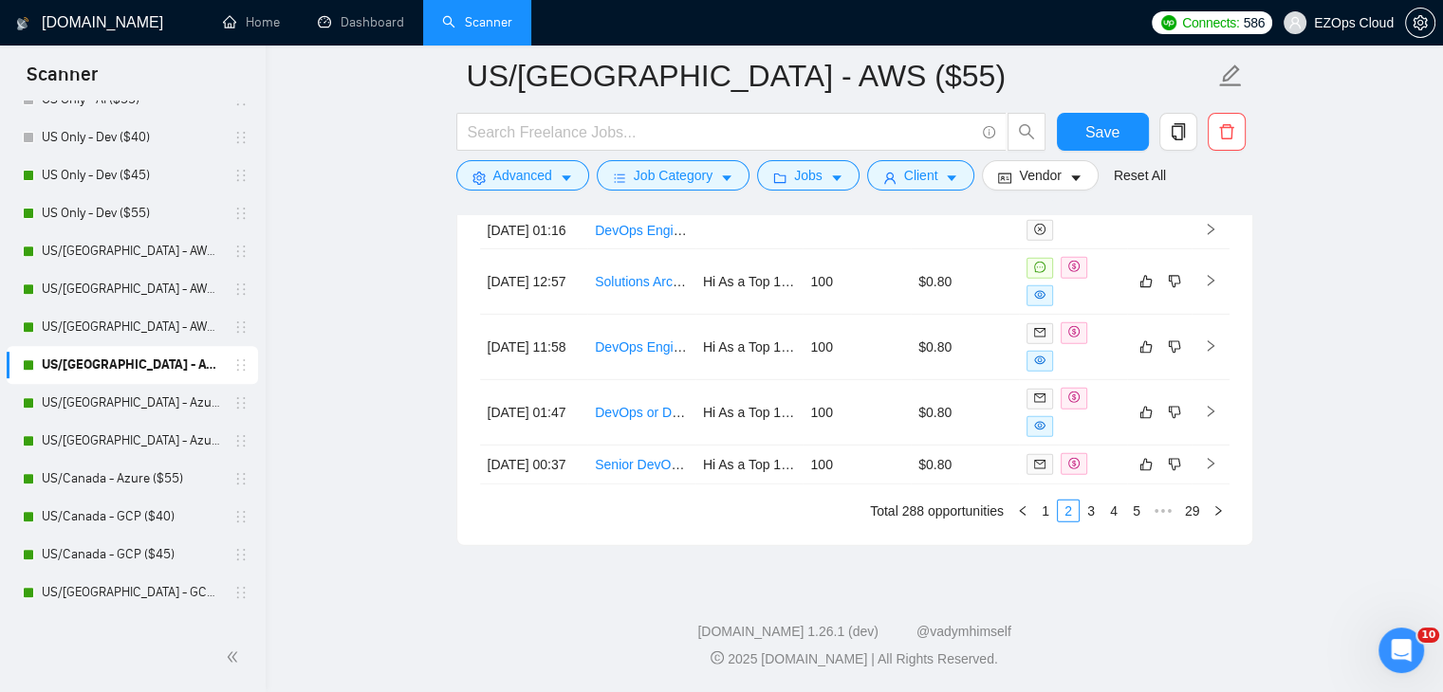
click at [1043, 511] on link "1" at bounding box center [1045, 511] width 21 height 21
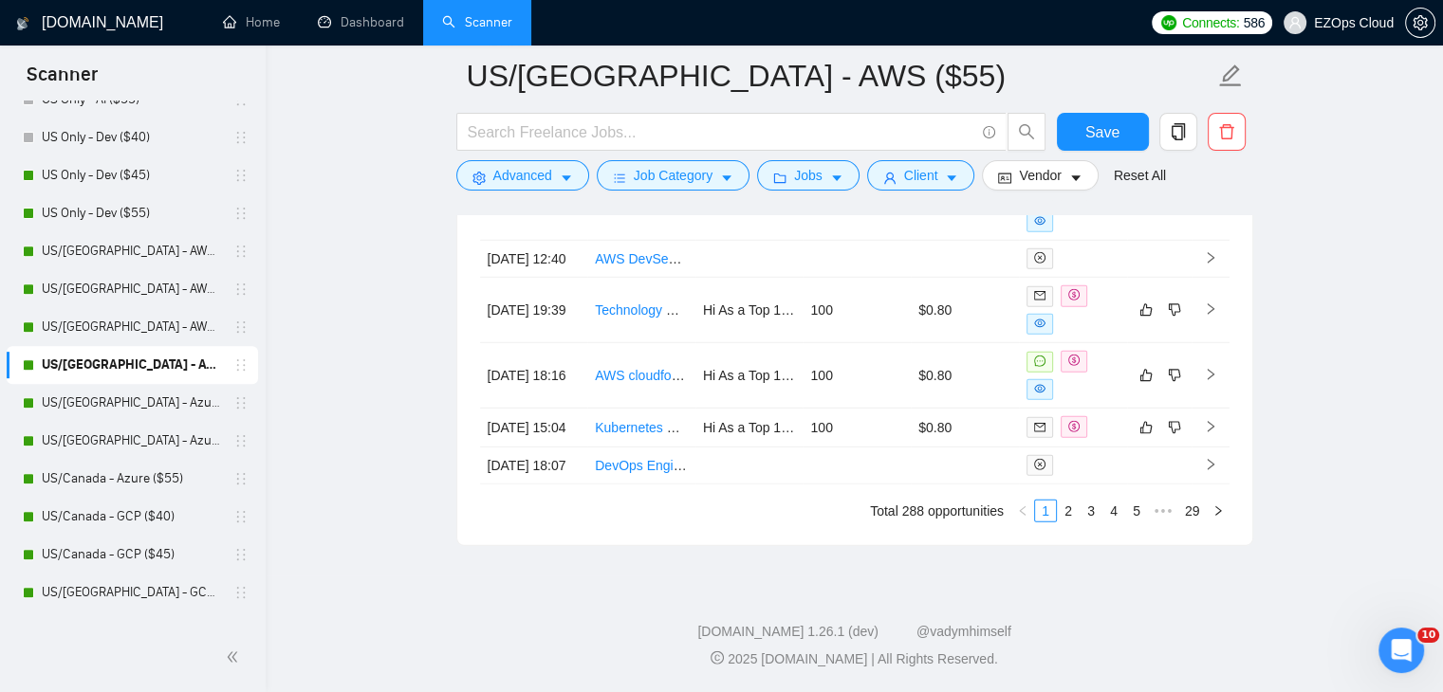
scroll to position [5494, 0]
click at [641, 435] on link "Kubernetes Helm Expert Needed for Issue Resolution" at bounding box center [753, 427] width 316 height 15
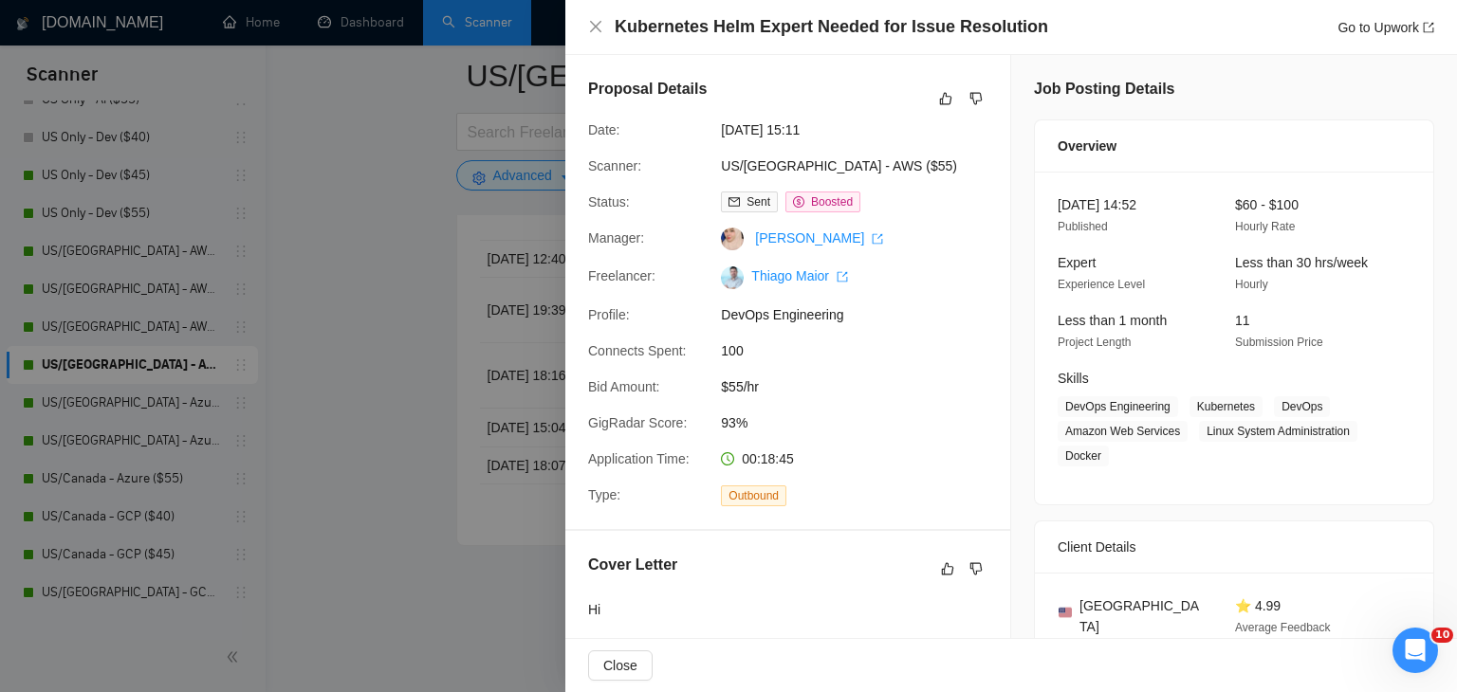
click at [295, 410] on div at bounding box center [728, 346] width 1457 height 692
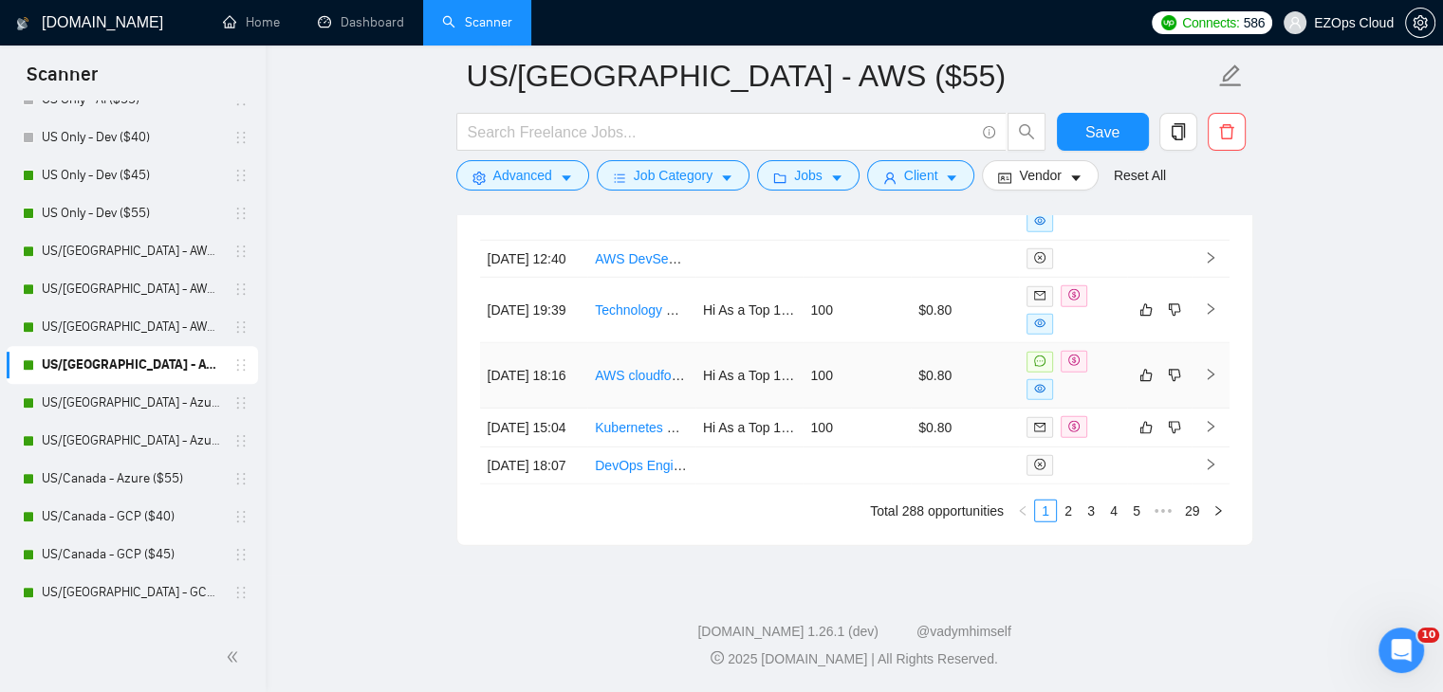
scroll to position [5589, 0]
click at [637, 368] on link "AWS cloudformation automation" at bounding box center [690, 375] width 190 height 15
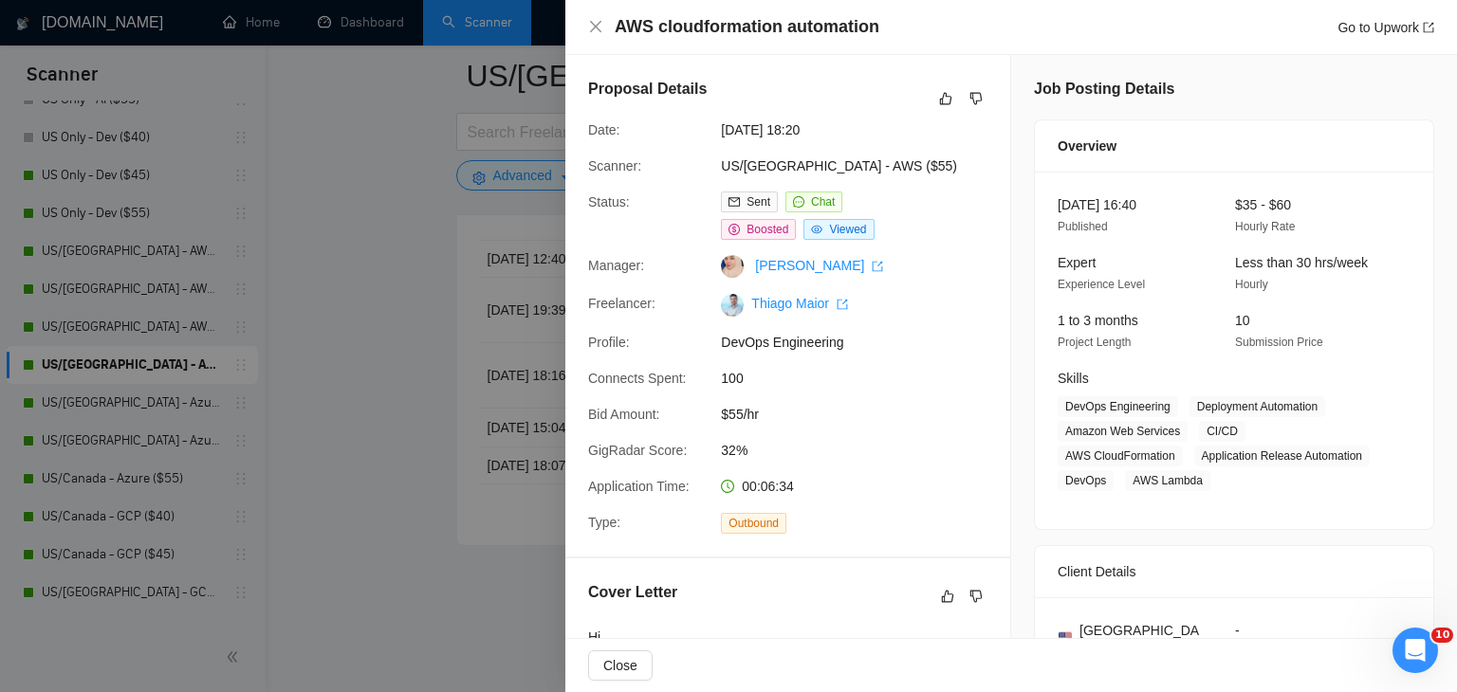
click at [380, 261] on div at bounding box center [728, 346] width 1457 height 692
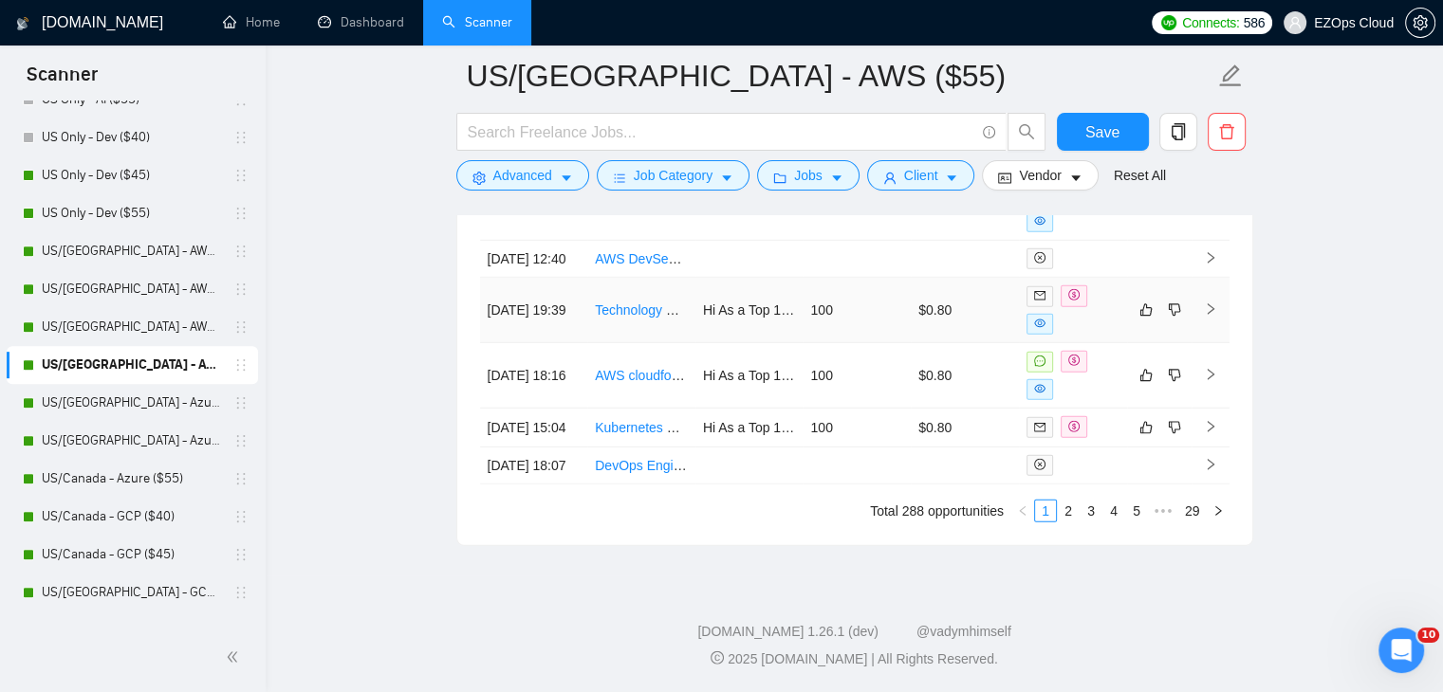
click at [637, 303] on link "Technology Consultant with GPU Architecture Expertise" at bounding box center [758, 310] width 327 height 15
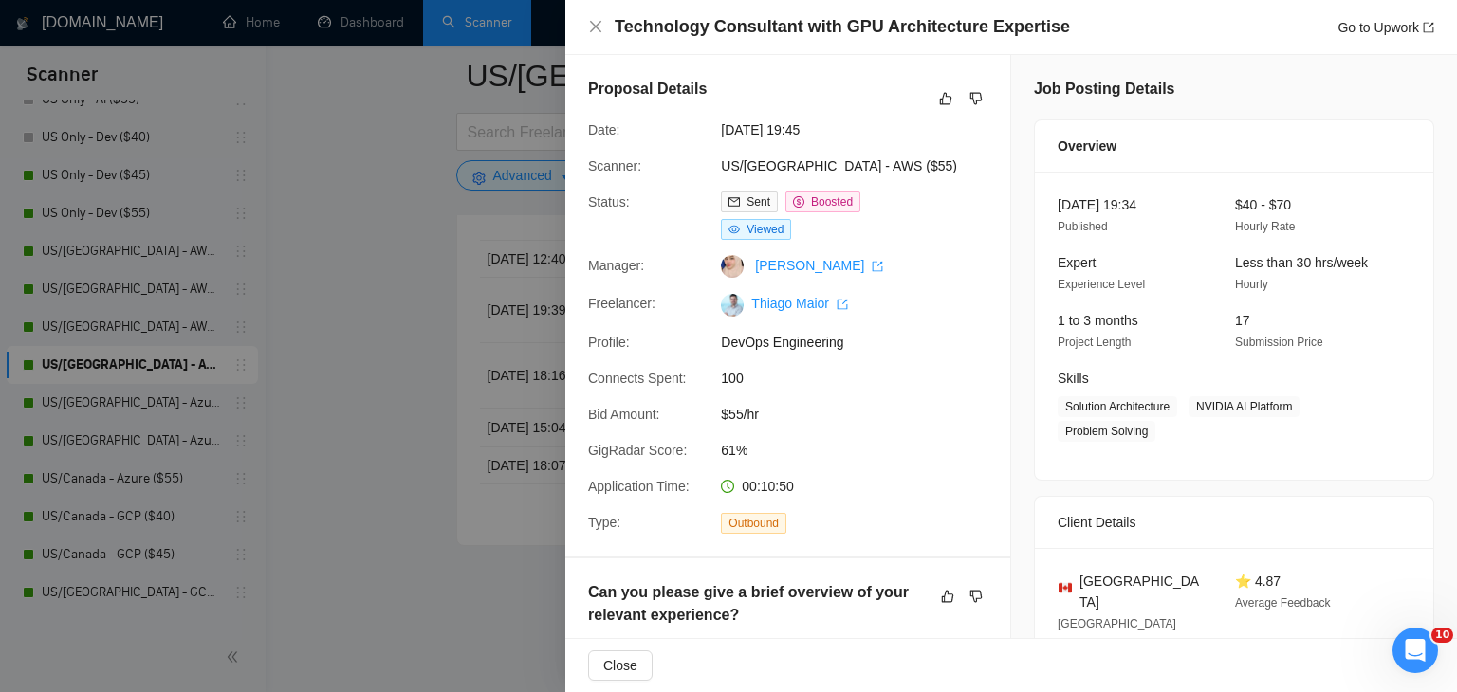
click at [394, 313] on div at bounding box center [728, 346] width 1457 height 692
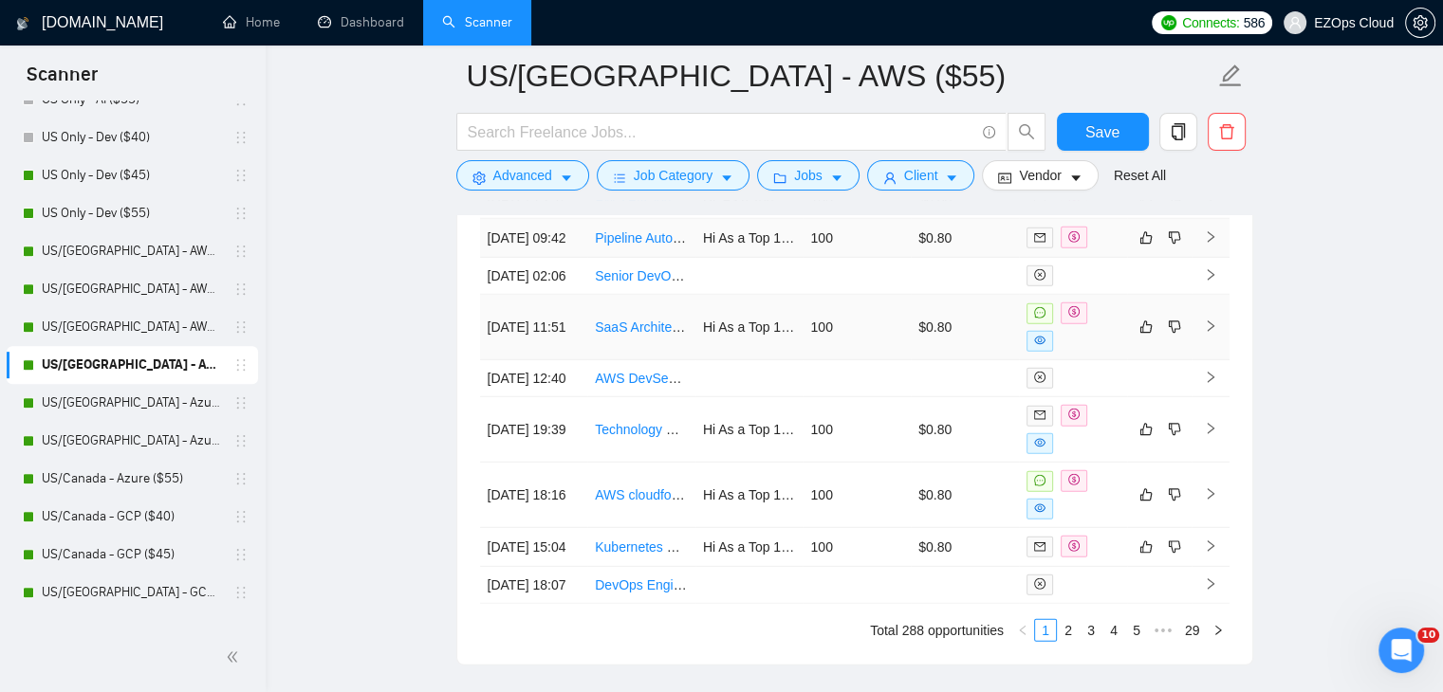
scroll to position [5304, 0]
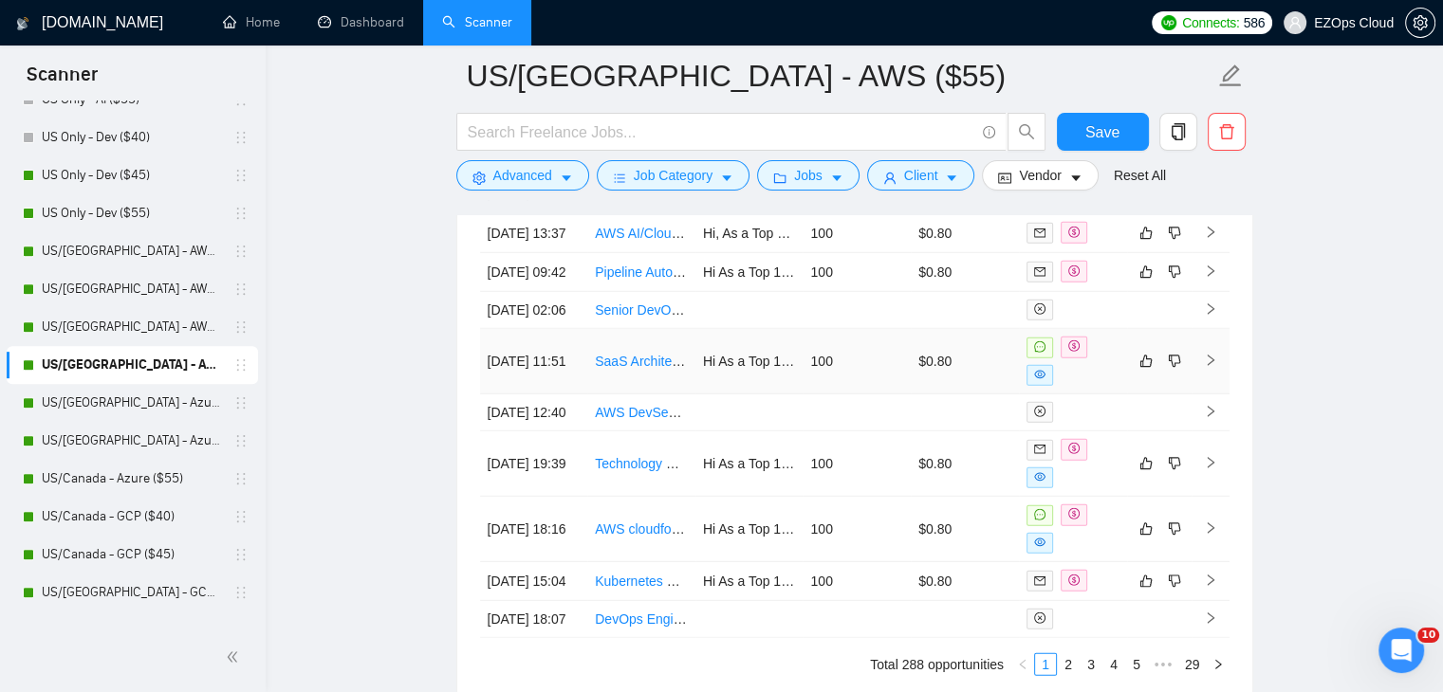
click at [630, 369] on link "SaaS Architecture Consultant Needed for Database Migration Evaluation" at bounding box center [809, 361] width 428 height 15
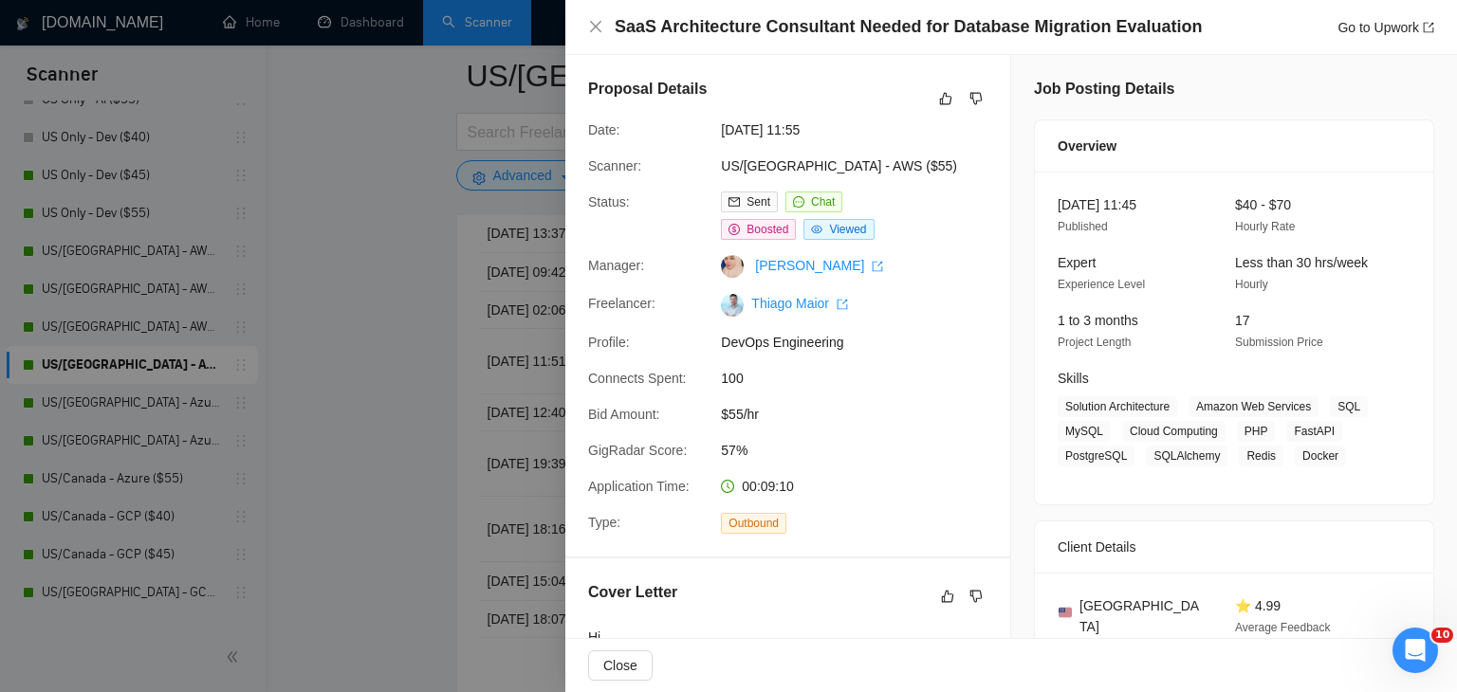
click at [361, 372] on div at bounding box center [728, 346] width 1457 height 692
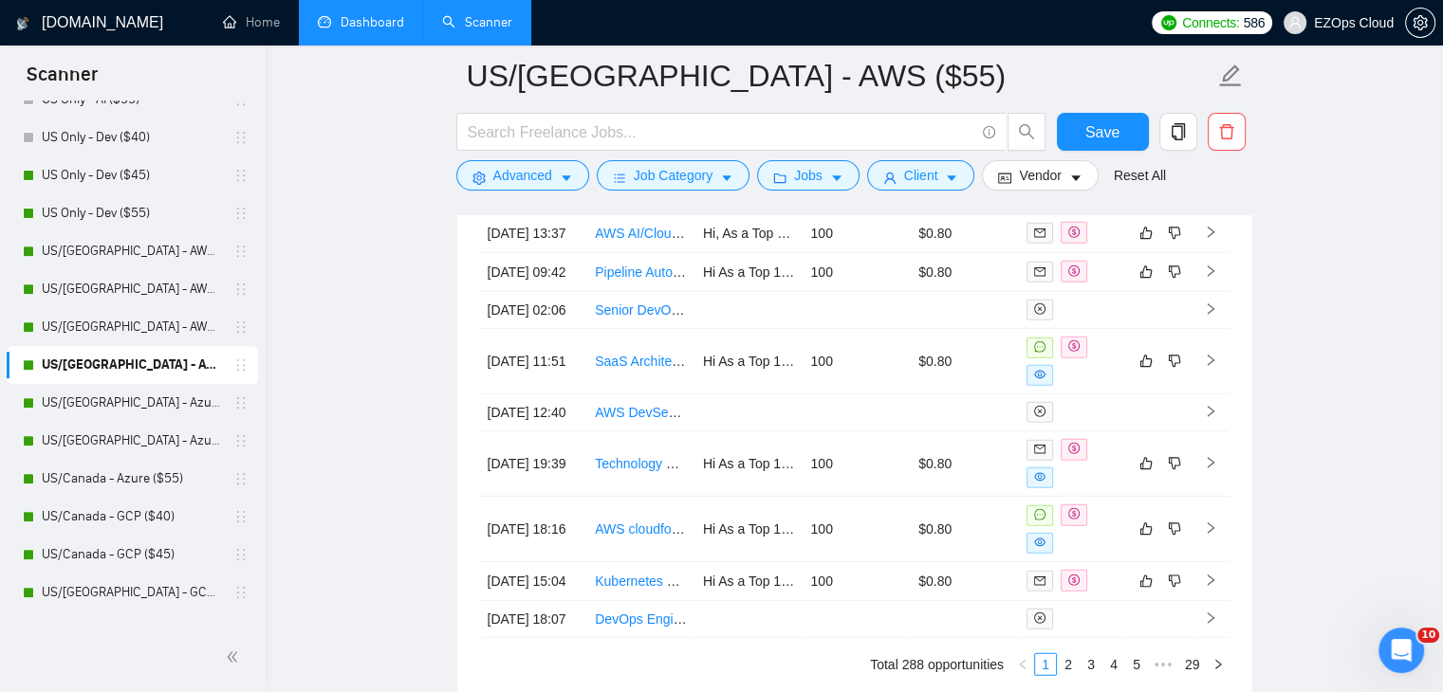
drag, startPoint x: 148, startPoint y: 407, endPoint x: 337, endPoint y: 19, distance: 431.4
click at [148, 407] on link "US/[GEOGRAPHIC_DATA] - Azure ($40)" at bounding box center [132, 403] width 180 height 38
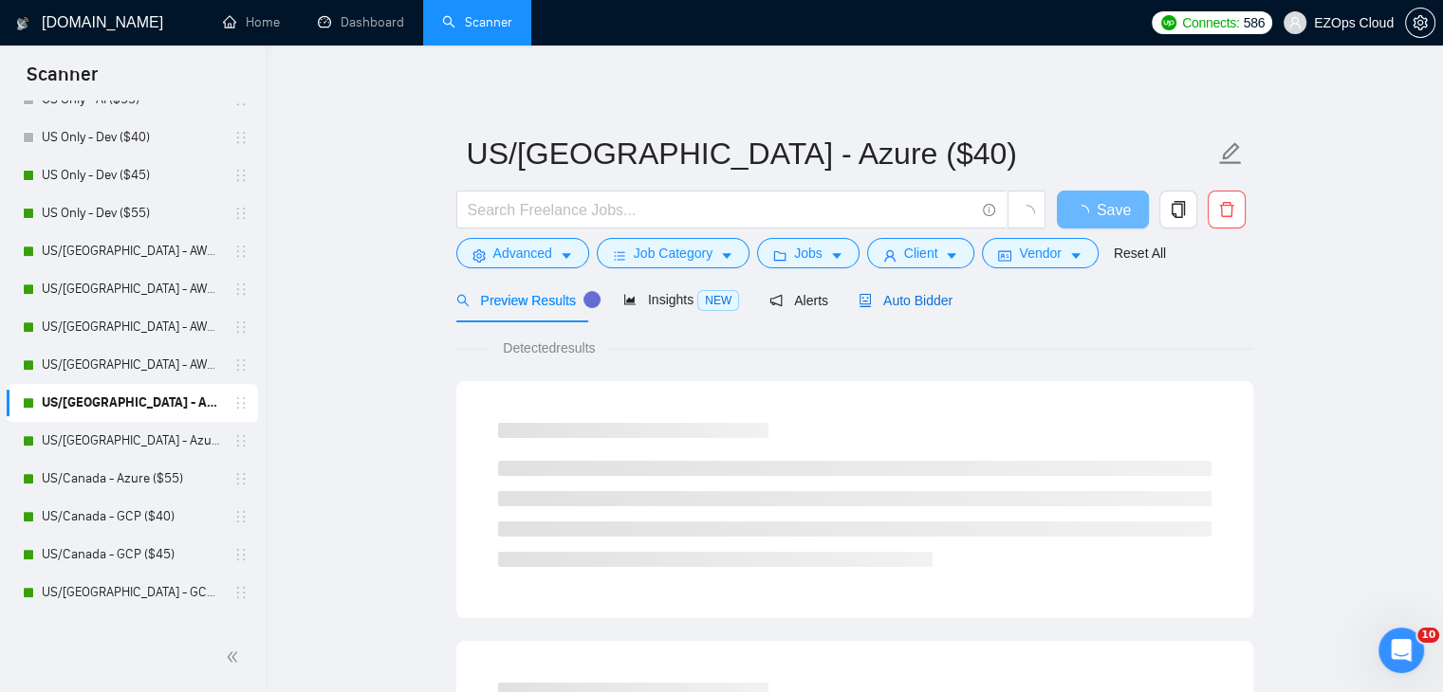
click at [875, 305] on span "Auto Bidder" at bounding box center [905, 300] width 94 height 15
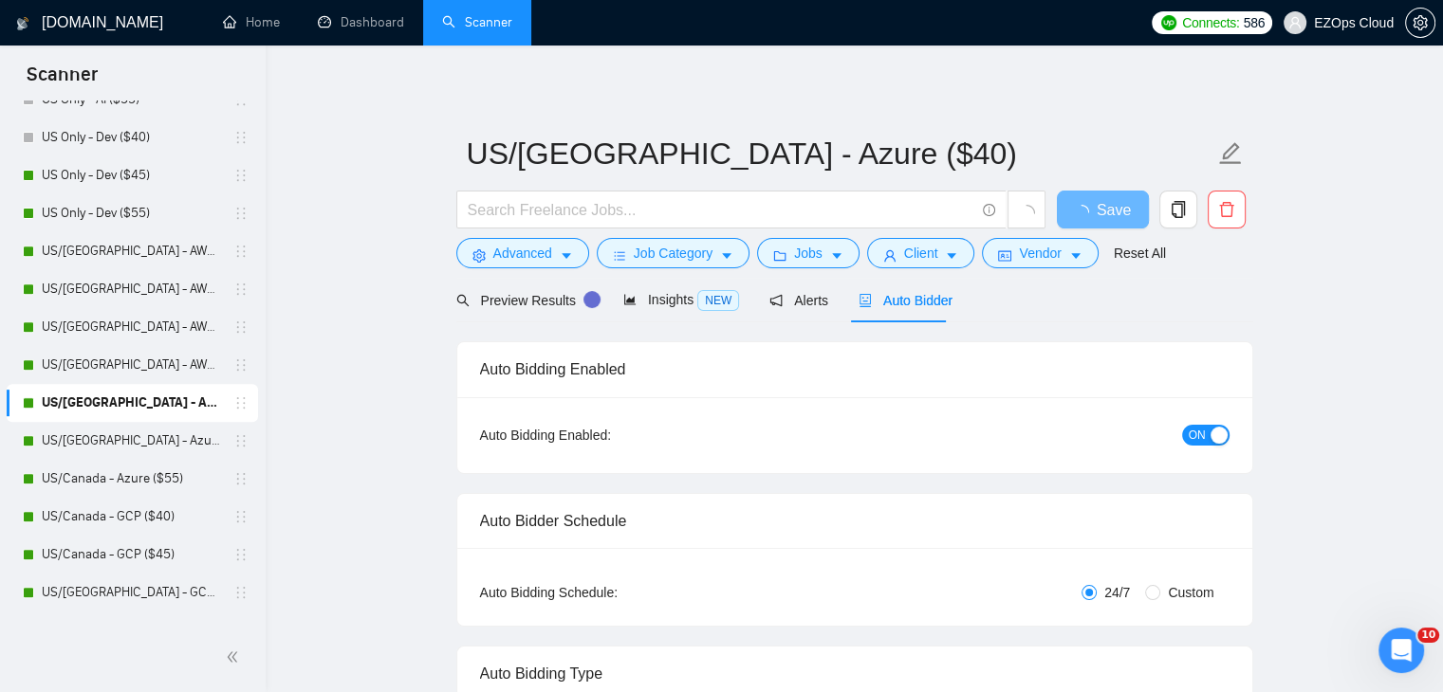
checkbox input "true"
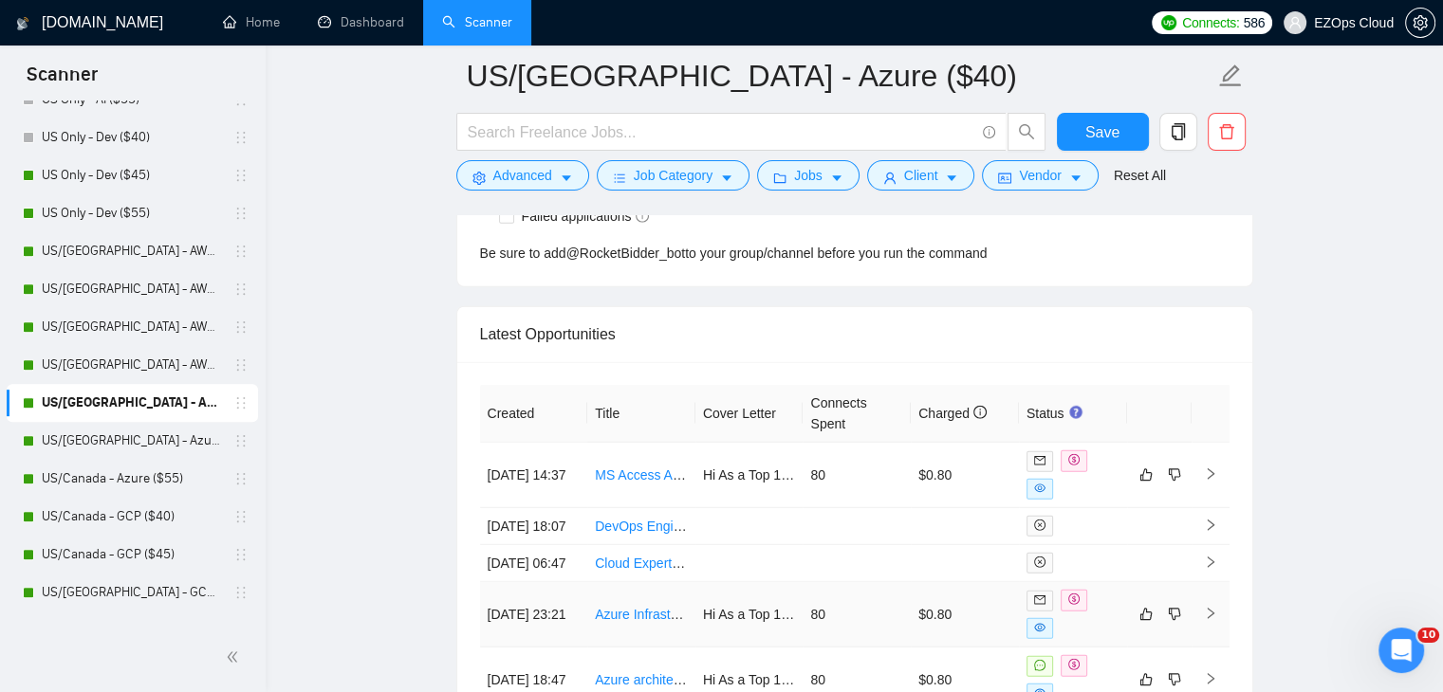
scroll to position [5102, 0]
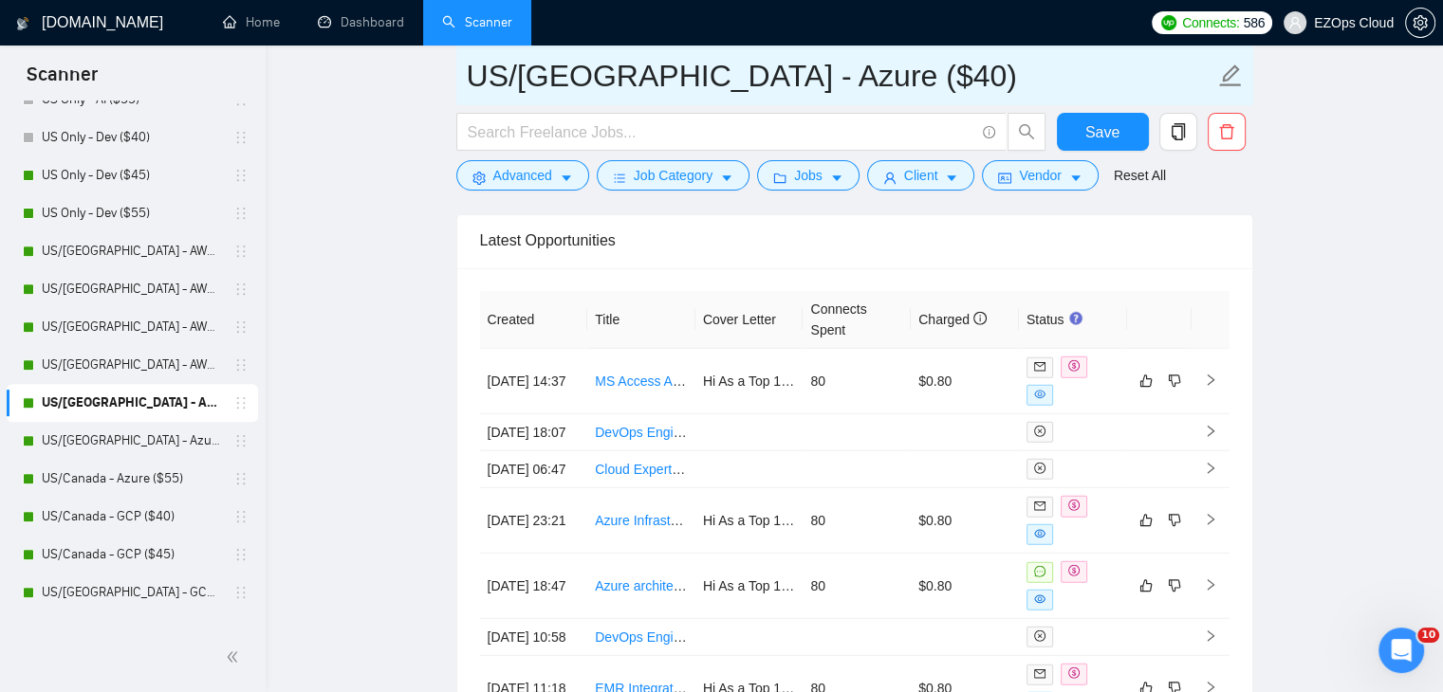
drag, startPoint x: 782, startPoint y: 77, endPoint x: 462, endPoint y: 64, distance: 319.9
click at [462, 64] on span "US/[GEOGRAPHIC_DATA] - Azure ($40)" at bounding box center [854, 76] width 797 height 60
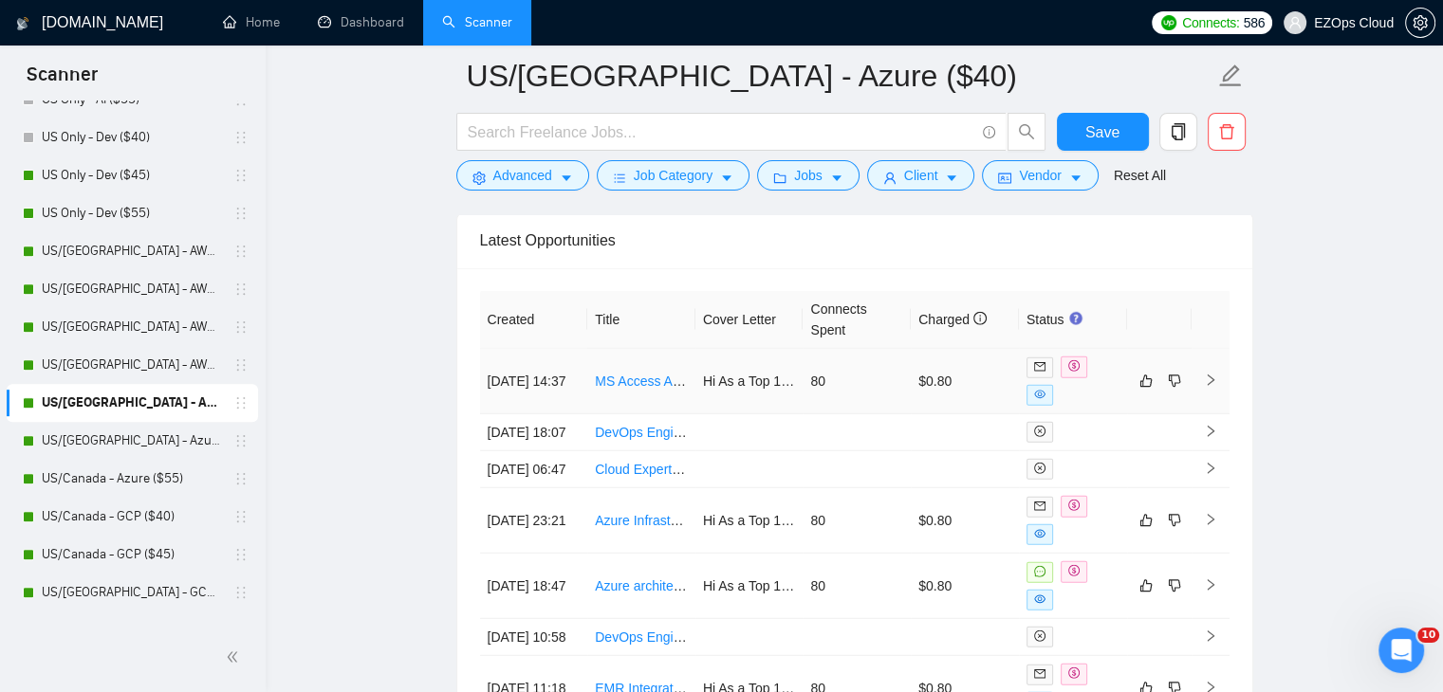
click at [645, 379] on link "MS Access Application Migration to Cloud-Based Solution" at bounding box center [764, 381] width 339 height 15
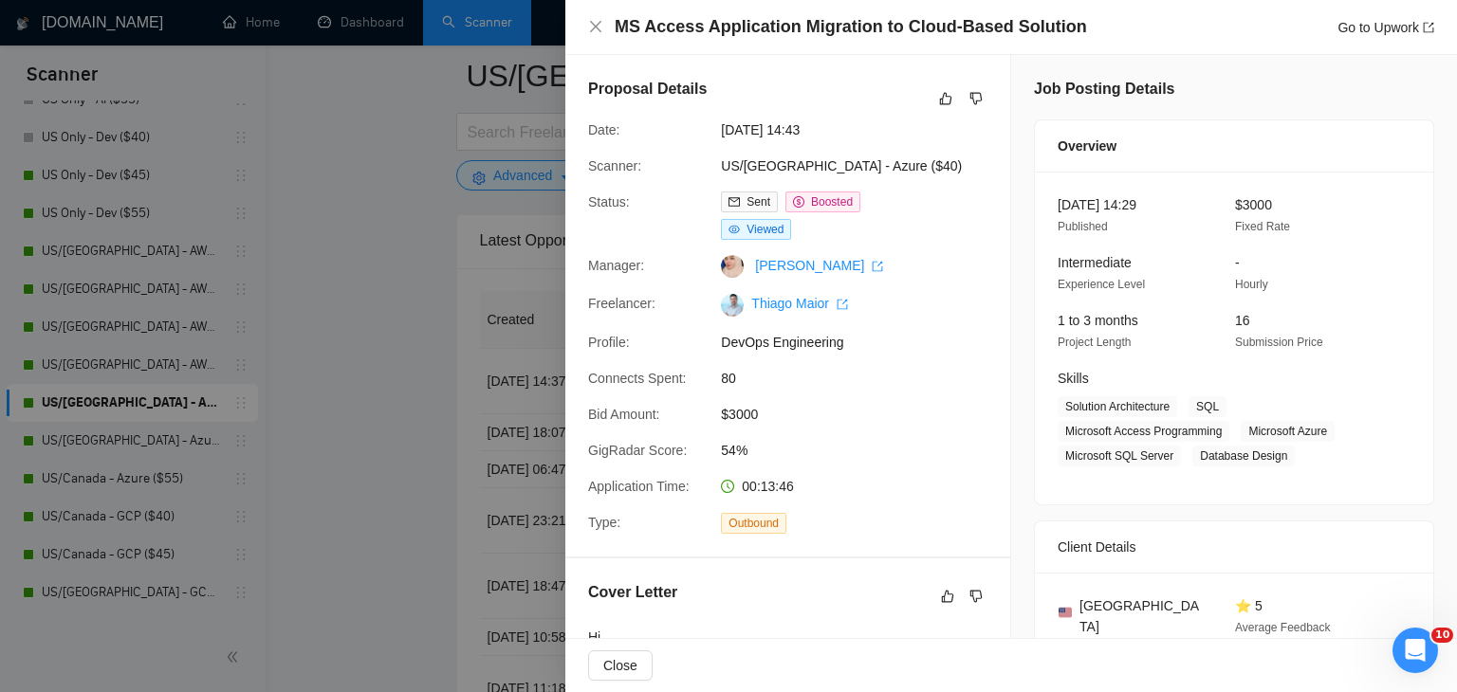
click at [383, 432] on div at bounding box center [728, 346] width 1457 height 692
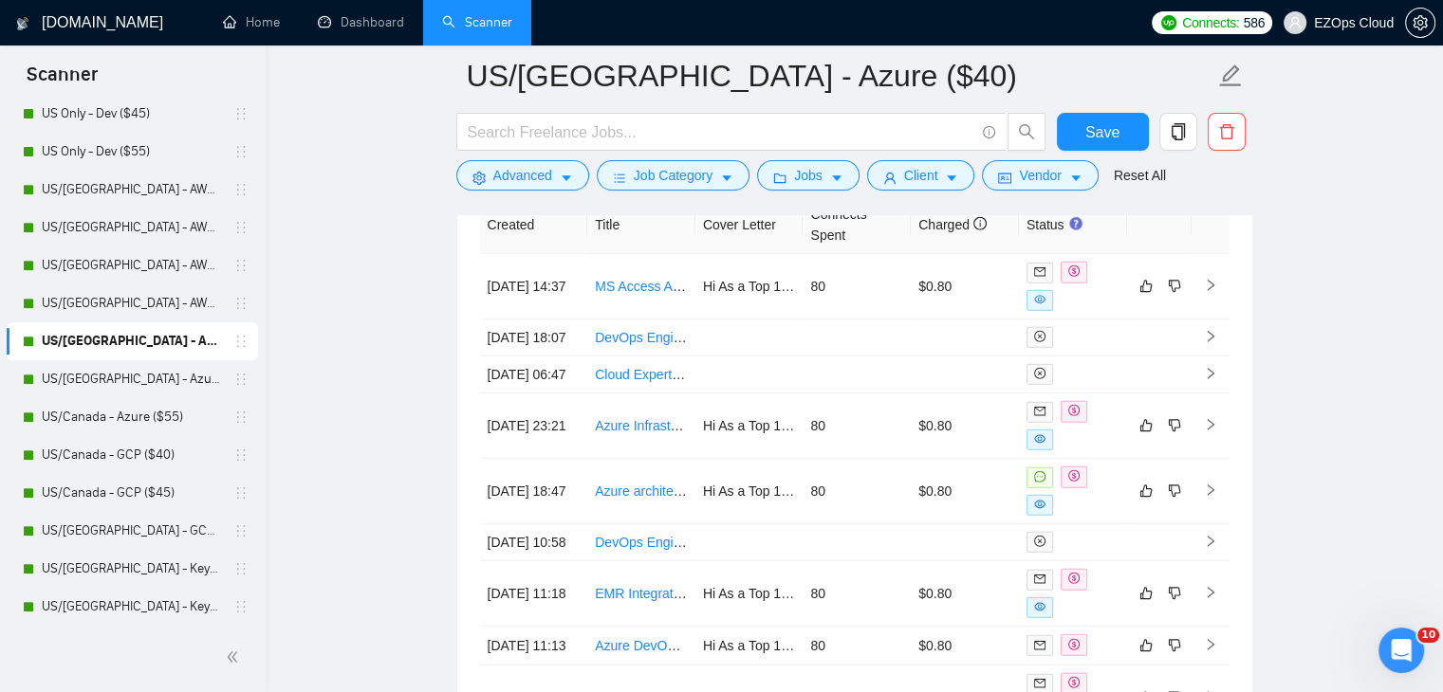
scroll to position [854, 0]
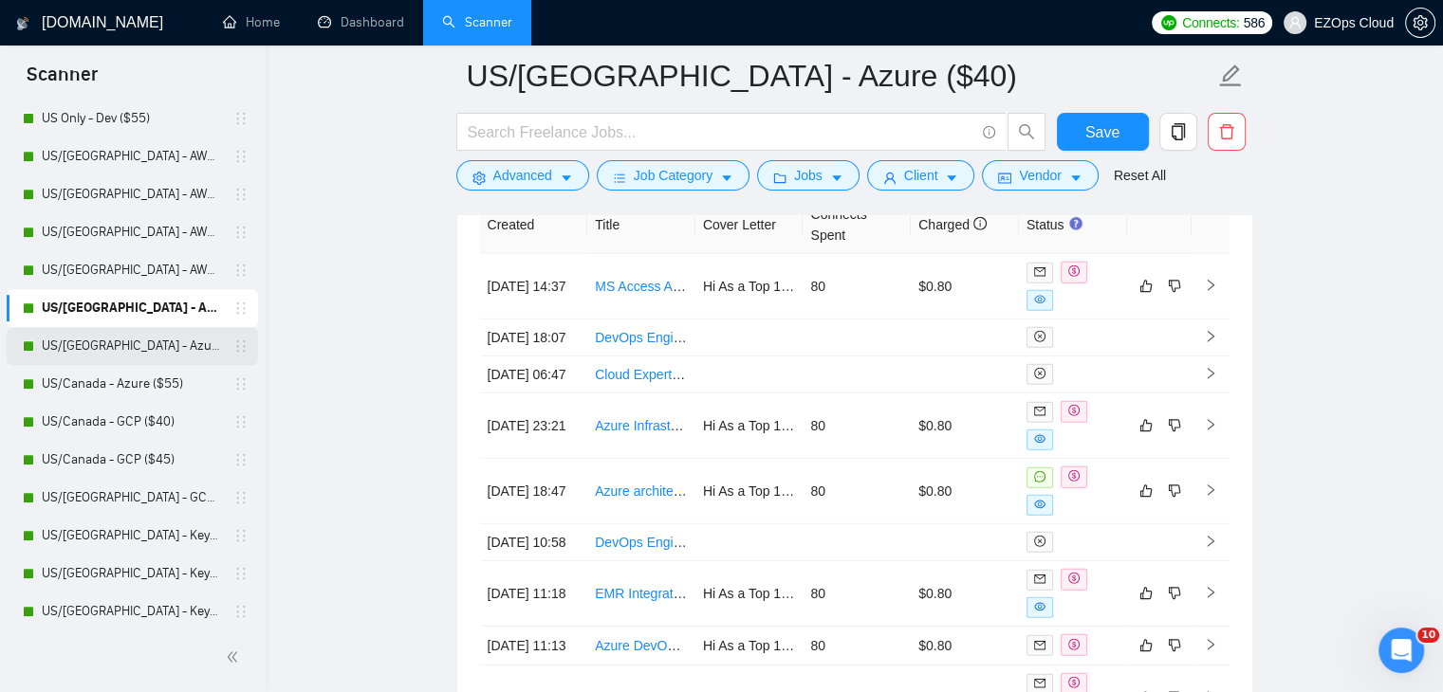
drag, startPoint x: 132, startPoint y: 341, endPoint x: 15, endPoint y: 346, distance: 116.8
click at [132, 341] on link "US/[GEOGRAPHIC_DATA] - Azure ($45)" at bounding box center [132, 346] width 180 height 38
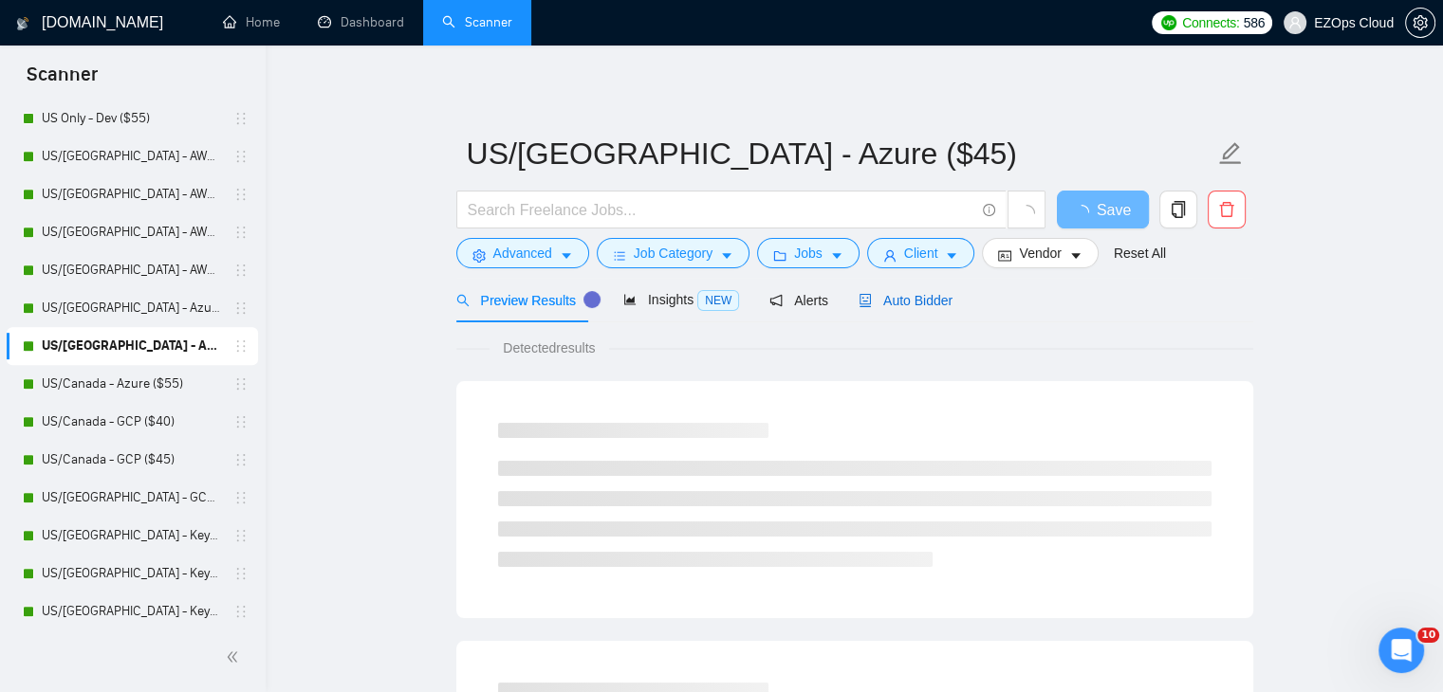
click at [905, 303] on span "Auto Bidder" at bounding box center [905, 300] width 94 height 15
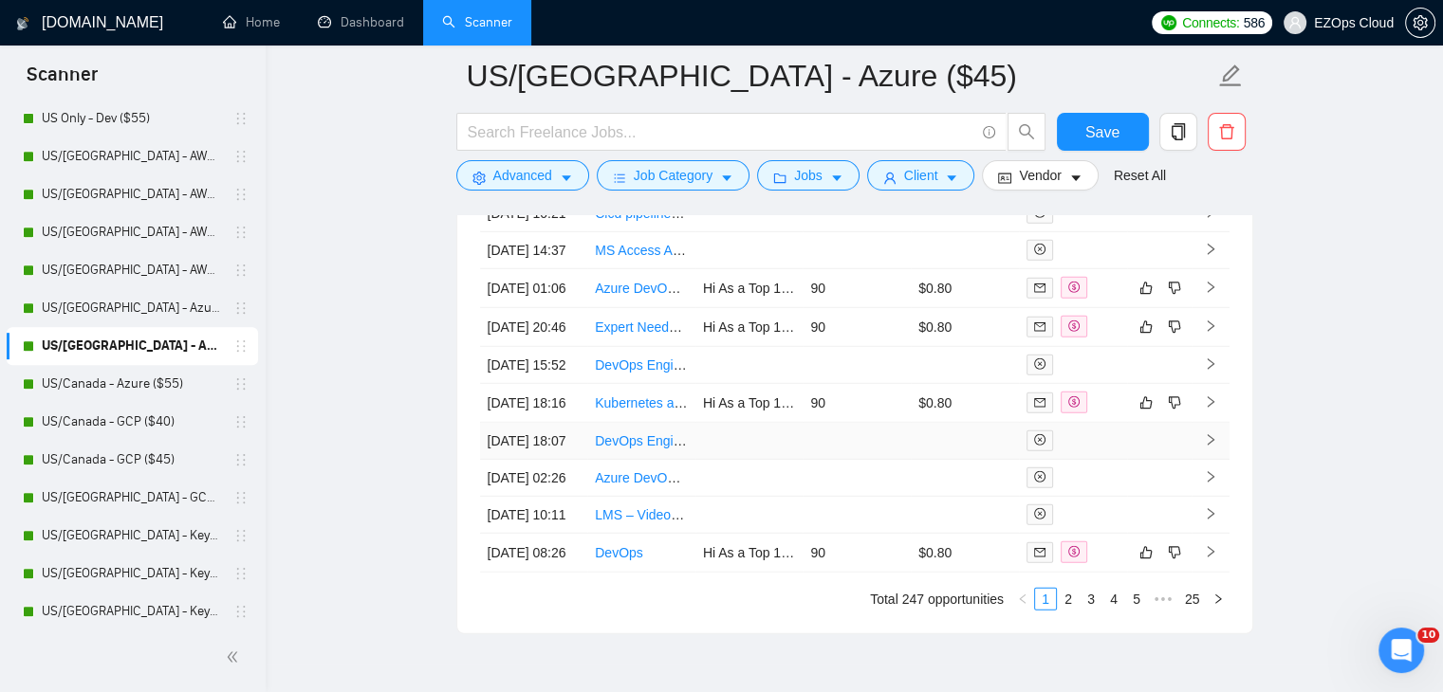
scroll to position [5278, 0]
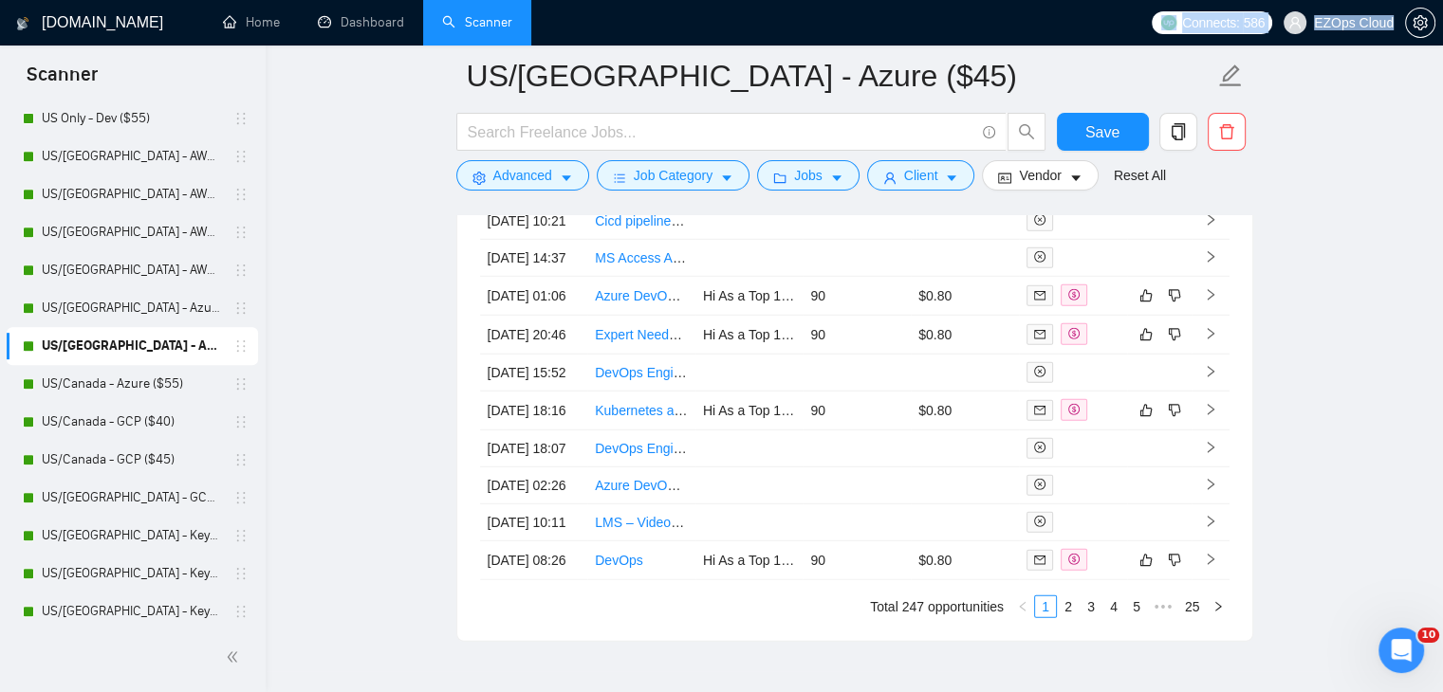
drag, startPoint x: 846, startPoint y: 101, endPoint x: 460, endPoint y: 43, distance: 390.5
copy div "Connects: 586 EZOps Cloud"
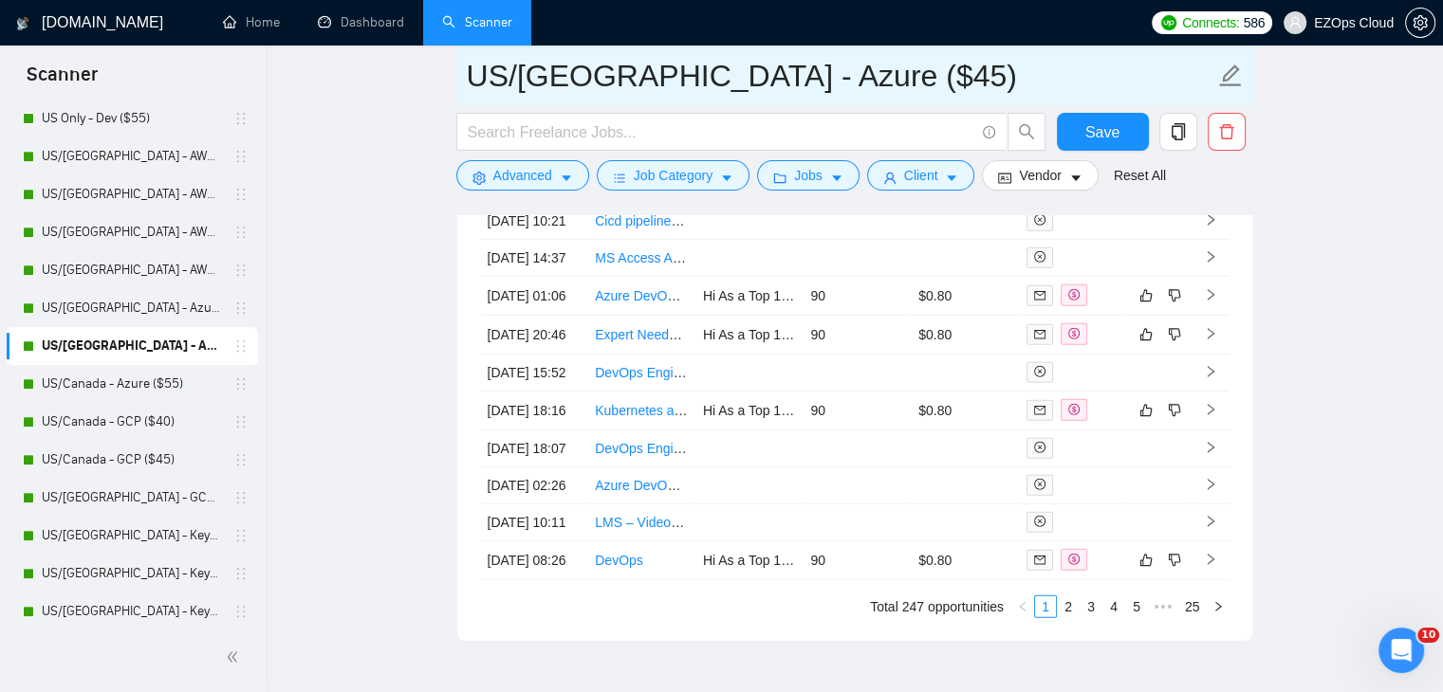
click at [596, 81] on input "US/[GEOGRAPHIC_DATA] - Azure ($45)" at bounding box center [840, 75] width 747 height 47
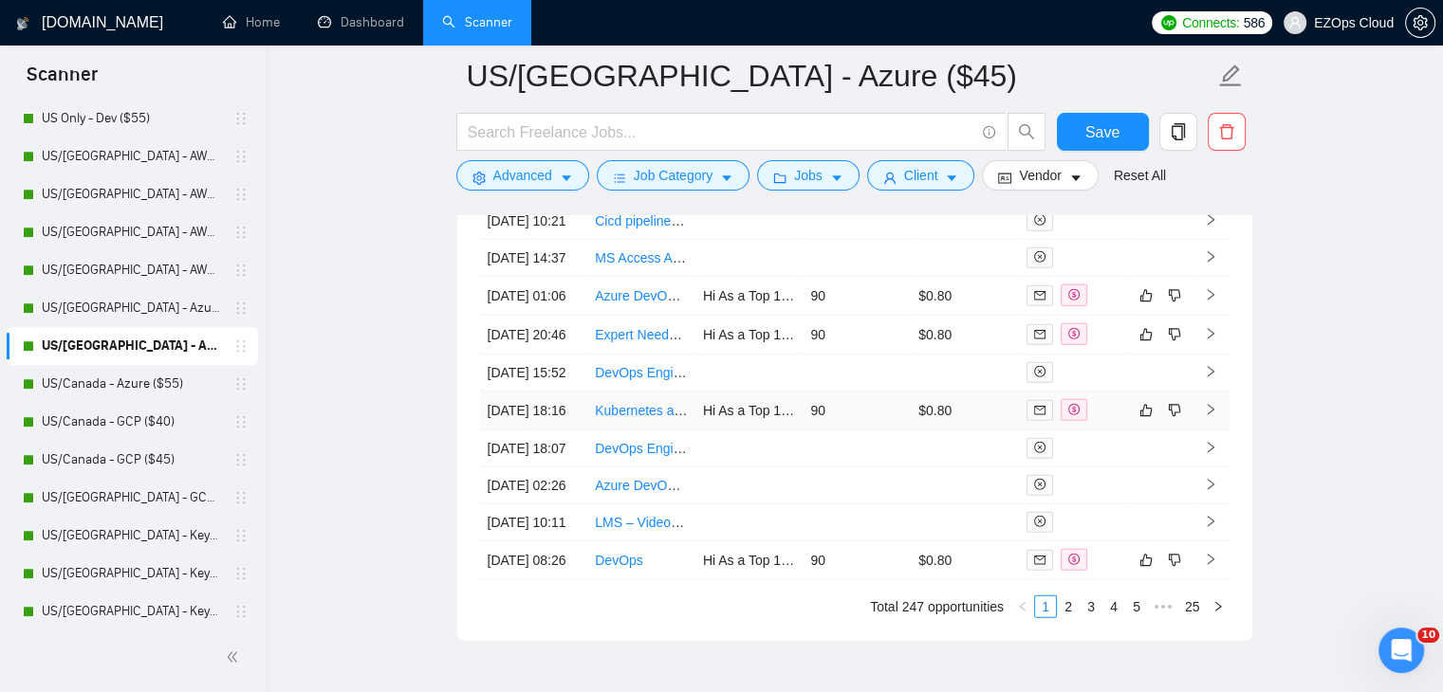
click at [650, 418] on link "Kubernetes and OpenShift Expert Needed" at bounding box center [719, 410] width 249 height 15
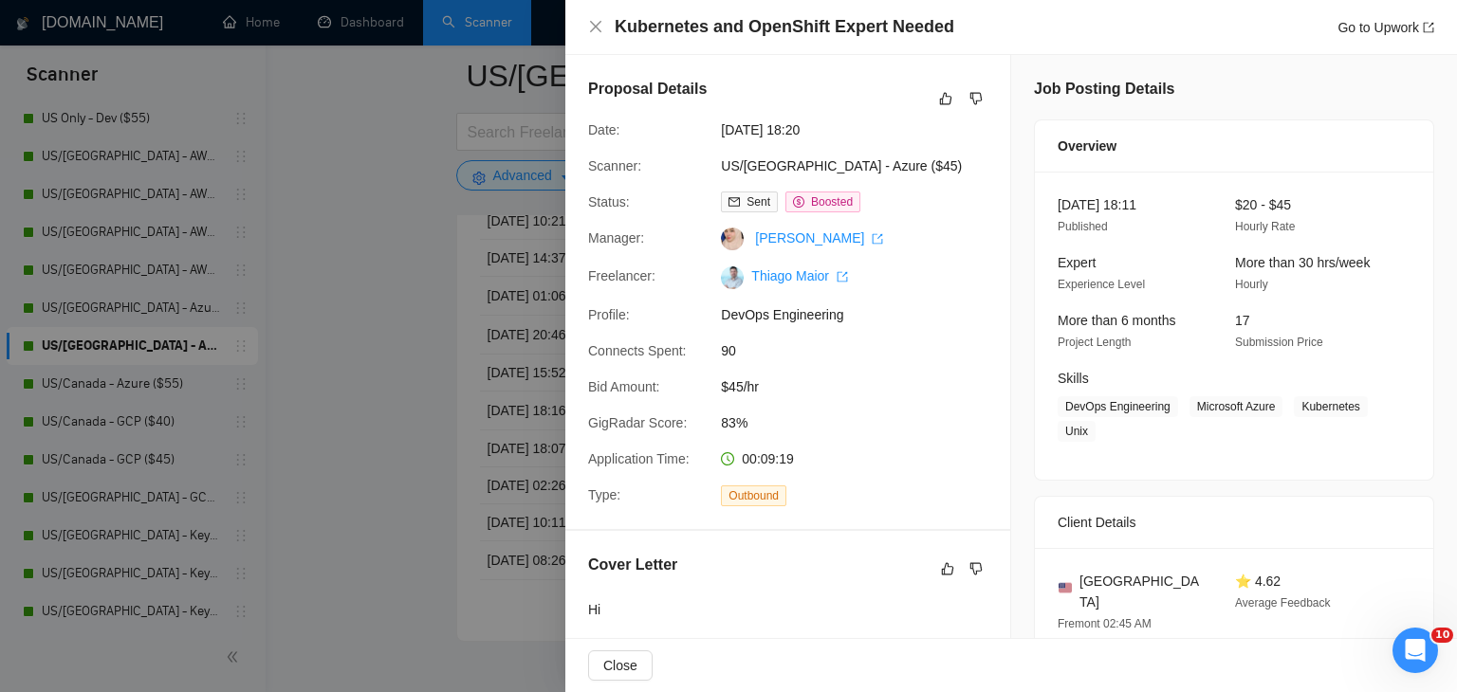
click at [406, 423] on div at bounding box center [728, 346] width 1457 height 692
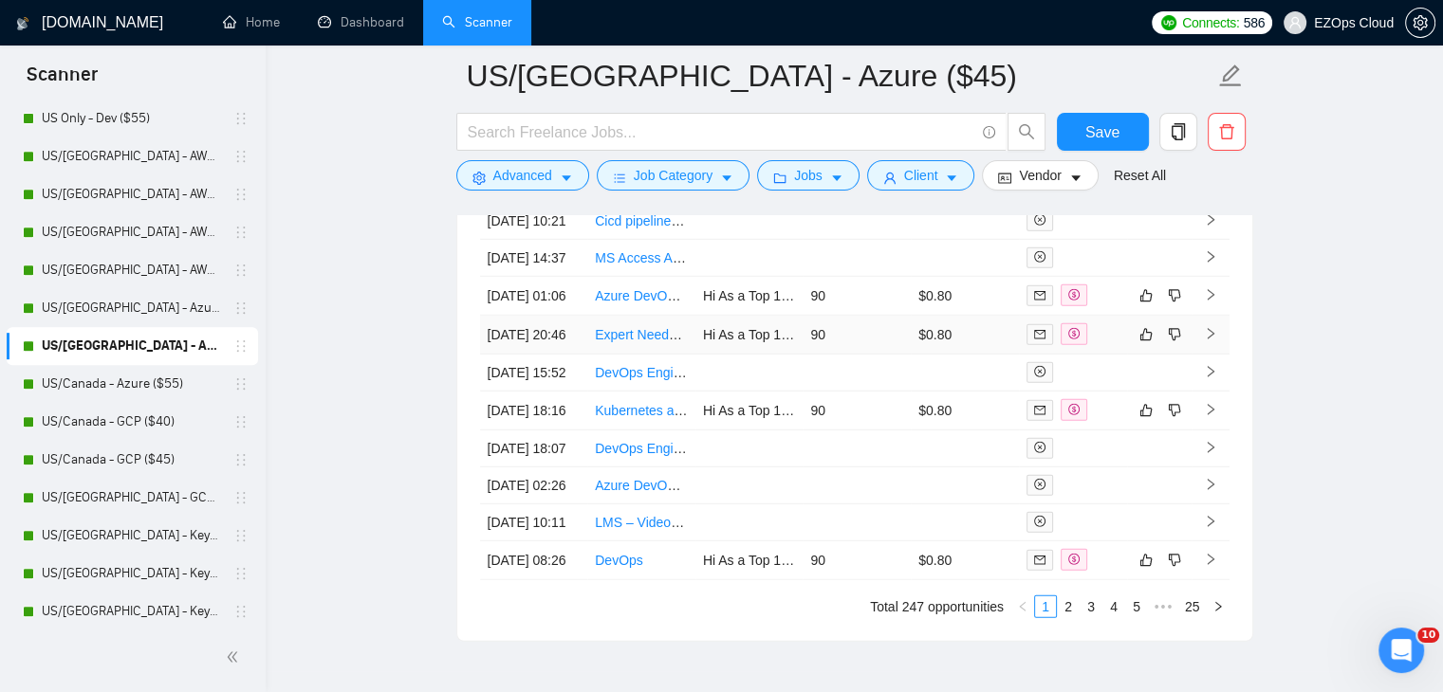
click at [631, 342] on link "Expert Needed for System and Technical Architecture Diagrams in Microsoft Visio" at bounding box center [834, 334] width 479 height 15
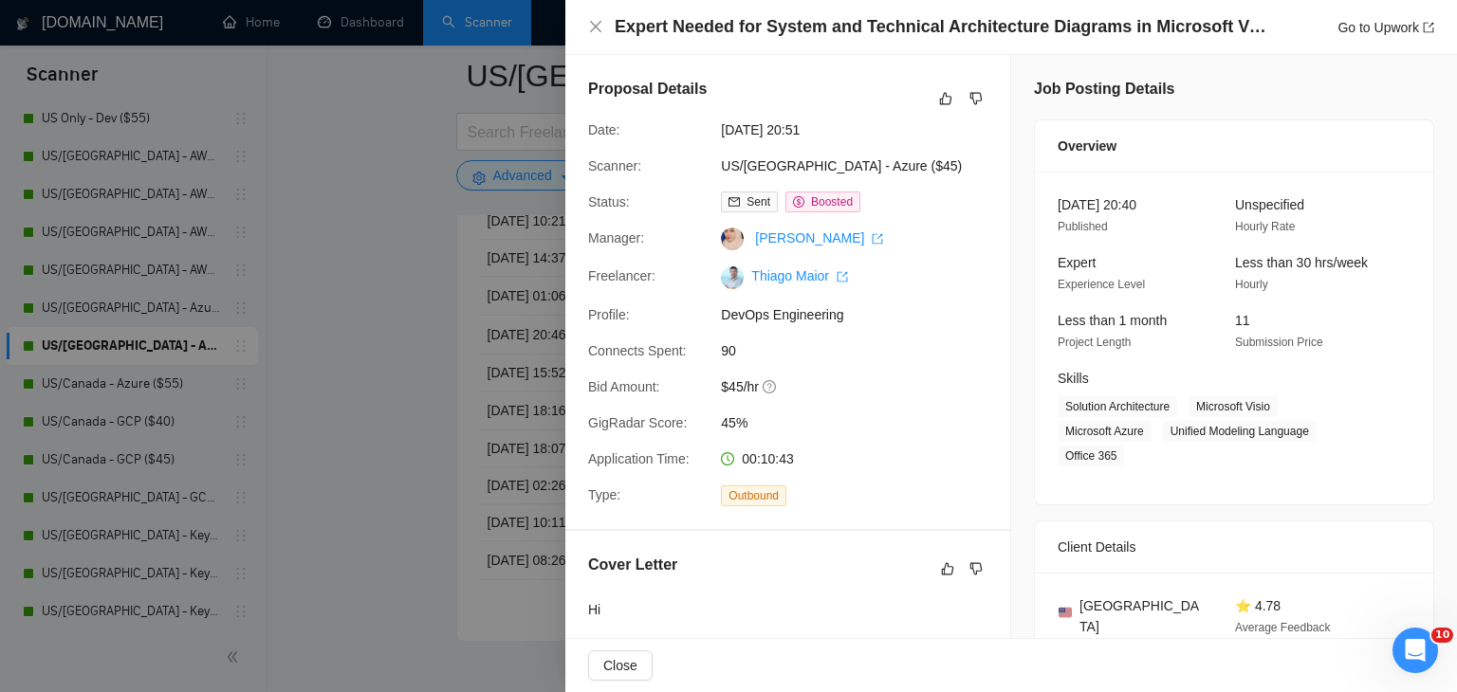
click at [417, 379] on div at bounding box center [728, 346] width 1457 height 692
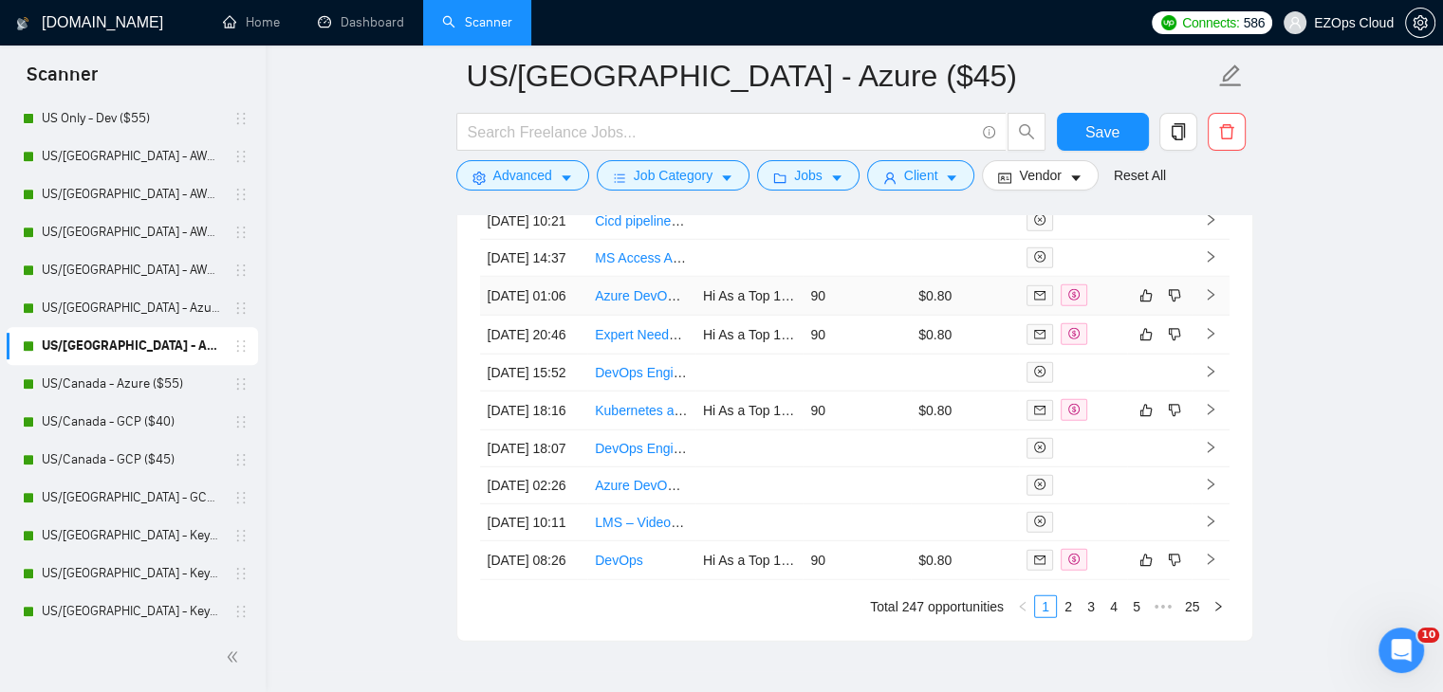
click at [638, 304] on link "Azure DevOps Codebase Rebuild Specialist" at bounding box center [725, 295] width 260 height 15
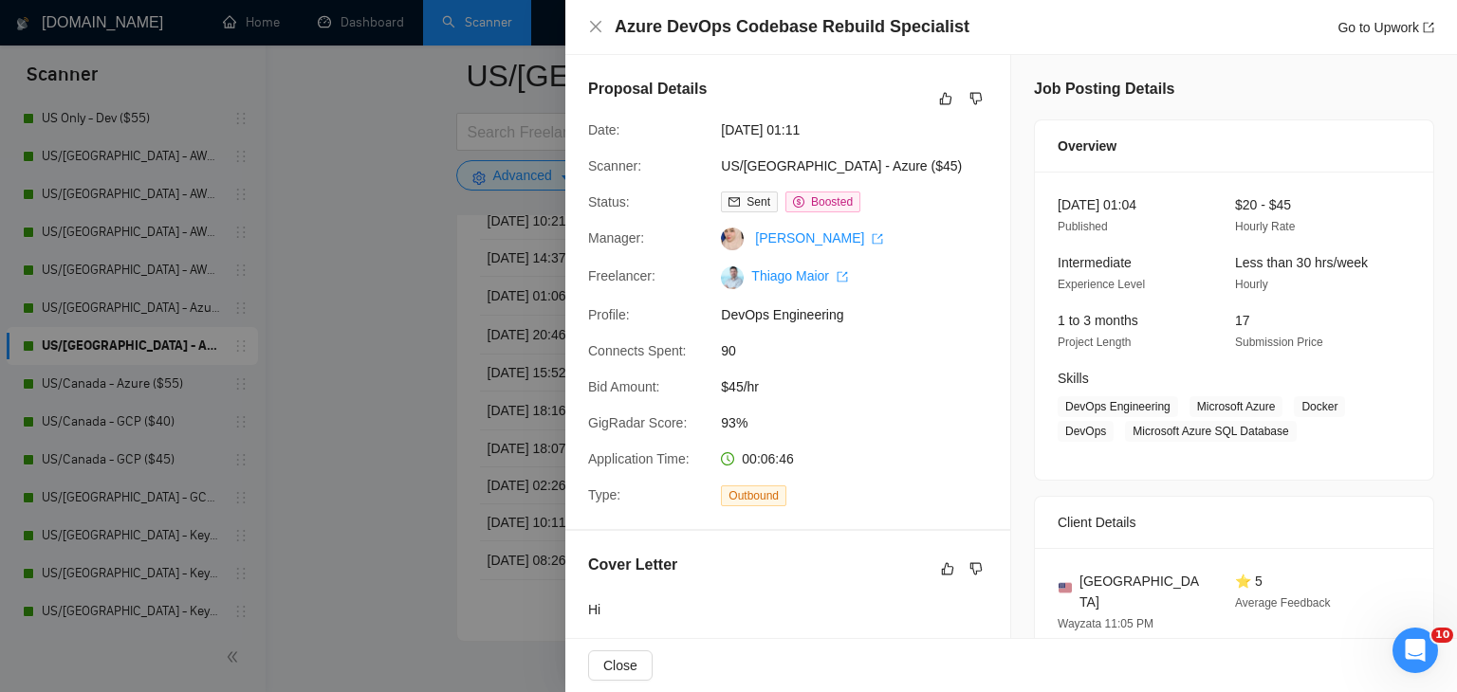
click at [394, 362] on div at bounding box center [728, 346] width 1457 height 692
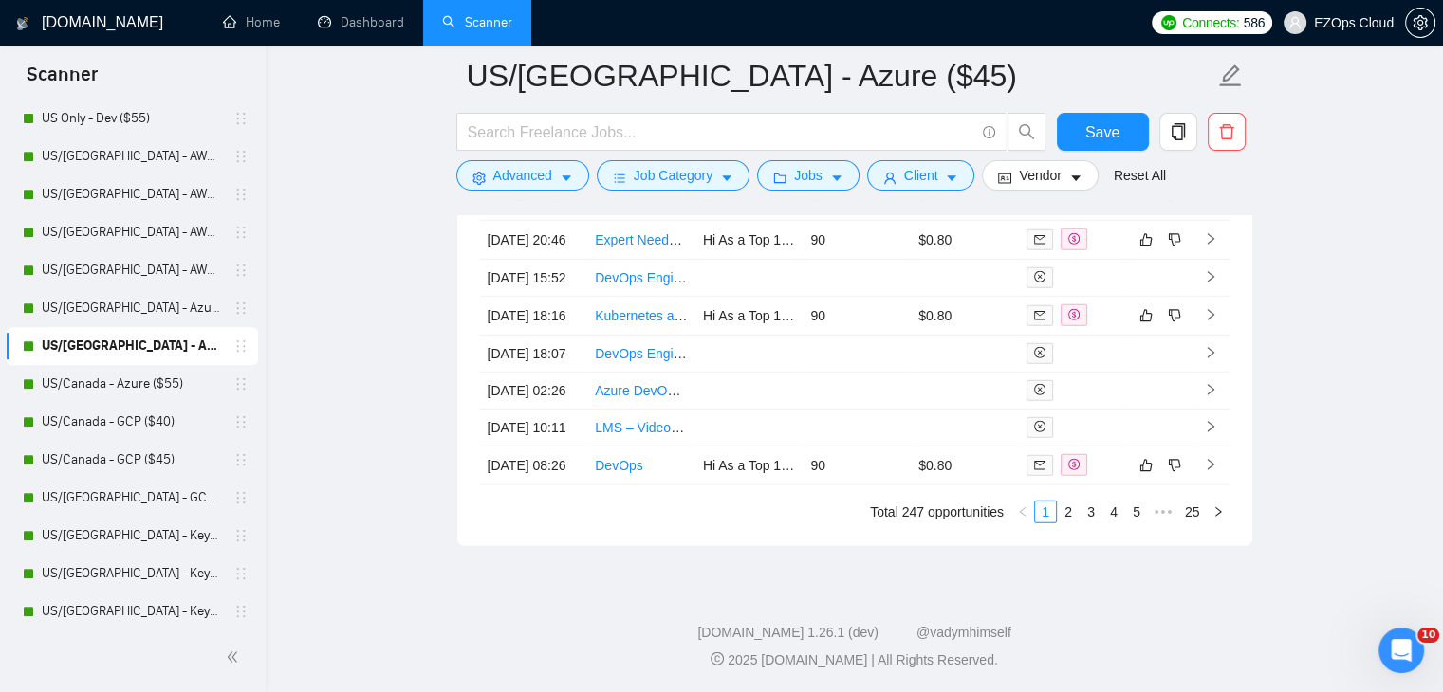
scroll to position [5567, 0]
click at [156, 377] on link "US/Canada - Azure ($55)" at bounding box center [132, 384] width 180 height 38
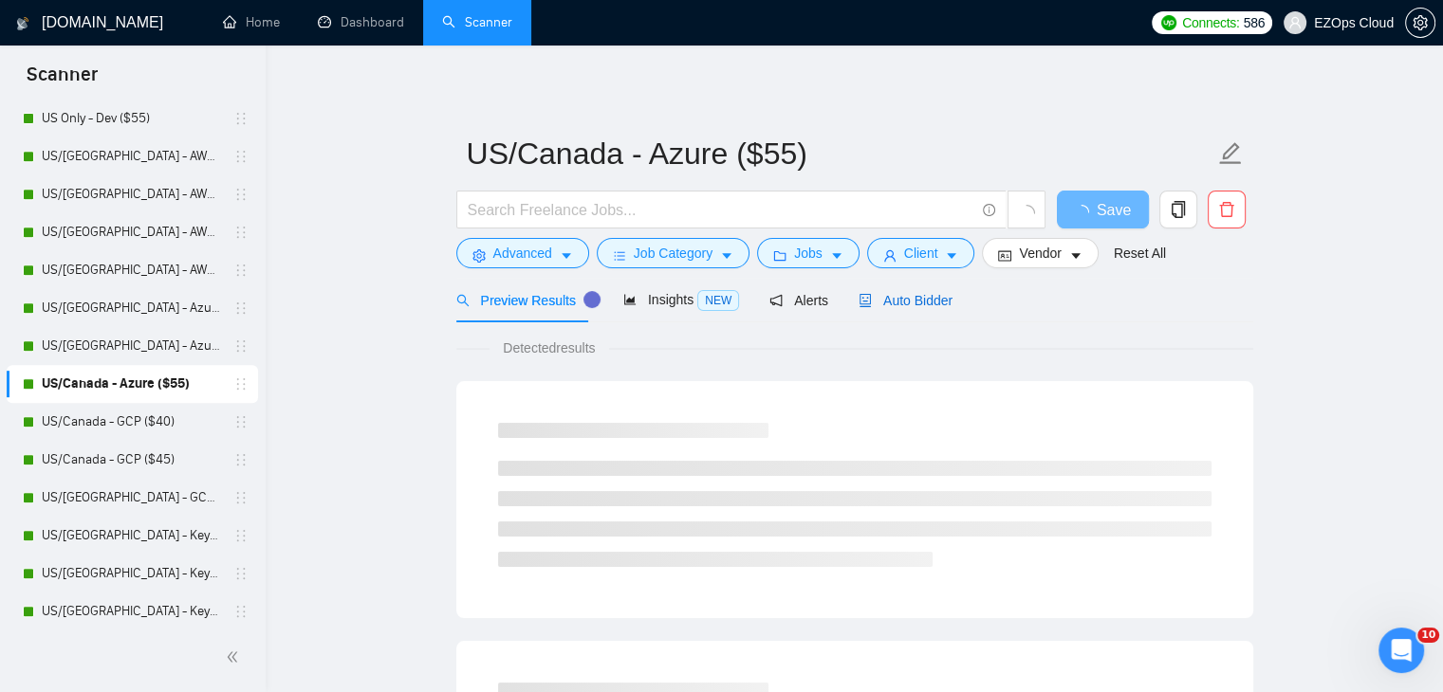
click at [895, 297] on span "Auto Bidder" at bounding box center [905, 300] width 94 height 15
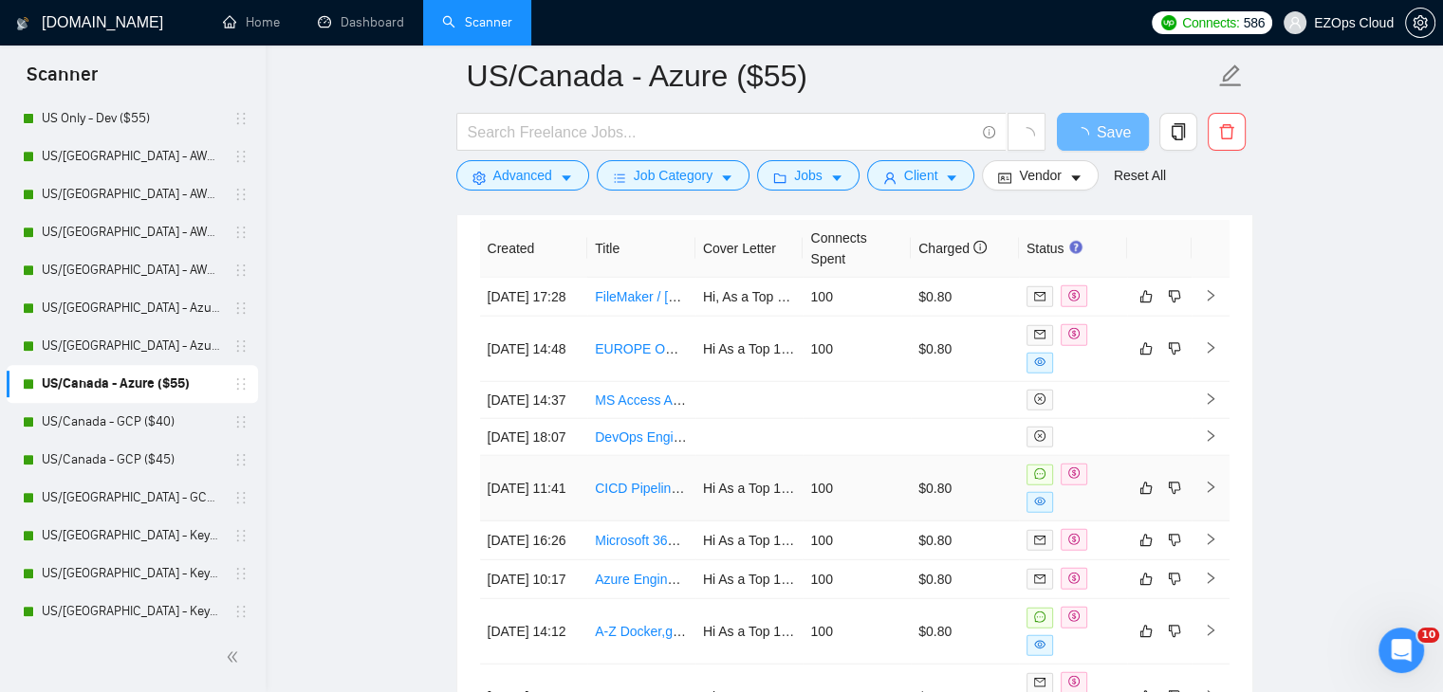
scroll to position [5156, 0]
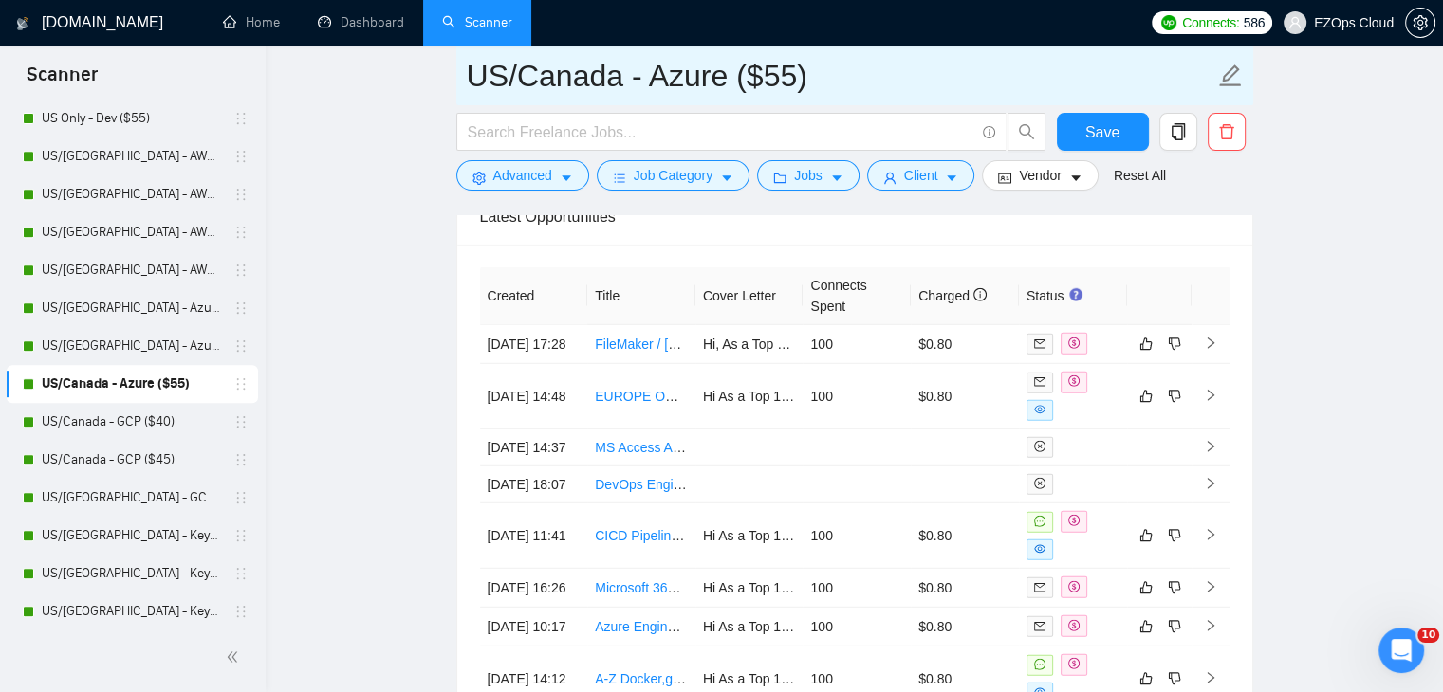
drag, startPoint x: 851, startPoint y: 85, endPoint x: 436, endPoint y: 28, distance: 418.5
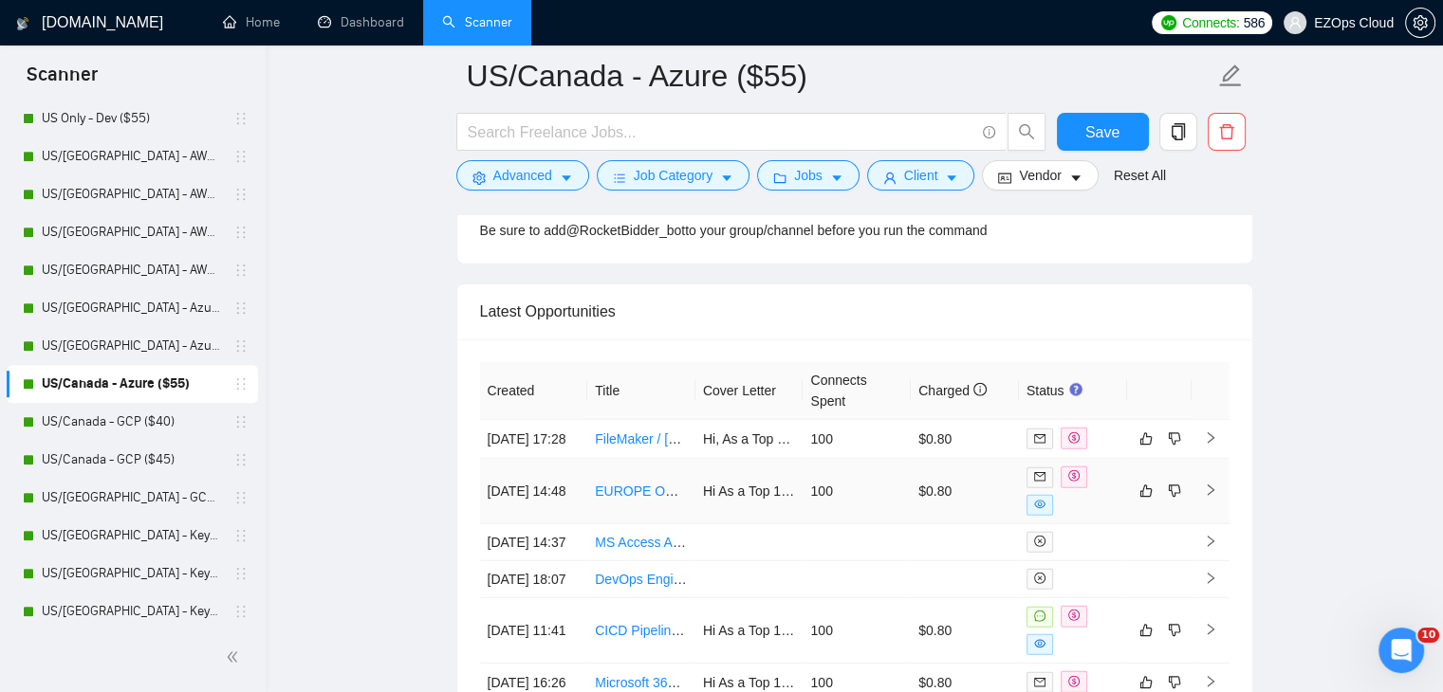
click at [637, 484] on link "EUROPE ONLY - Agile Azure Cloud Expert - Security & Release Engineer (Immediate…" at bounding box center [866, 491] width 542 height 15
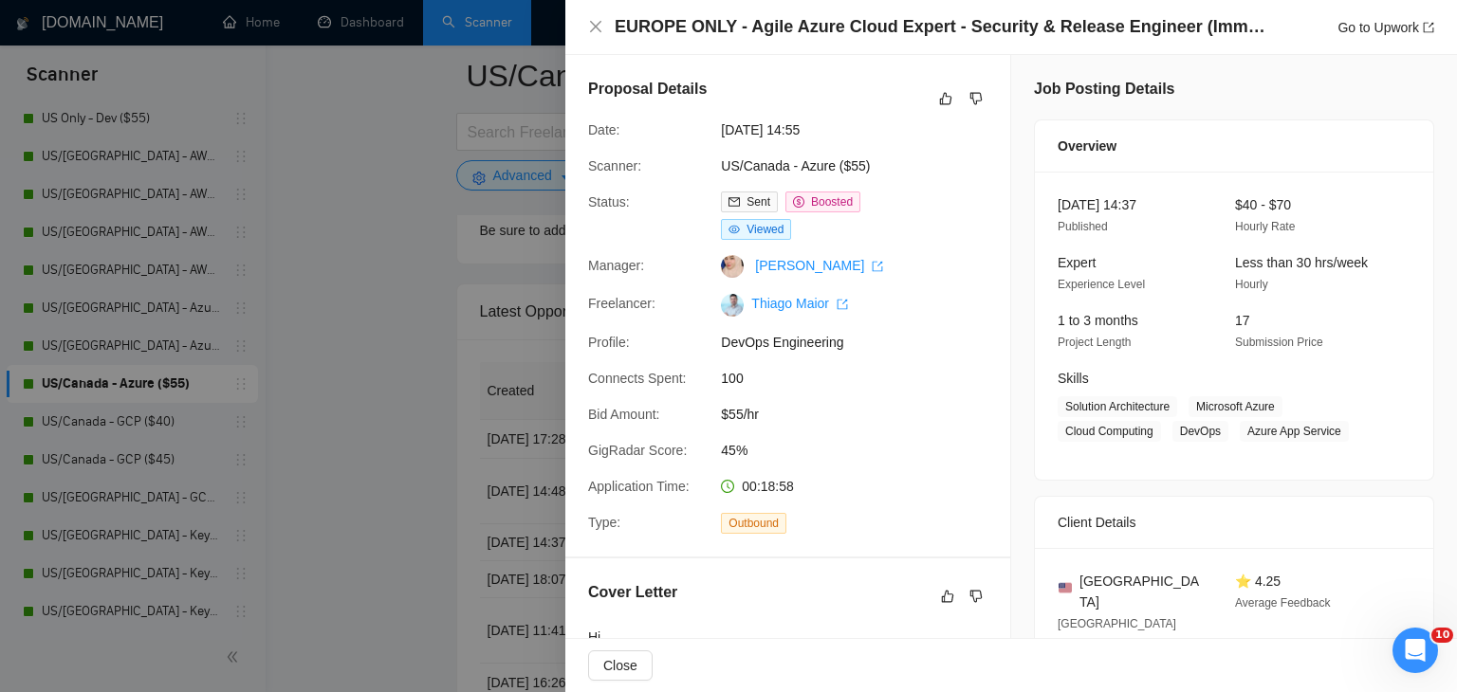
click at [460, 304] on div at bounding box center [728, 346] width 1457 height 692
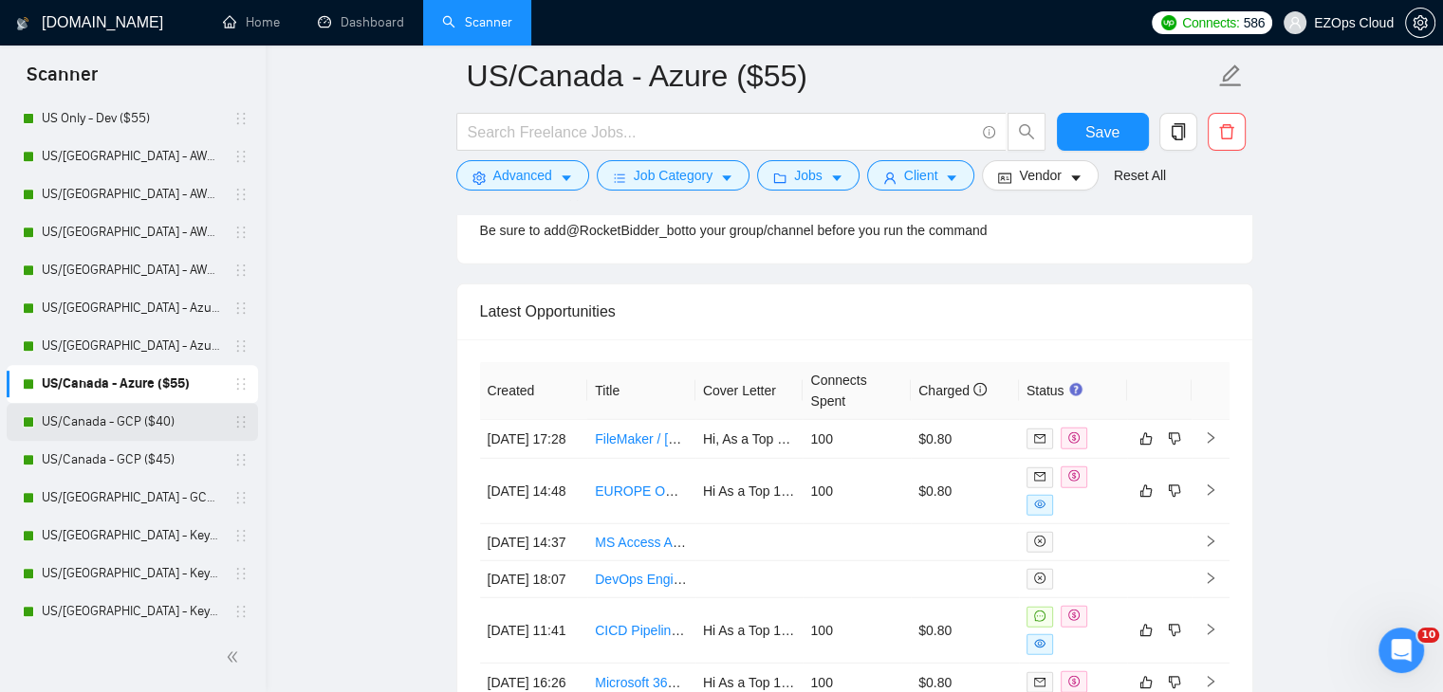
click at [145, 421] on link "US/Canada - GCP ($40)" at bounding box center [132, 422] width 180 height 38
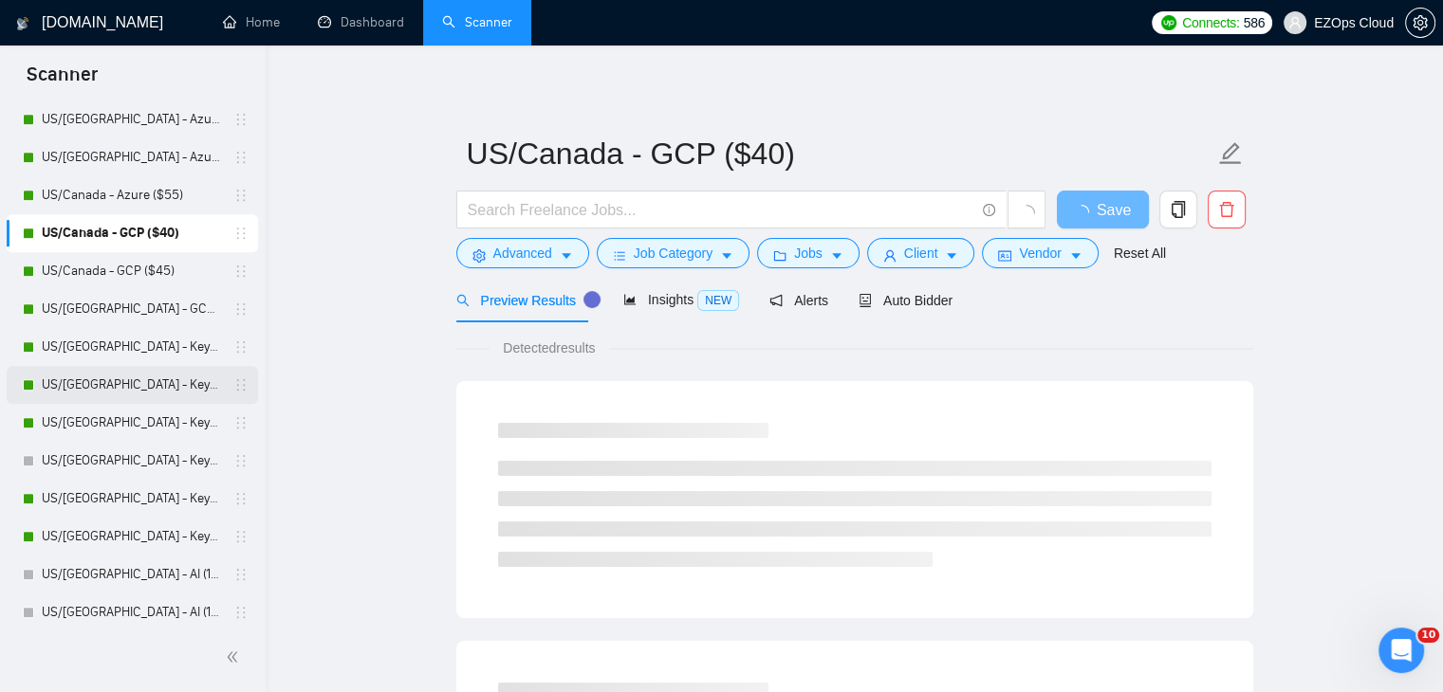
scroll to position [1043, 0]
click at [911, 295] on span "Auto Bidder" at bounding box center [905, 300] width 94 height 15
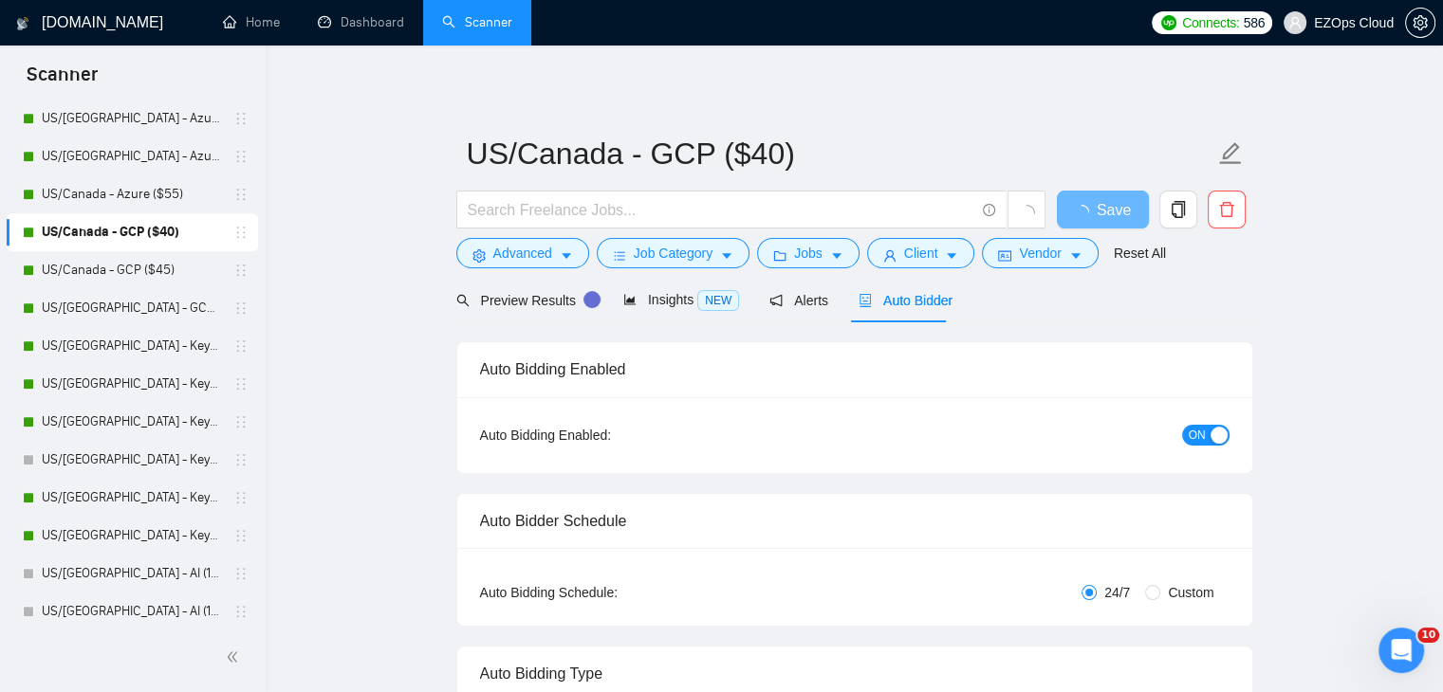
checkbox input "true"
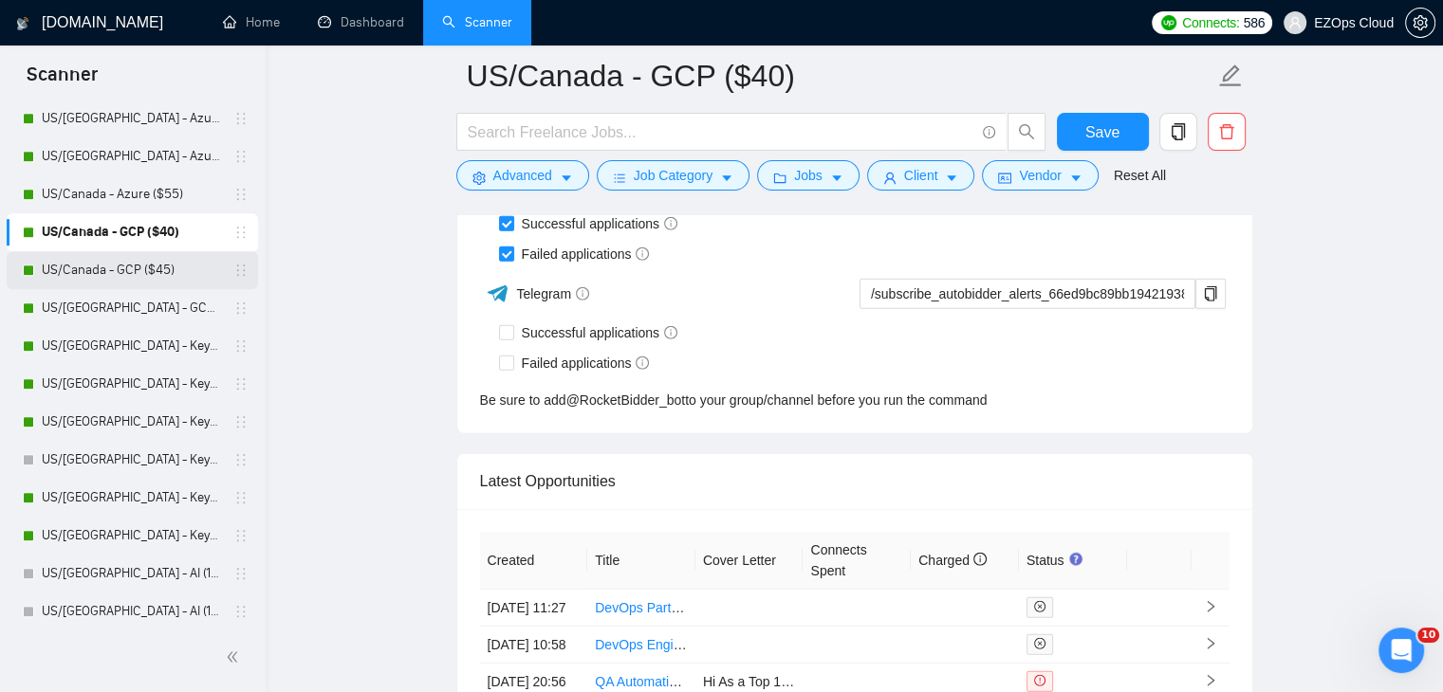
scroll to position [4913, 0]
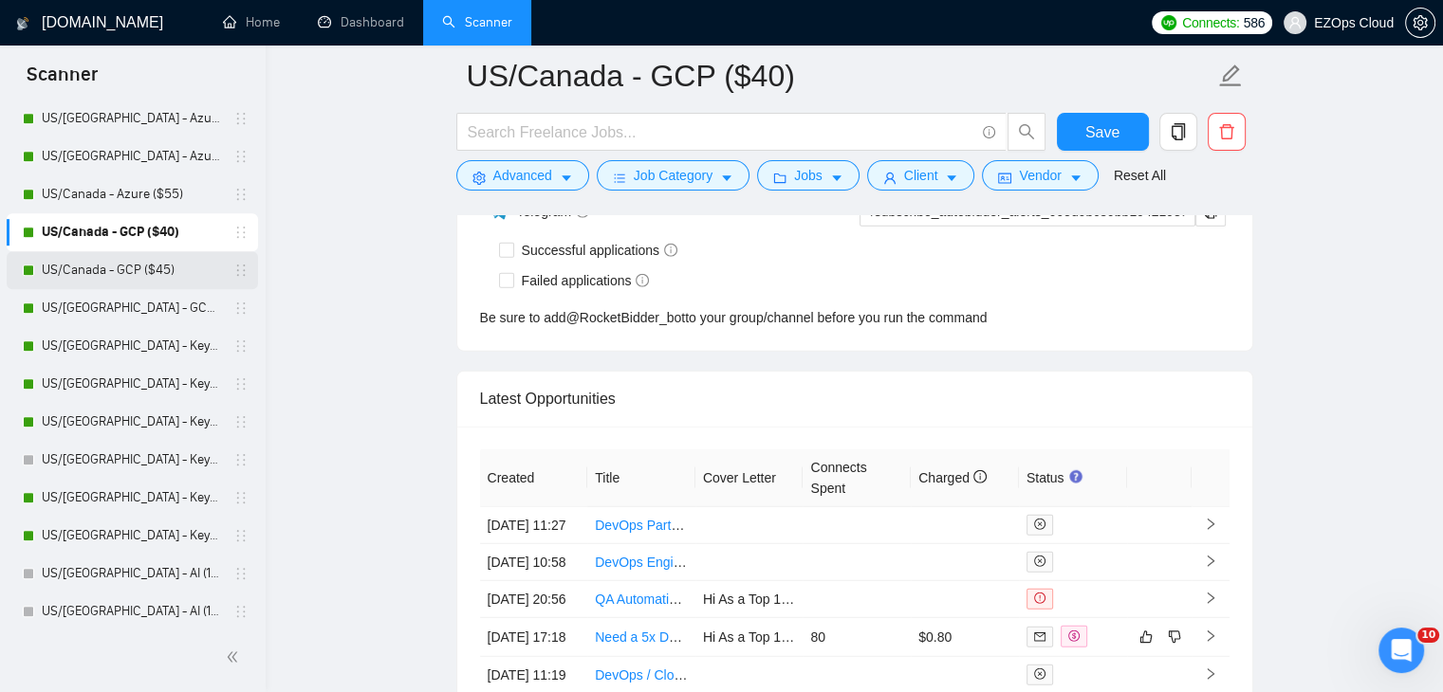
click at [175, 280] on link "US/Canada - GCP ($45)" at bounding box center [132, 270] width 180 height 38
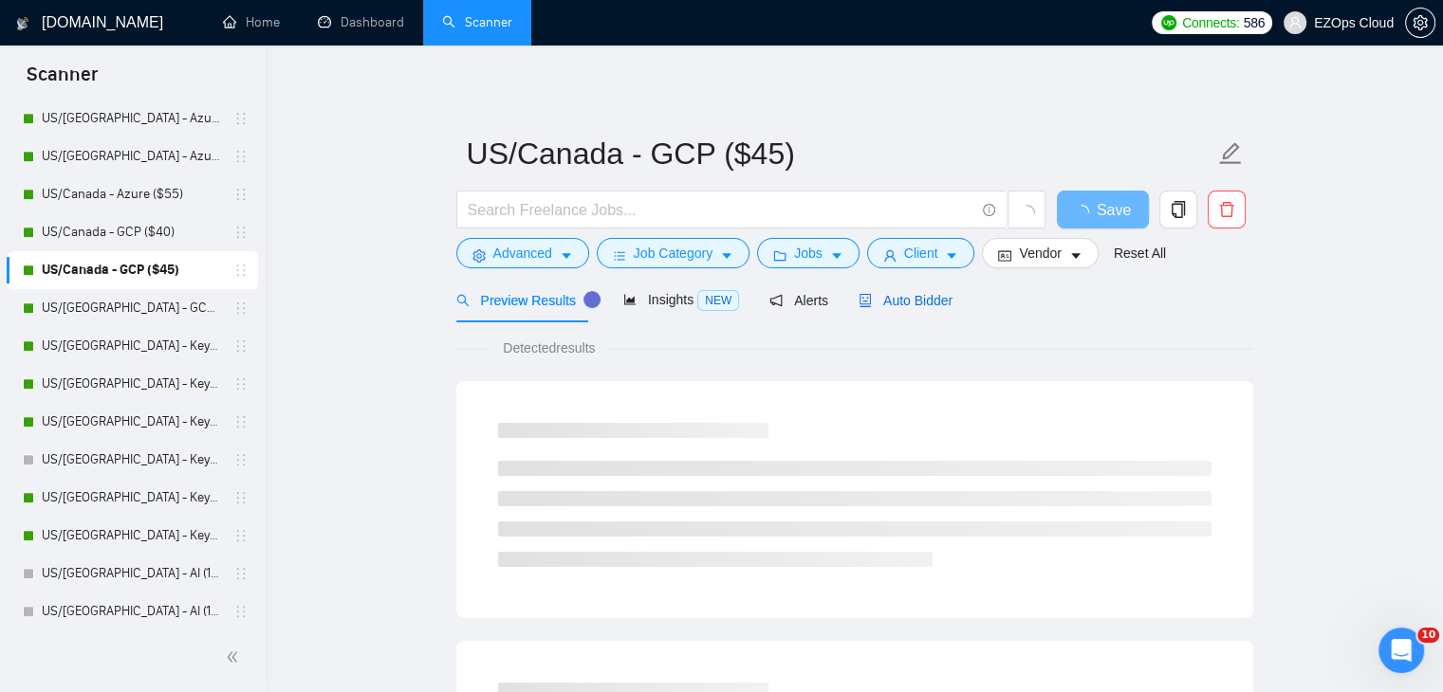
drag, startPoint x: 894, startPoint y: 304, endPoint x: 1456, endPoint y: 526, distance: 604.7
click at [894, 304] on span "Auto Bidder" at bounding box center [905, 300] width 94 height 15
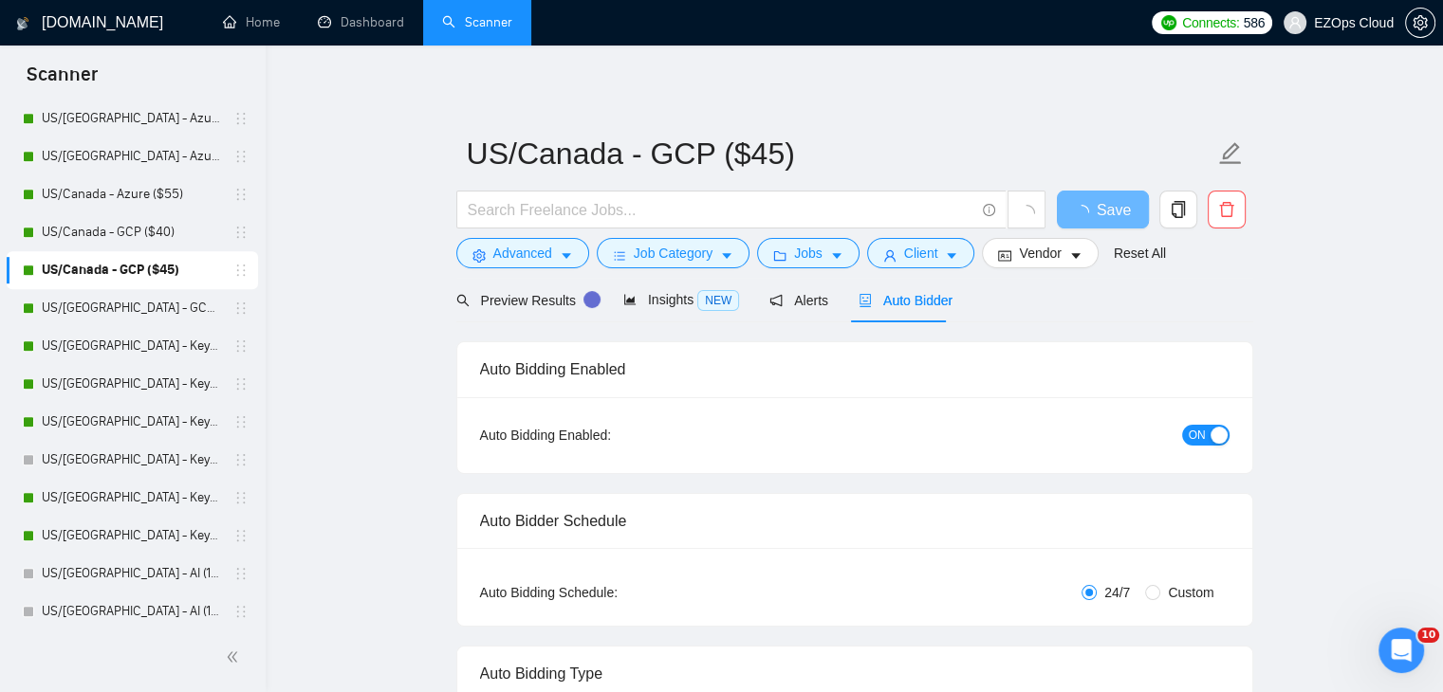
checkbox input "true"
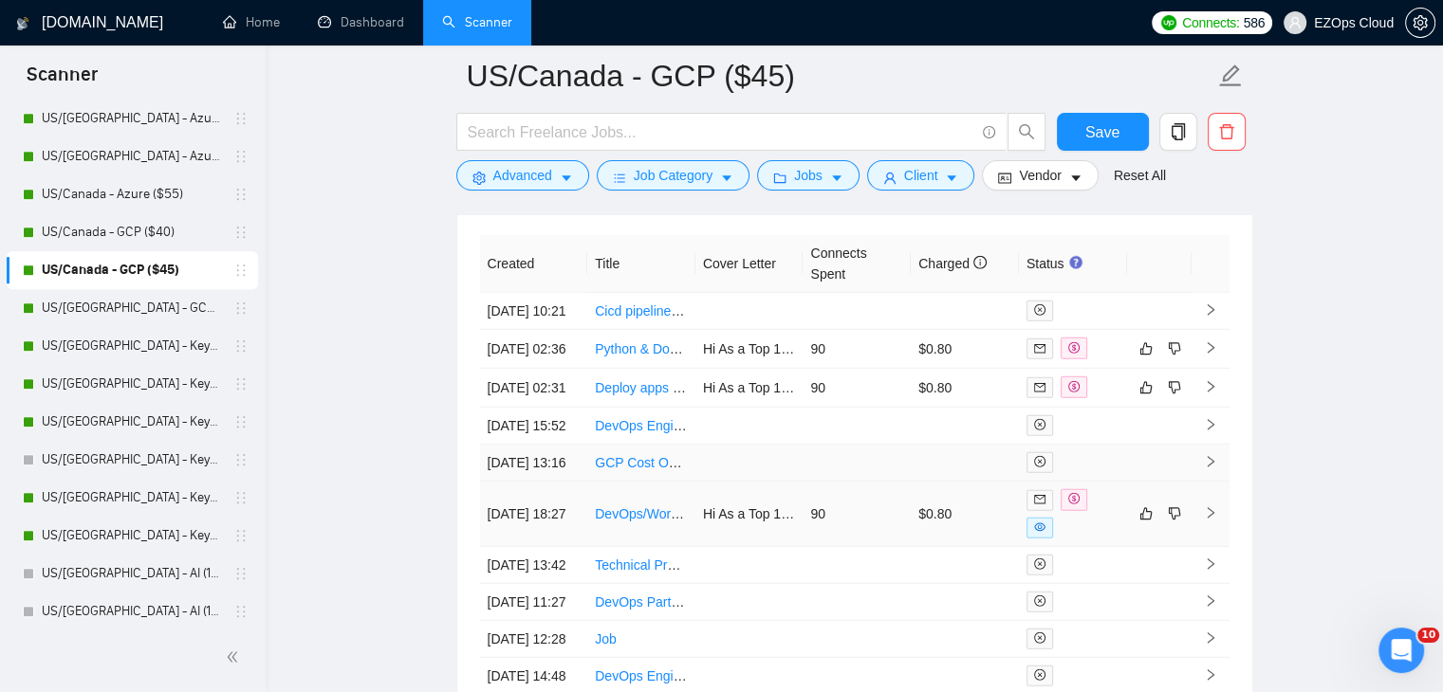
scroll to position [5063, 0]
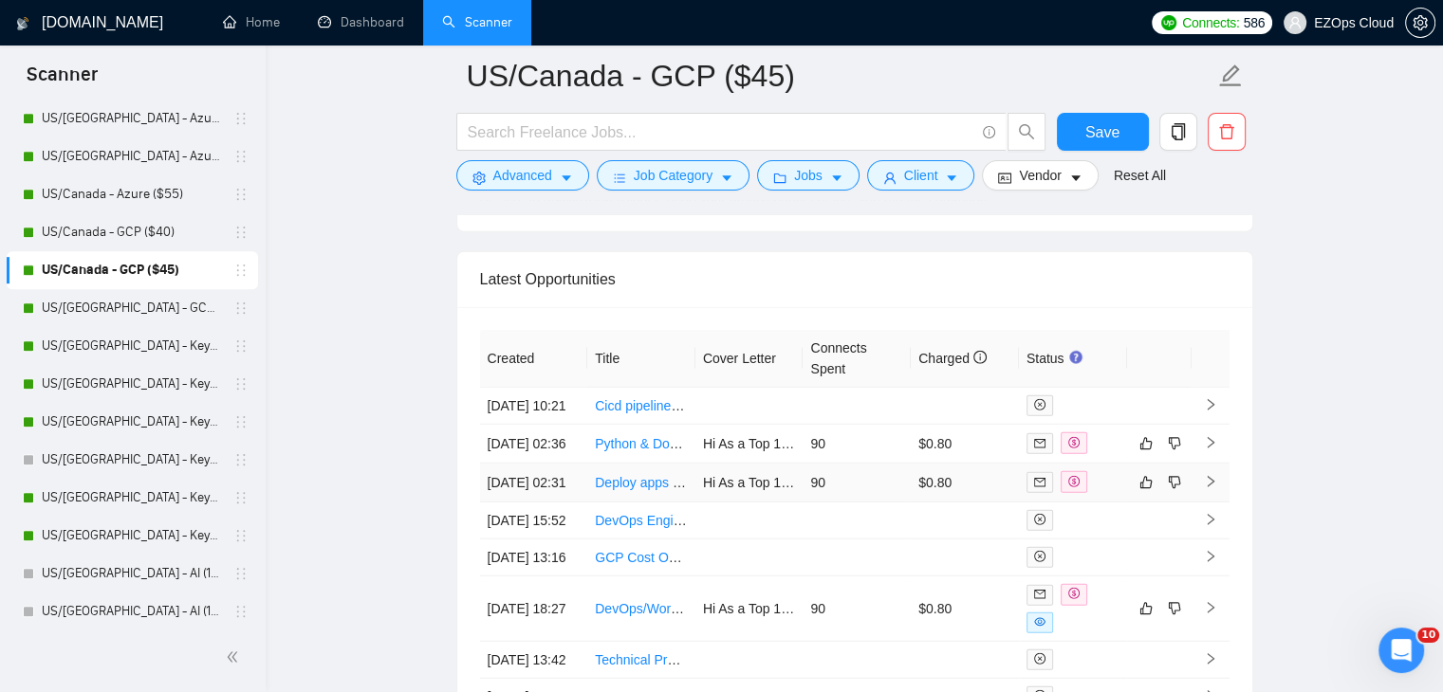
click at [650, 490] on link "Deploy apps to google cloud" at bounding box center [679, 482] width 168 height 15
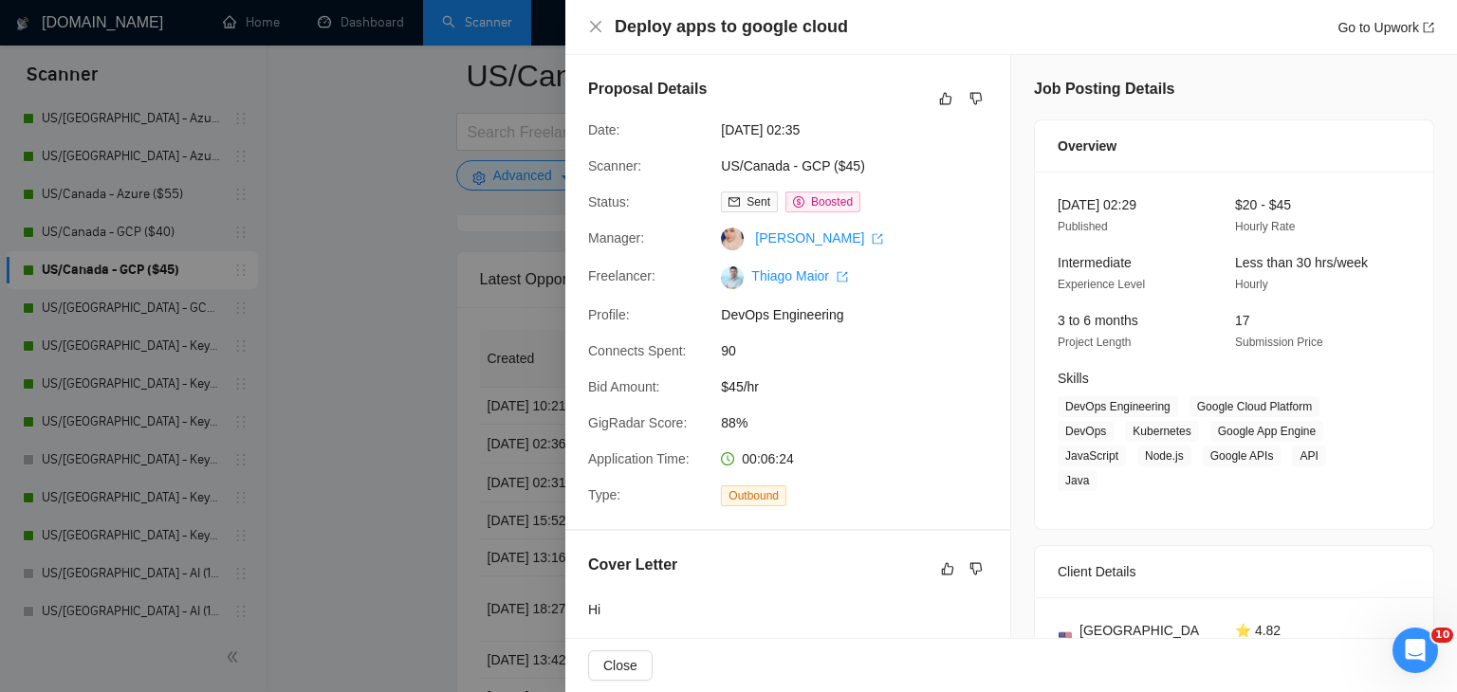
click at [345, 477] on div at bounding box center [728, 346] width 1457 height 692
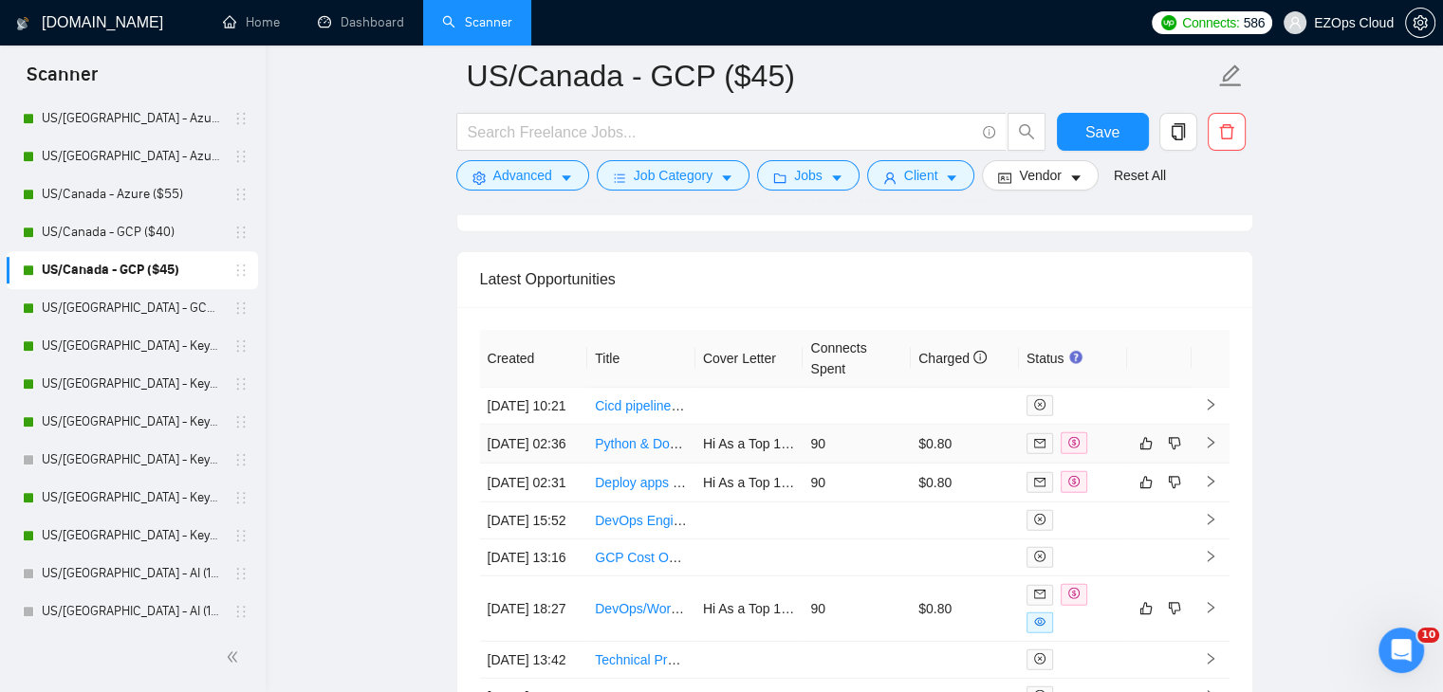
click at [622, 451] on link "Python & Docker Software Engineer for Google Cloud and Terraform Setup" at bounding box center [815, 443] width 441 height 15
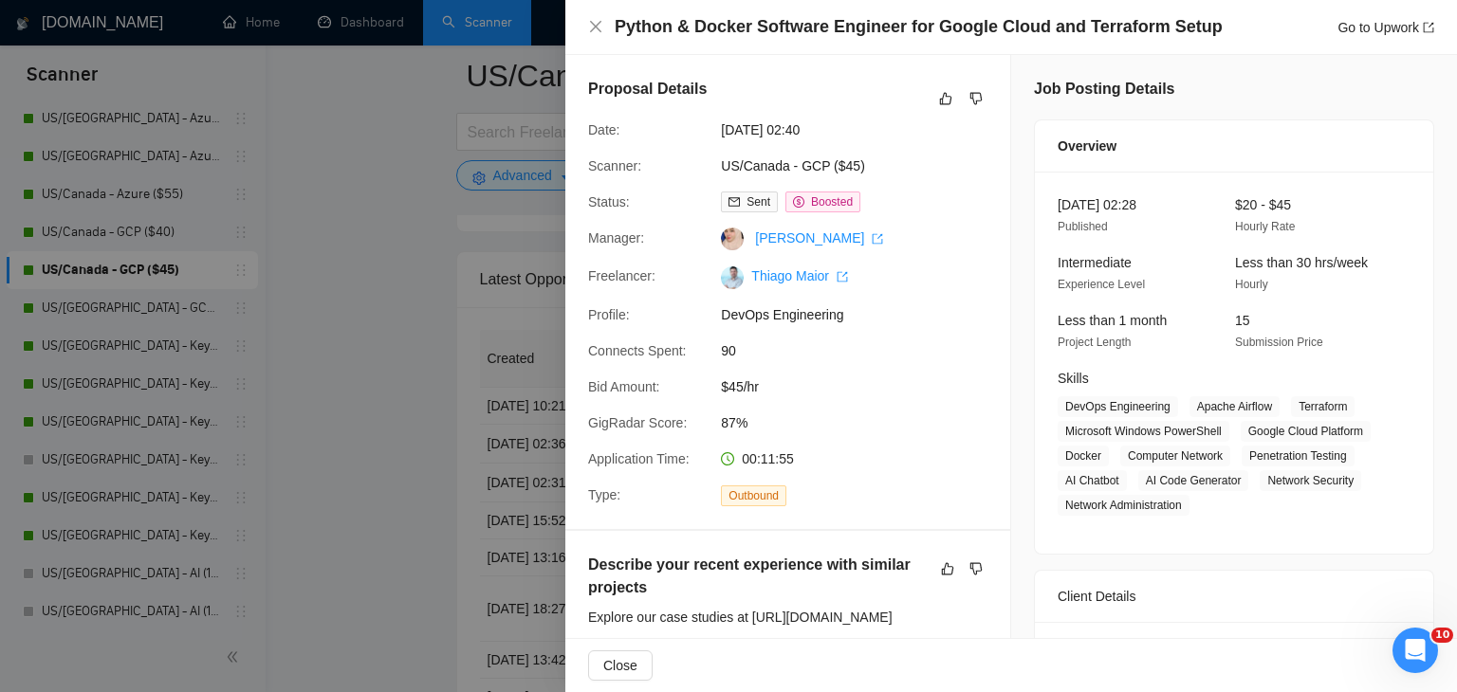
click at [370, 175] on div at bounding box center [728, 346] width 1457 height 692
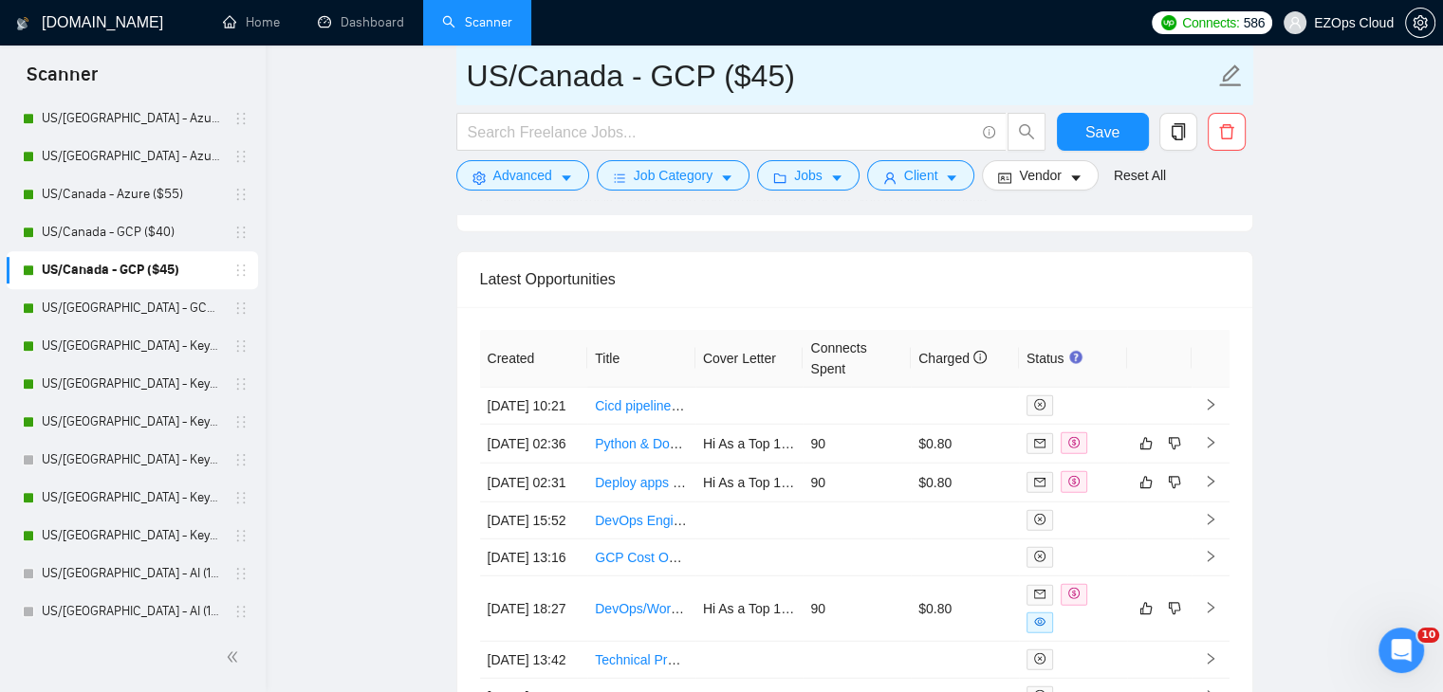
drag, startPoint x: 806, startPoint y: 69, endPoint x: 435, endPoint y: 69, distance: 370.9
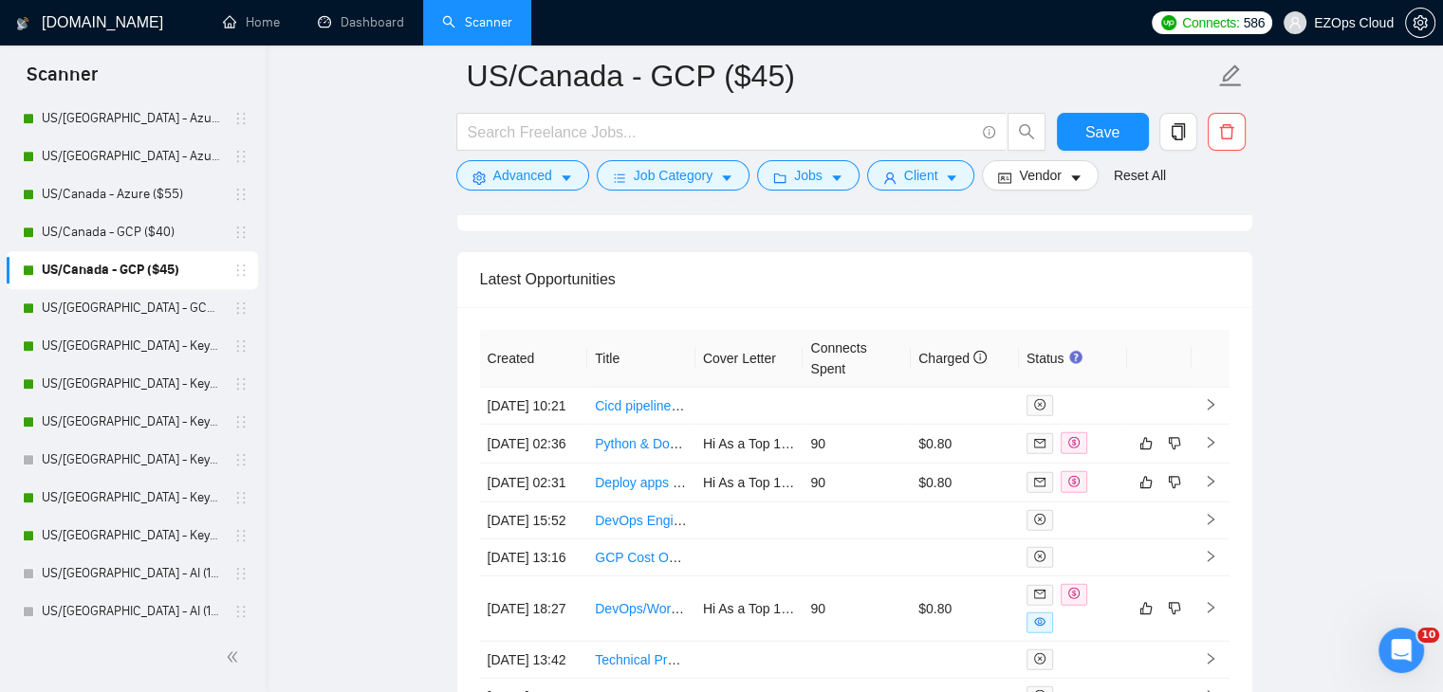
drag, startPoint x: 139, startPoint y: 307, endPoint x: 0, endPoint y: 29, distance: 310.9
click at [139, 307] on link "US/[GEOGRAPHIC_DATA] - GCP ($55)" at bounding box center [132, 308] width 180 height 38
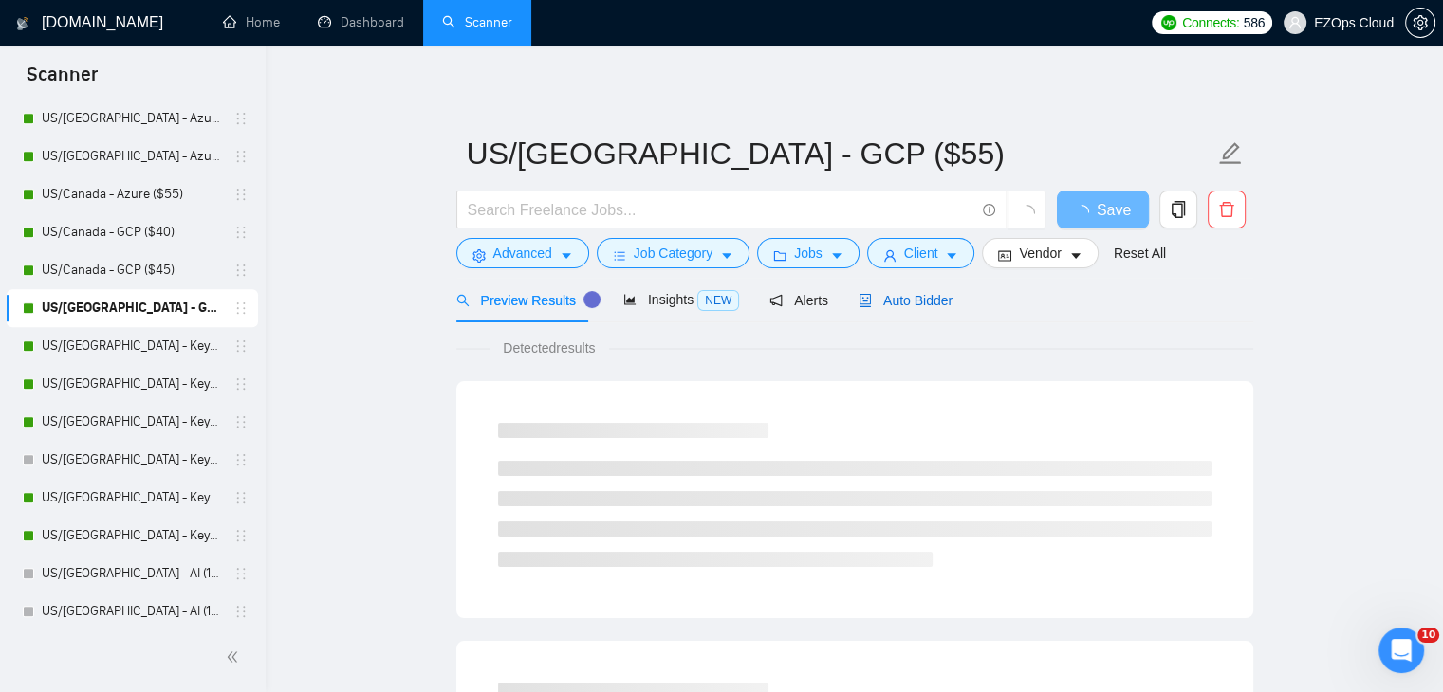
click at [882, 302] on span "Auto Bidder" at bounding box center [905, 300] width 94 height 15
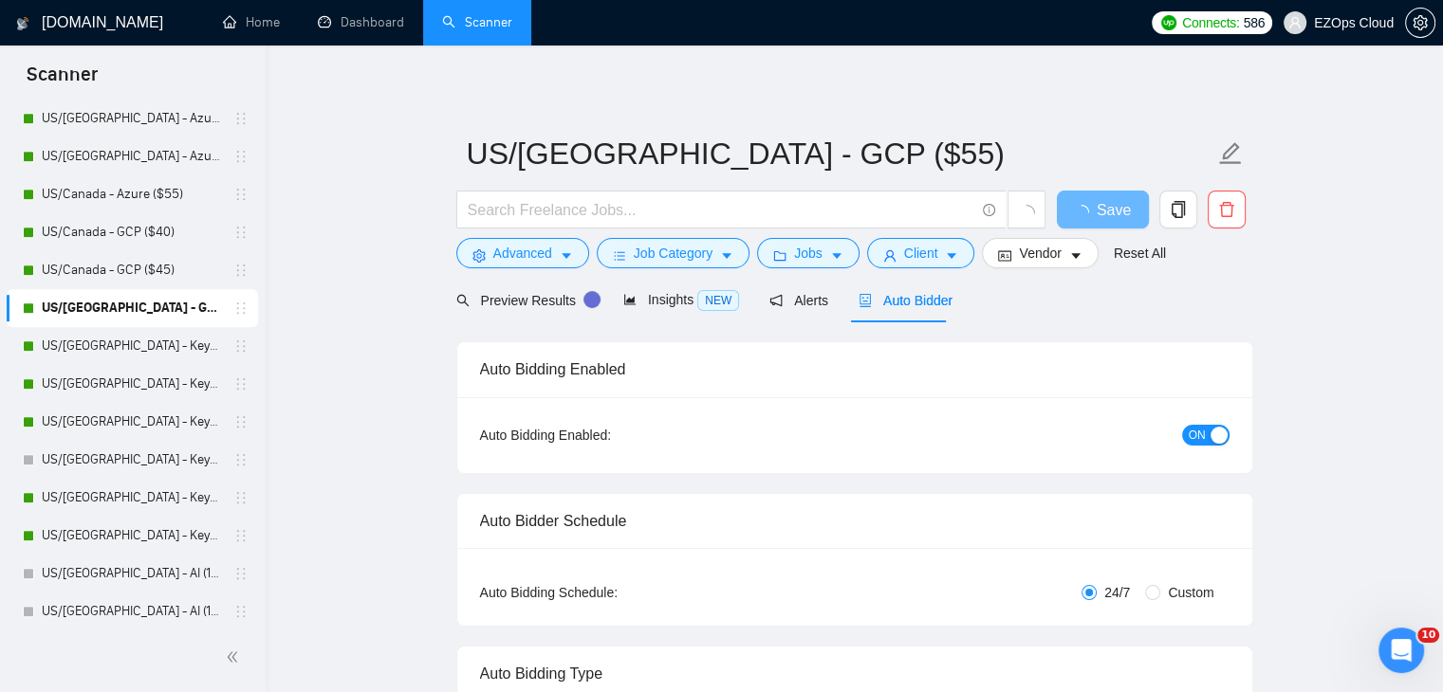
checkbox input "true"
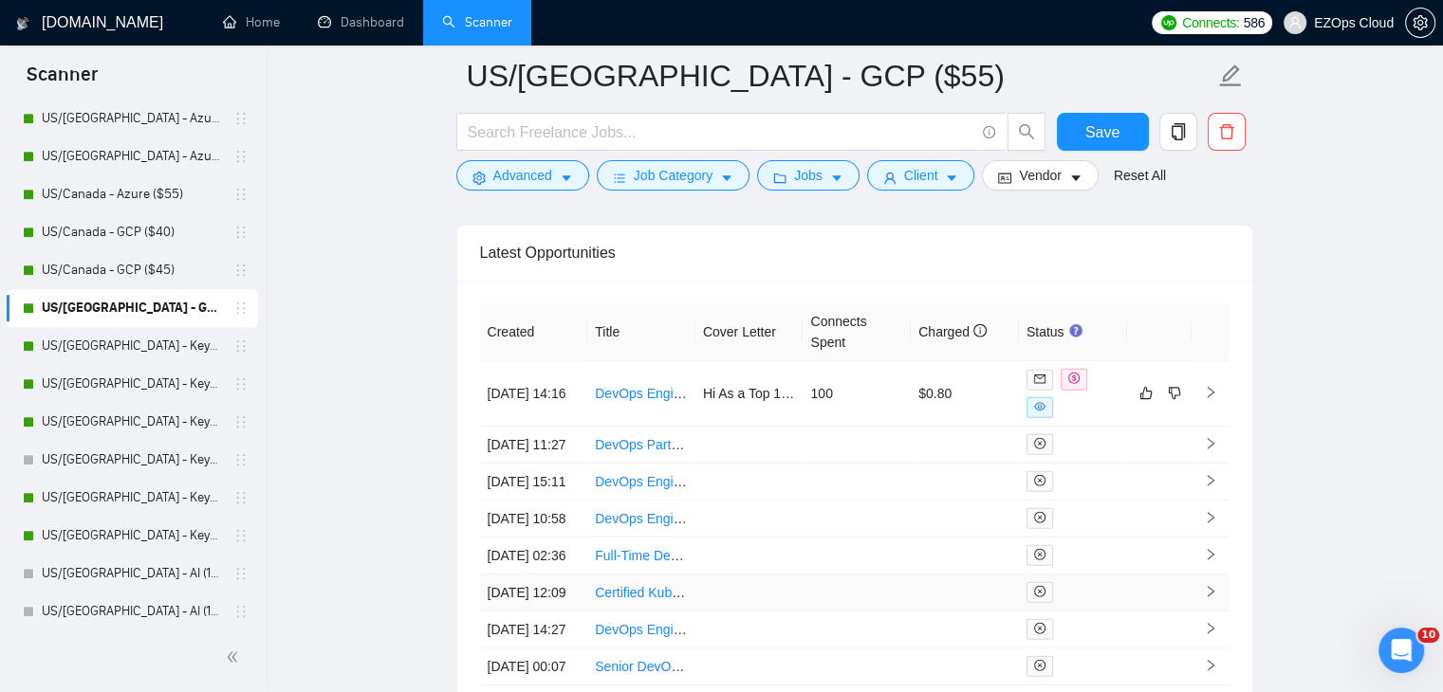
scroll to position [5236, 0]
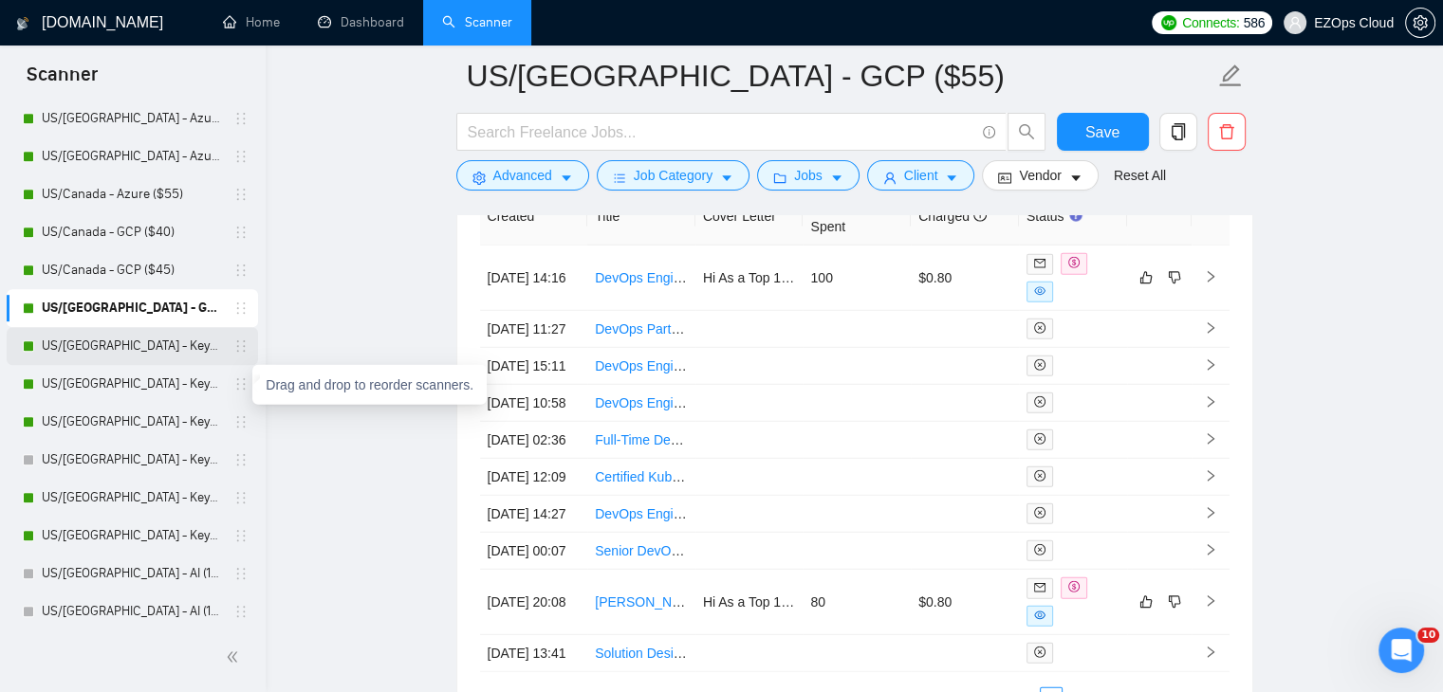
click at [174, 363] on link "US/[GEOGRAPHIC_DATA] - Keywords ($40)" at bounding box center [132, 346] width 180 height 38
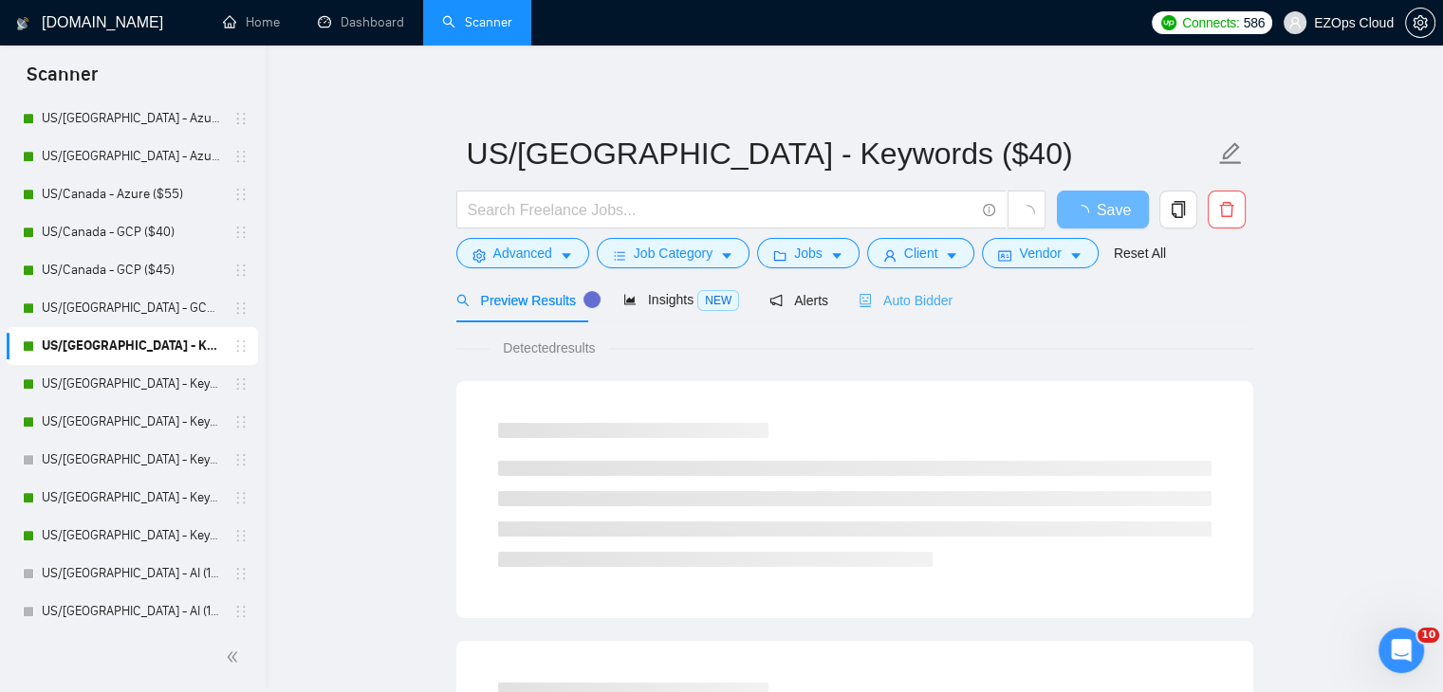
click at [886, 312] on div "Auto Bidder" at bounding box center [905, 300] width 94 height 45
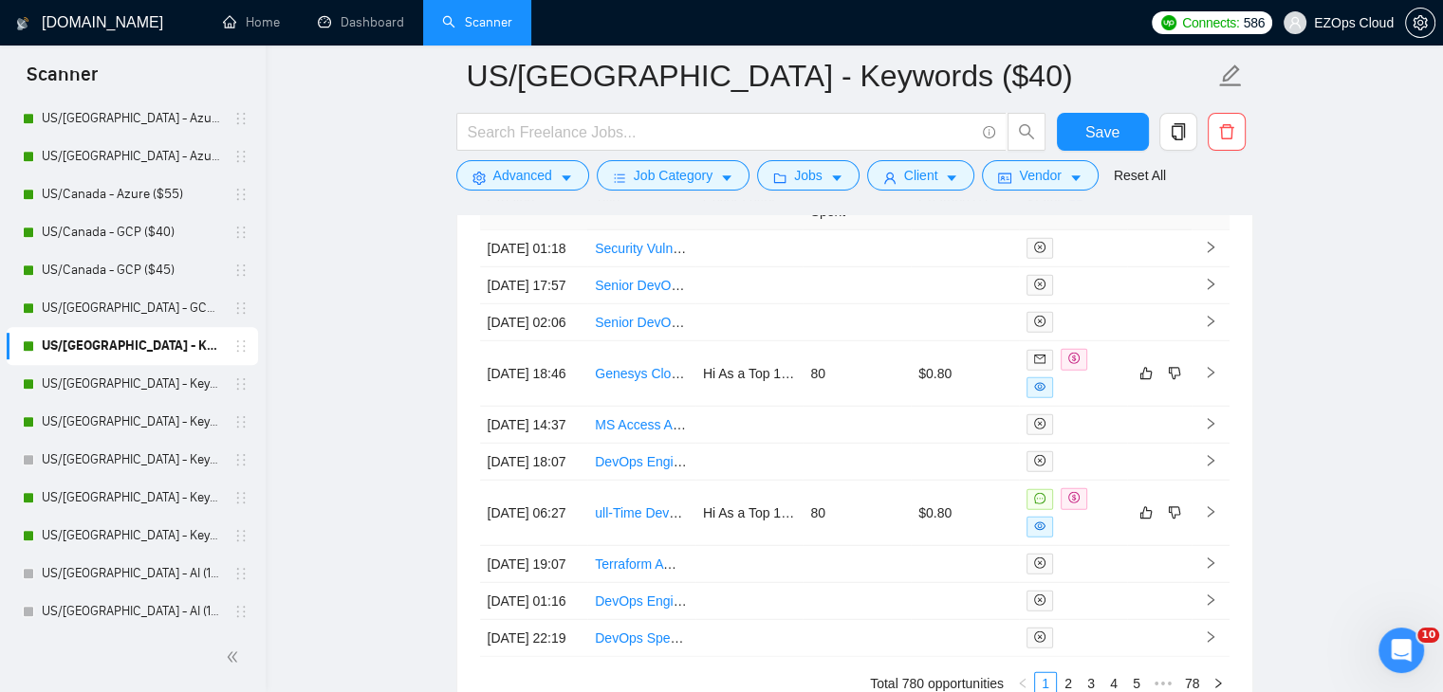
scroll to position [5346, 0]
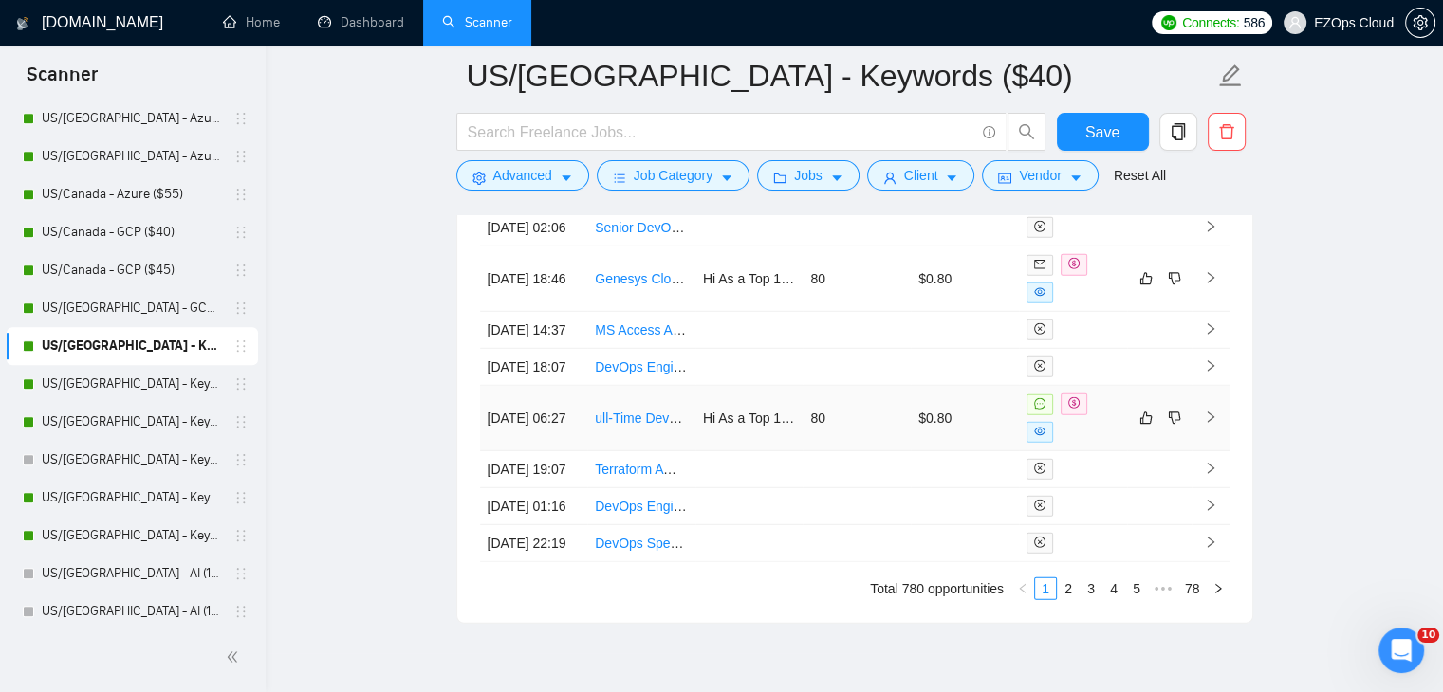
click at [635, 426] on link "ull-Time DevOps Engineer (Kubernetes, CI/CD, GitHub Enterprise, SonarQube, Line…" at bounding box center [855, 418] width 521 height 15
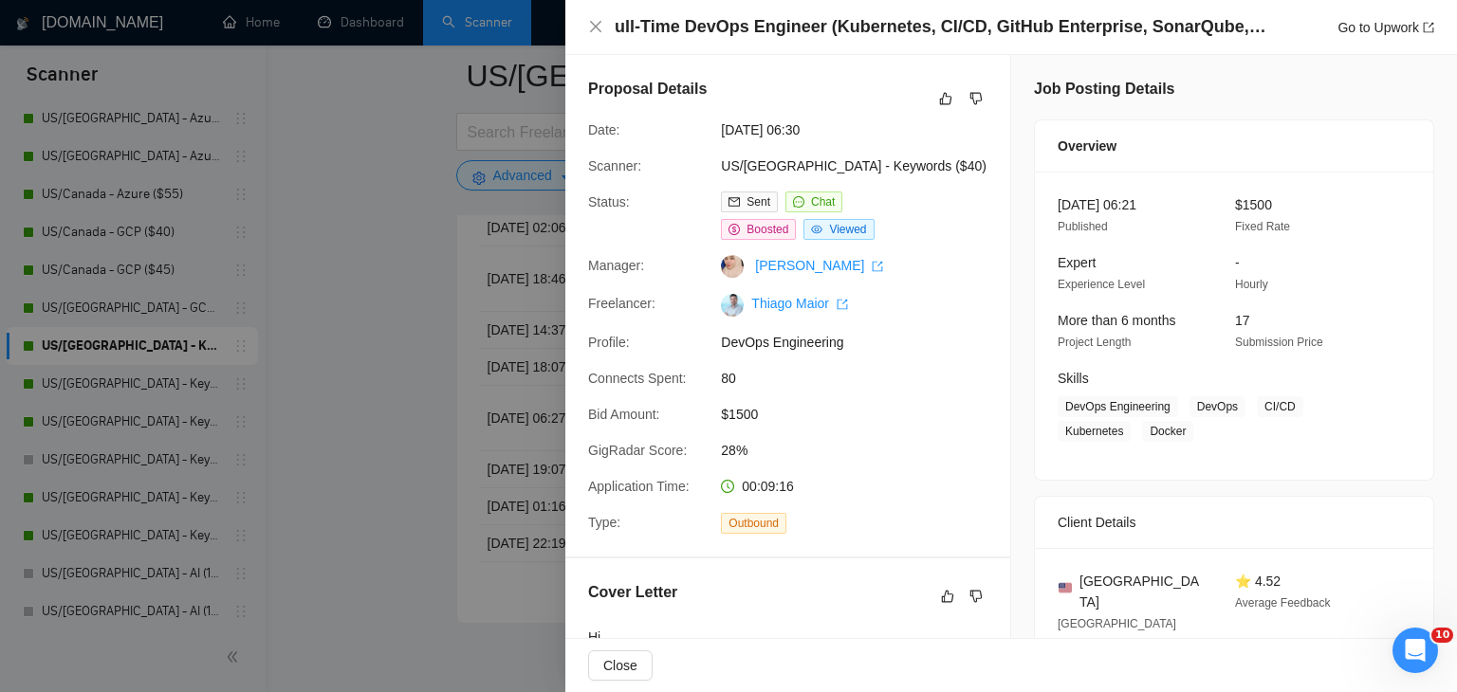
click at [390, 348] on div at bounding box center [728, 346] width 1457 height 692
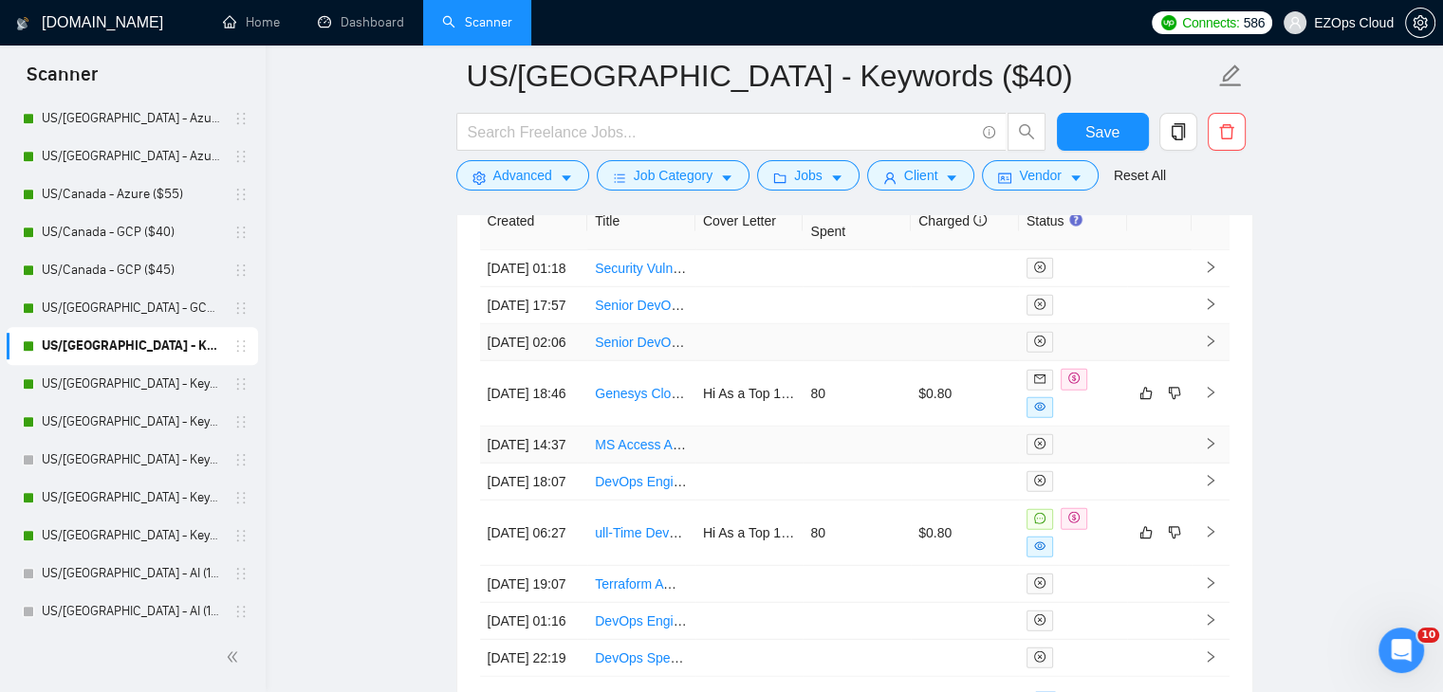
scroll to position [5251, 0]
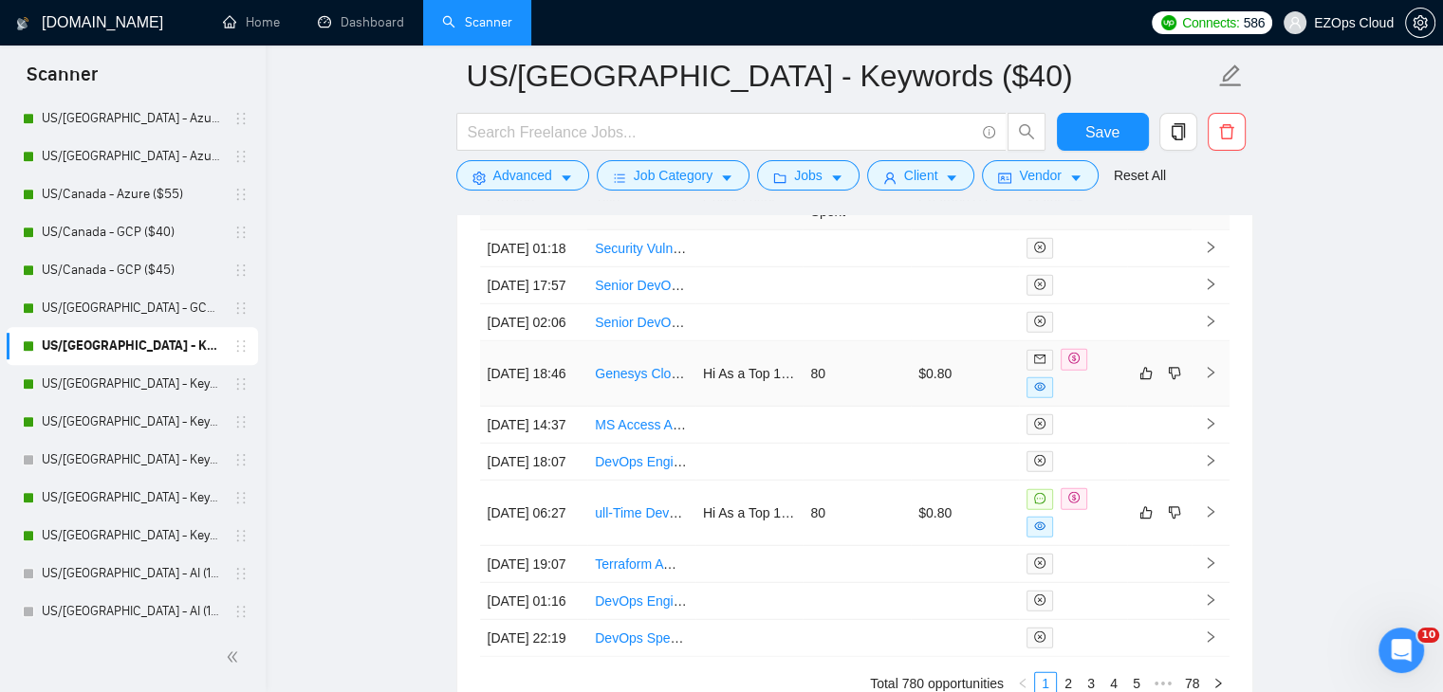
click at [639, 381] on link "Genesys Cloud Architect to implement Area Code Based Routing" at bounding box center [786, 373] width 382 height 15
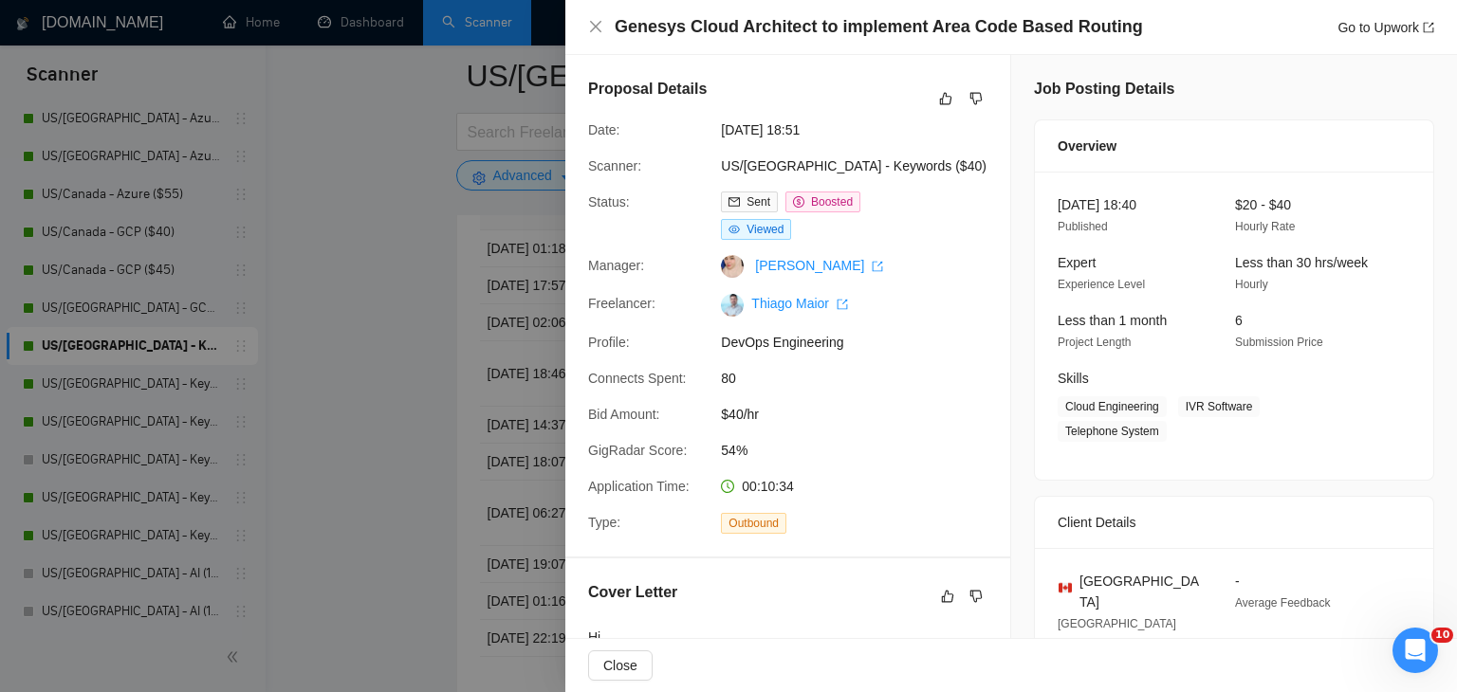
click at [497, 76] on div at bounding box center [728, 346] width 1457 height 692
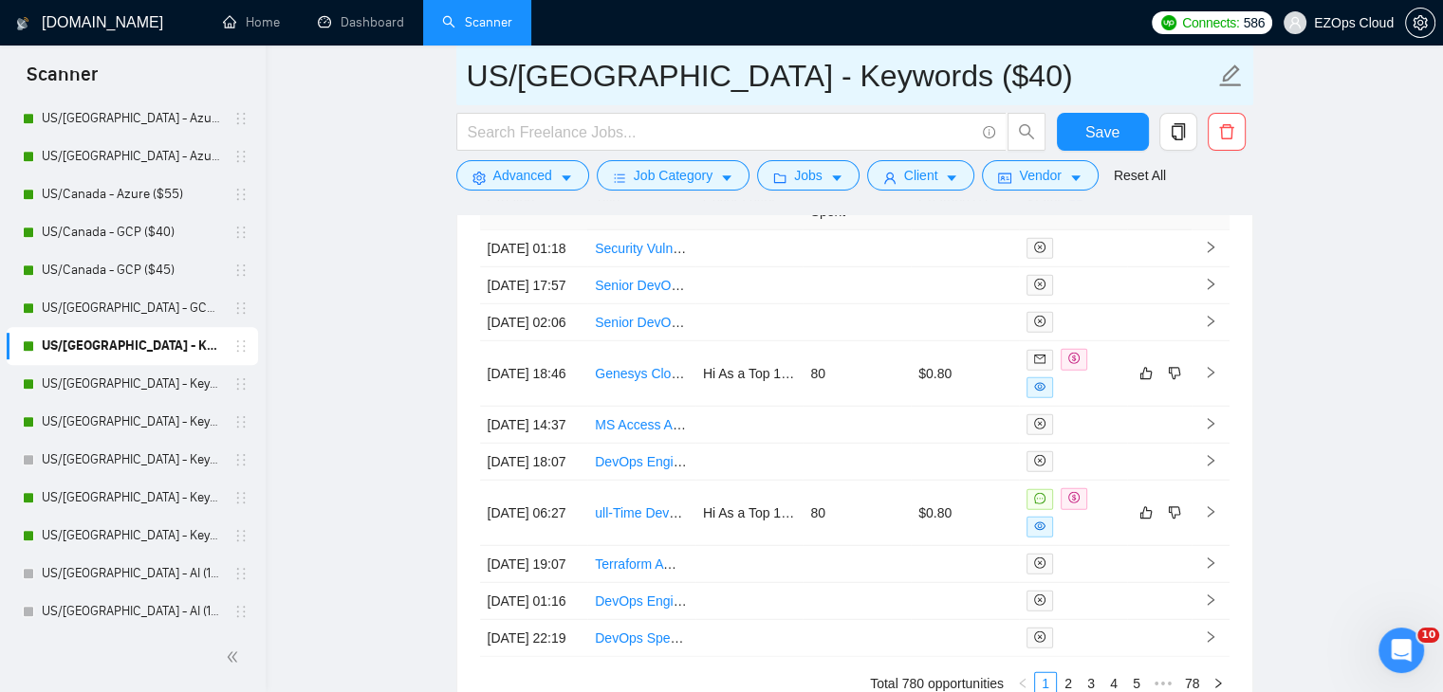
click at [545, 75] on input "US/[GEOGRAPHIC_DATA] - Keywords ($40)" at bounding box center [840, 75] width 747 height 47
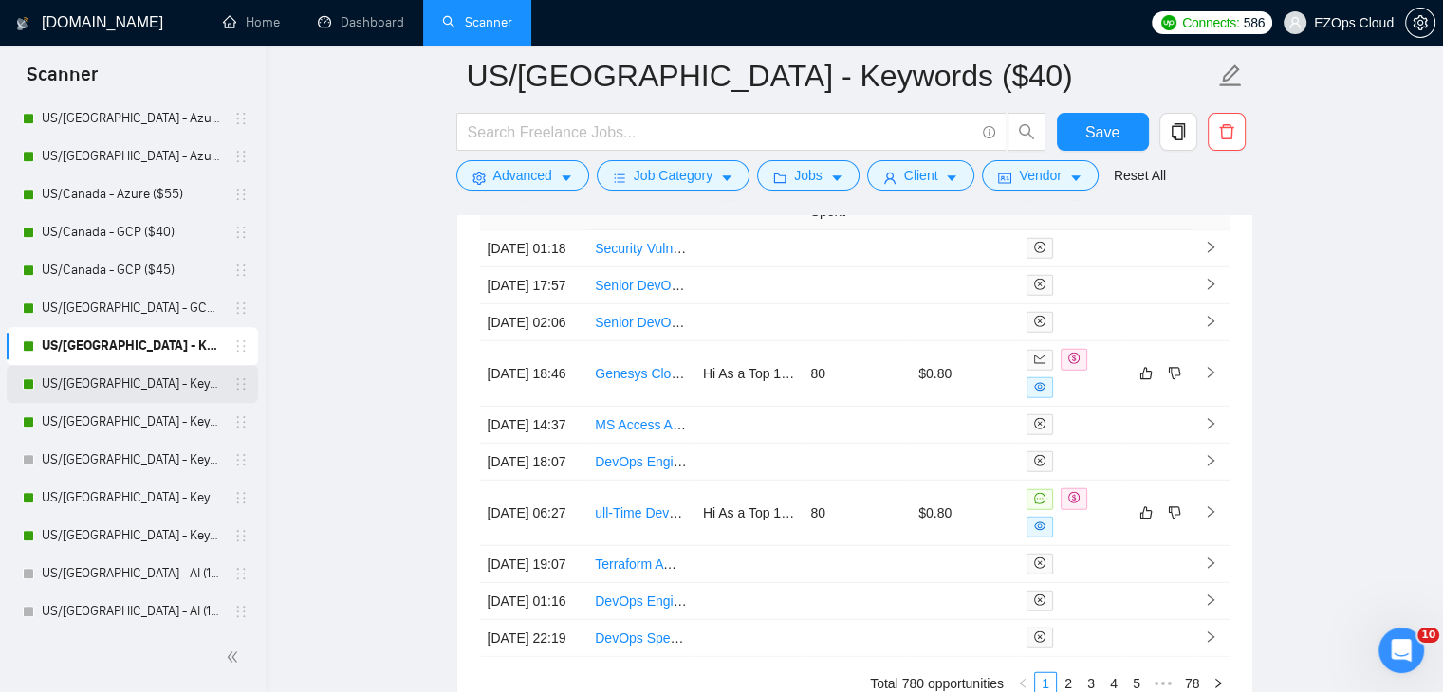
click at [166, 388] on link "US/[GEOGRAPHIC_DATA] - Keywords ($45)" at bounding box center [132, 384] width 180 height 38
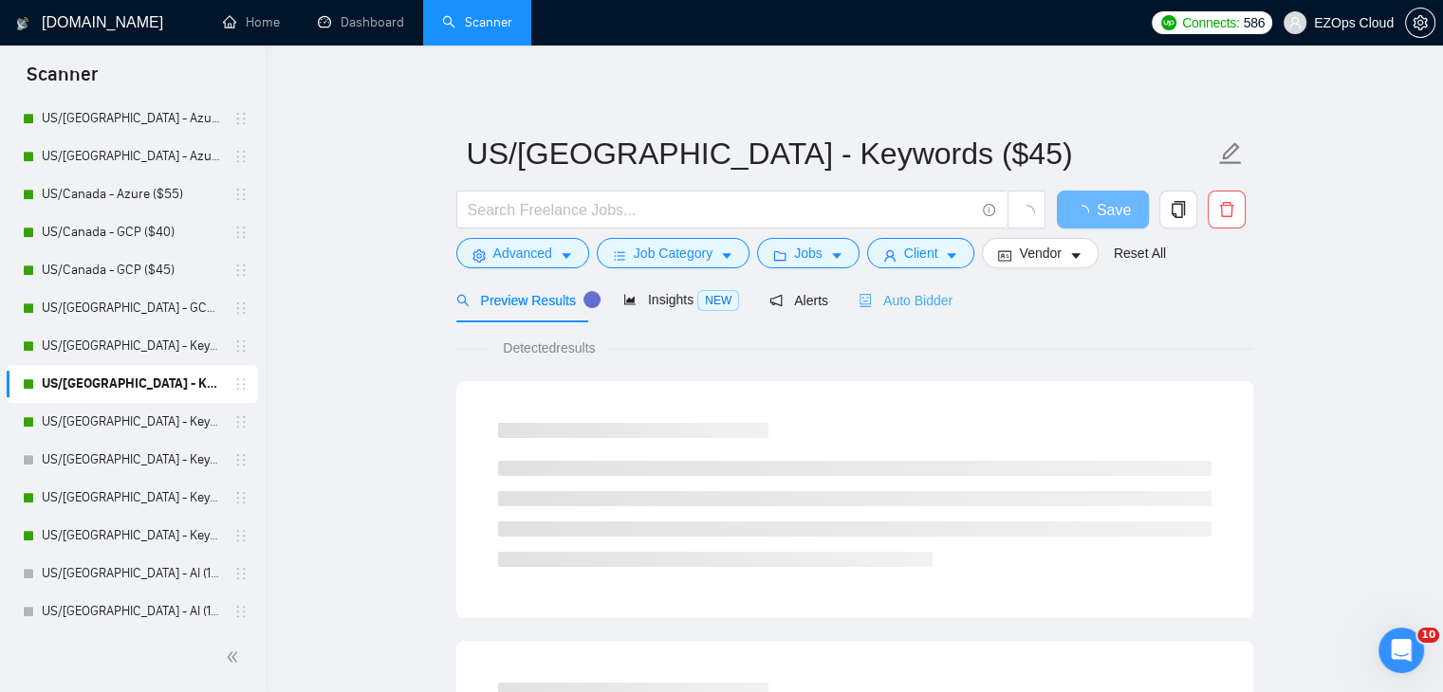
click at [899, 282] on div "Auto Bidder" at bounding box center [905, 300] width 94 height 45
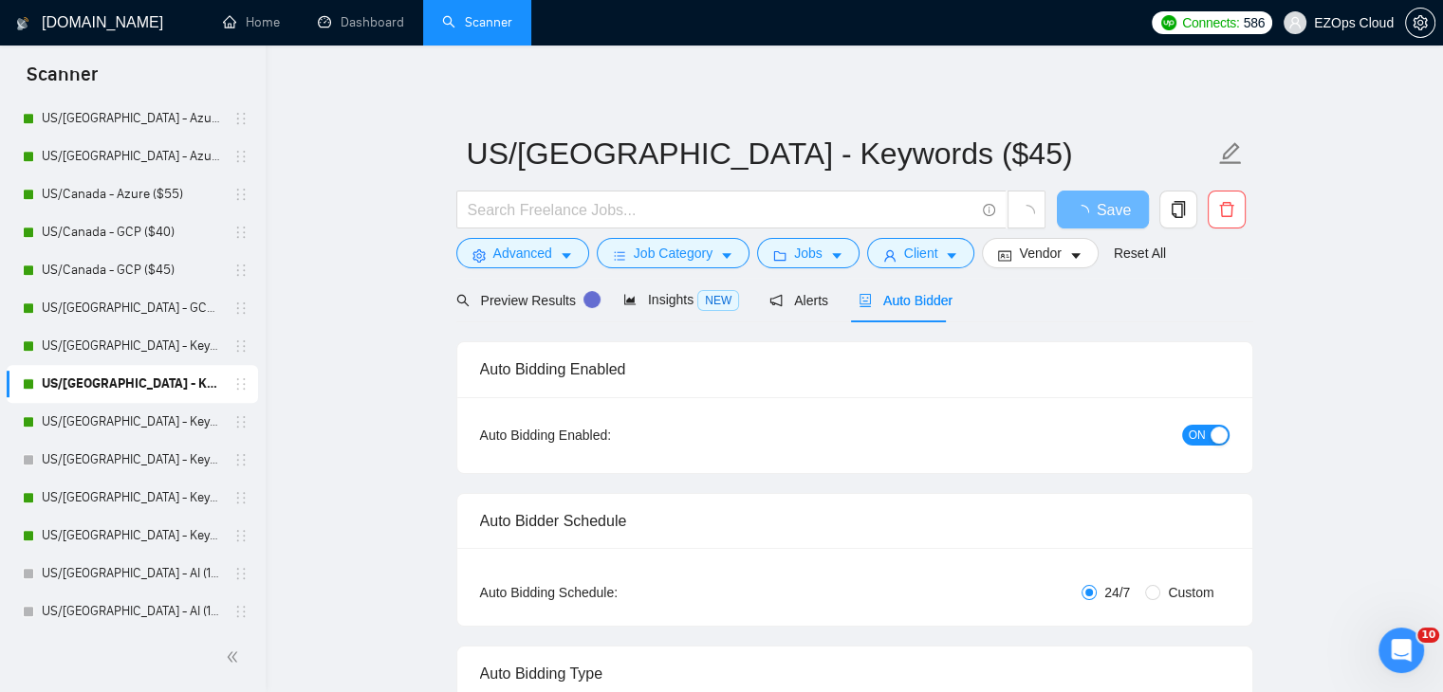
checkbox input "true"
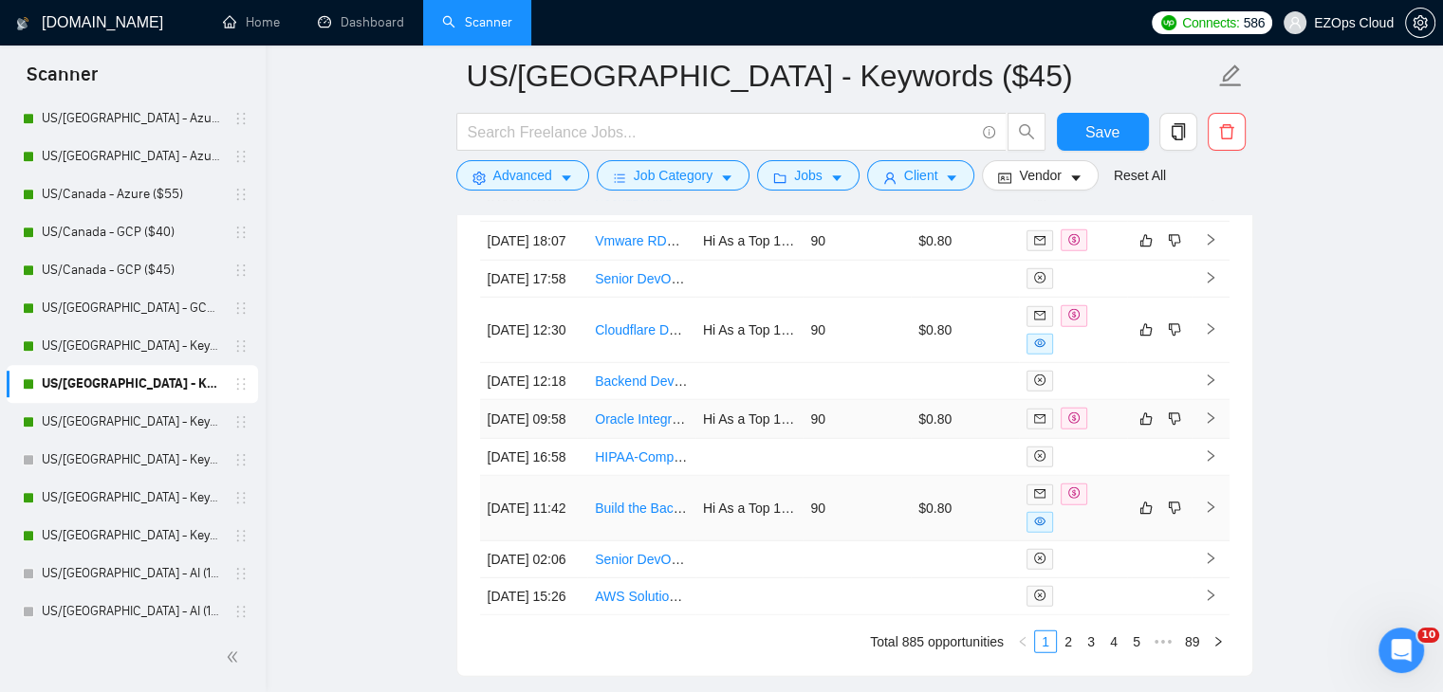
scroll to position [5486, 0]
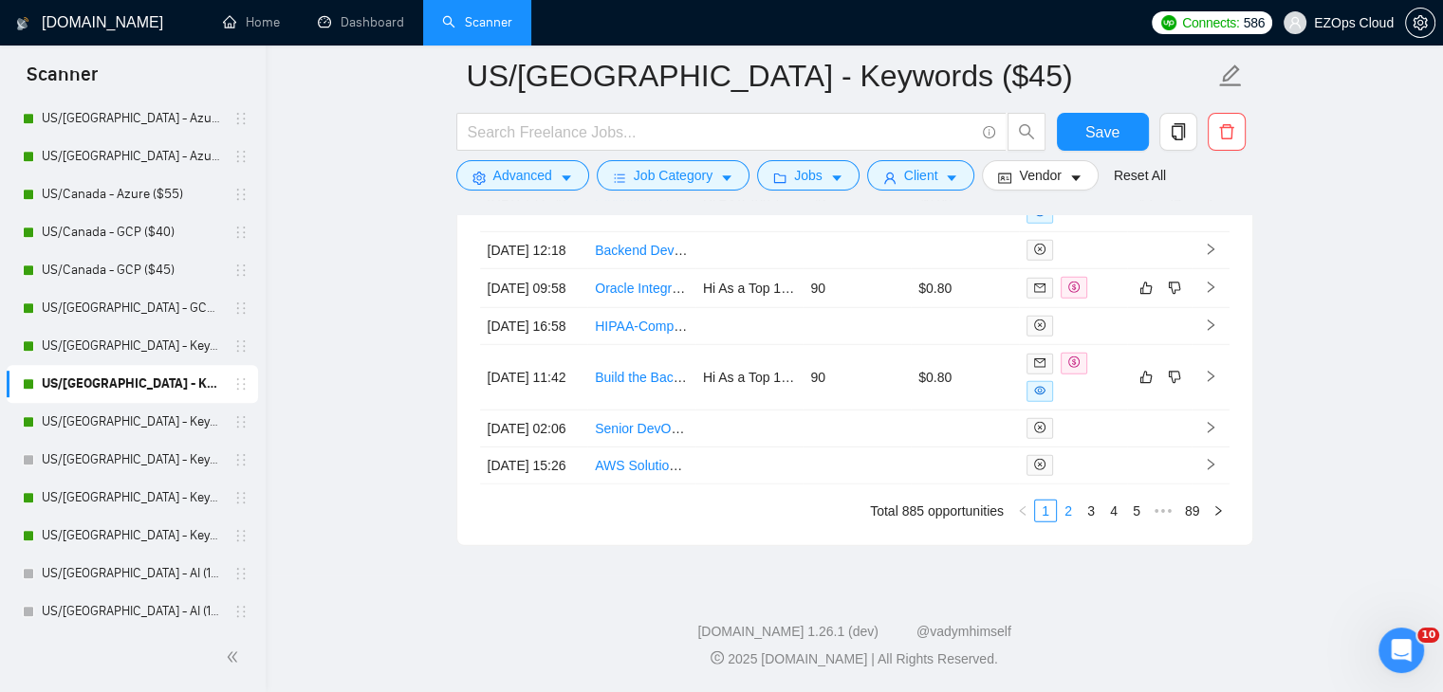
click at [1076, 522] on link "2" at bounding box center [1068, 511] width 21 height 21
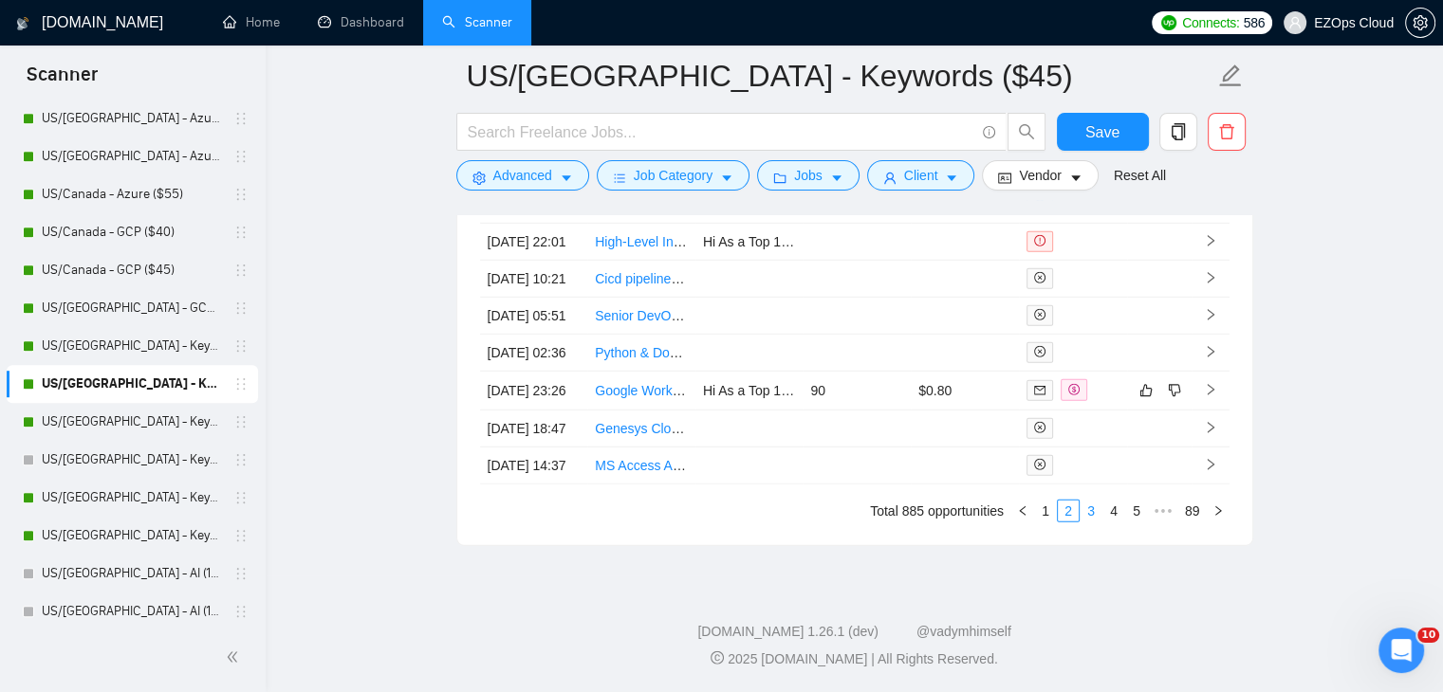
click at [1087, 522] on link "3" at bounding box center [1090, 511] width 21 height 21
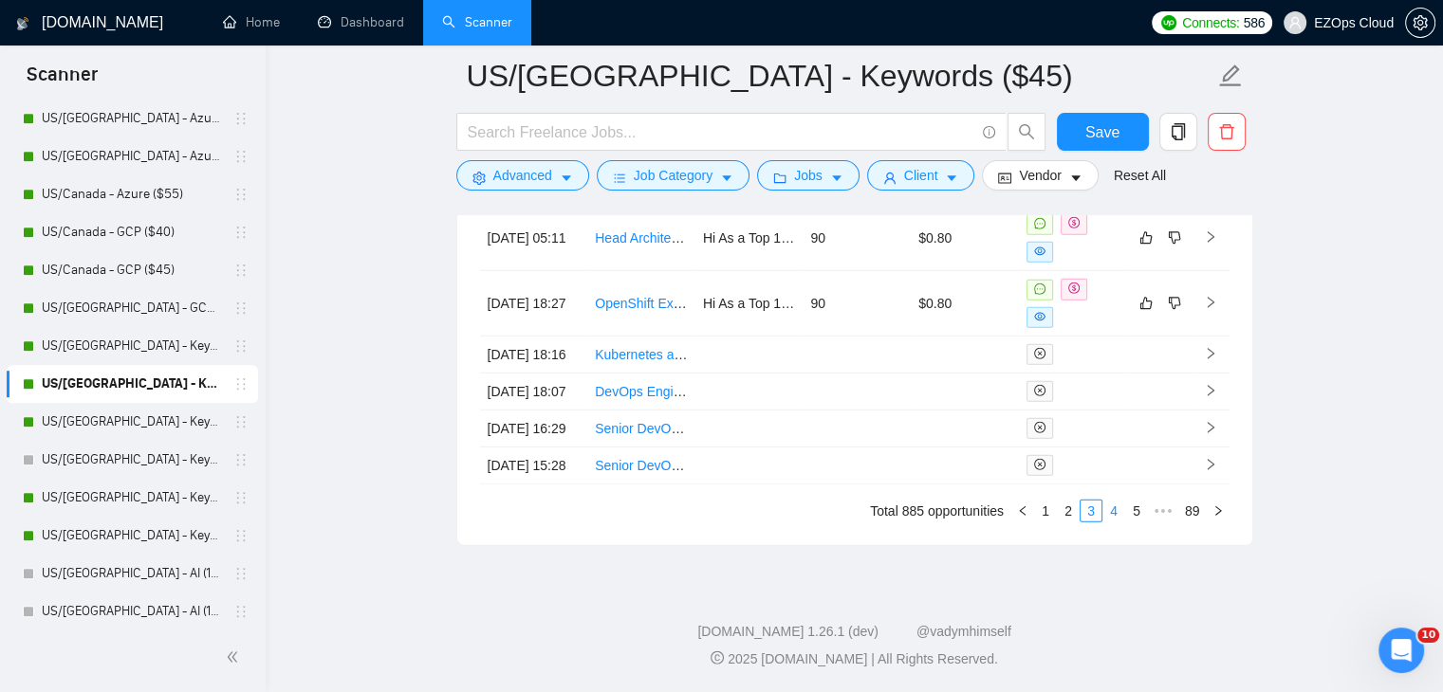
click at [1120, 522] on link "4" at bounding box center [1113, 511] width 21 height 21
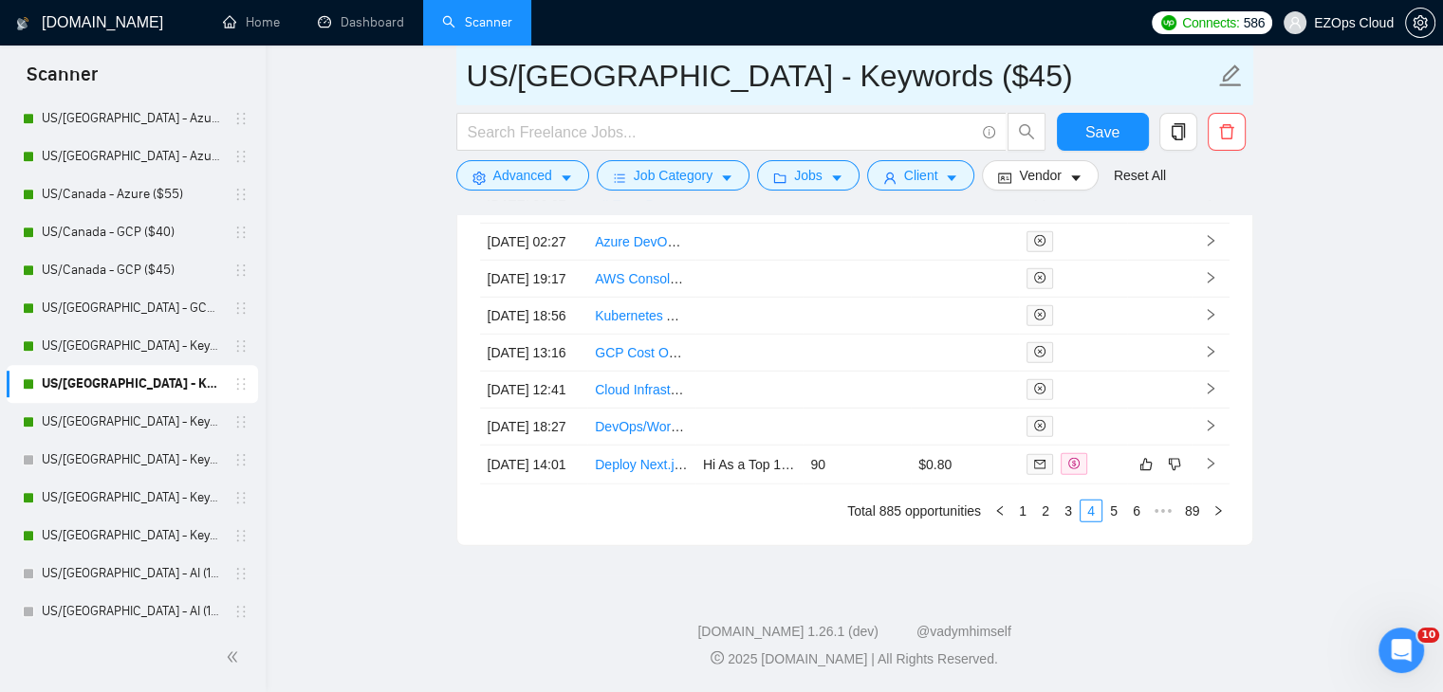
drag, startPoint x: 897, startPoint y: 91, endPoint x: 450, endPoint y: 70, distance: 448.2
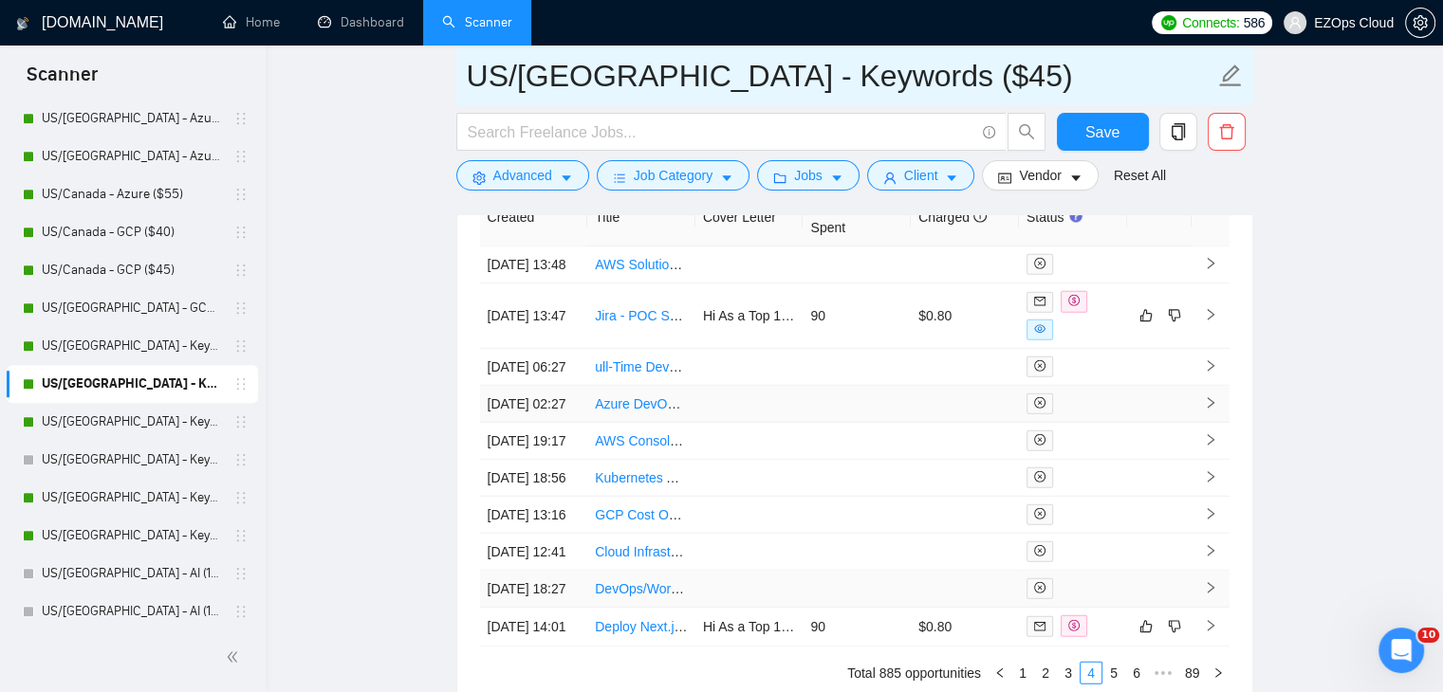
scroll to position [5202, 0]
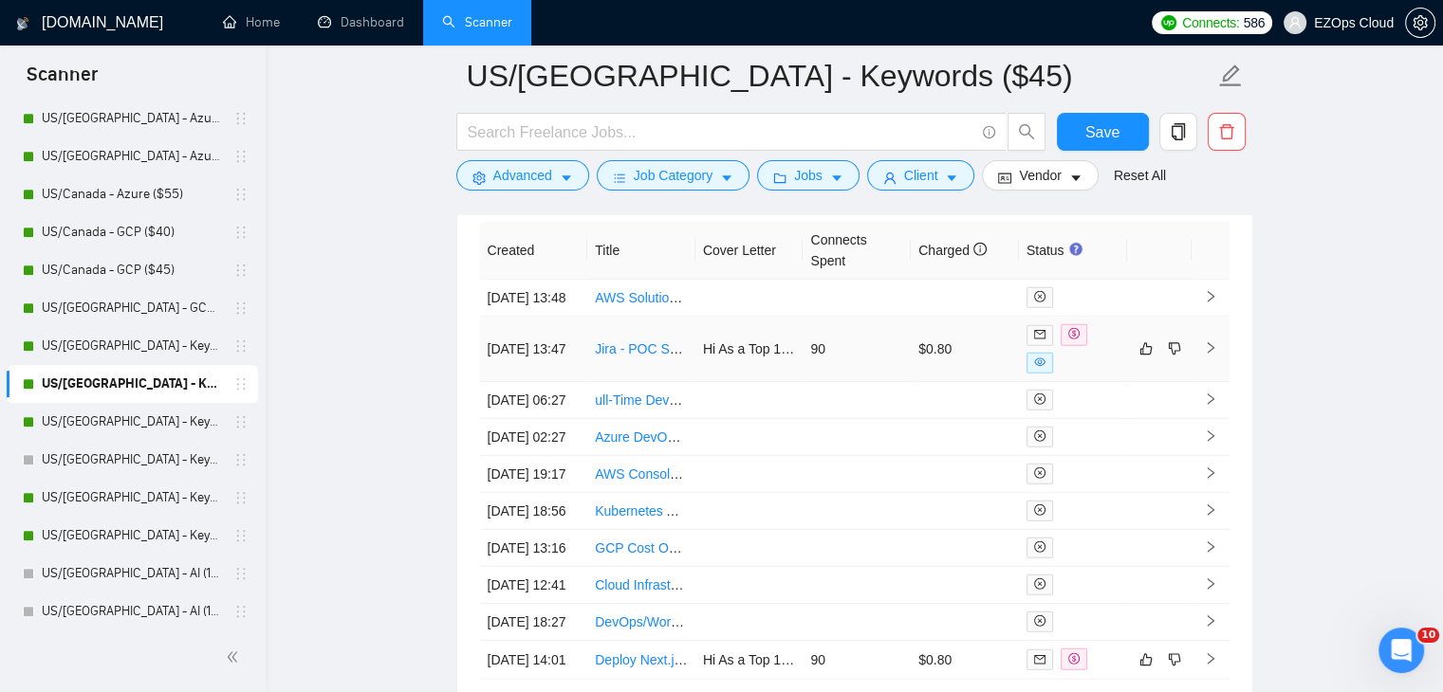
click at [637, 357] on link "Jira - POC Setup" at bounding box center [645, 348] width 101 height 15
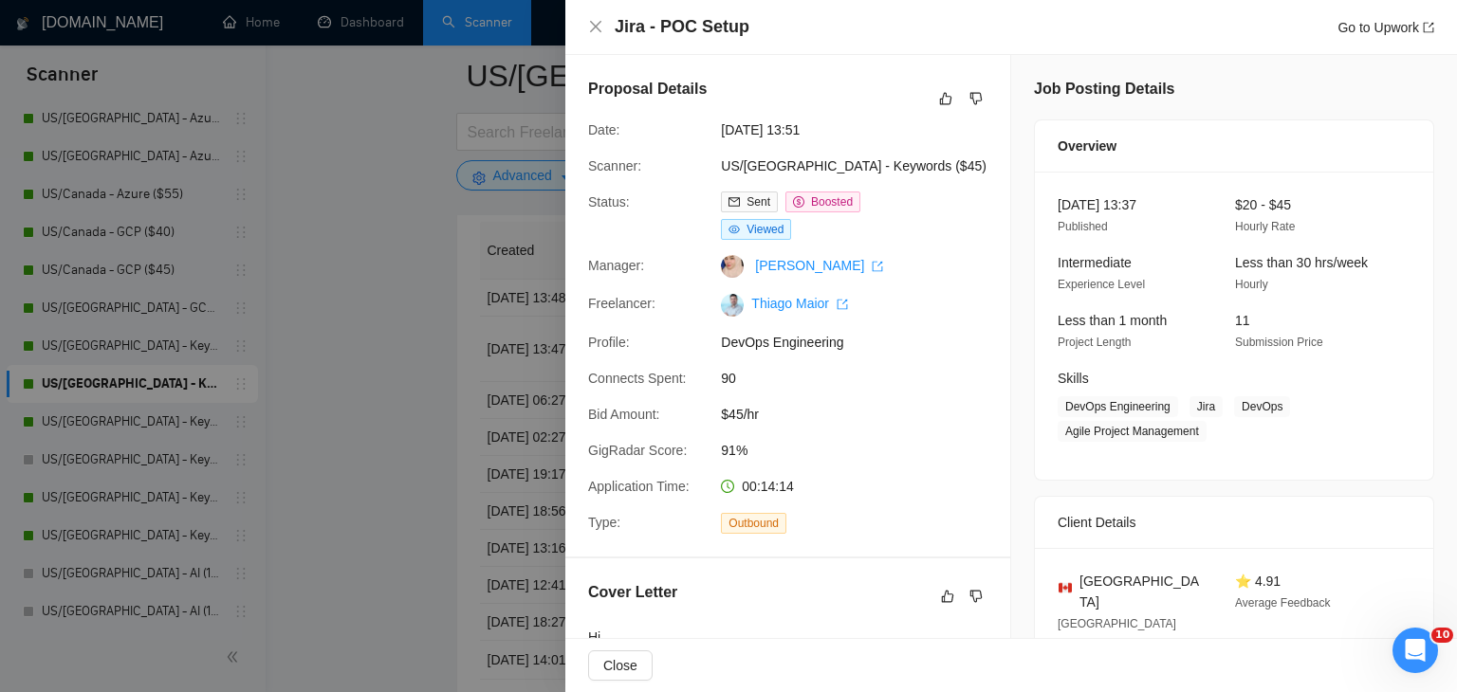
click at [388, 344] on div at bounding box center [728, 346] width 1457 height 692
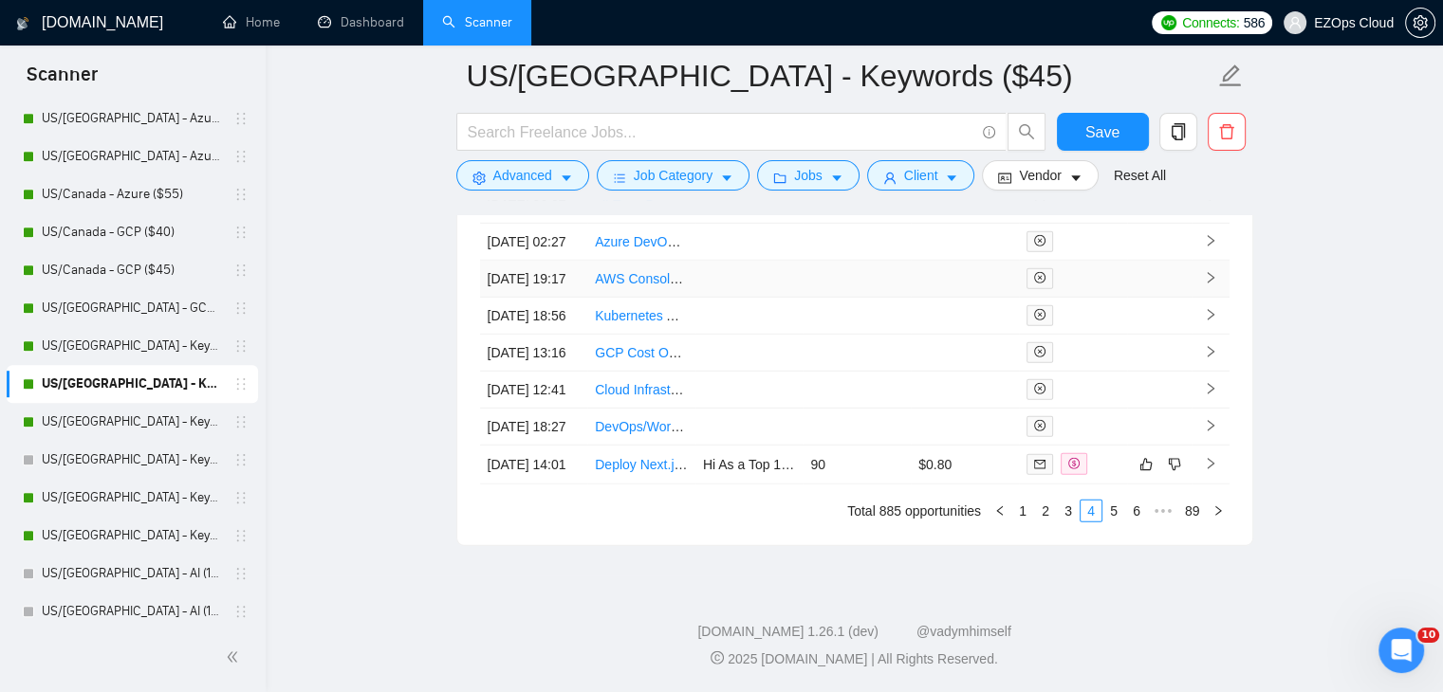
scroll to position [5574, 0]
click at [1071, 514] on link "3" at bounding box center [1068, 511] width 21 height 21
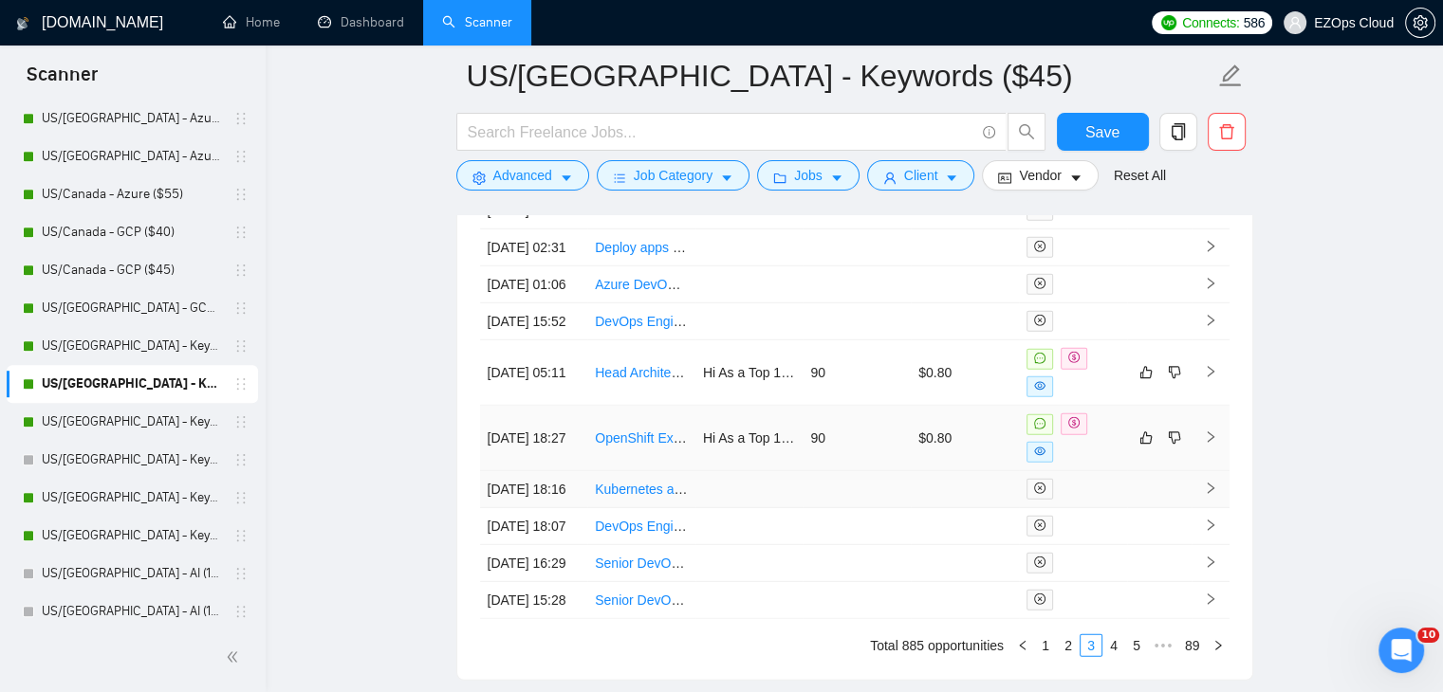
scroll to position [5290, 0]
click at [630, 470] on td "OpenShift Expert | On Prem | Nginx Ingress | ISTIO" at bounding box center [641, 437] width 108 height 65
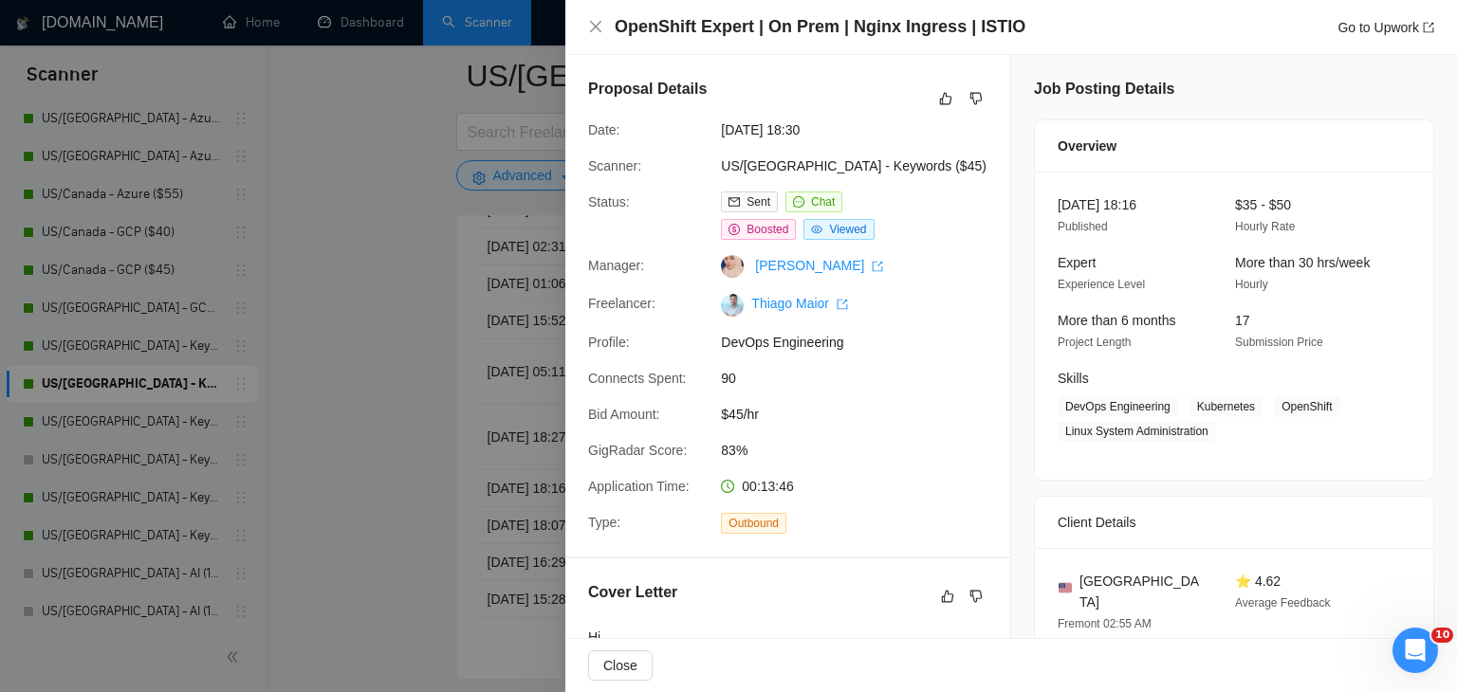
click at [480, 474] on div at bounding box center [728, 346] width 1457 height 692
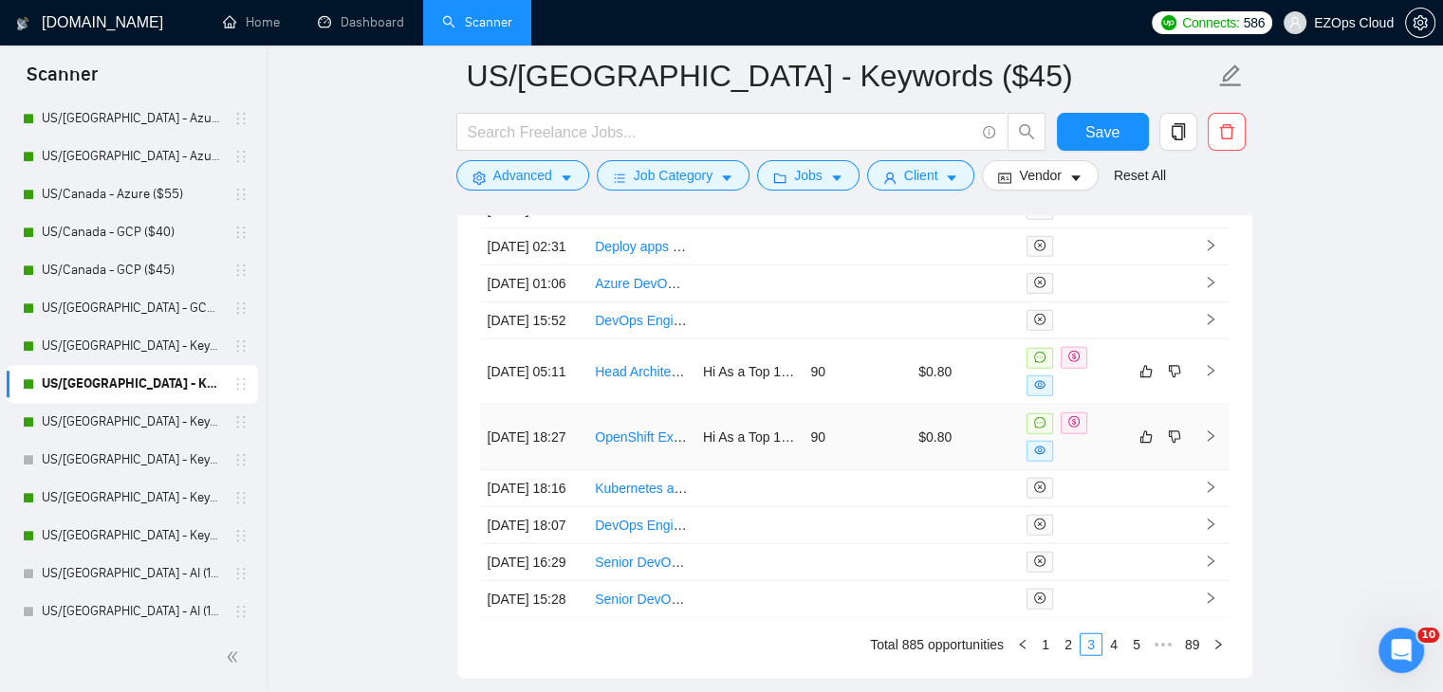
click at [639, 445] on link "OpenShift Expert | On Prem | Nginx Ingress | ISTIO" at bounding box center [746, 437] width 303 height 15
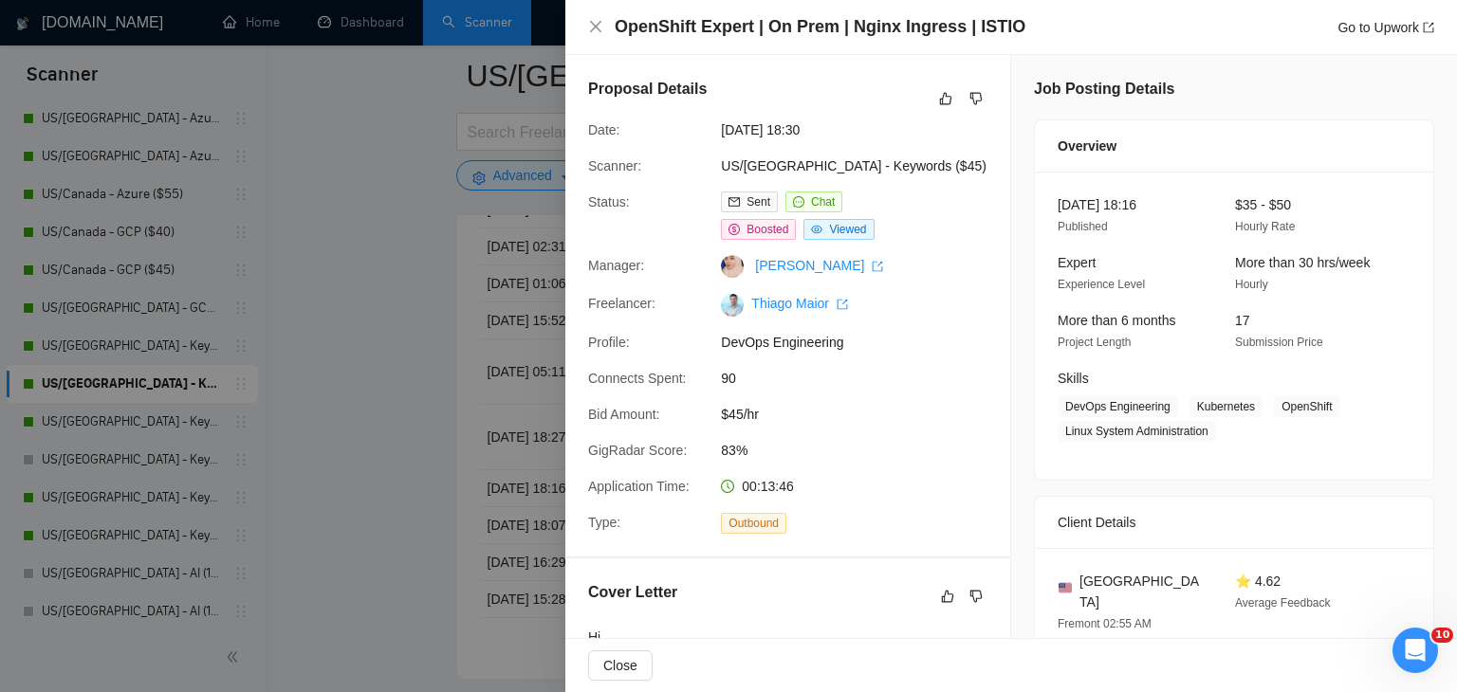
click at [433, 392] on div at bounding box center [728, 346] width 1457 height 692
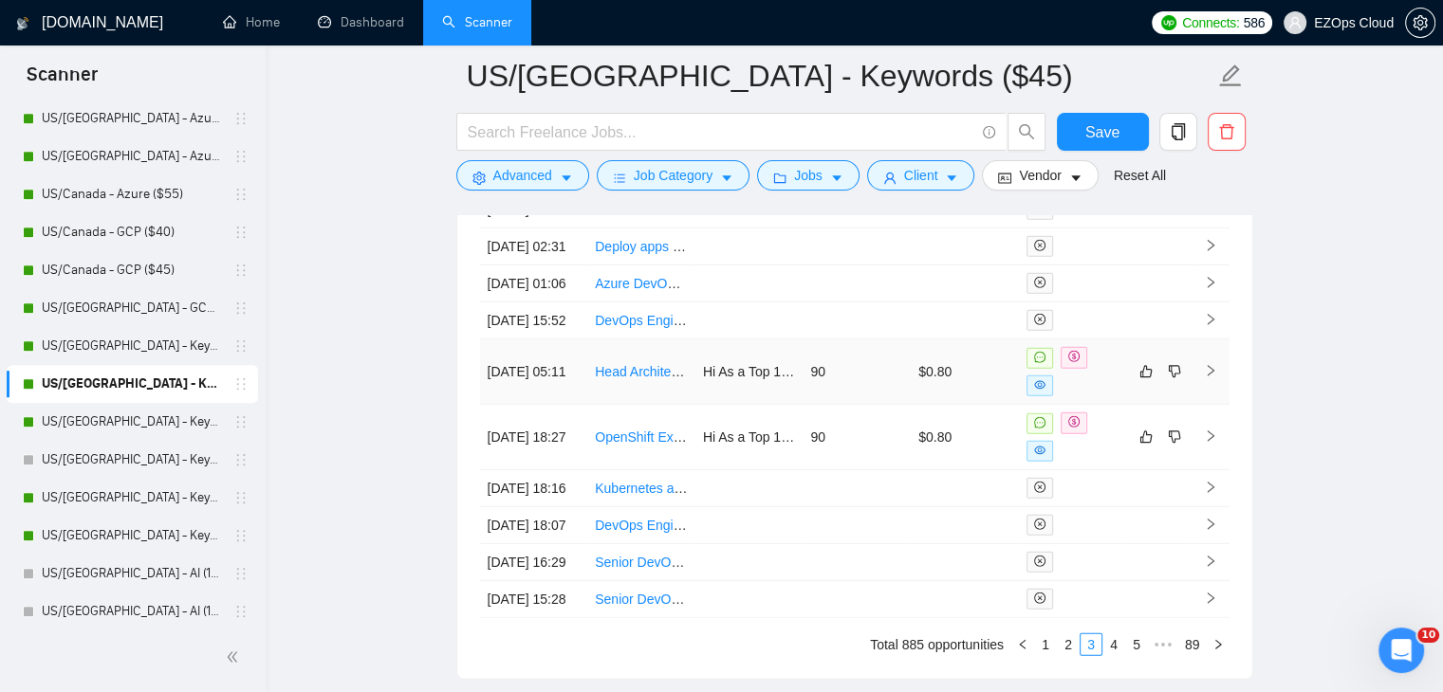
click at [632, 379] on link "Head Architect for Decentralized GPU Compute Platform" at bounding box center [762, 371] width 334 height 15
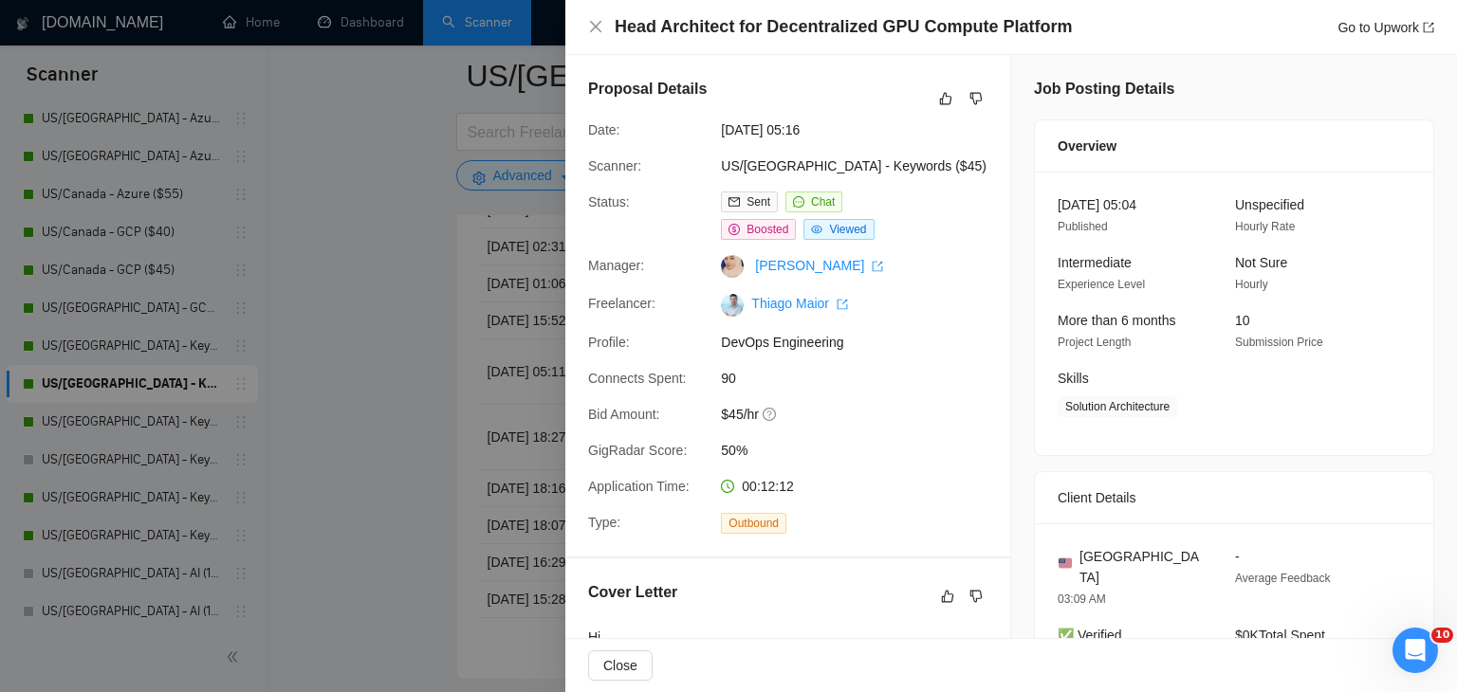
click at [367, 351] on div at bounding box center [728, 346] width 1457 height 692
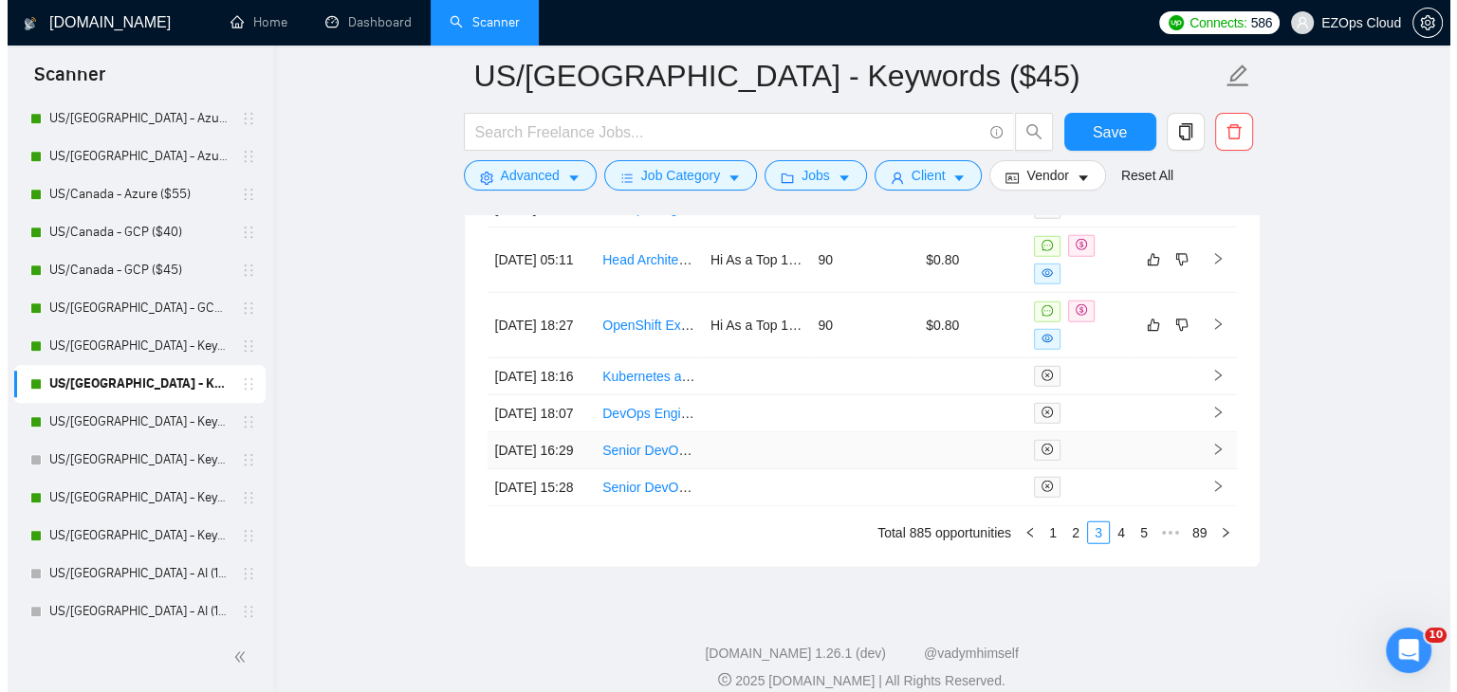
scroll to position [5480, 0]
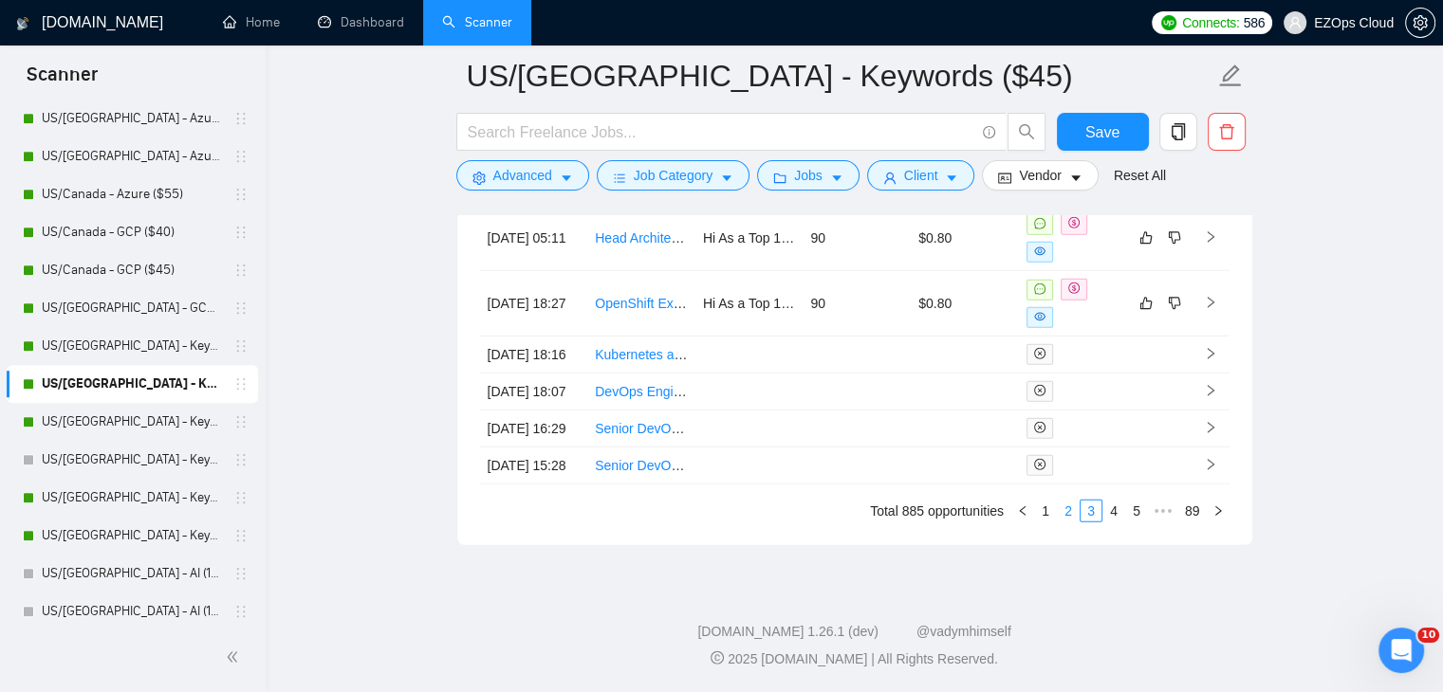
click at [1069, 522] on link "2" at bounding box center [1068, 511] width 21 height 21
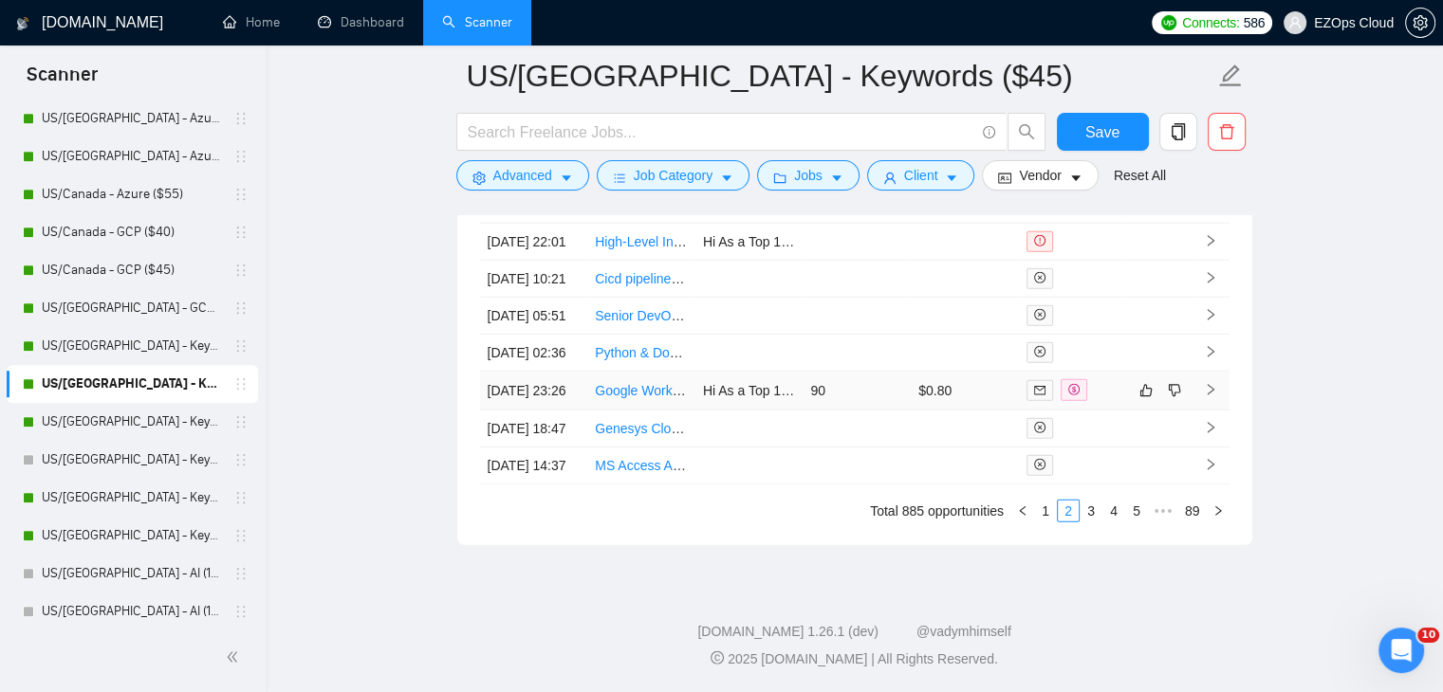
click at [644, 398] on link "Google Workspace for Small Business" at bounding box center [708, 390] width 227 height 15
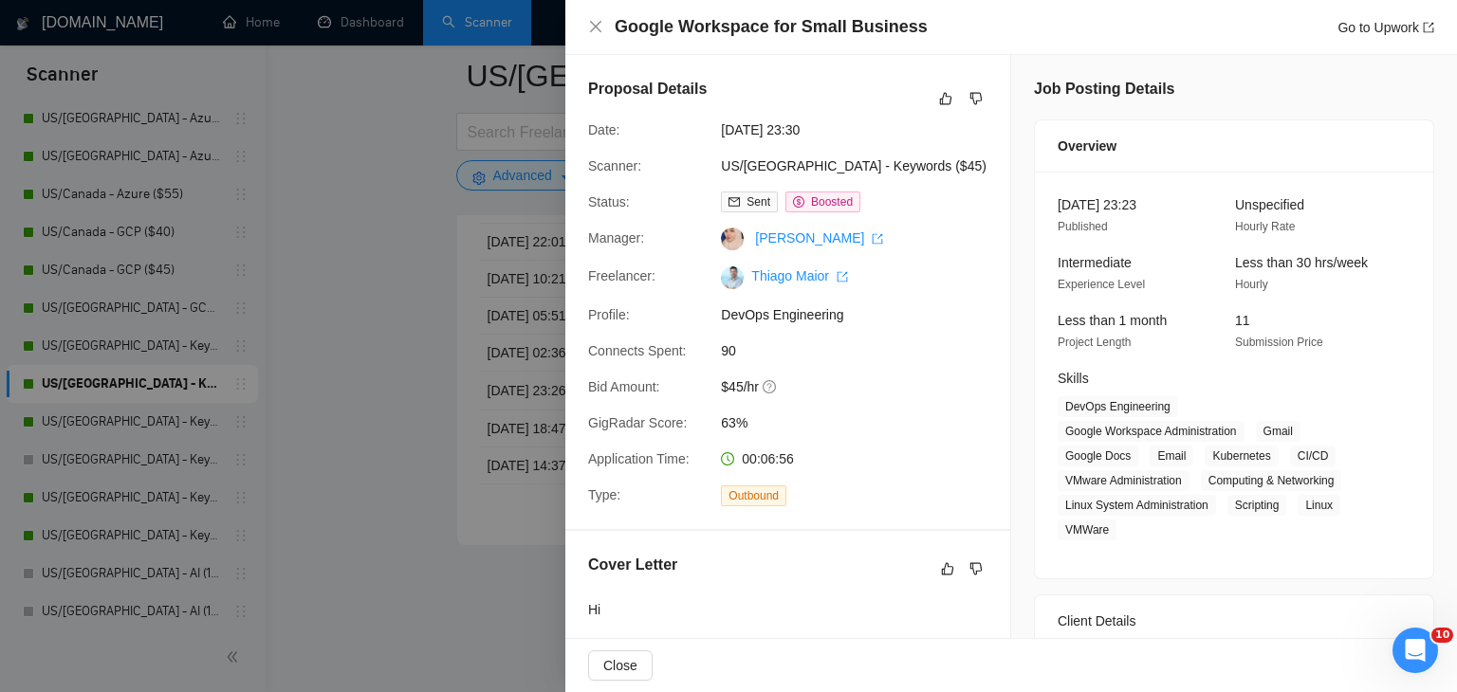
click at [390, 432] on div at bounding box center [728, 346] width 1457 height 692
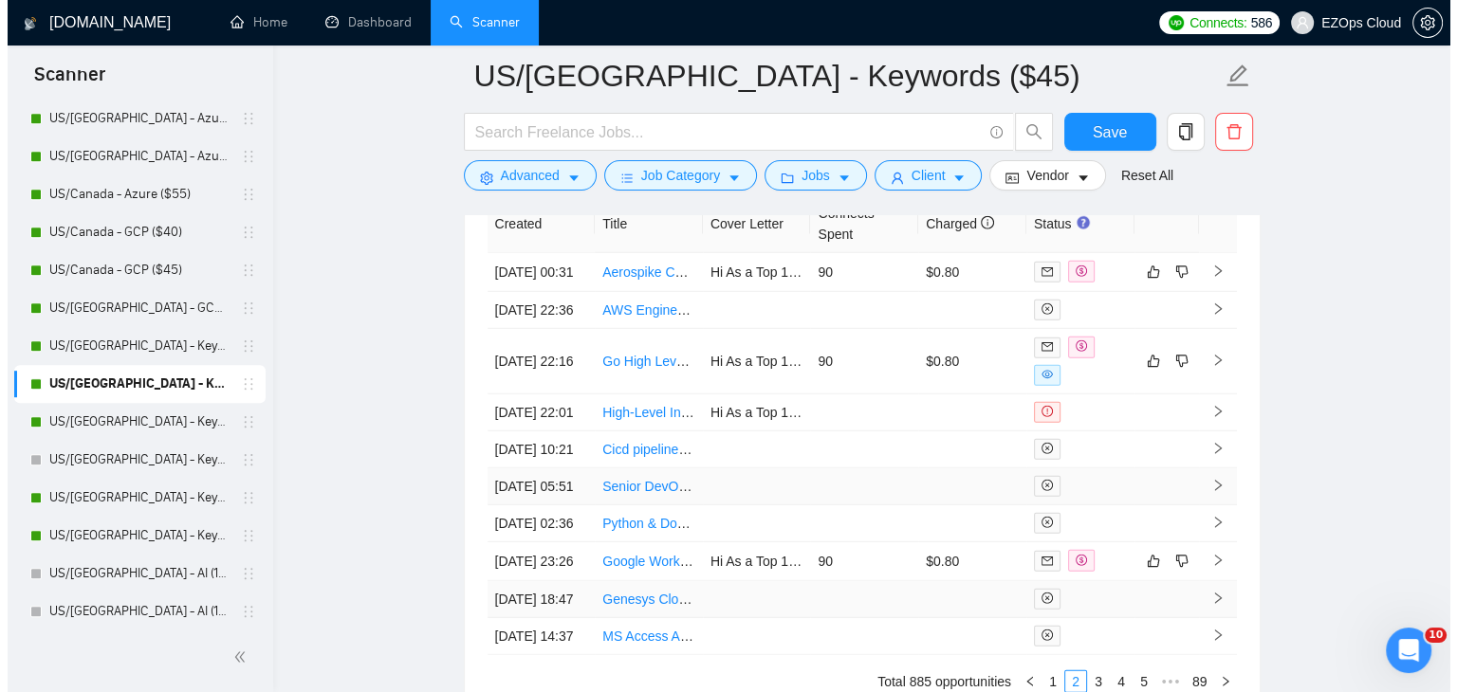
scroll to position [5195, 0]
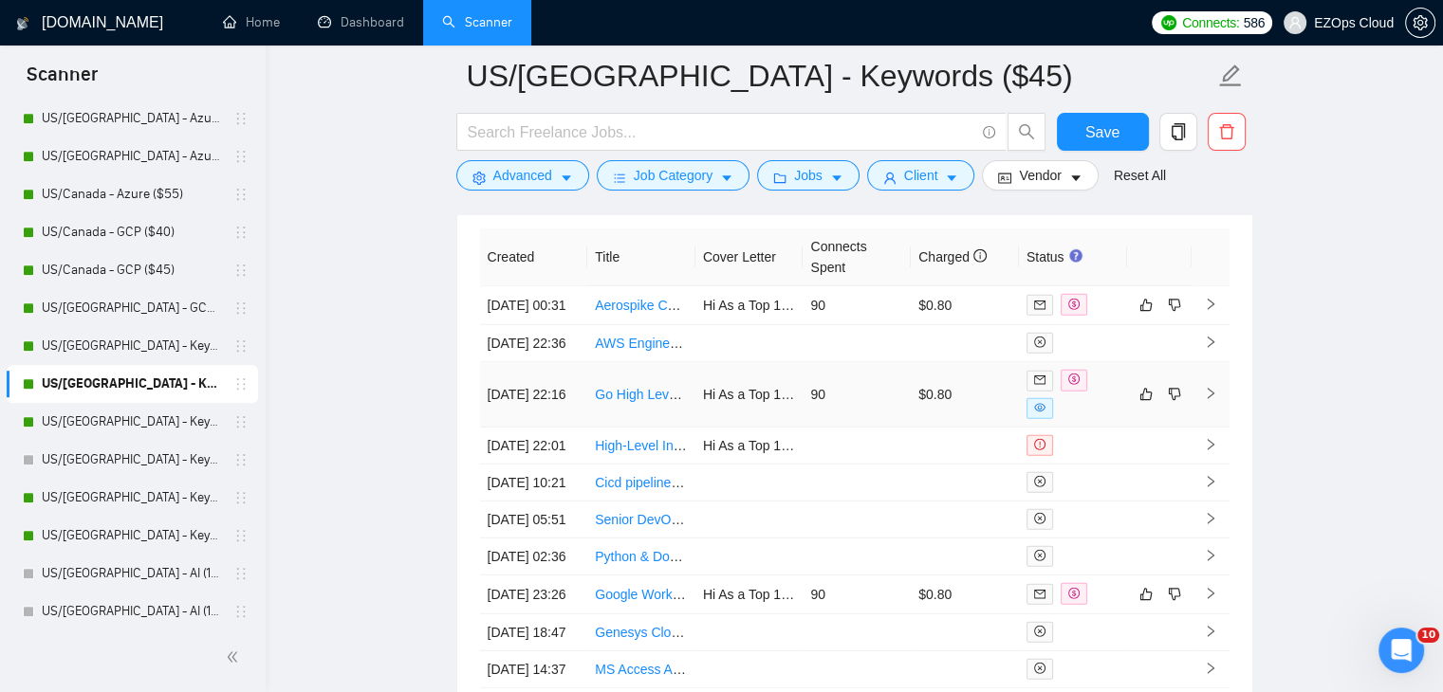
click at [644, 402] on link "Go High Level Infrastructure Build-Out and Integration Lead" at bounding box center [770, 394] width 351 height 15
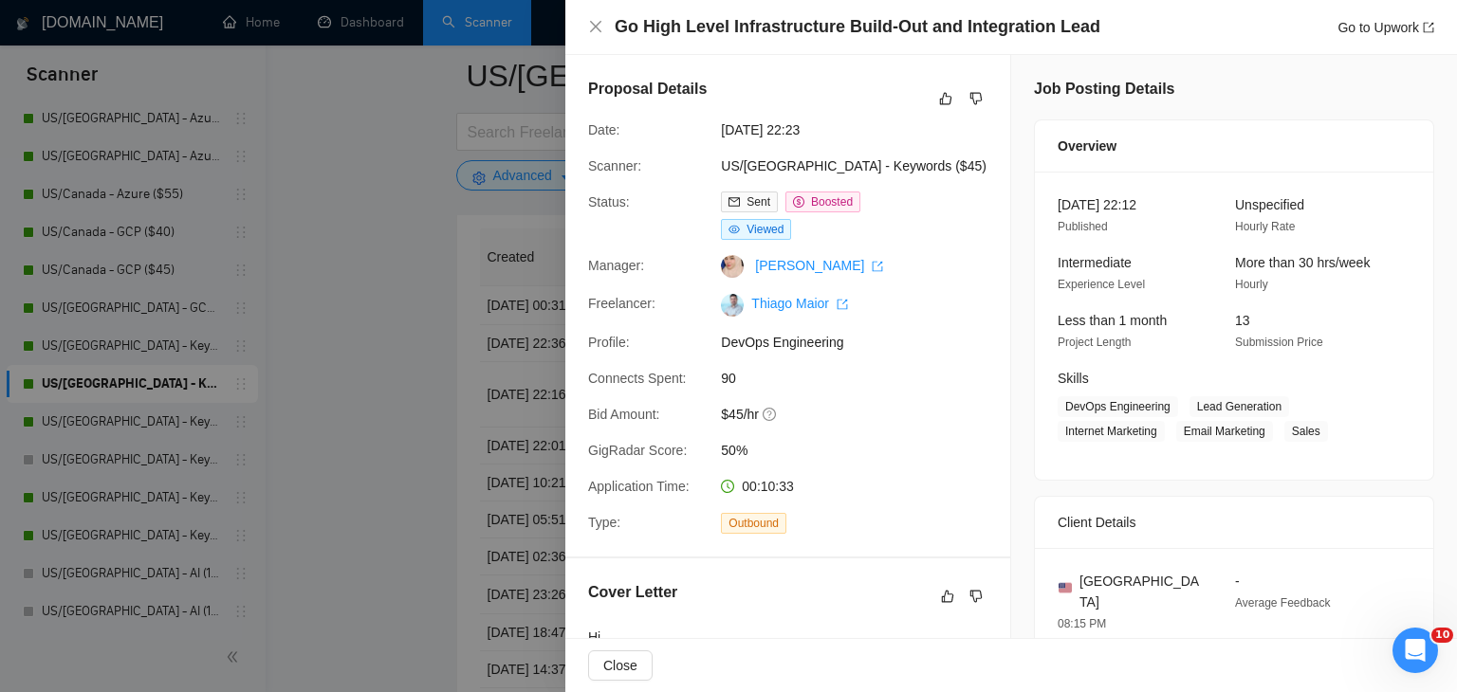
click at [402, 358] on div at bounding box center [728, 346] width 1457 height 692
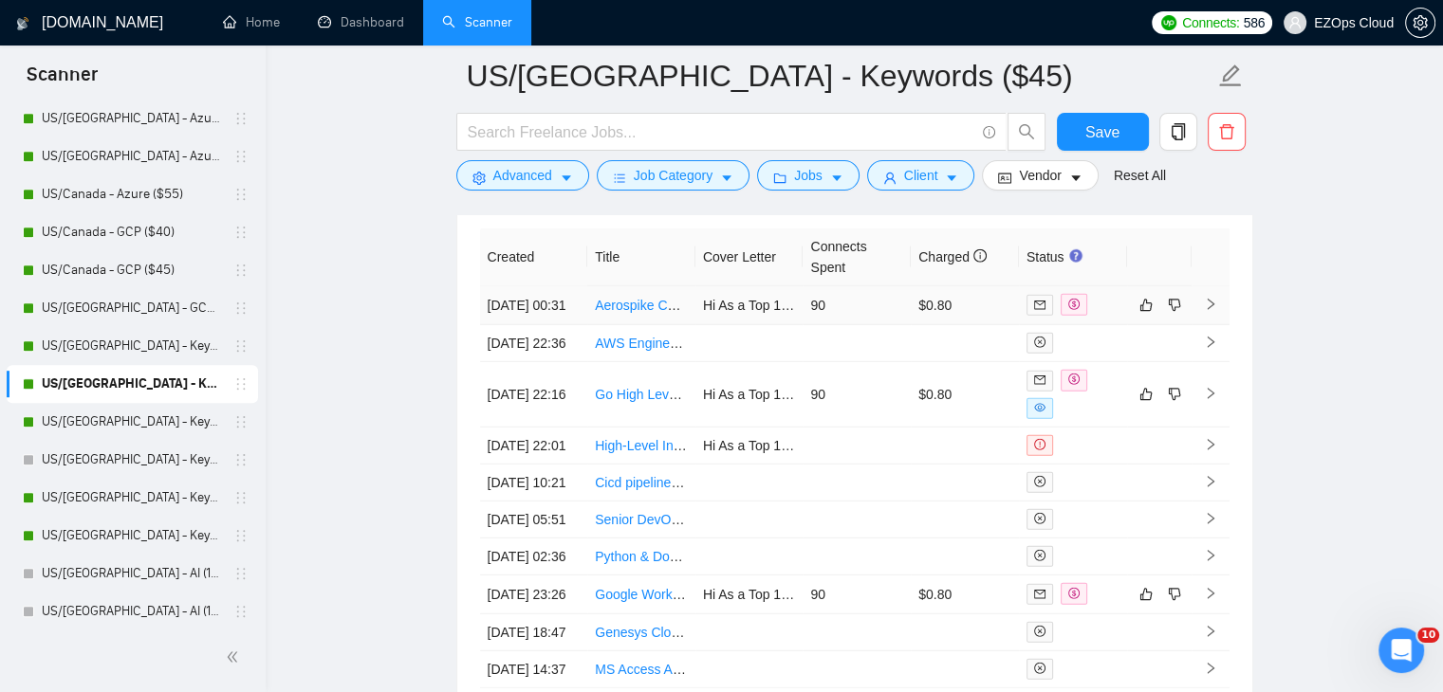
click at [637, 304] on link "Aerospike Consultant – Cluster Setup & Configuration Troubleshooting" at bounding box center [802, 305] width 415 height 15
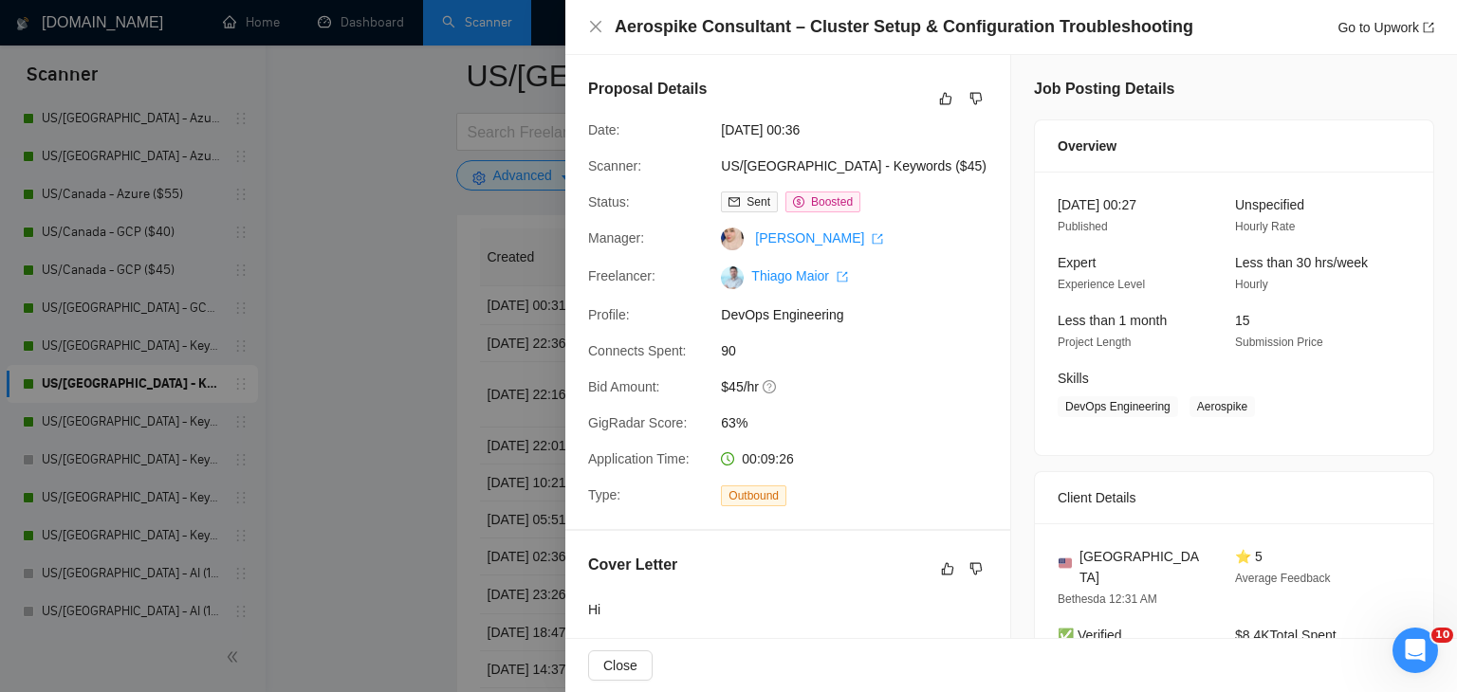
click at [398, 371] on div at bounding box center [728, 346] width 1457 height 692
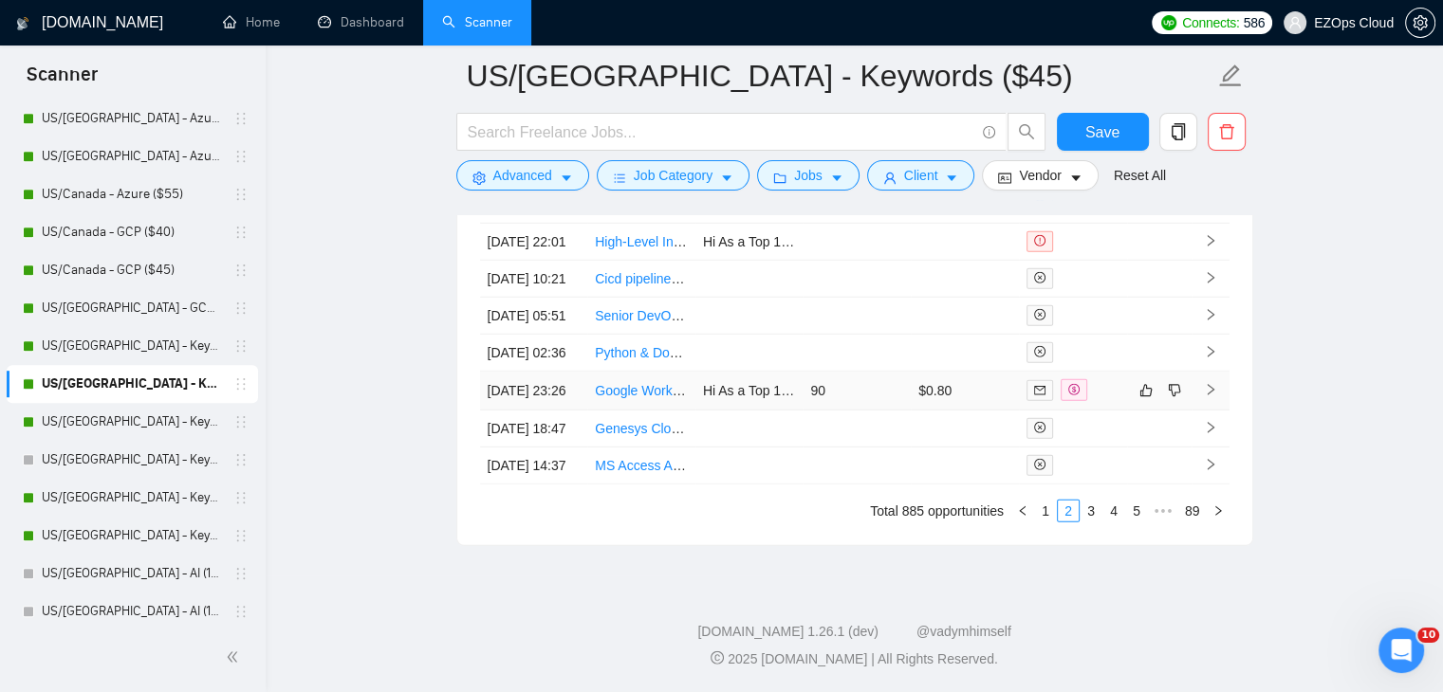
scroll to position [5574, 0]
click at [1043, 513] on link "1" at bounding box center [1045, 511] width 21 height 21
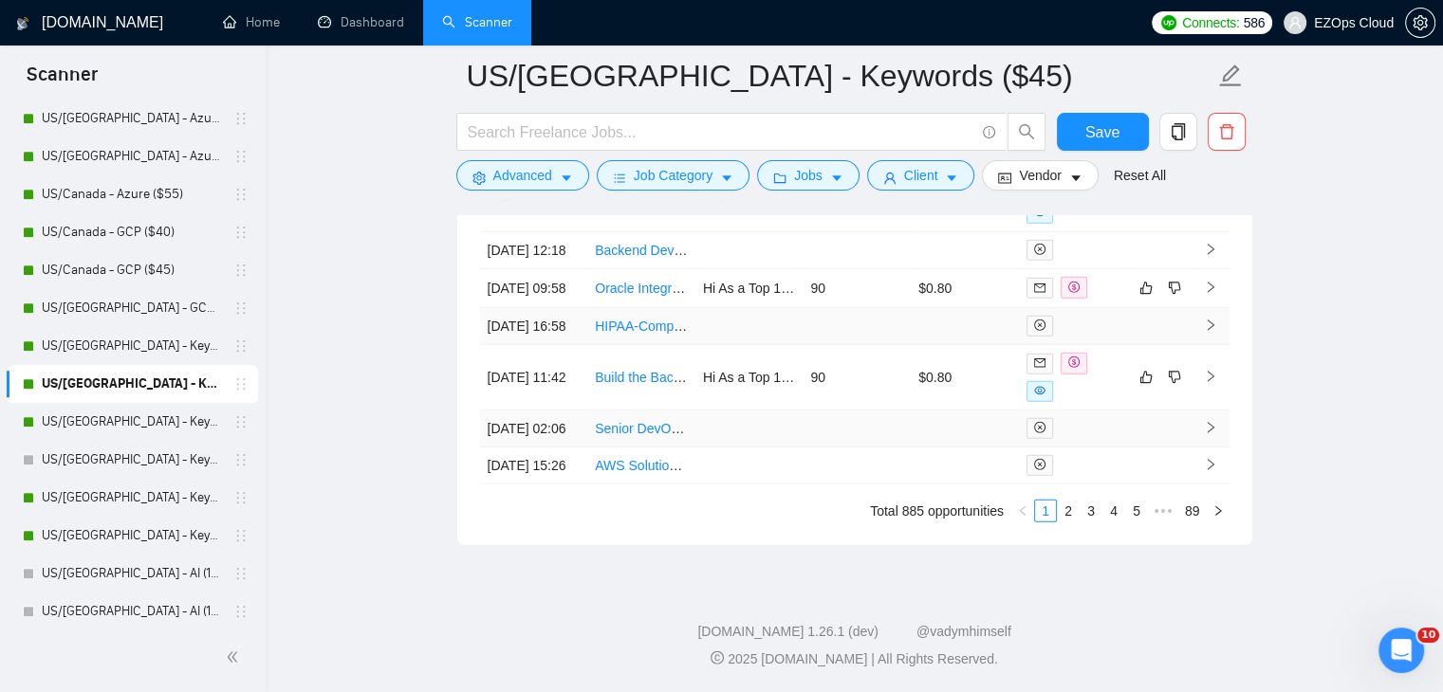
scroll to position [5480, 0]
click at [632, 385] on link "Build the Backend of Something Quiet, Beautiful, and Untrackable" at bounding box center [789, 377] width 388 height 15
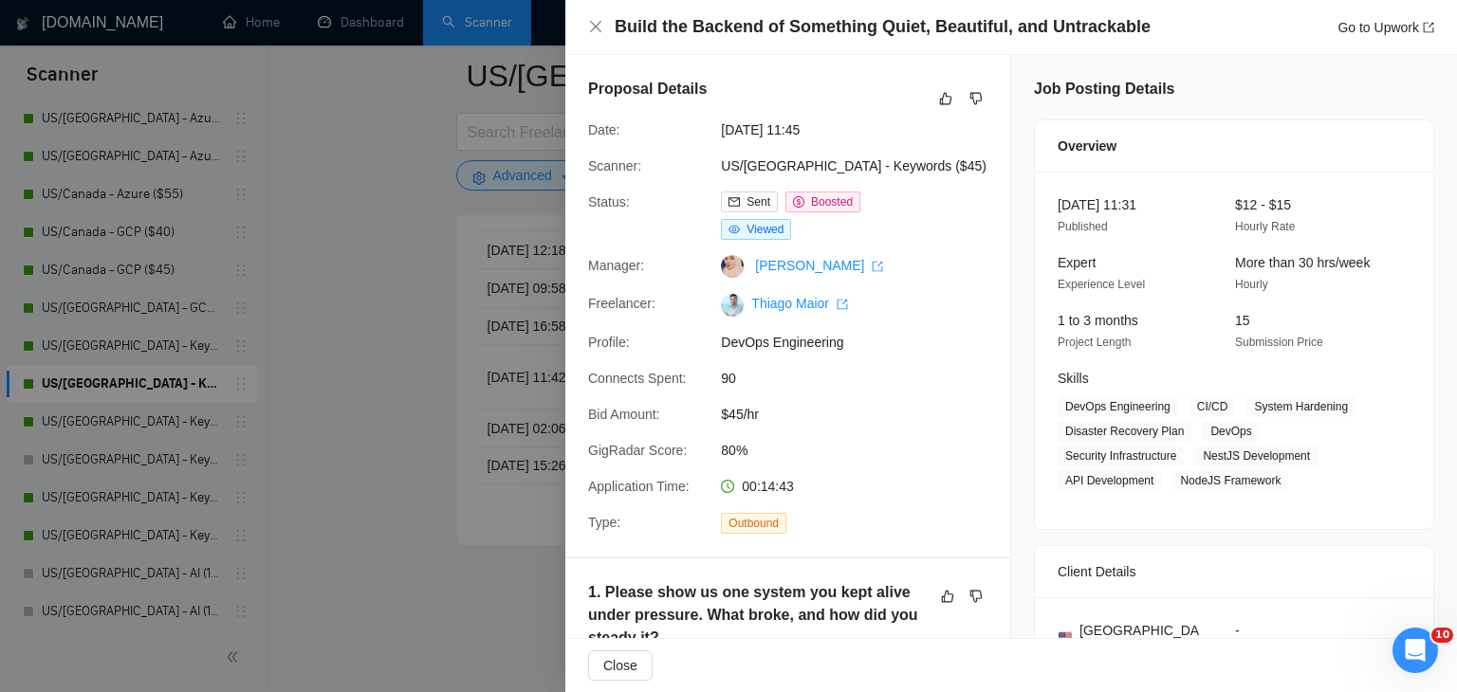
click at [370, 338] on div at bounding box center [728, 346] width 1457 height 692
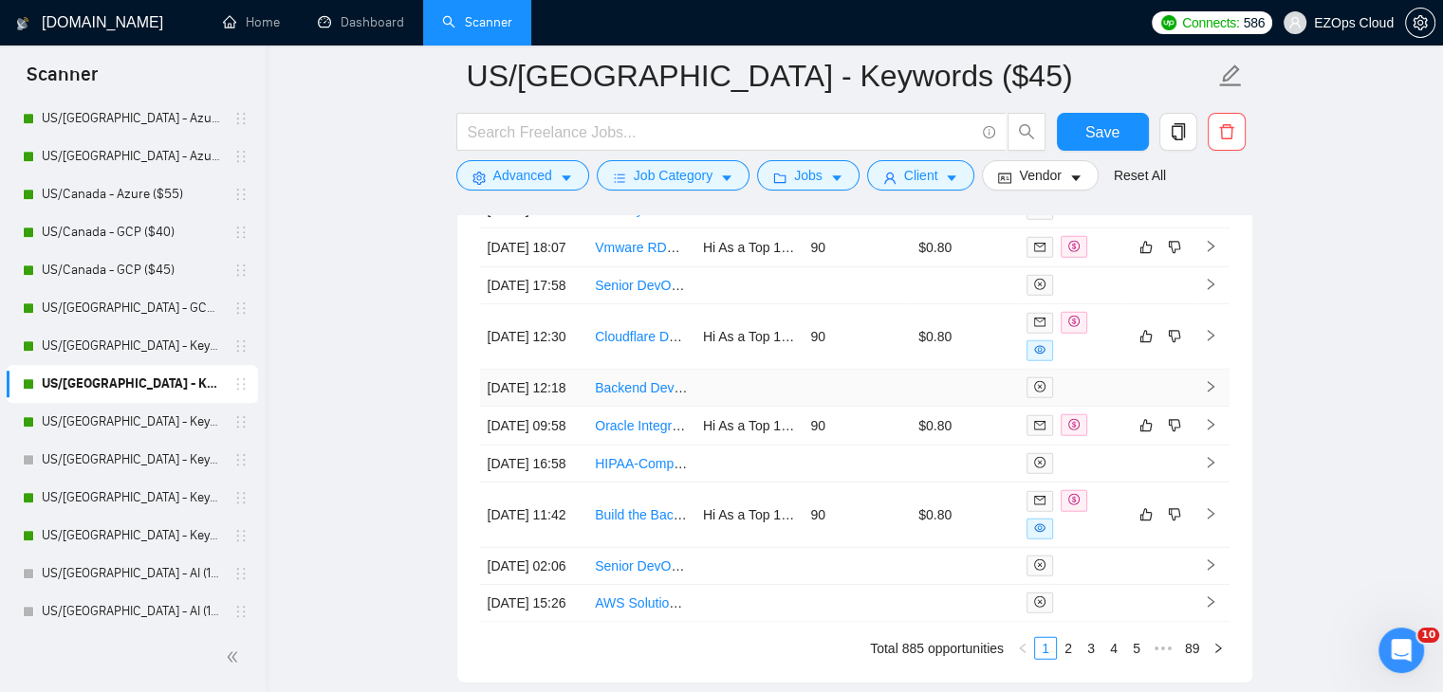
scroll to position [5581, 0]
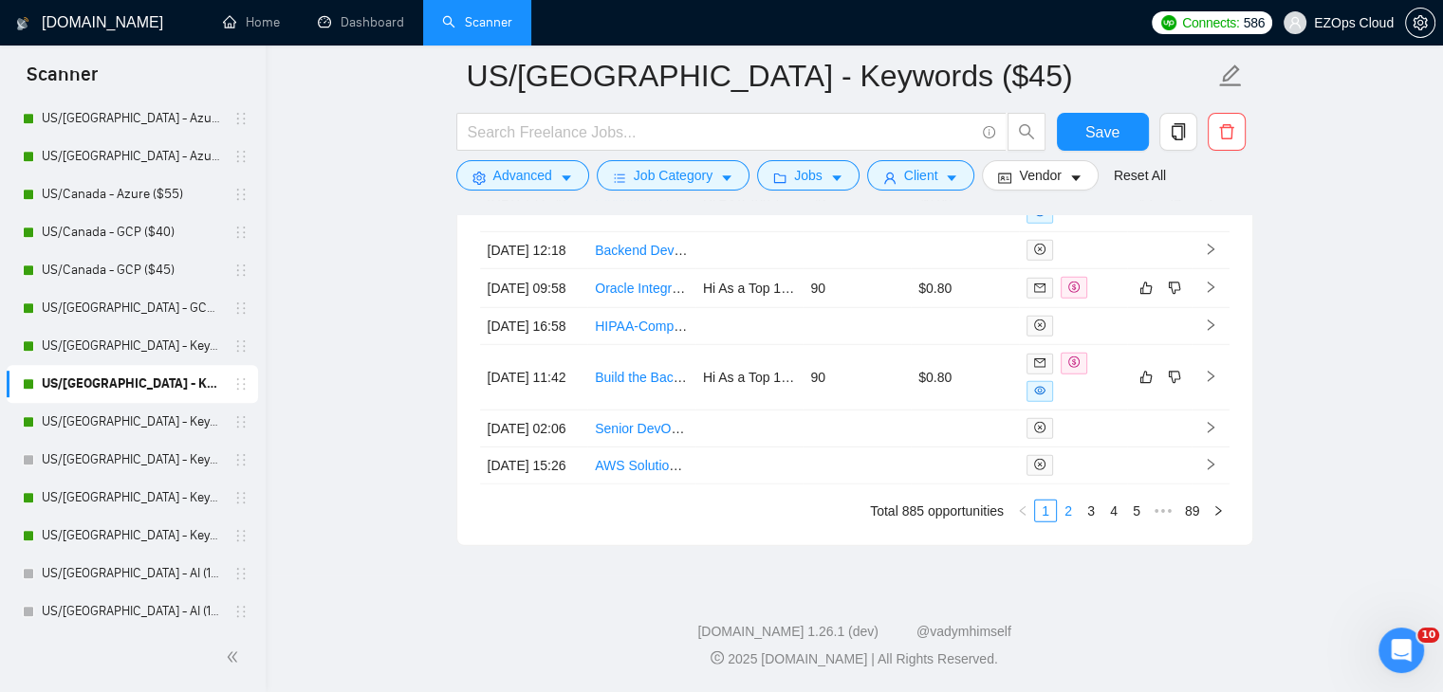
click at [1060, 513] on link "2" at bounding box center [1068, 511] width 21 height 21
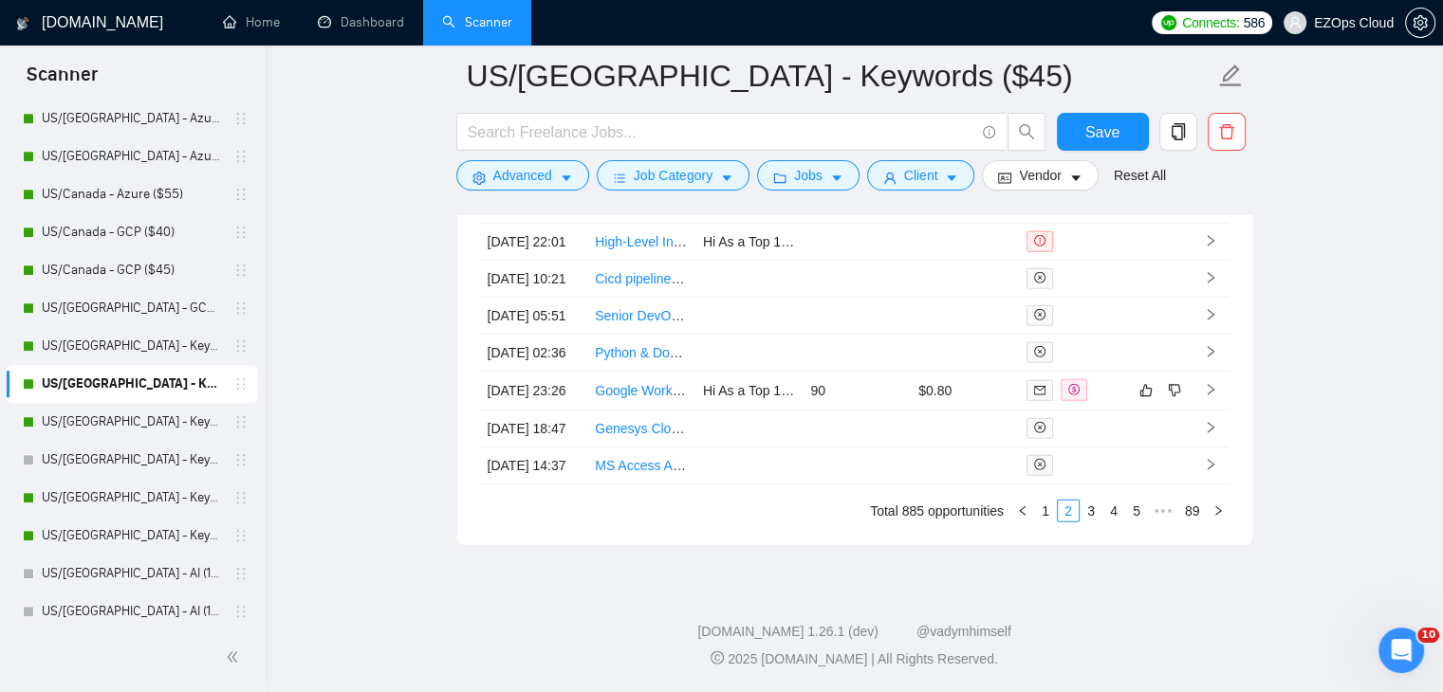
scroll to position [5195, 0]
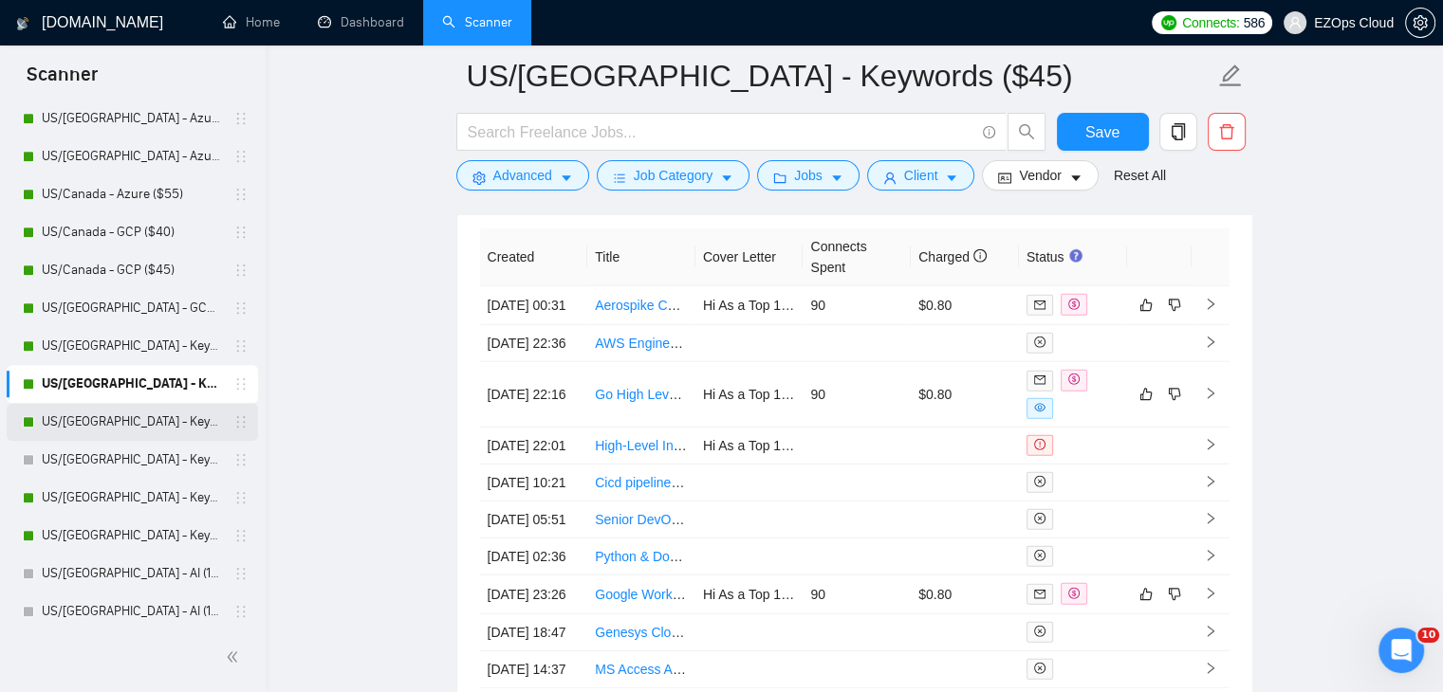
click at [123, 415] on link "US/[GEOGRAPHIC_DATA] - Keywords ($55)" at bounding box center [132, 422] width 180 height 38
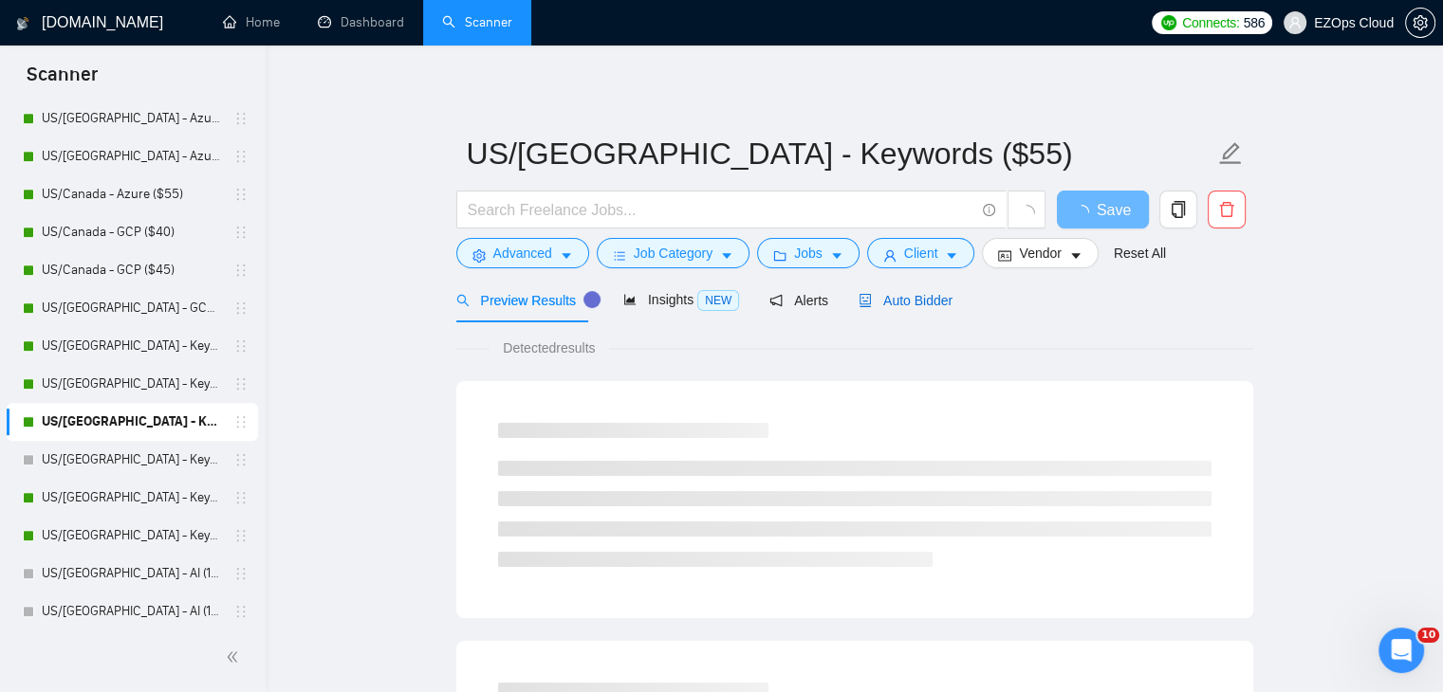
click at [882, 304] on span "Auto Bidder" at bounding box center [905, 300] width 94 height 15
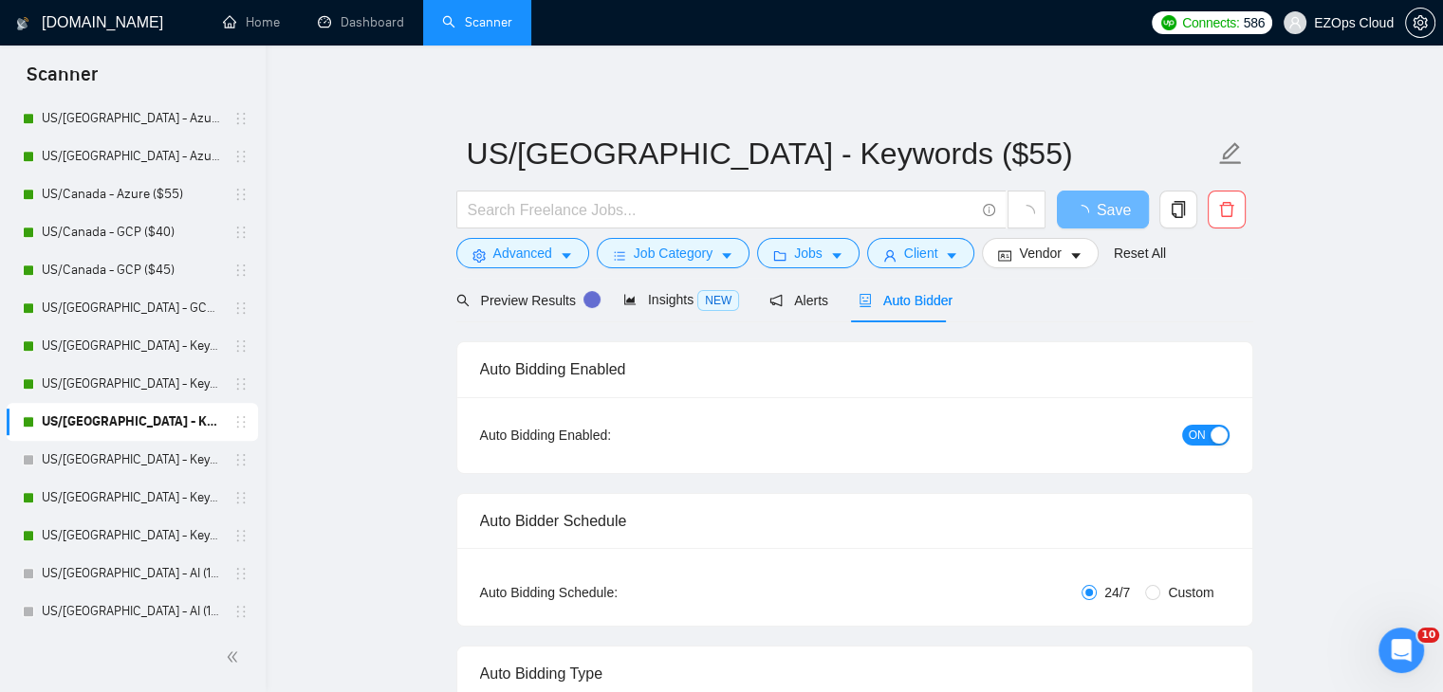
drag, startPoint x: 1456, startPoint y: 555, endPoint x: 26, endPoint y: 21, distance: 1526.8
checkbox input "true"
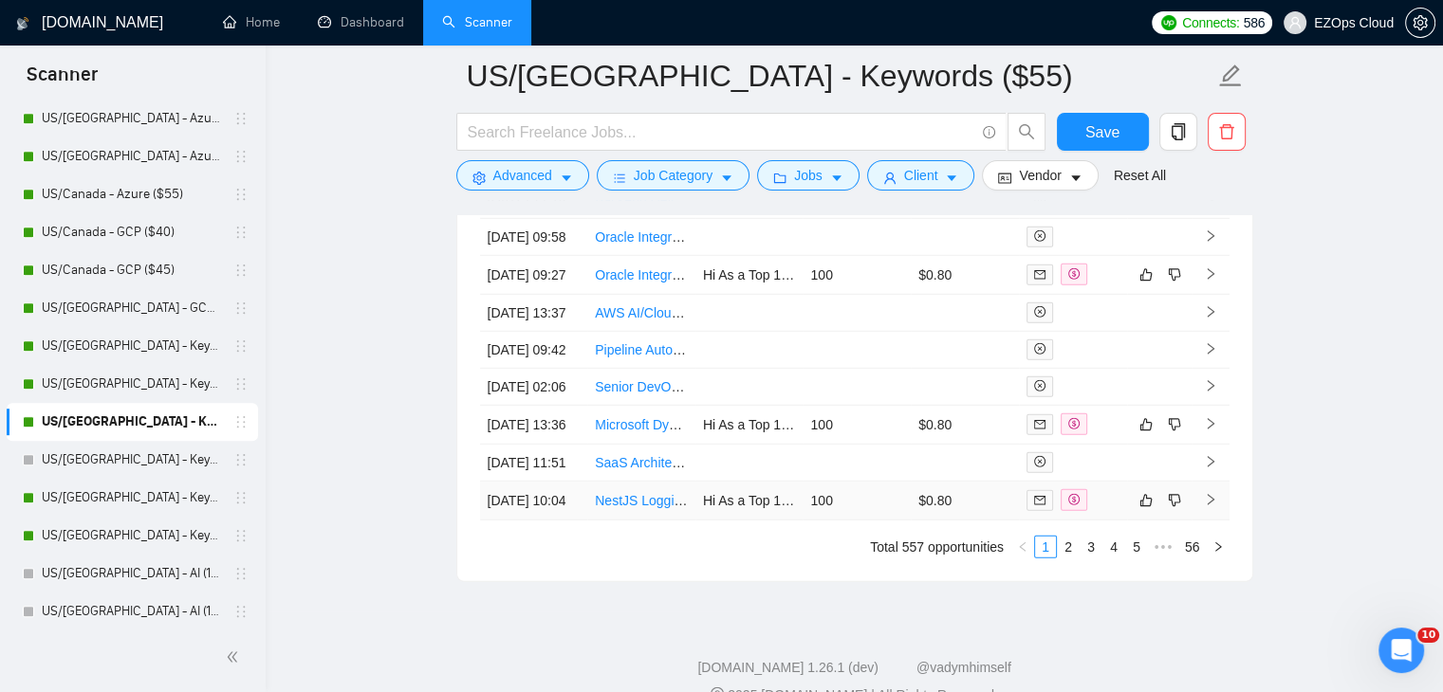
scroll to position [5441, 0]
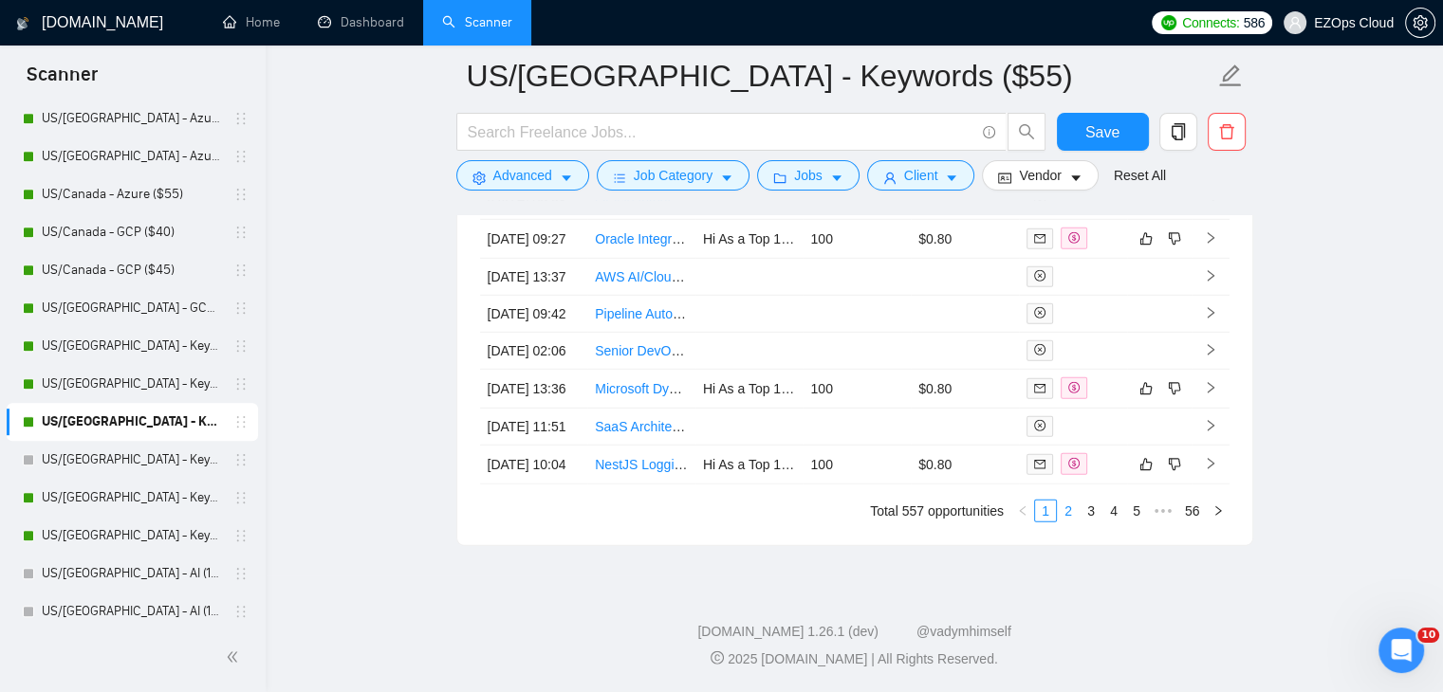
click at [1073, 522] on link "2" at bounding box center [1068, 511] width 21 height 21
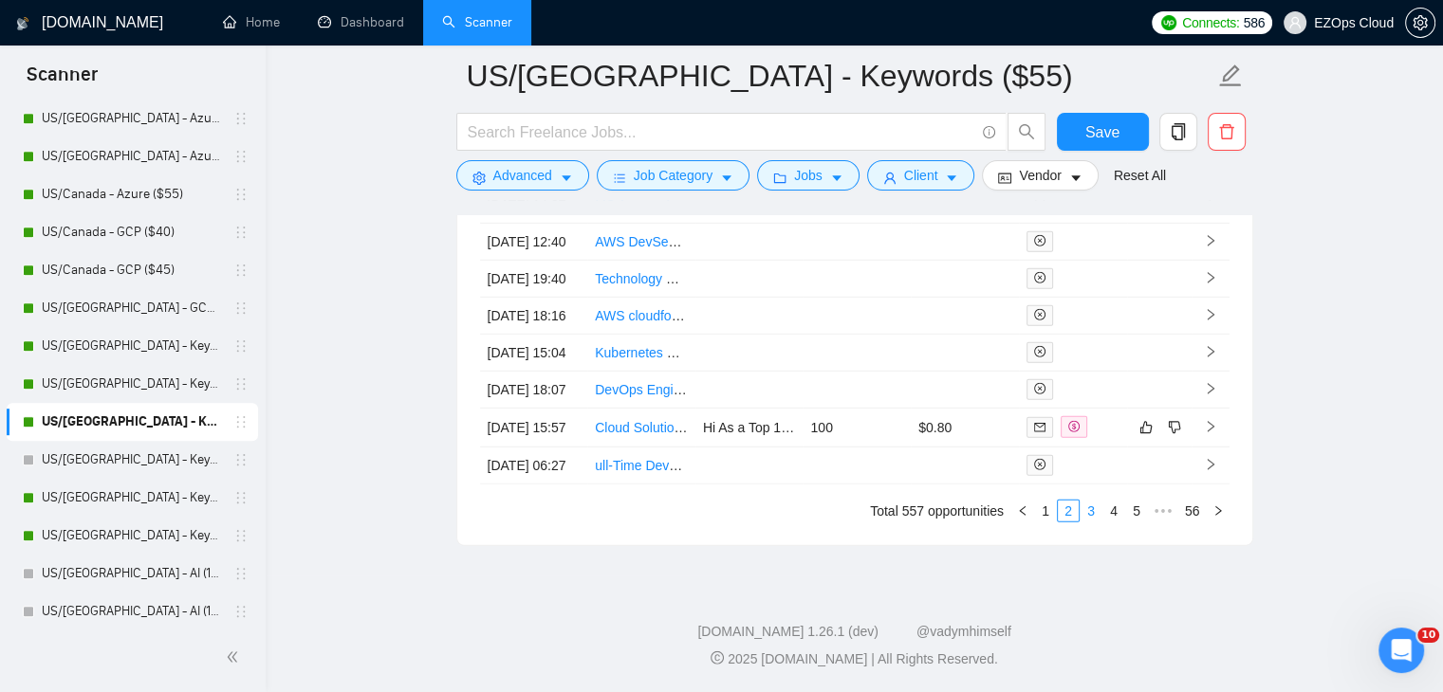
click at [1090, 522] on link "3" at bounding box center [1090, 511] width 21 height 21
click at [1074, 522] on link "2" at bounding box center [1068, 511] width 21 height 21
click at [637, 435] on link "Cloud Solutions Architect & AI Automation Specialist" at bounding box center [748, 427] width 306 height 15
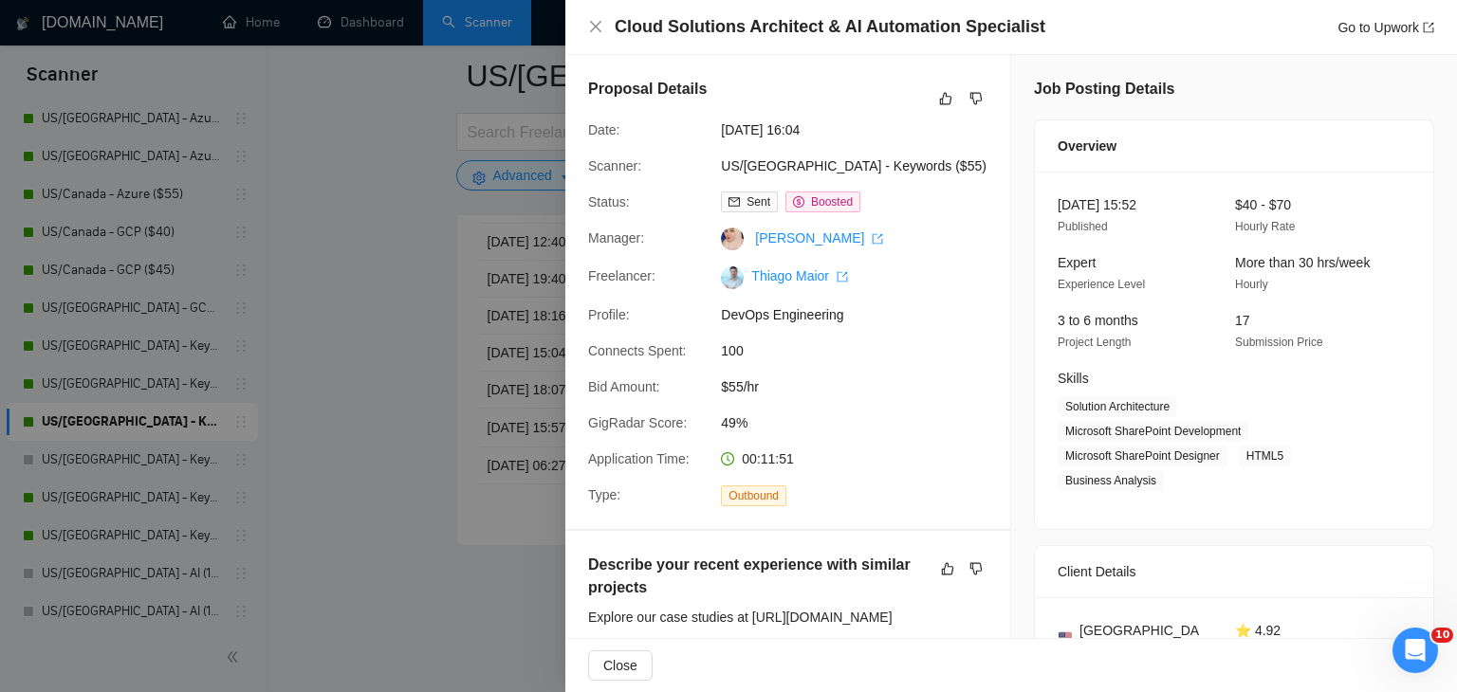
click at [384, 383] on div at bounding box center [728, 346] width 1457 height 692
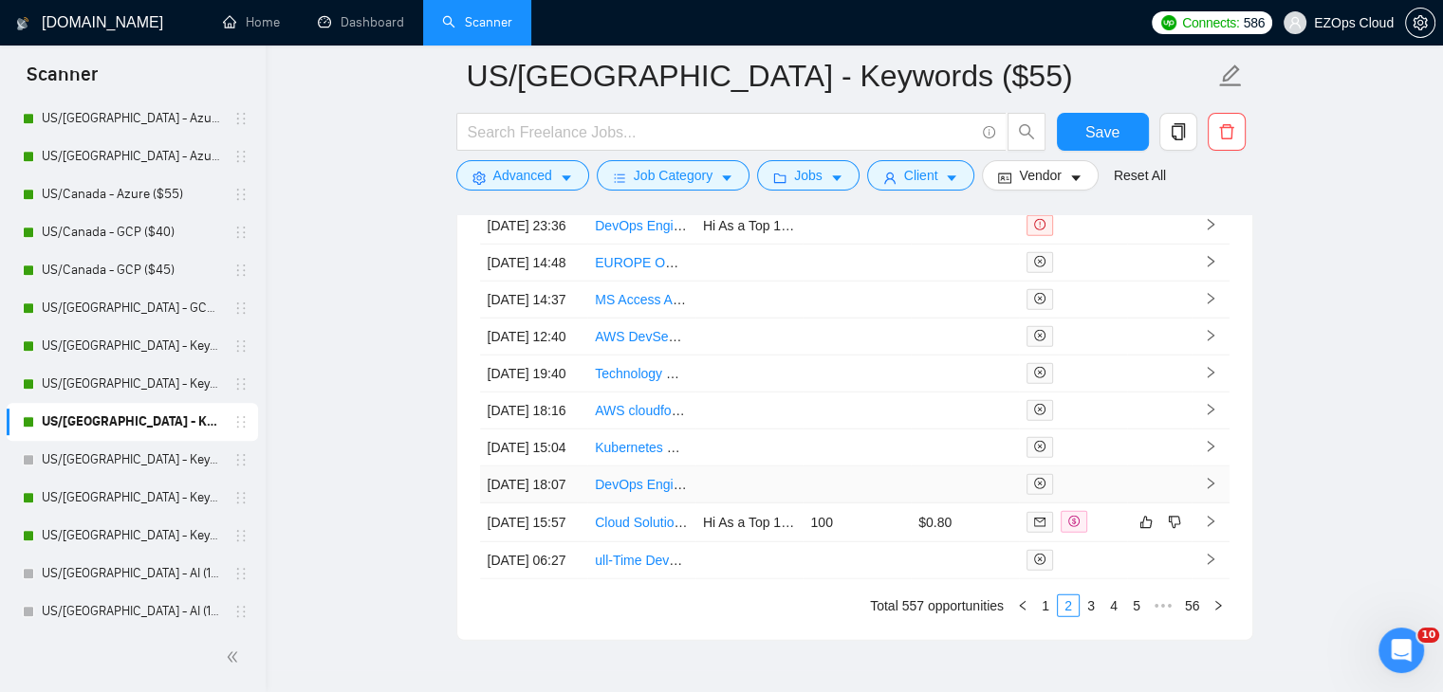
scroll to position [5156, 0]
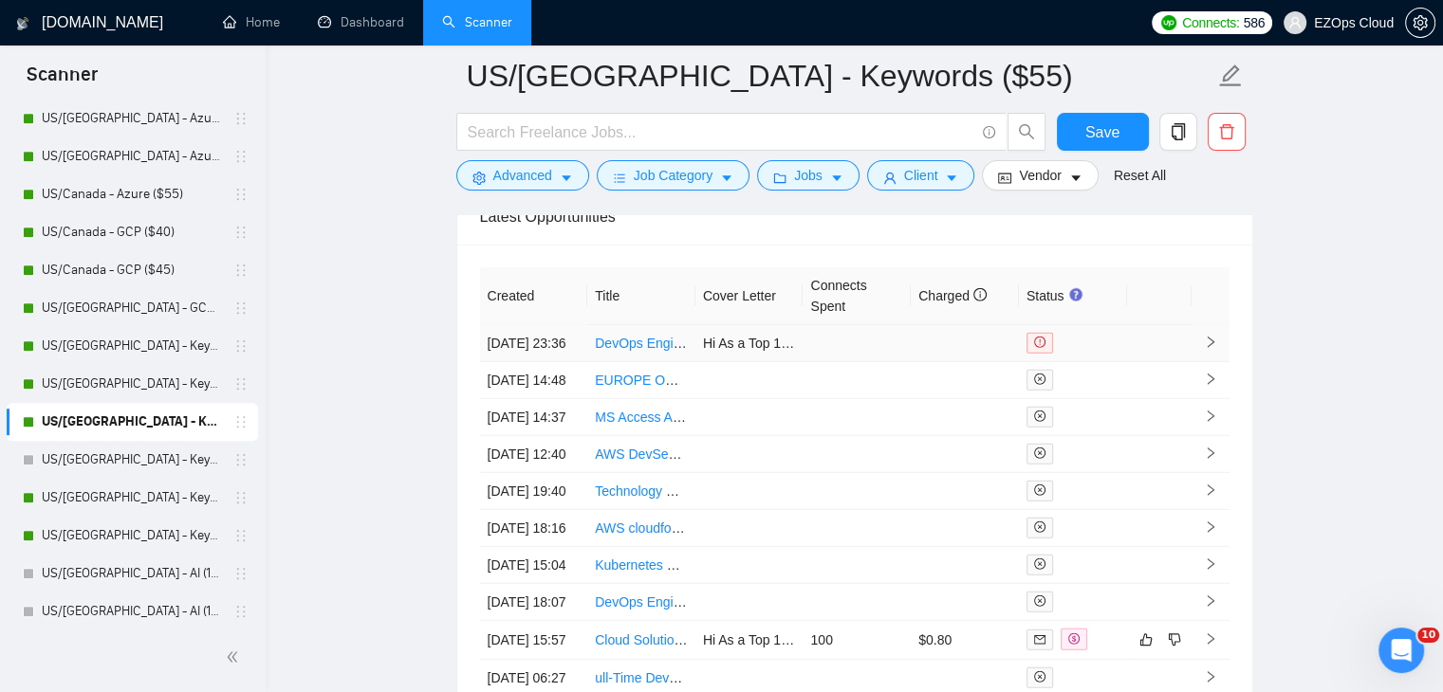
click at [633, 349] on link "DevOps Engineer for Heygen" at bounding box center [682, 343] width 174 height 15
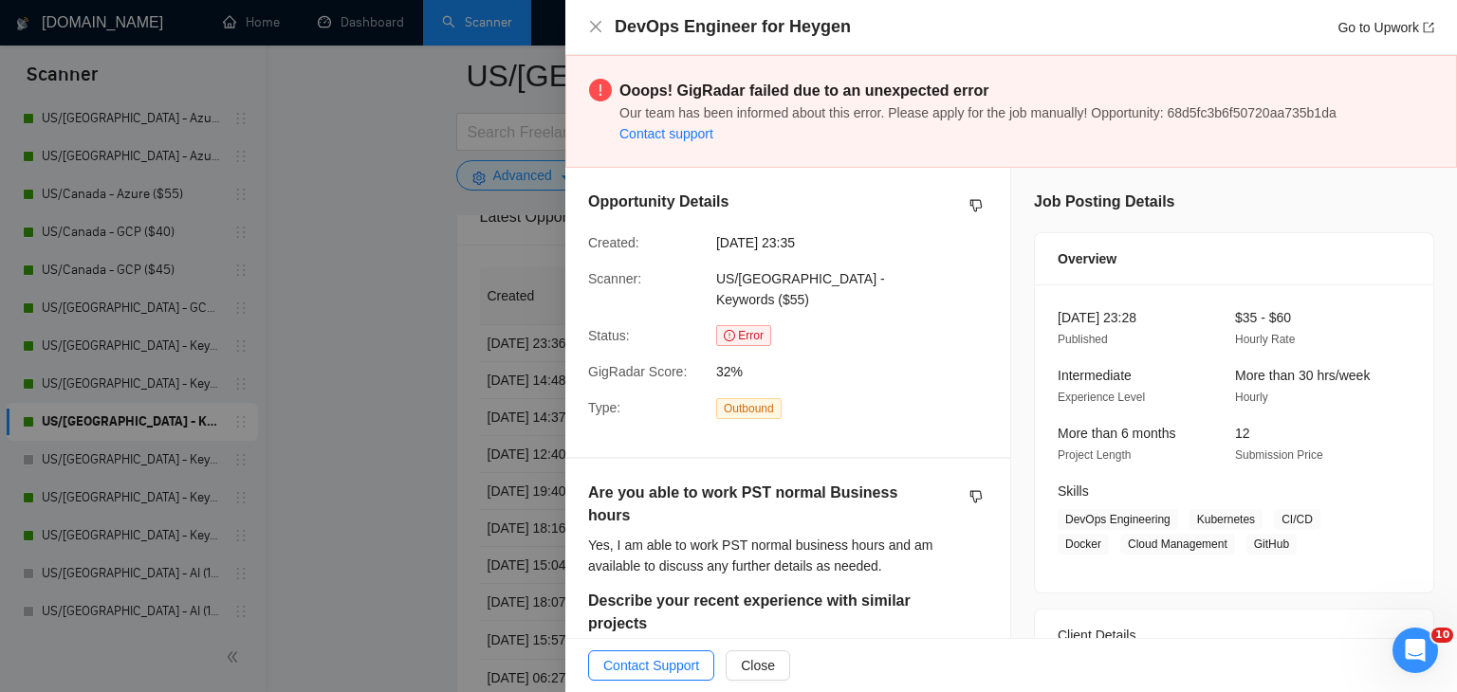
click at [393, 304] on div at bounding box center [728, 346] width 1457 height 692
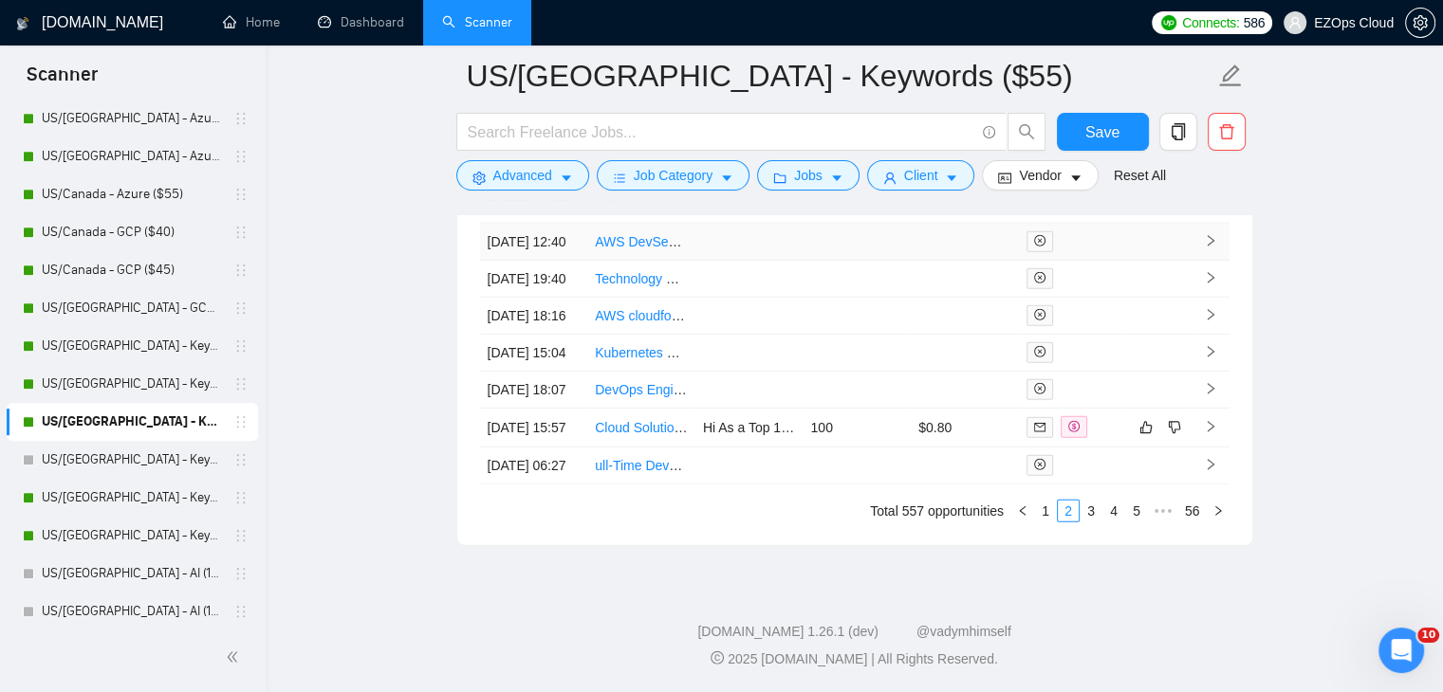
scroll to position [5536, 0]
click at [1046, 522] on link "1" at bounding box center [1045, 511] width 21 height 21
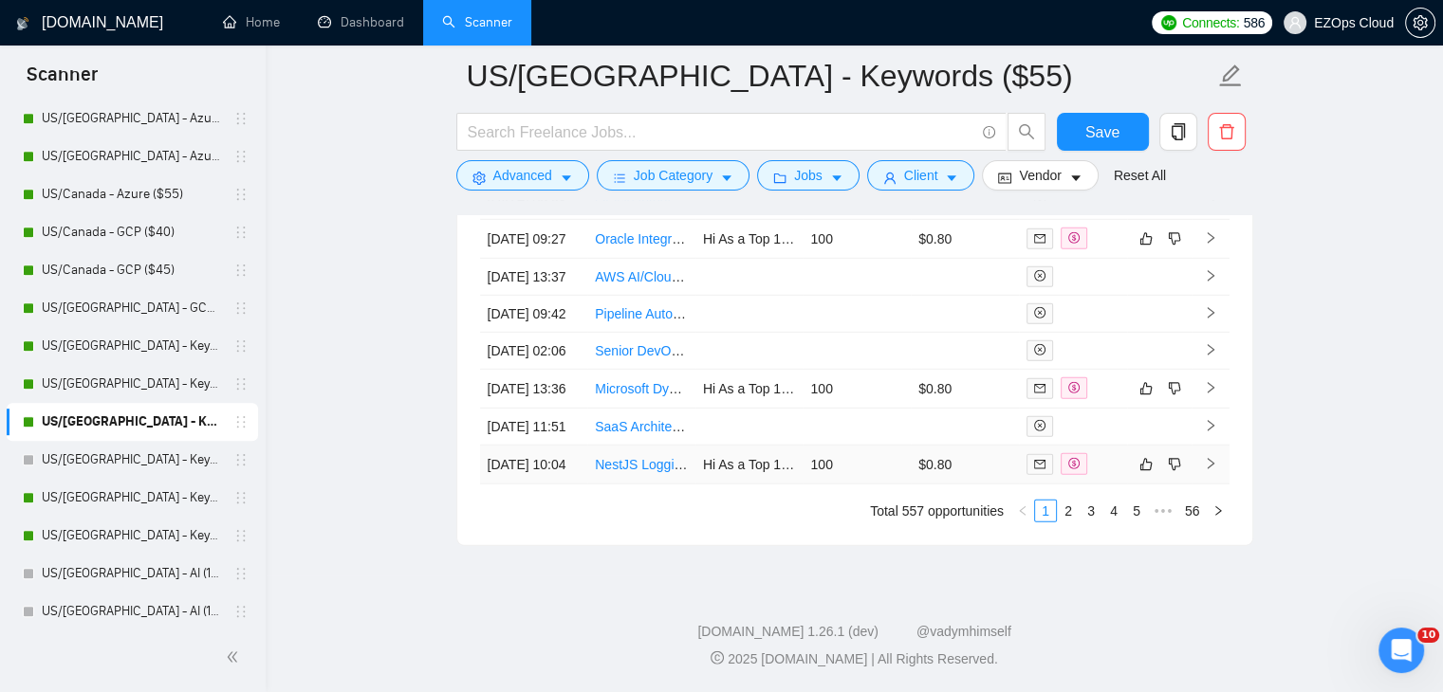
click at [661, 472] on link "NestJS Logging & Observability Expert ([PERSON_NAME] + OpenTelemetry, Vendor-Ne…" at bounding box center [893, 464] width 597 height 15
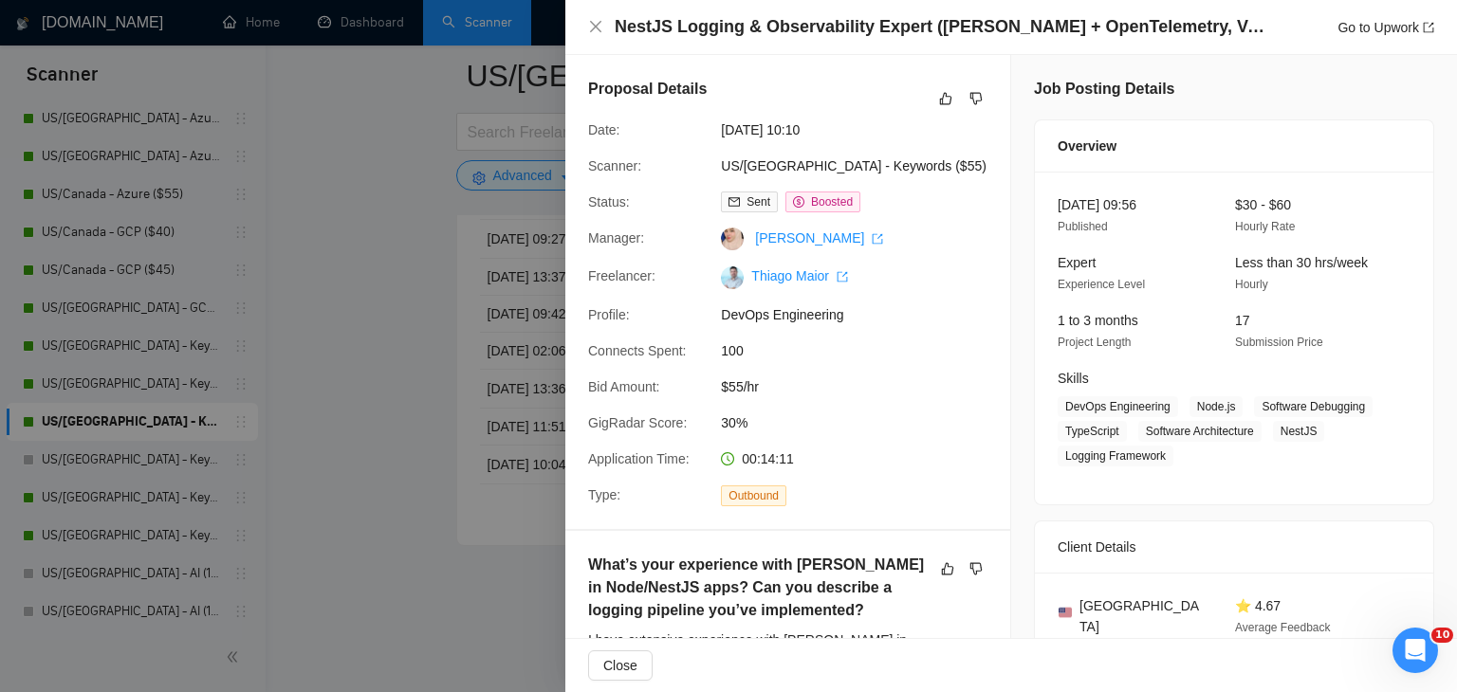
click at [421, 361] on div at bounding box center [728, 346] width 1457 height 692
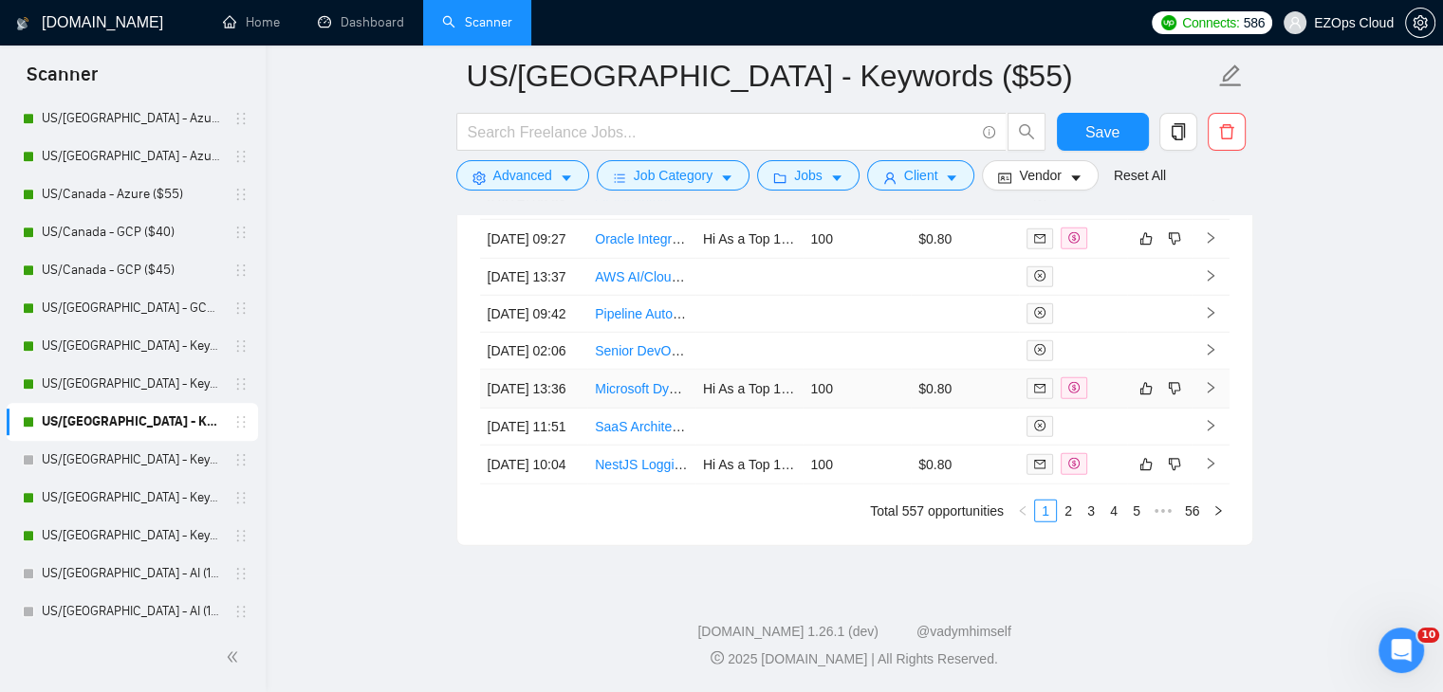
click at [611, 381] on link "Microsoft Dynamics Navision Developer" at bounding box center [712, 388] width 234 height 15
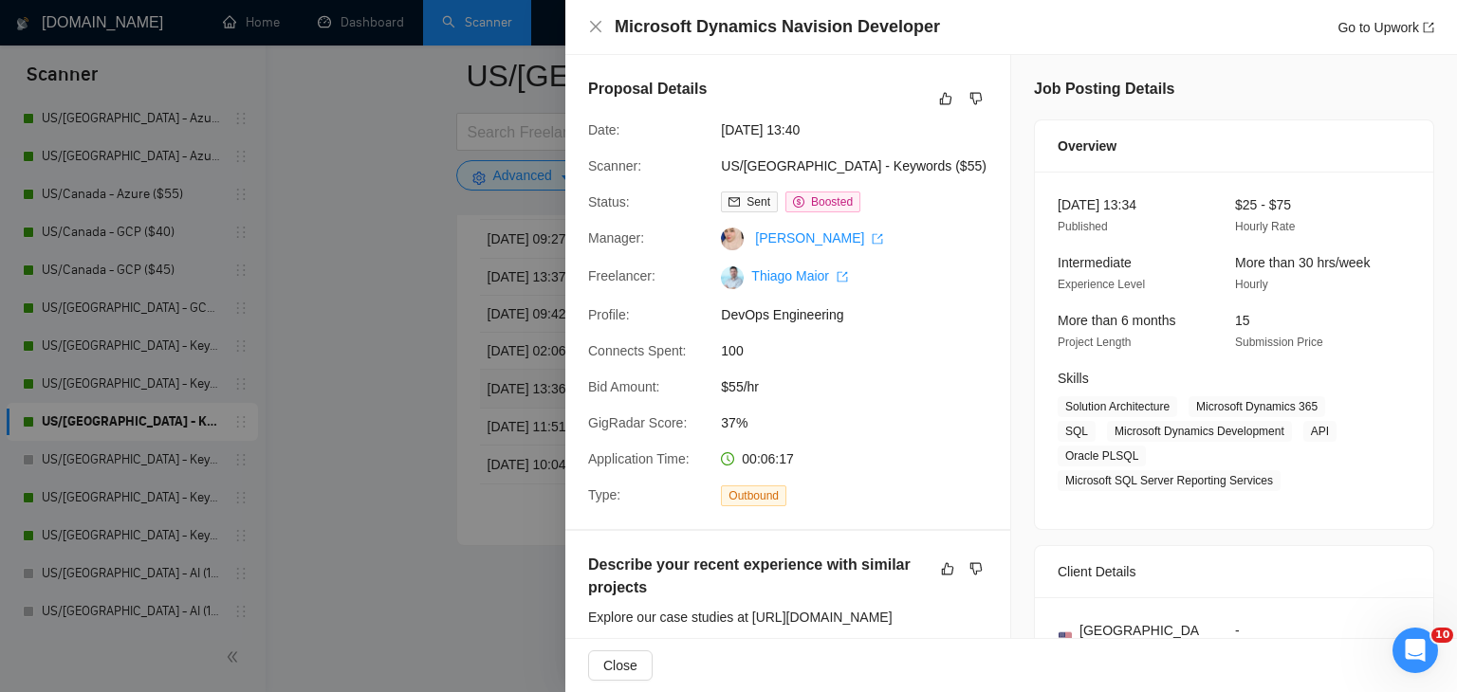
click at [367, 350] on div at bounding box center [728, 346] width 1457 height 692
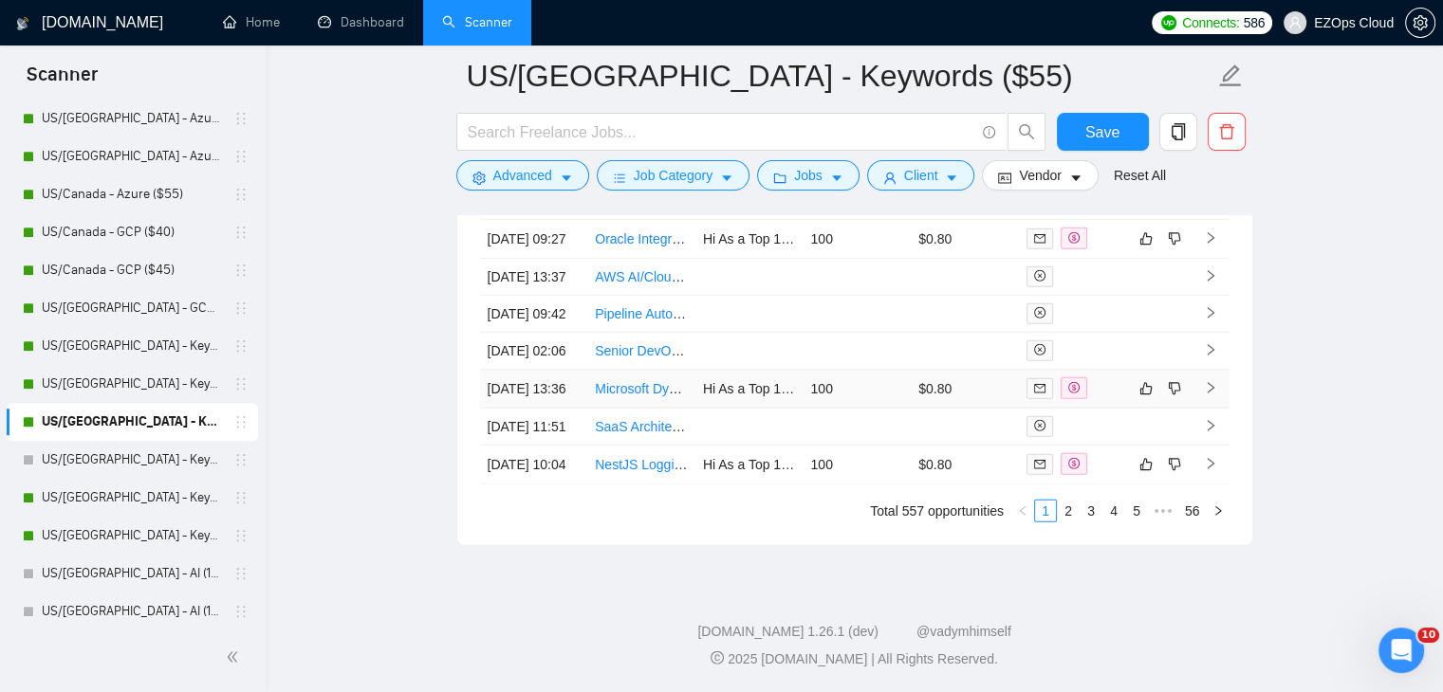
scroll to position [5346, 0]
